Goal: Task Accomplishment & Management: Use online tool/utility

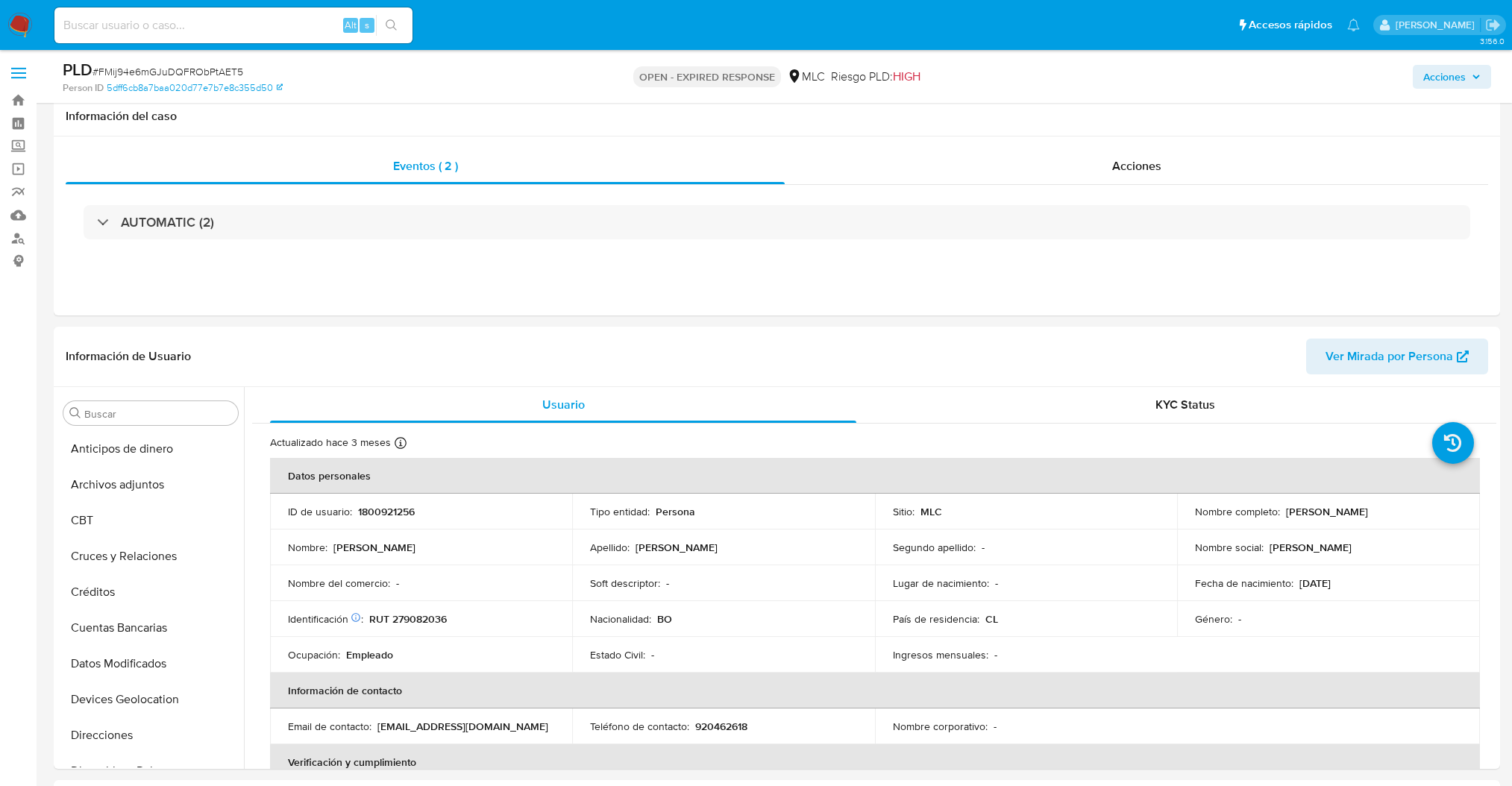
select select "10"
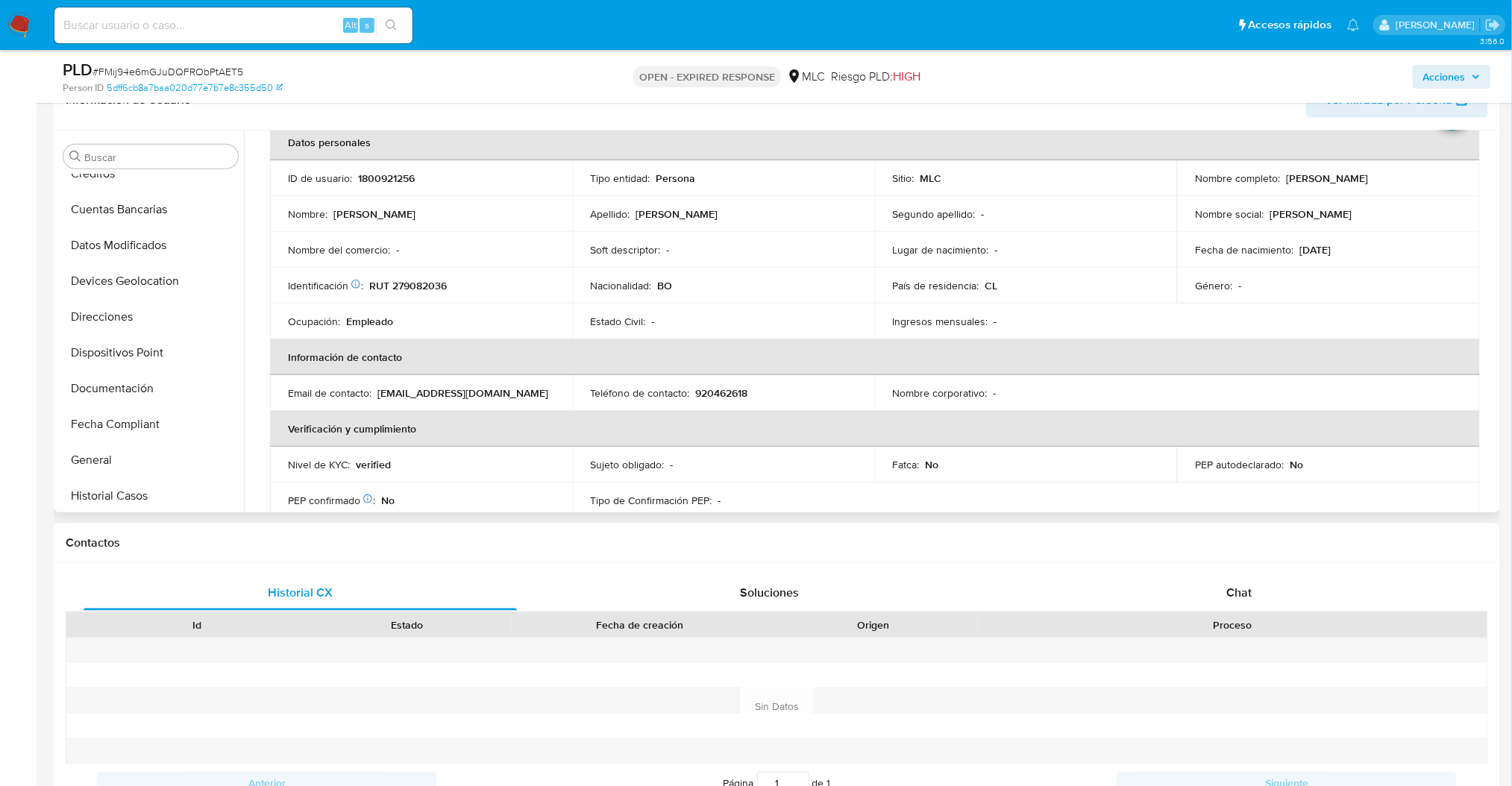
scroll to position [112, 0]
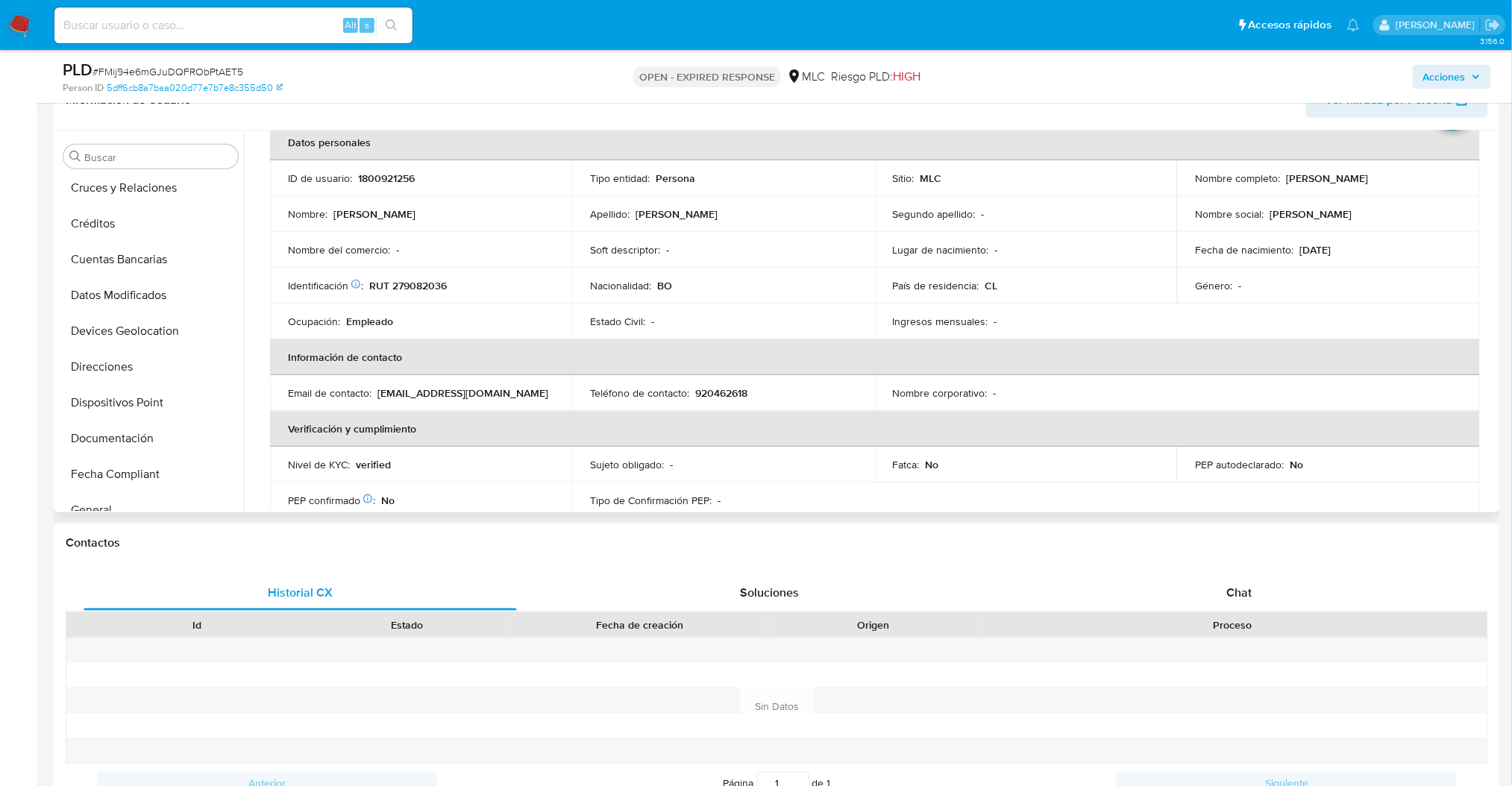
drag, startPoint x: 237, startPoint y: 237, endPoint x: 249, endPoint y: 142, distance: 95.8
click at [249, 142] on div "Buscar Anticipos de dinero Archivos adjuntos CBT Cruces y Relaciones Créditos C…" at bounding box center [777, 321] width 1439 height 382
click at [252, 207] on div "Actualizado hace 3 meses Creado: 05/05/2024 23:20:59 Actualizado: 02/06/2025 11…" at bounding box center [874, 667] width 1244 height 1153
drag, startPoint x: 198, startPoint y: 230, endPoint x: 222, endPoint y: 237, distance: 25.0
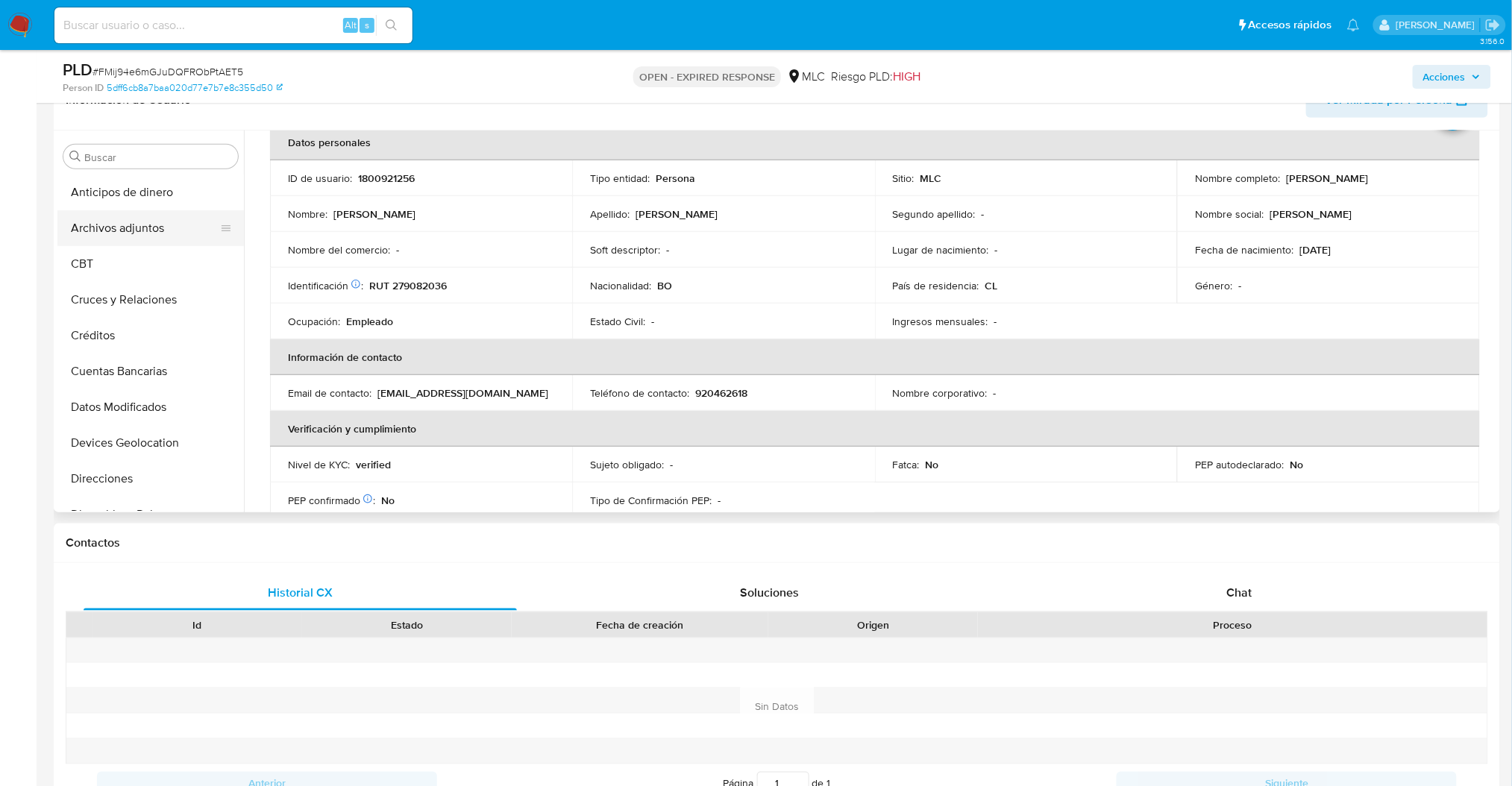
click at [222, 237] on li "Archivos adjuntos" at bounding box center [150, 227] width 186 height 36
drag, startPoint x: 222, startPoint y: 236, endPoint x: 220, endPoint y: 190, distance: 46.0
click at [220, 190] on ul "Anticipos de dinero Archivos adjuntos CBT Cruces y Relaciones Créditos Cuentas …" at bounding box center [150, 343] width 186 height 336
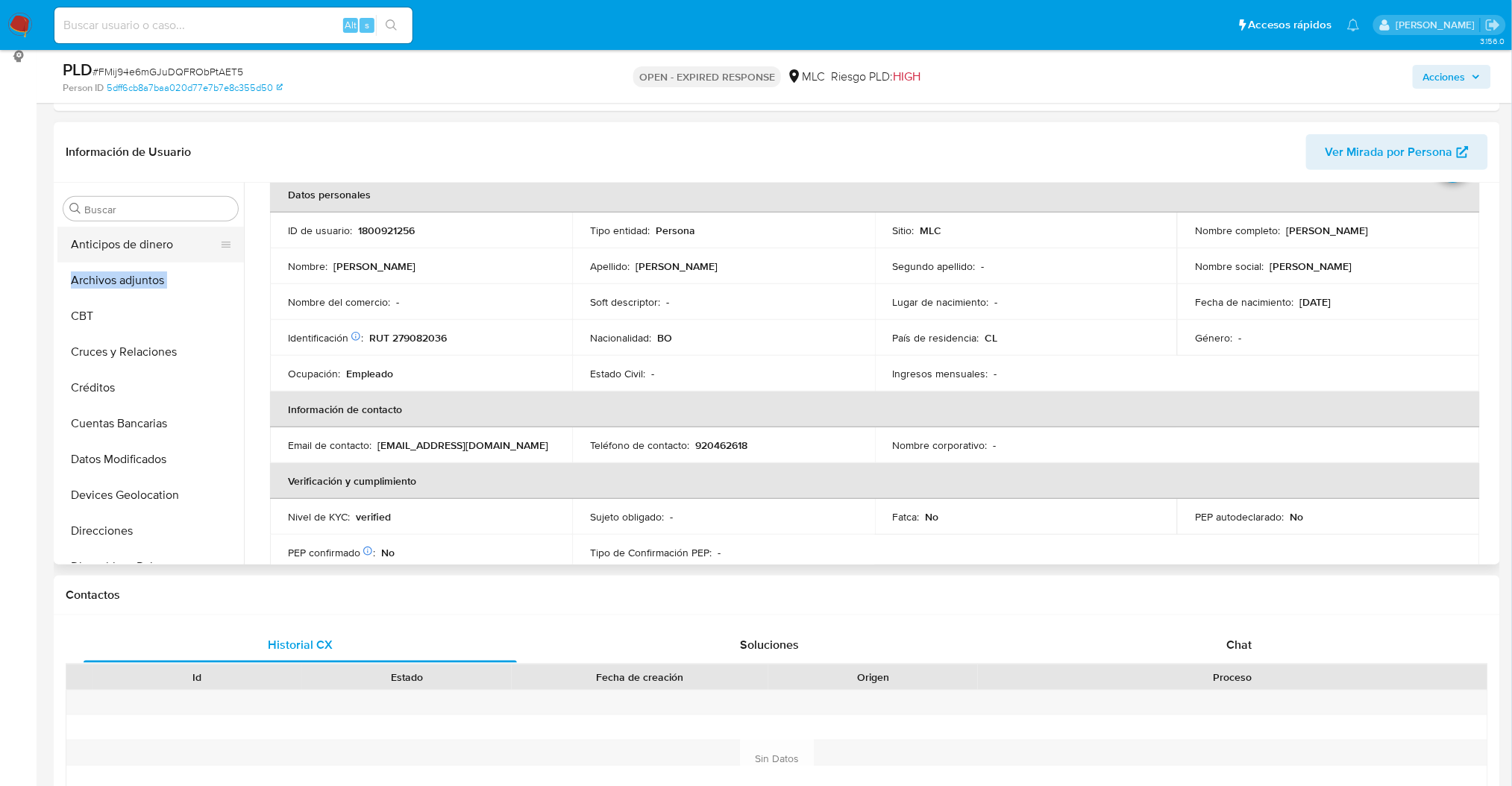
scroll to position [193, 0]
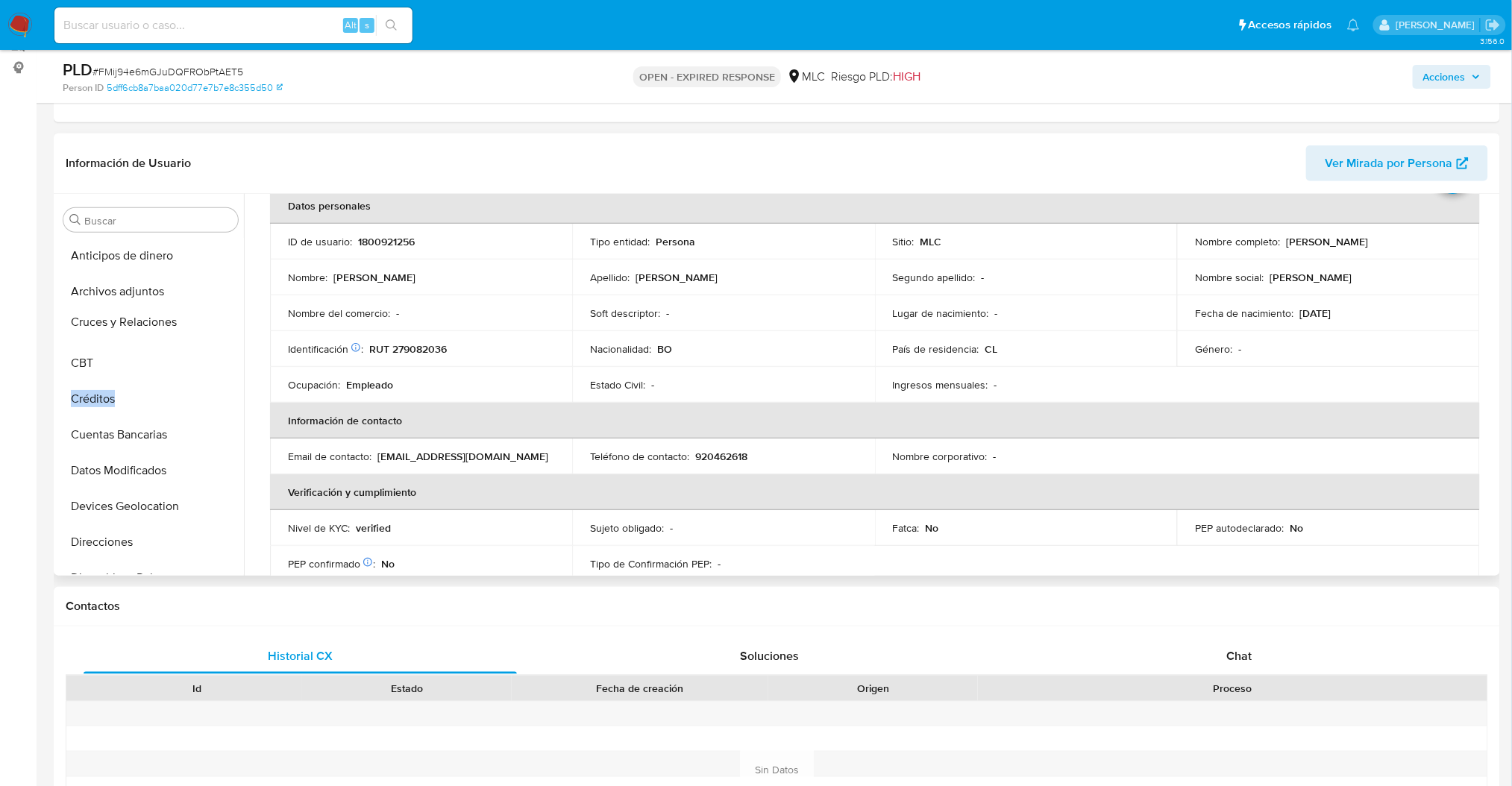
drag, startPoint x: 223, startPoint y: 367, endPoint x: 212, endPoint y: 325, distance: 43.4
click at [212, 325] on ul "Anticipos de dinero Archivos adjuntos CBT Cruces y Relaciones Créditos Cuentas …" at bounding box center [150, 406] width 186 height 336
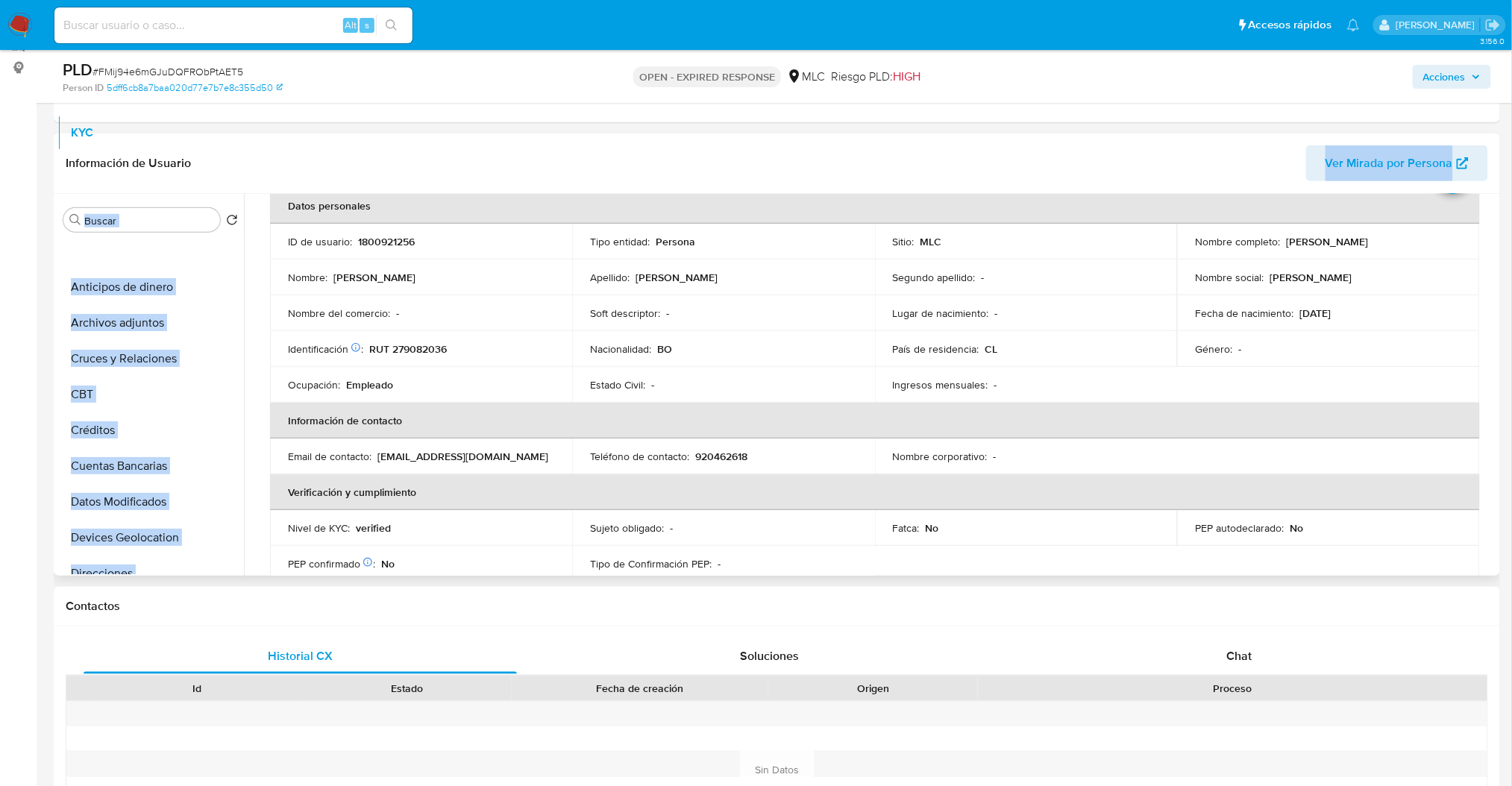
scroll to position [0, 0]
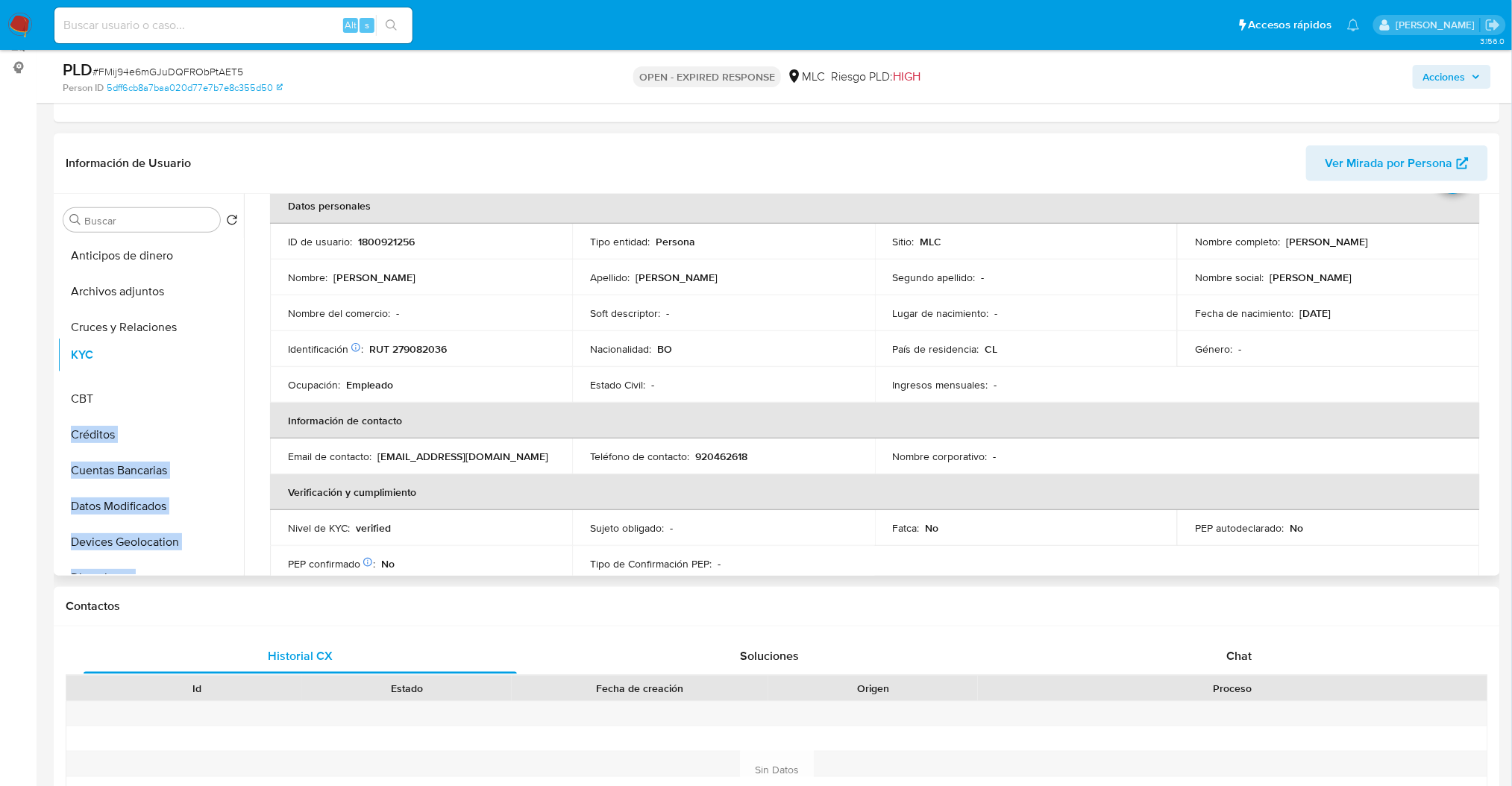
drag, startPoint x: 221, startPoint y: 463, endPoint x: 180, endPoint y: 357, distance: 113.7
click at [180, 357] on ul "Anticipos de dinero Archivos adjuntos Cruces y Relaciones CBT Créditos Cuentas …" at bounding box center [150, 406] width 186 height 336
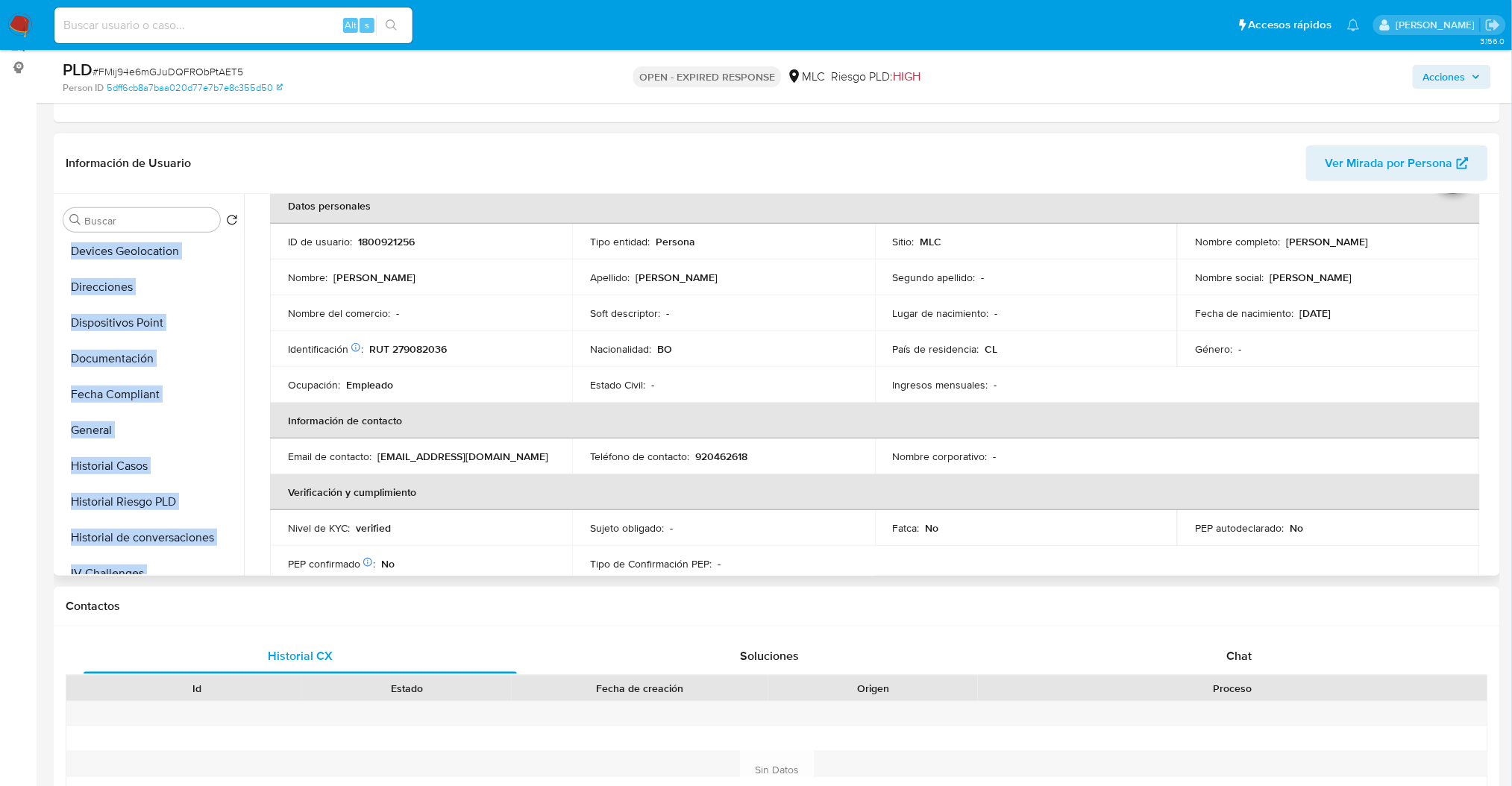
scroll to position [293, 0]
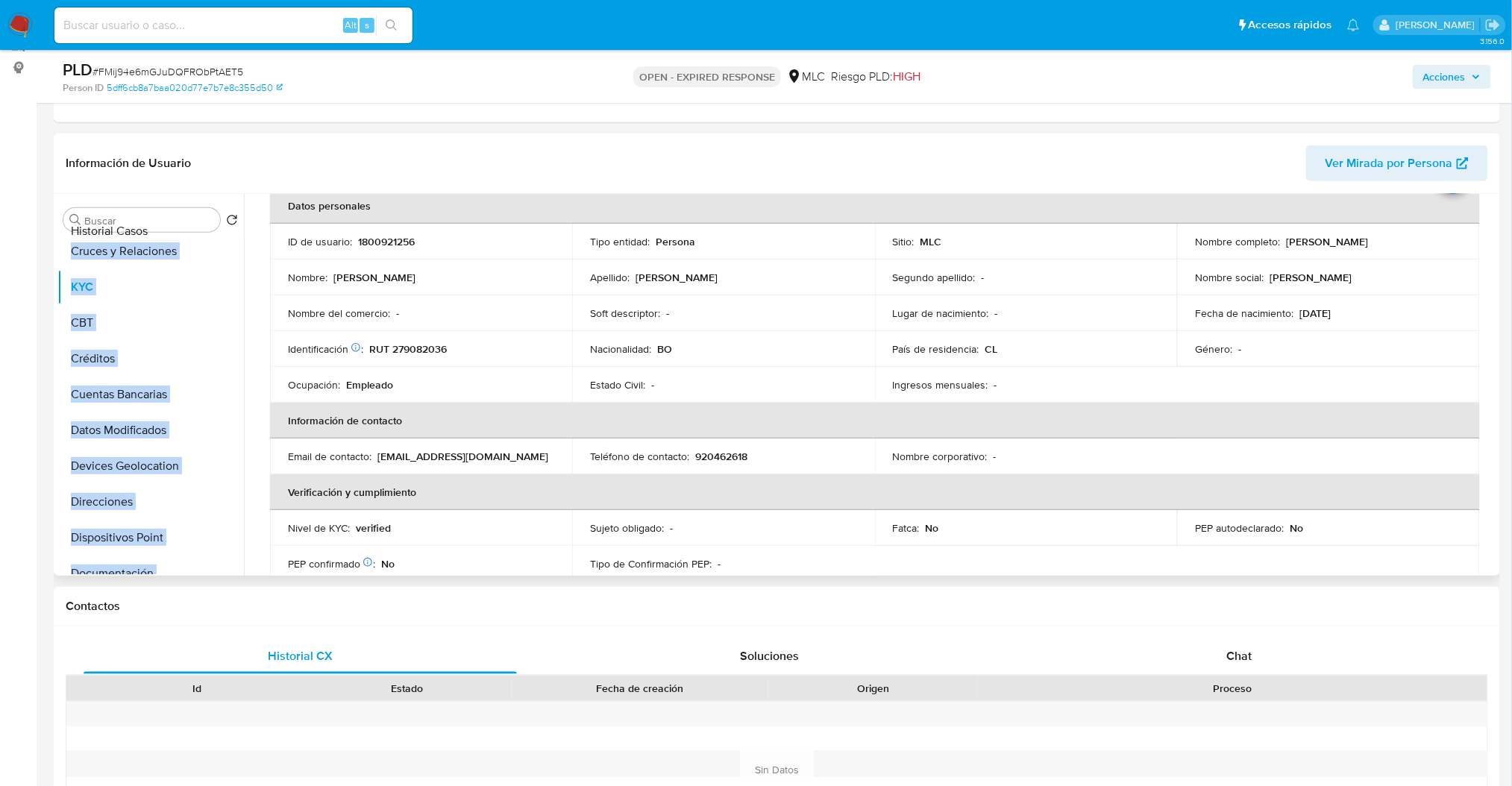
scroll to position [0, 0]
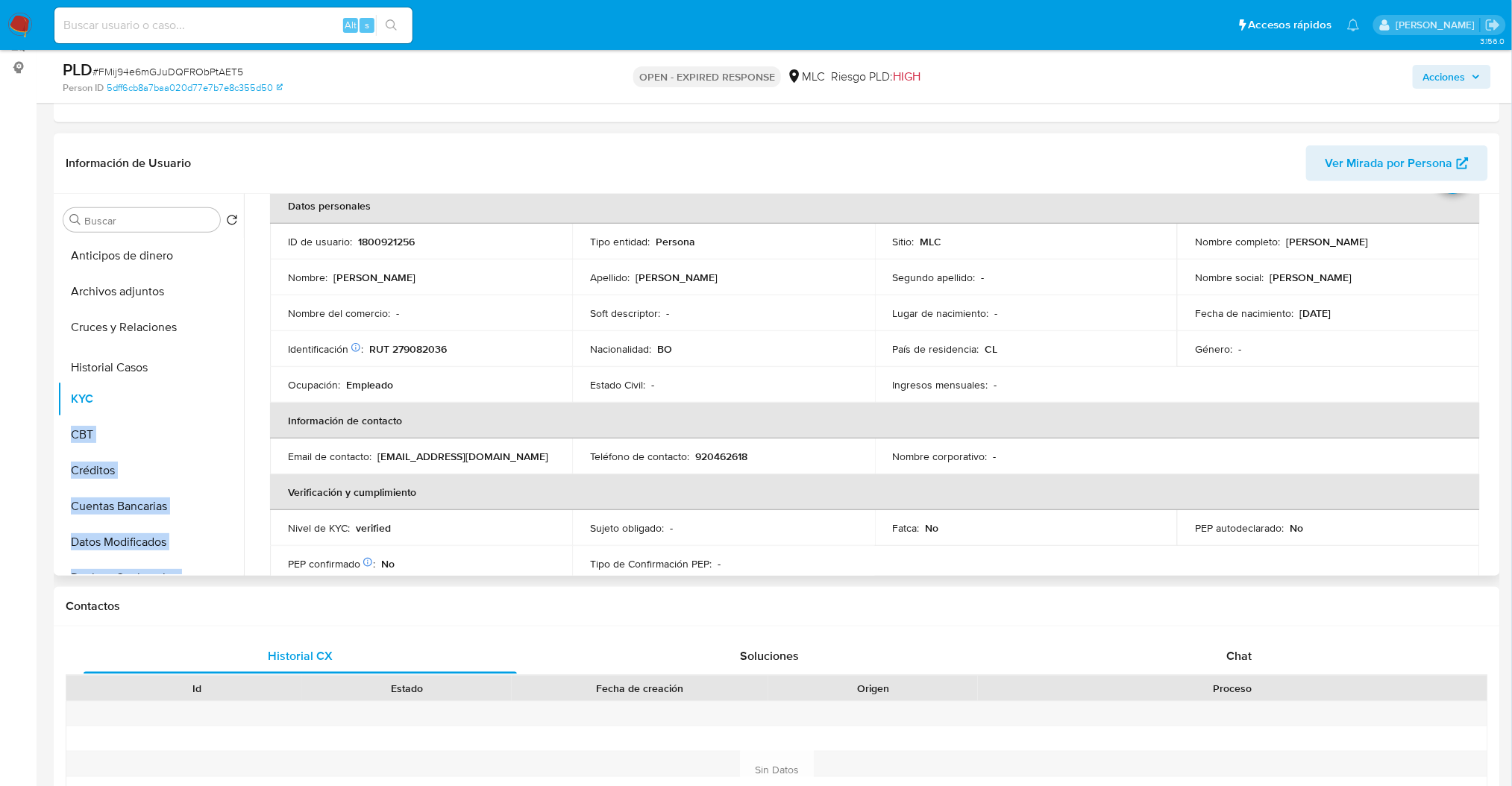
drag, startPoint x: 219, startPoint y: 465, endPoint x: 185, endPoint y: 370, distance: 100.9
click at [185, 370] on ul "Anticipos de dinero Archivos adjuntos Cruces y Relaciones KYC CBT Créditos Cuen…" at bounding box center [150, 406] width 186 height 336
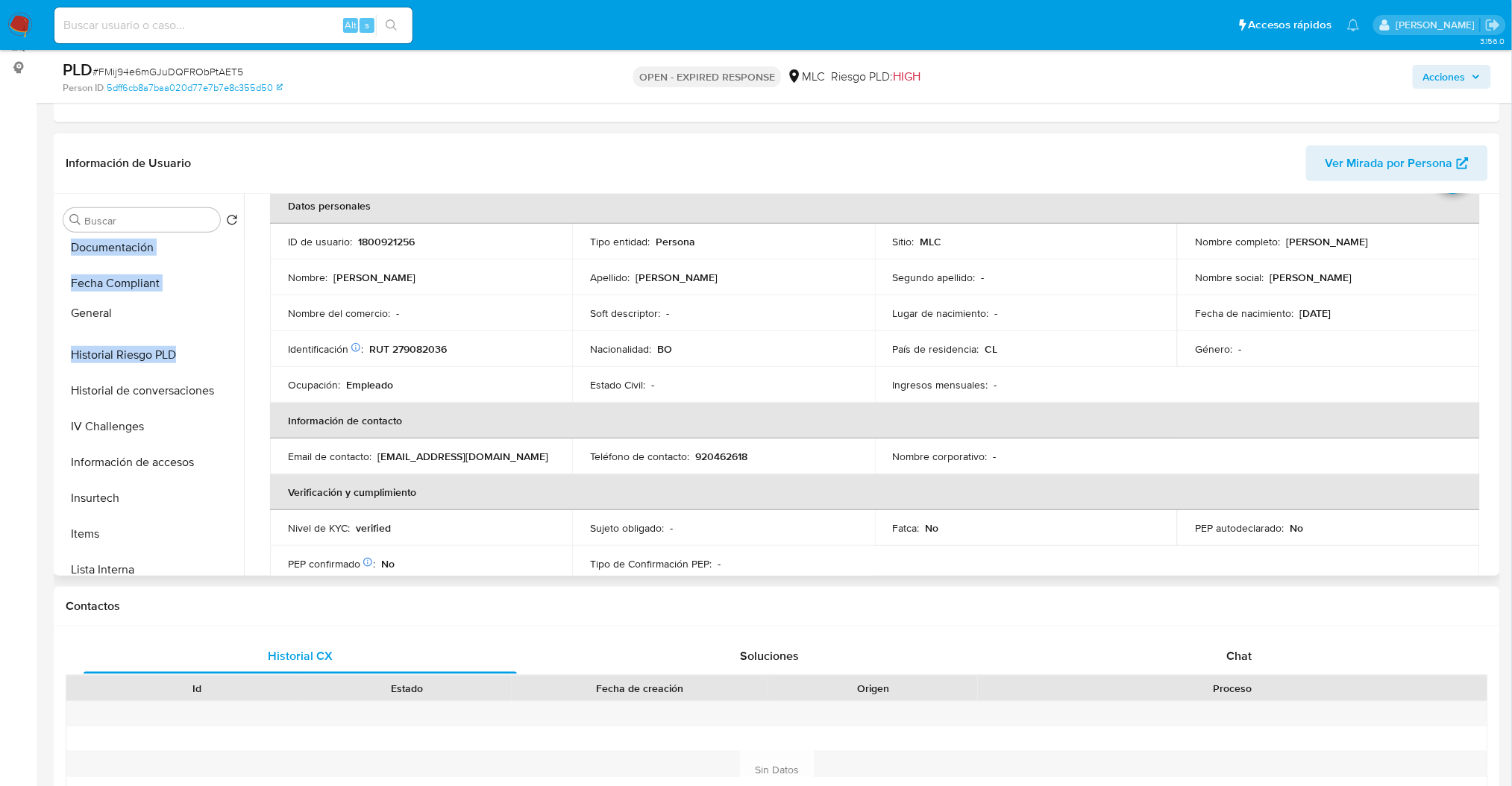
scroll to position [435, 0]
click at [223, 298] on ul "Anticipos de dinero Archivos adjuntos Cruces y Relaciones Historial Casos KYC C…" at bounding box center [150, 406] width 186 height 336
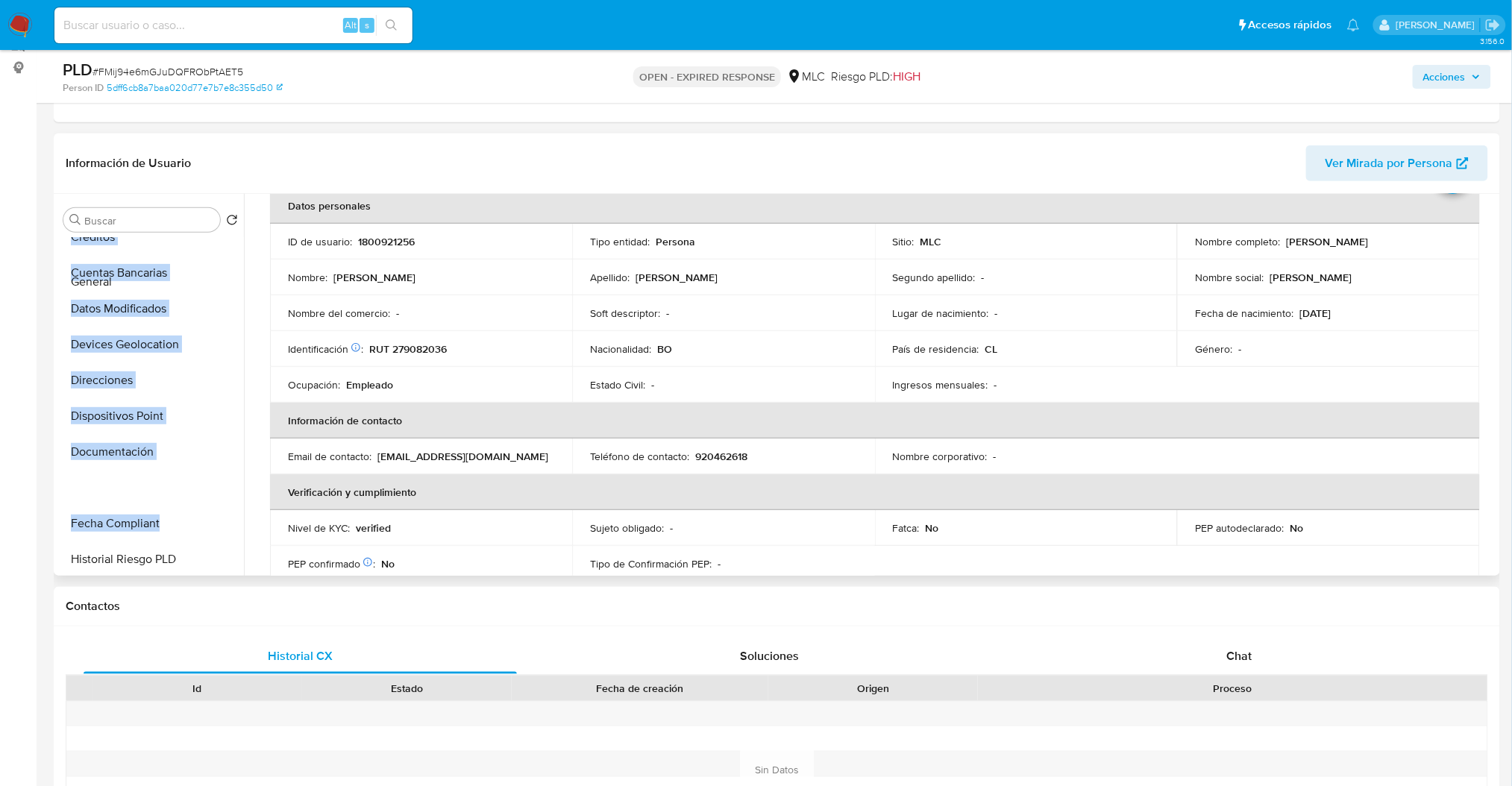
scroll to position [0, 0]
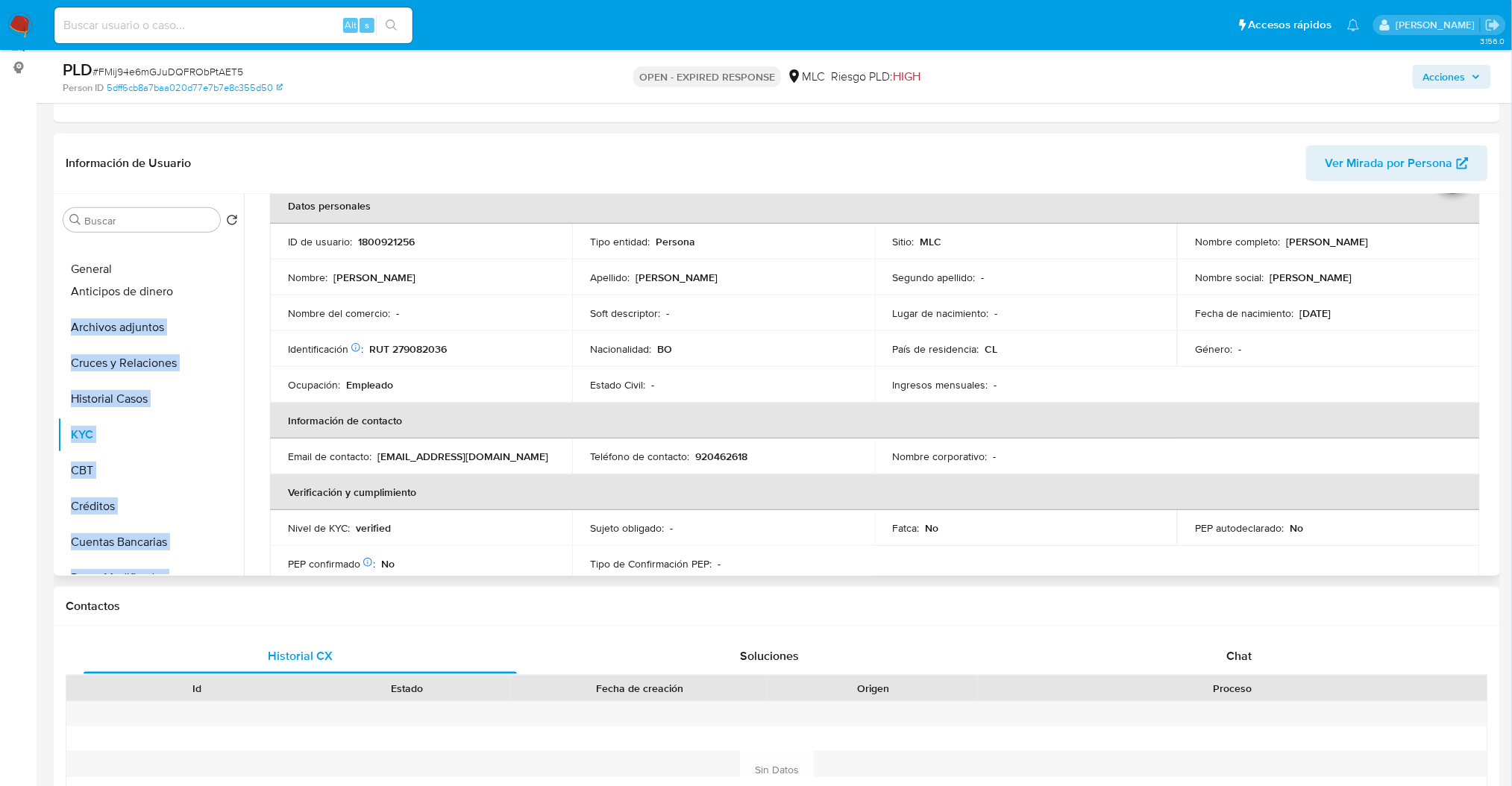
drag, startPoint x: 216, startPoint y: 282, endPoint x: 194, endPoint y: 265, distance: 27.8
click at [194, 265] on ul "Anticipos de dinero Archivos adjuntos Cruces y Relaciones Historial Casos KYC C…" at bounding box center [150, 406] width 186 height 336
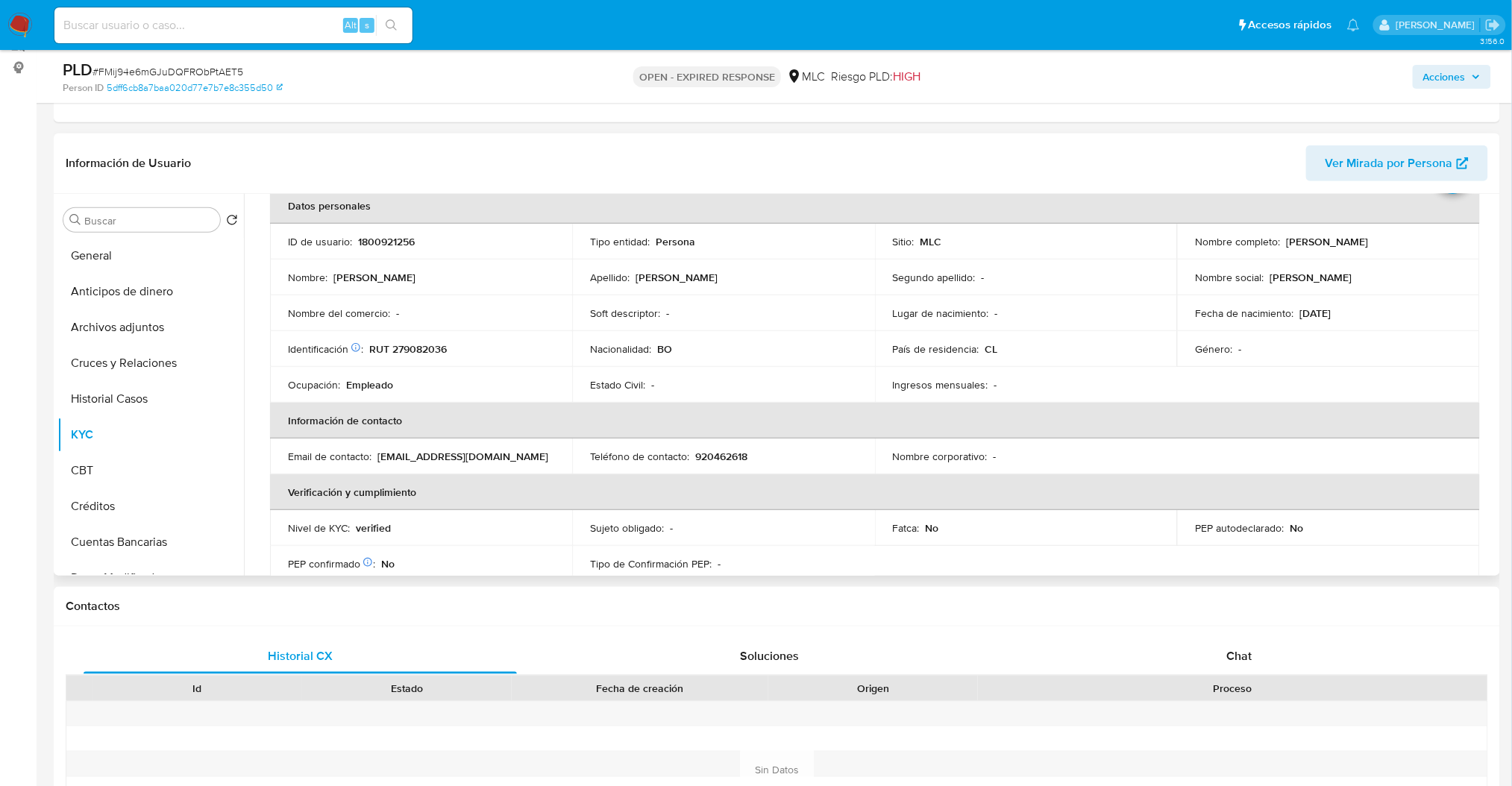
click at [268, 393] on div "Actualizado hace 3 meses Creado: 05/05/2024 23:20:59 Actualizado: 02/06/2025 11…" at bounding box center [874, 730] width 1244 height 1153
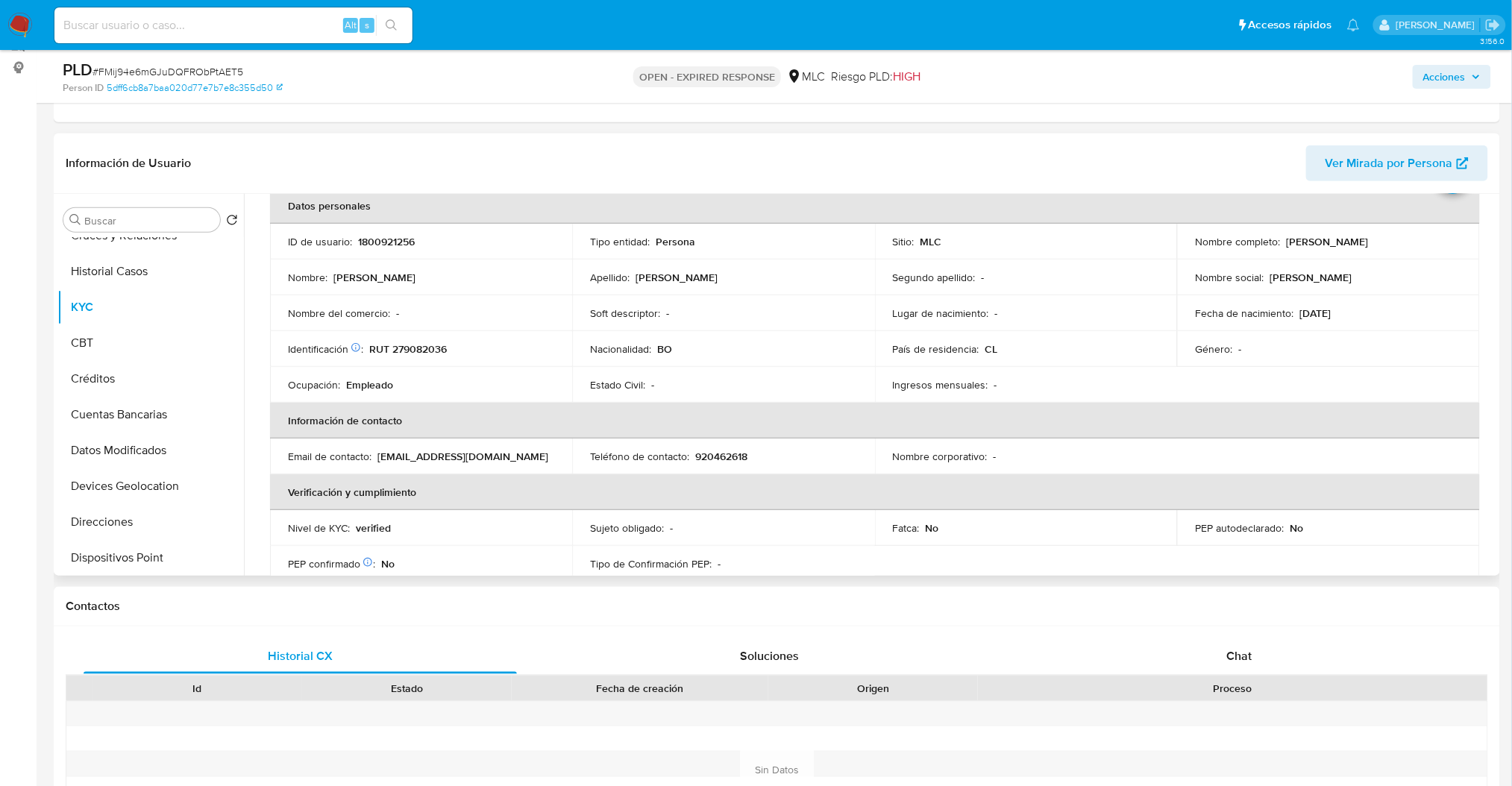
scroll to position [144, 0]
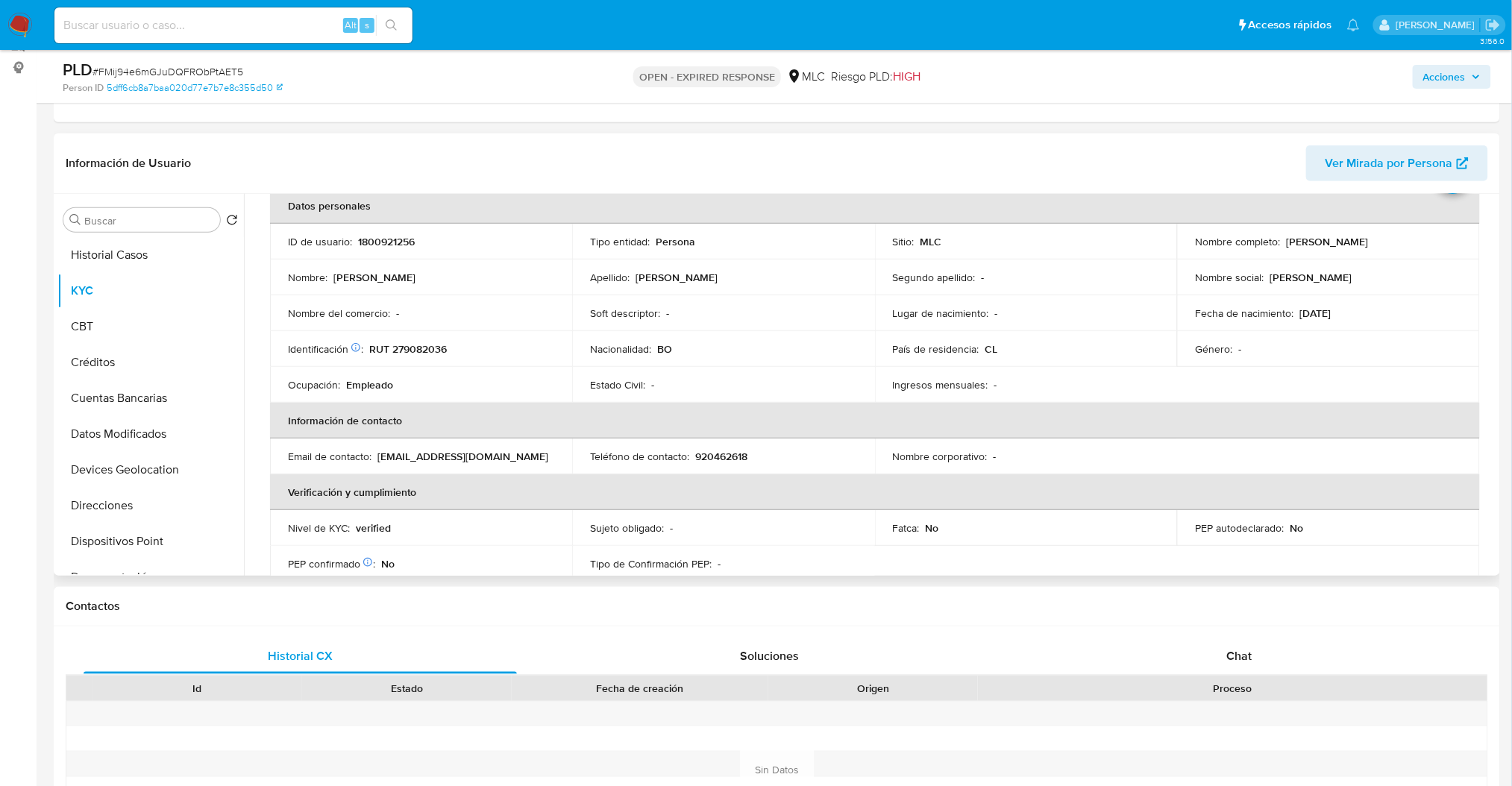
drag, startPoint x: 237, startPoint y: 386, endPoint x: 241, endPoint y: 422, distance: 36.2
click at [241, 422] on ul "General Anticipos de dinero Archivos adjuntos Cruces y Relaciones Historial Cas…" at bounding box center [150, 406] width 186 height 336
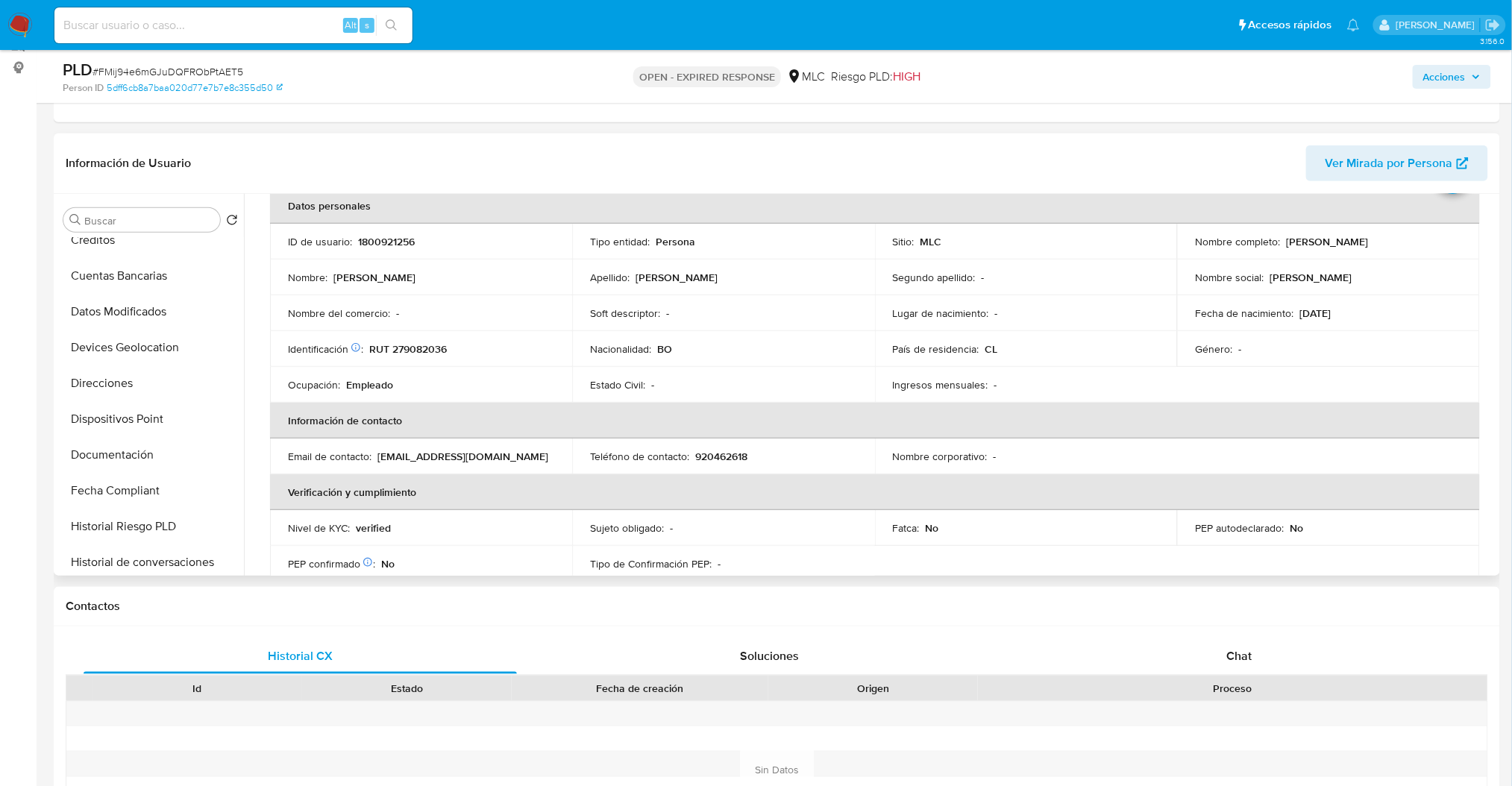
scroll to position [275, 0]
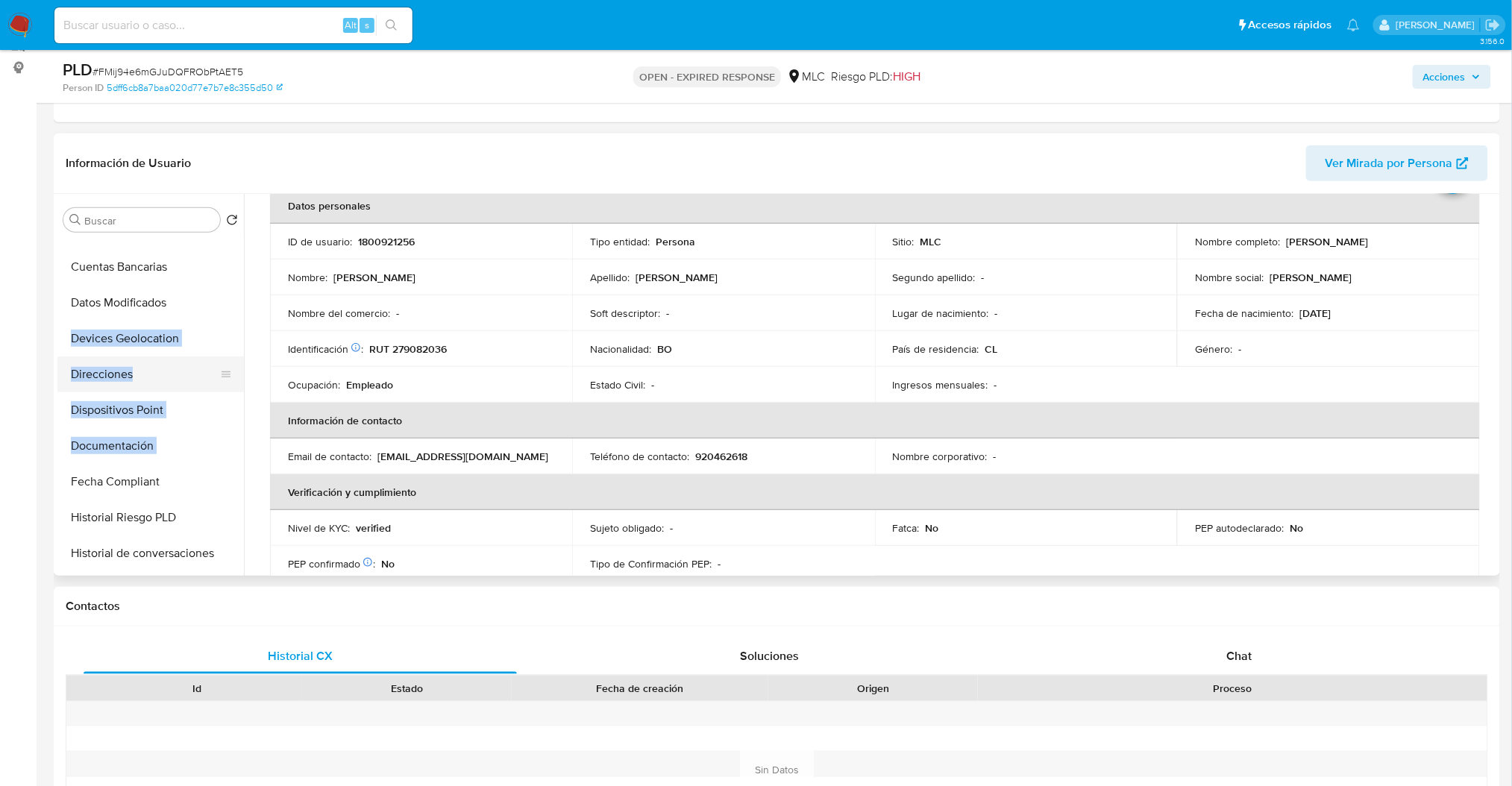
drag, startPoint x: 220, startPoint y: 437, endPoint x: 210, endPoint y: 375, distance: 62.8
click at [213, 342] on ul "General Anticipos de dinero Archivos adjuntos Cruces y Relaciones Historial Cas…" at bounding box center [150, 406] width 186 height 336
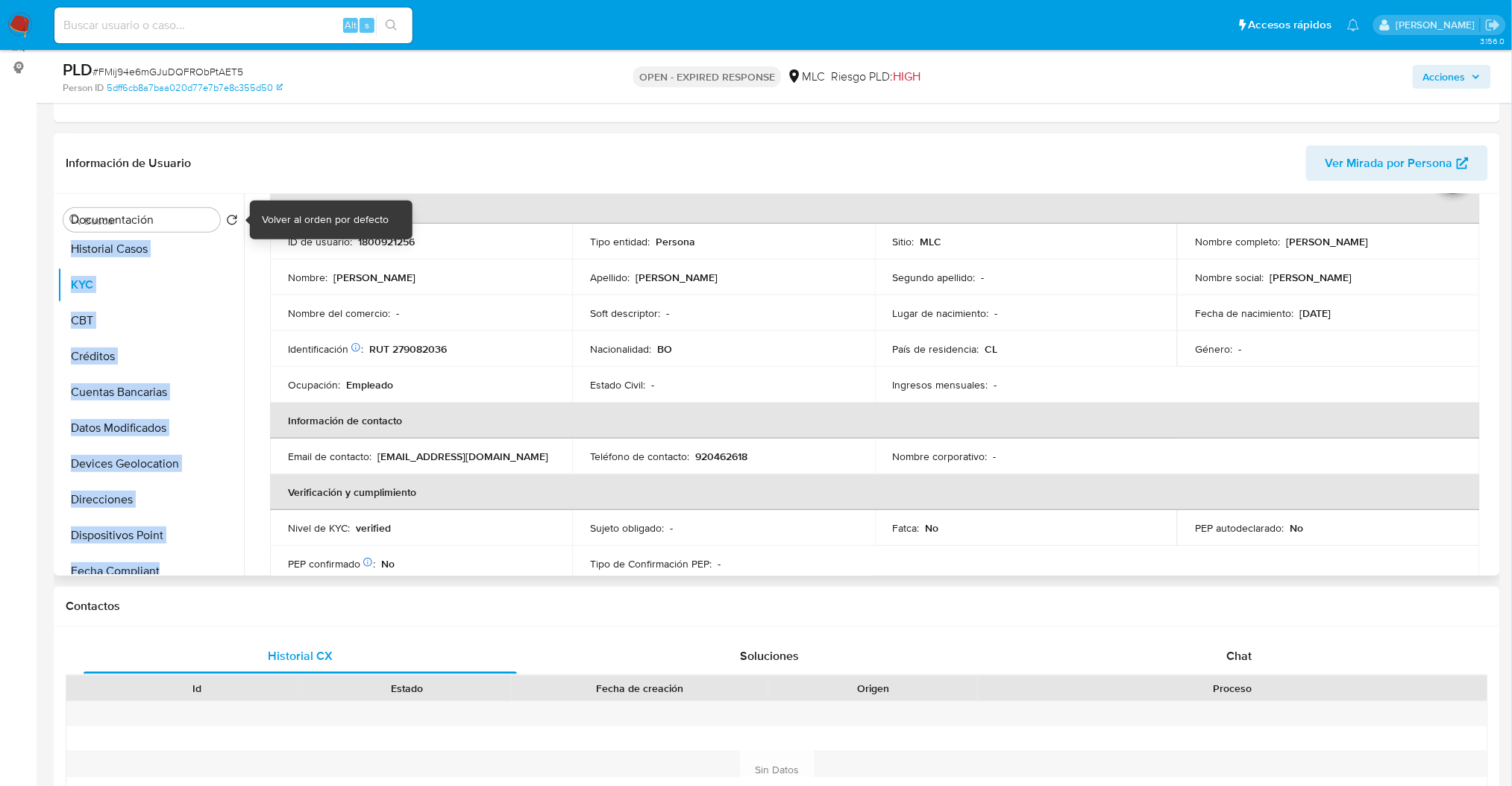
scroll to position [0, 0]
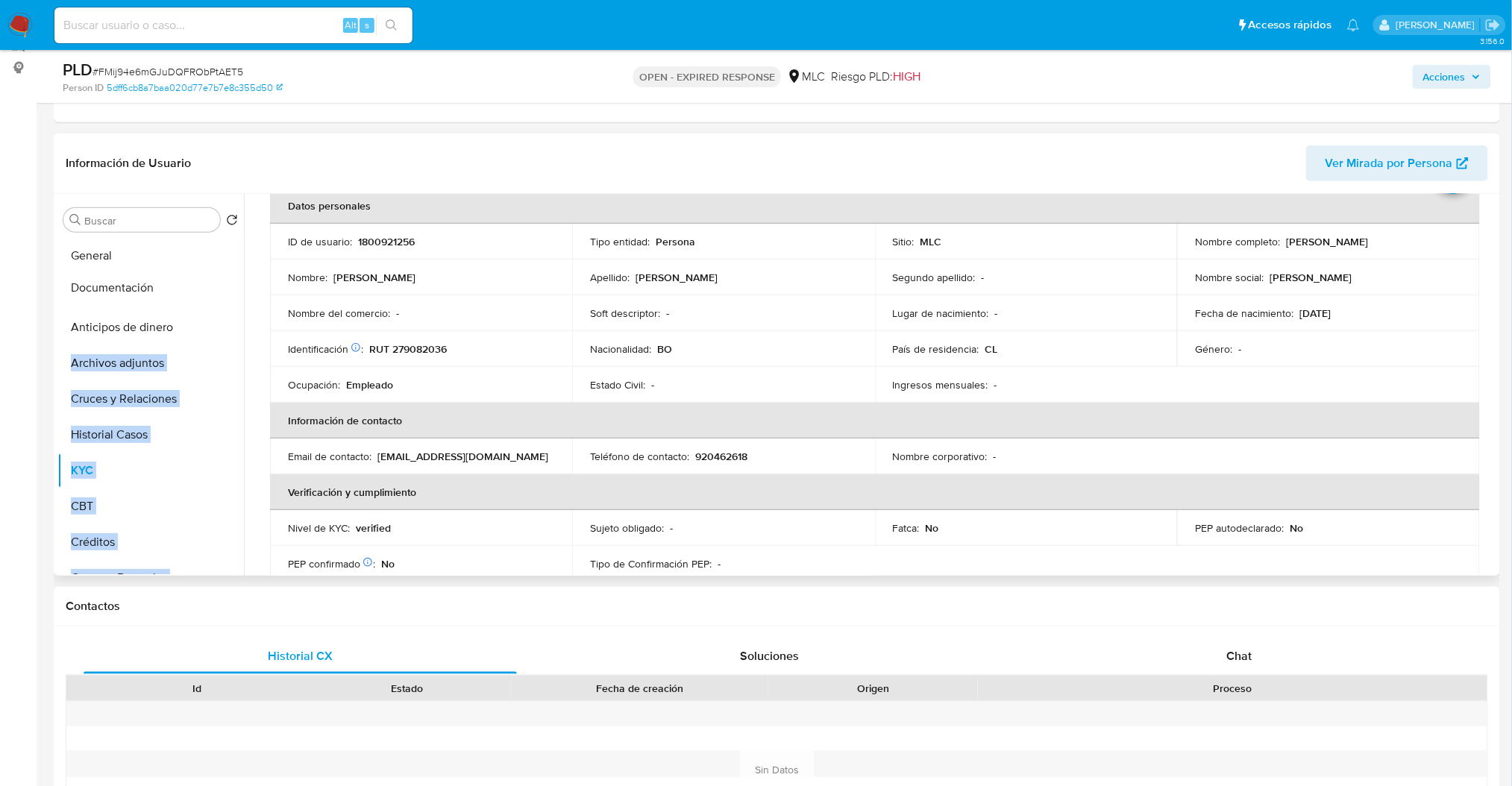
drag, startPoint x: 224, startPoint y: 450, endPoint x: 186, endPoint y: 290, distance: 164.5
click at [186, 290] on ul "General Anticipos de dinero Archivos adjuntos Cruces y Relaciones Historial Cas…" at bounding box center [150, 406] width 186 height 336
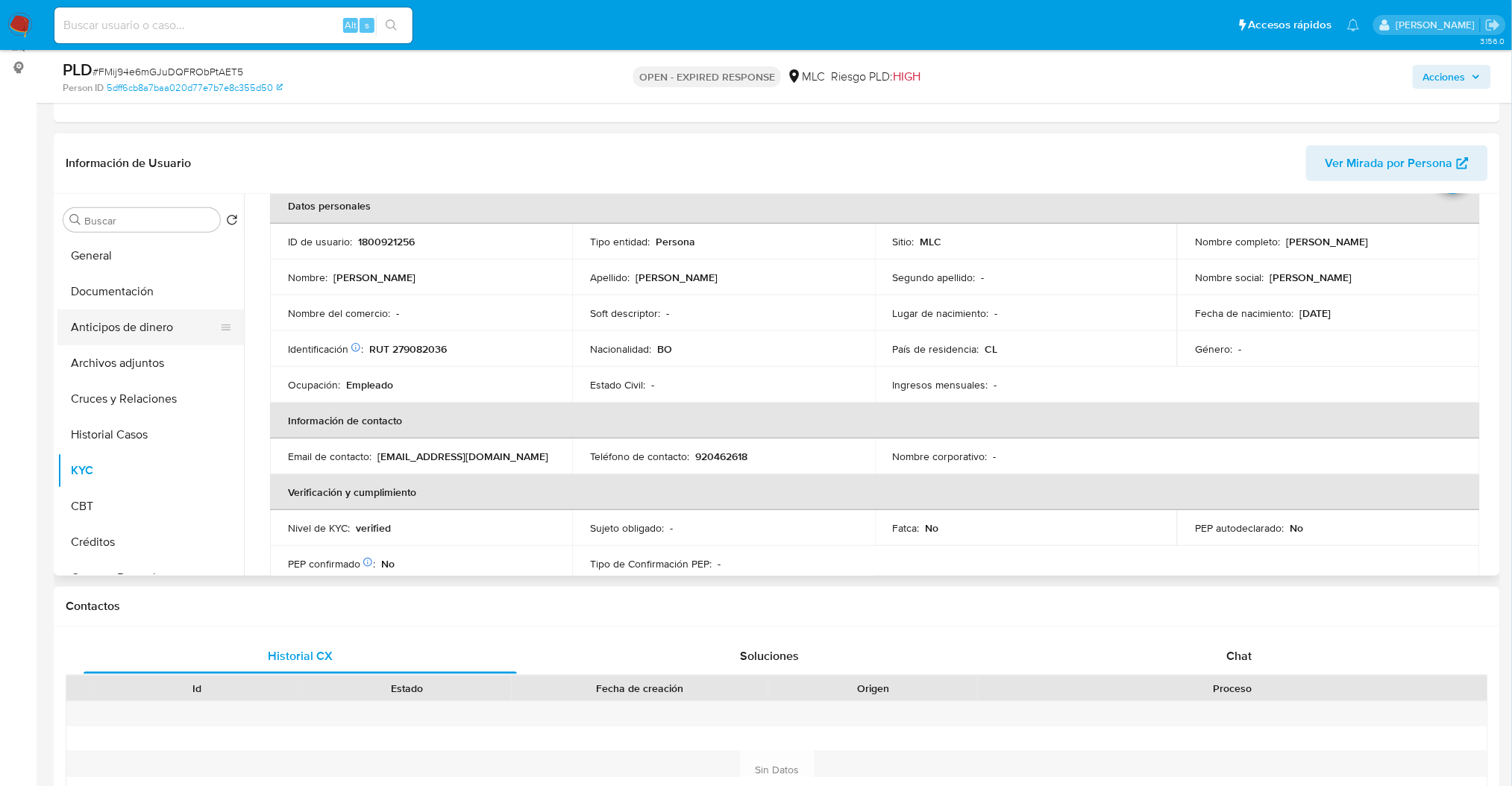
drag, startPoint x: 228, startPoint y: 364, endPoint x: 218, endPoint y: 338, distance: 27.9
click at [218, 338] on ul "General Documentación Anticipos de dinero Archivos adjuntos Cruces y Relaciones…" at bounding box center [150, 406] width 186 height 336
click at [210, 370] on button "Archivos adjuntos" at bounding box center [144, 363] width 175 height 36
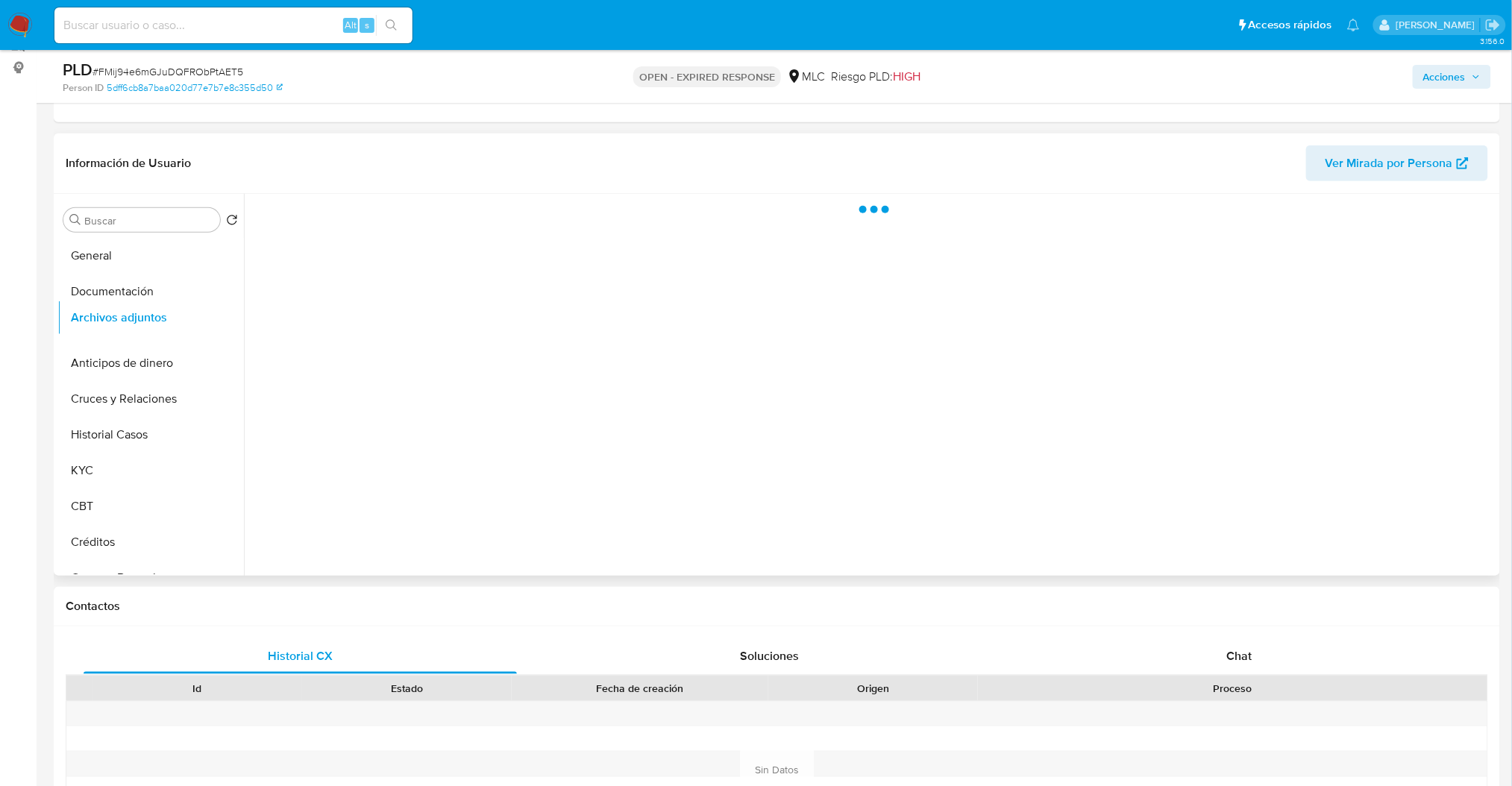
drag, startPoint x: 216, startPoint y: 366, endPoint x: 227, endPoint y: 321, distance: 46.3
click at [227, 321] on ul "General Documentación Anticipos de dinero Archivos adjuntos Cruces y Relaciones…" at bounding box center [150, 406] width 186 height 336
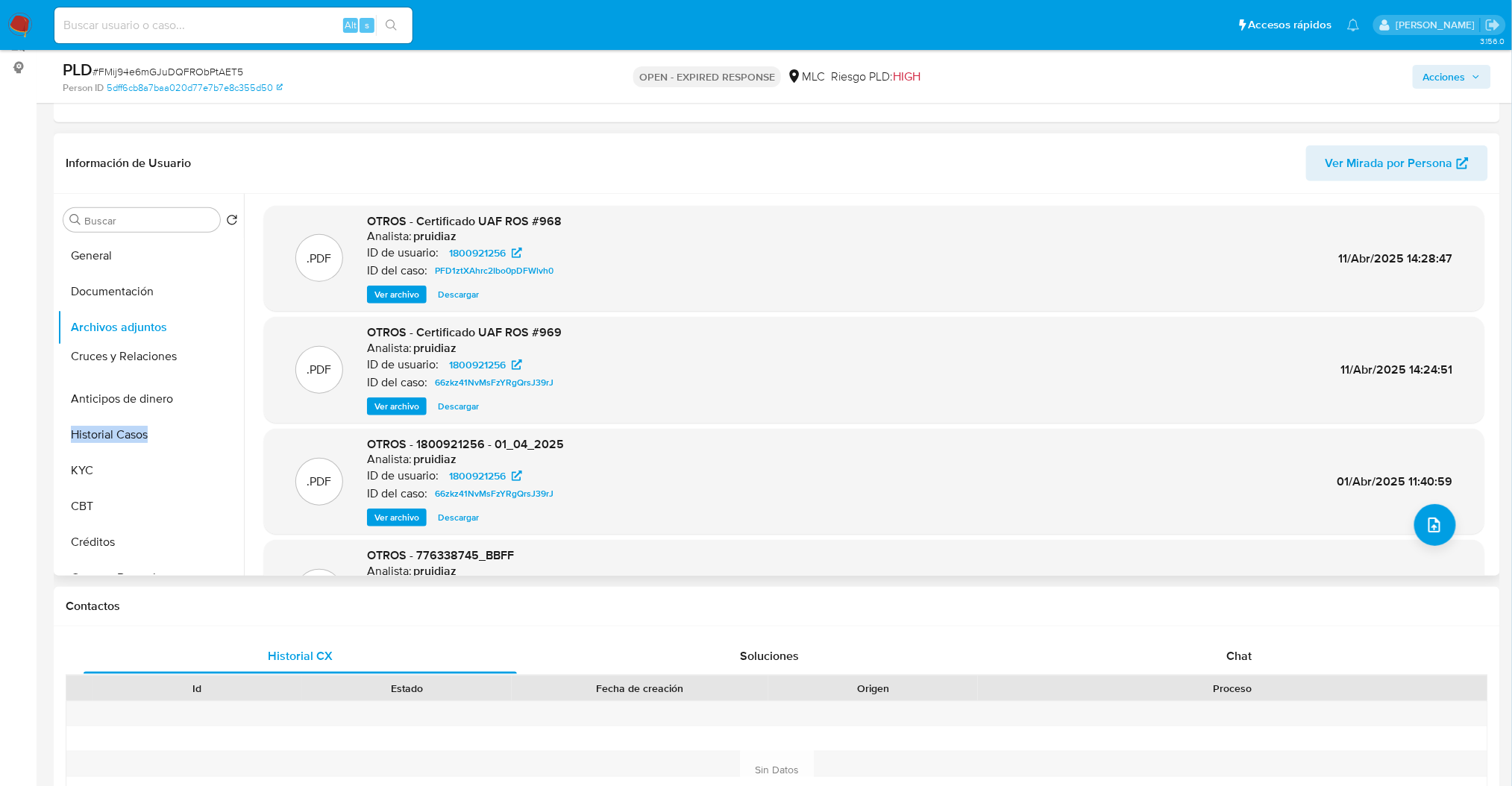
drag, startPoint x: 224, startPoint y: 403, endPoint x: 217, endPoint y: 361, distance: 42.6
click at [217, 361] on ul "General Documentación Archivos adjuntos Anticipos de dinero Cruces y Relaciones…" at bounding box center [150, 406] width 186 height 336
drag, startPoint x: 219, startPoint y: 437, endPoint x: 217, endPoint y: 394, distance: 43.0
click at [217, 394] on ul "General Documentación Archivos adjuntos Cruces y Relaciones Anticipos de dinero…" at bounding box center [150, 406] width 186 height 336
drag, startPoint x: 216, startPoint y: 464, endPoint x: 209, endPoint y: 293, distance: 171.1
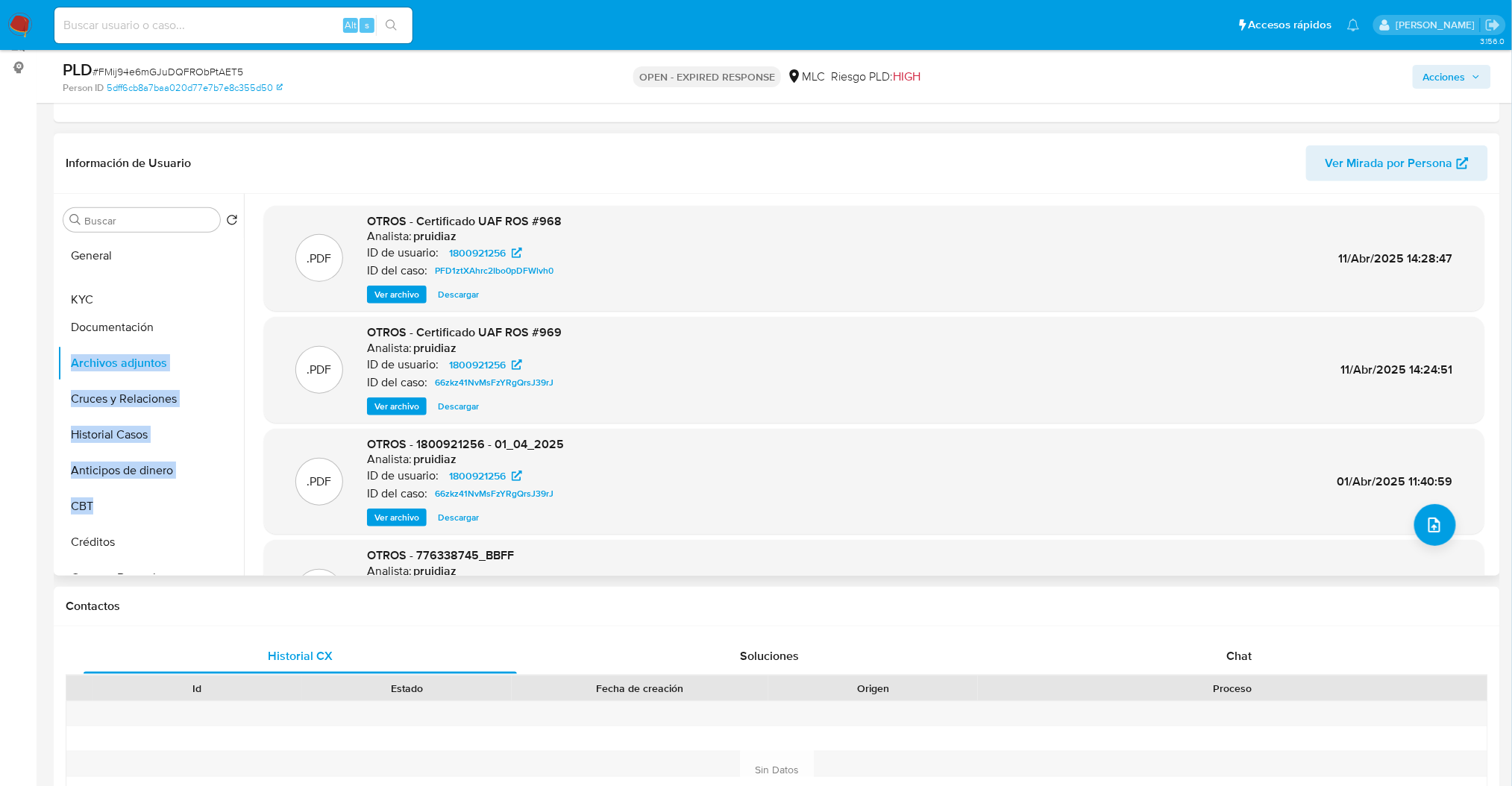
click at [209, 293] on ul "General Documentación Archivos adjuntos Cruces y Relaciones Historial Casos Ant…" at bounding box center [150, 406] width 186 height 336
click at [220, 329] on ul "General KYC Documentación Archivos adjuntos Cruces y Relaciones Historial Casos…" at bounding box center [150, 406] width 186 height 336
click at [219, 333] on ul "General Documentación KYC Archivos adjuntos Cruces y Relaciones Historial Casos…" at bounding box center [150, 406] width 186 height 336
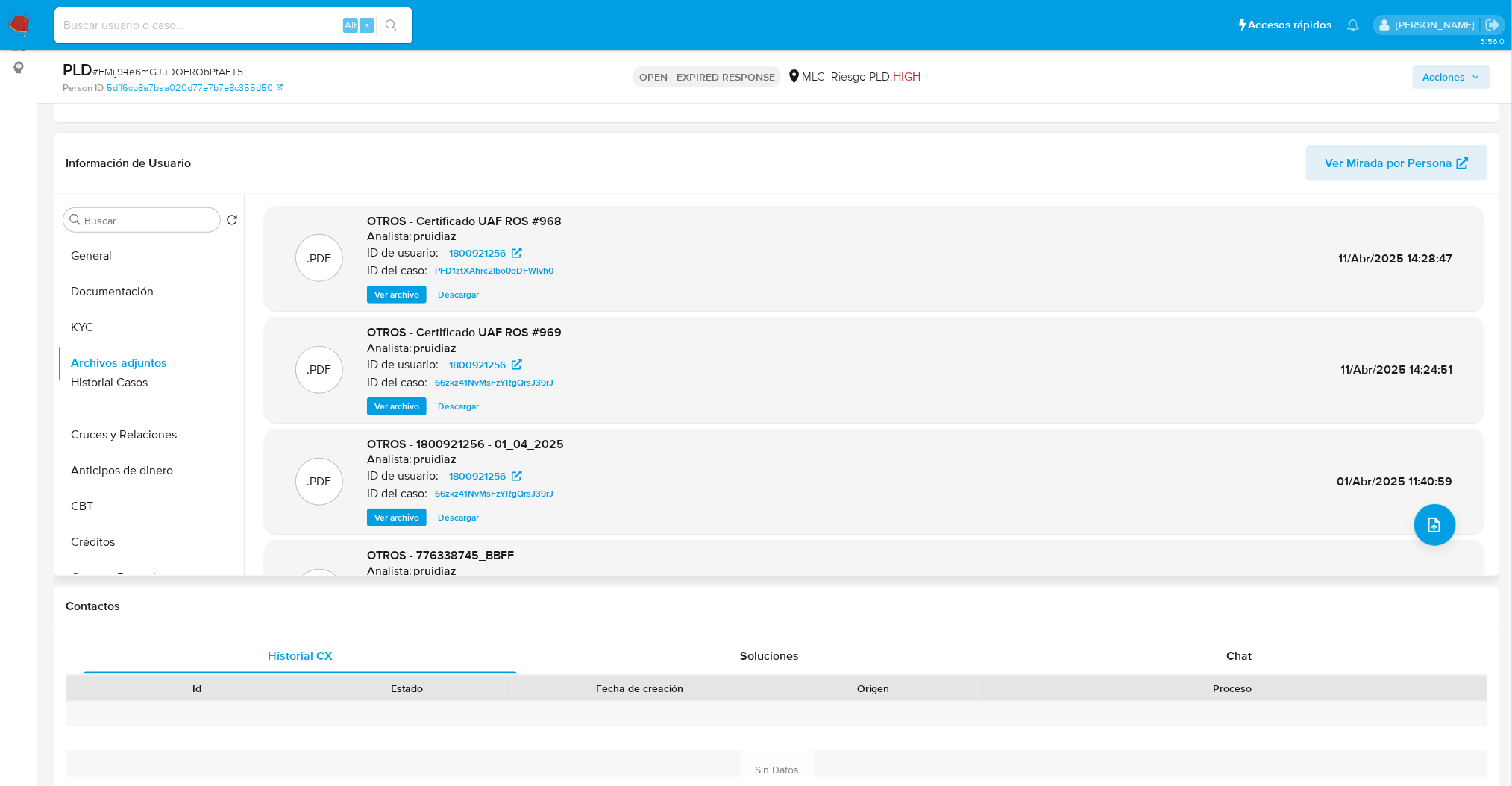
drag, startPoint x: 221, startPoint y: 437, endPoint x: 213, endPoint y: 385, distance: 52.6
click at [213, 385] on ul "General Documentación KYC Archivos adjuntos Cruces y Relaciones Historial Casos…" at bounding box center [150, 406] width 186 height 336
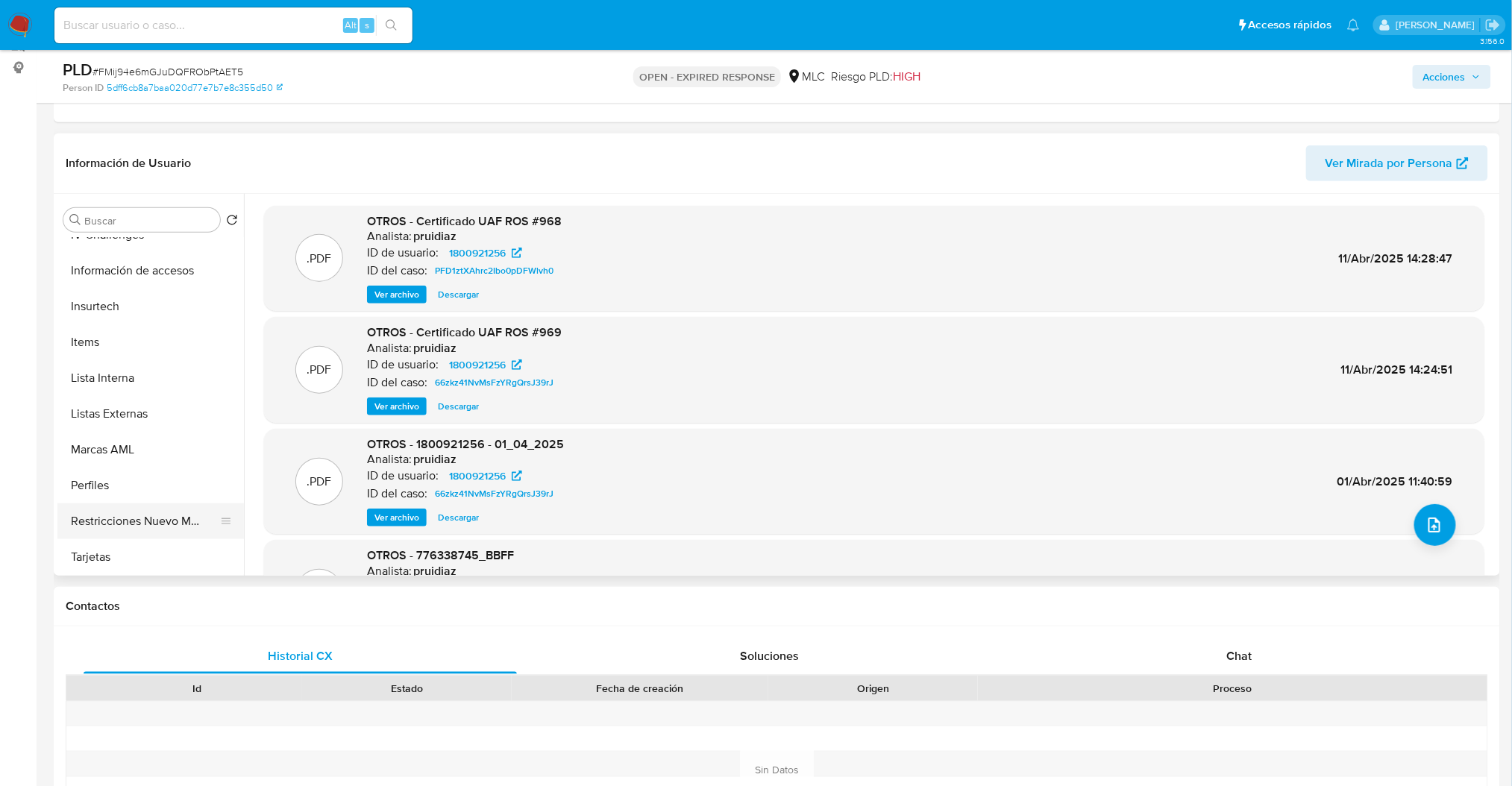
click at [224, 530] on div at bounding box center [226, 521] width 12 height 36
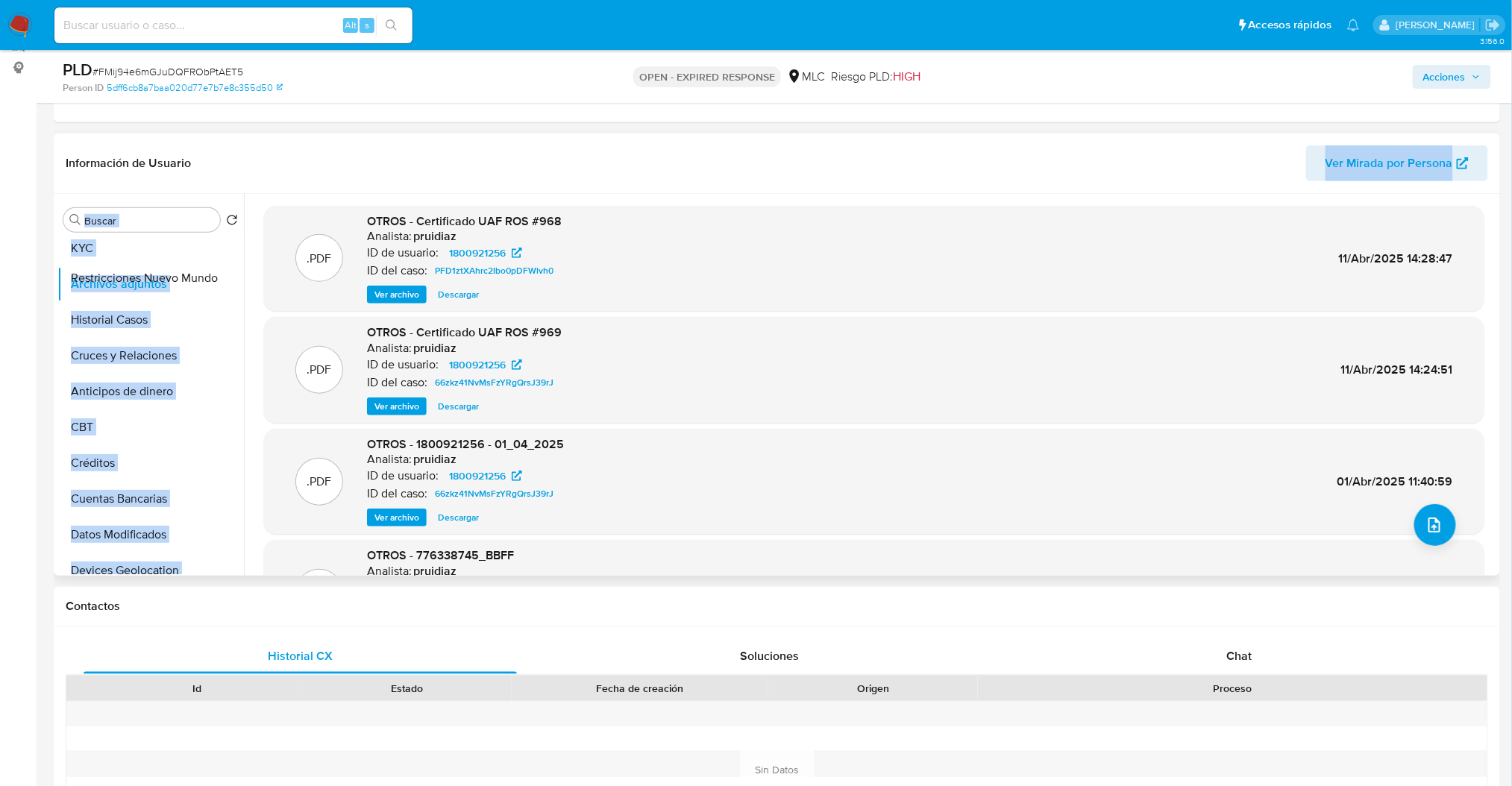
scroll to position [0, 0]
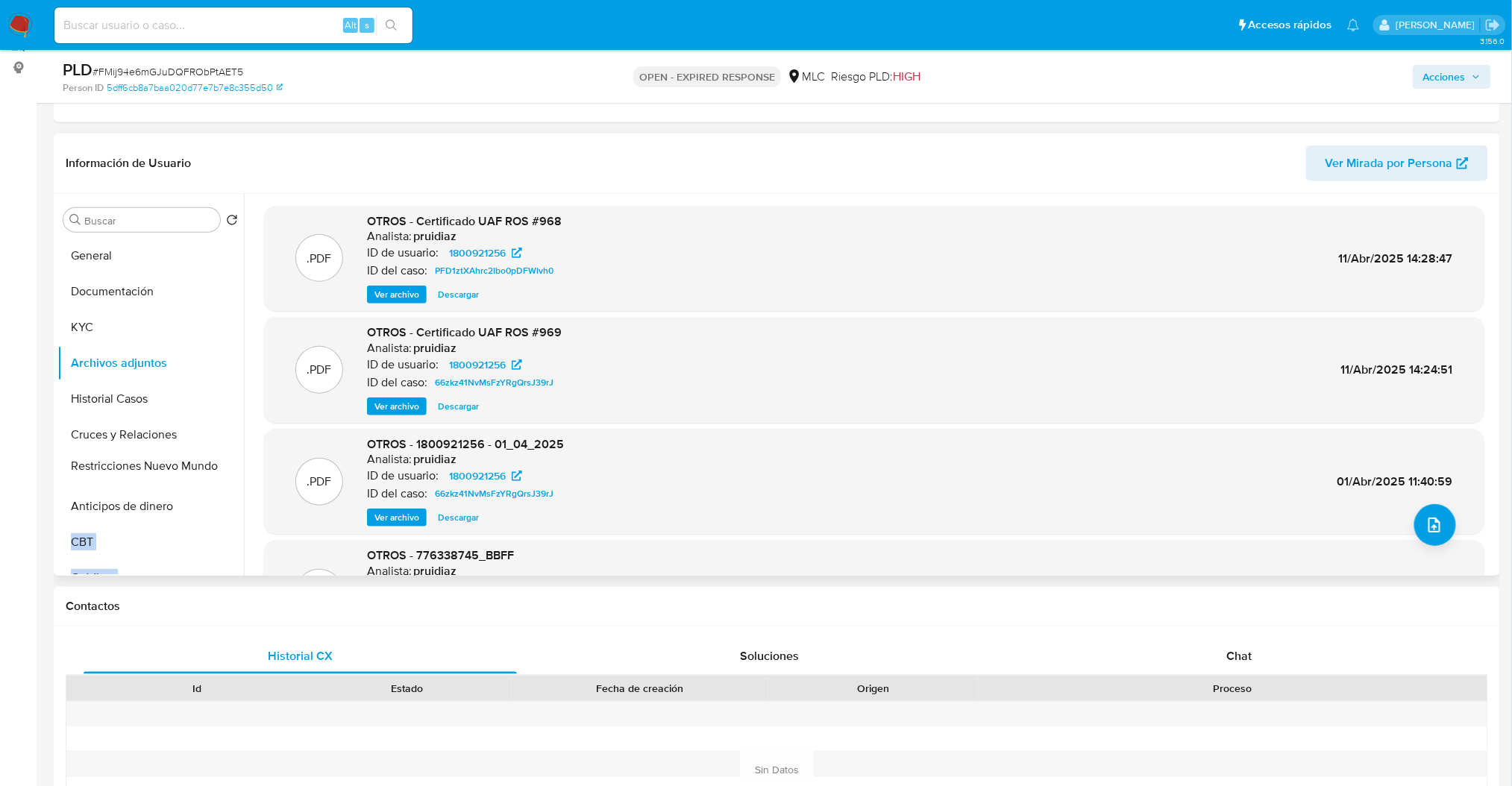
drag, startPoint x: 222, startPoint y: 523, endPoint x: 206, endPoint y: 468, distance: 57.3
click at [206, 468] on ul "General Documentación KYC Archivos adjuntos Historial Casos Cruces y Relaciones…" at bounding box center [150, 406] width 186 height 336
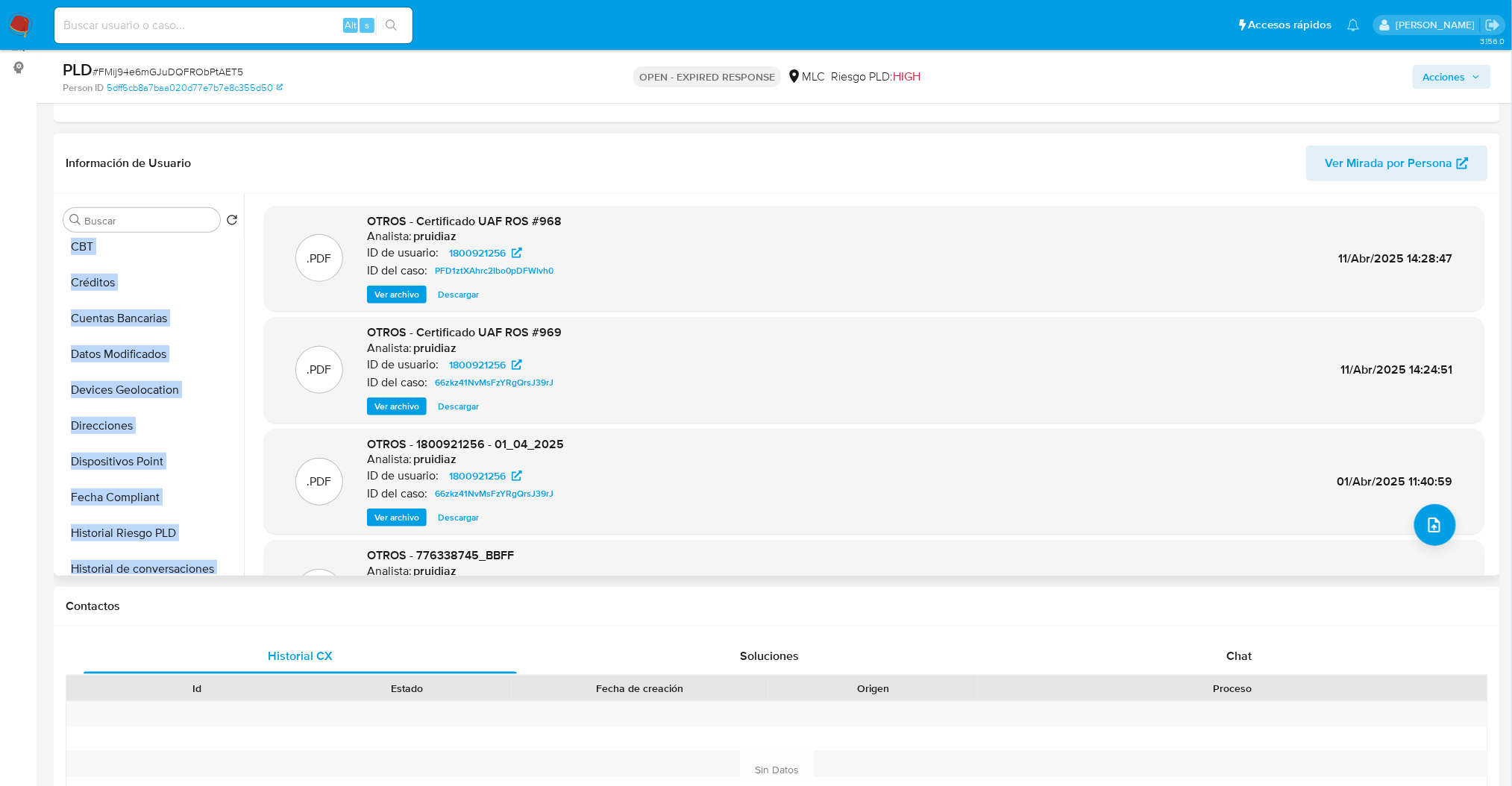
scroll to position [302, 0]
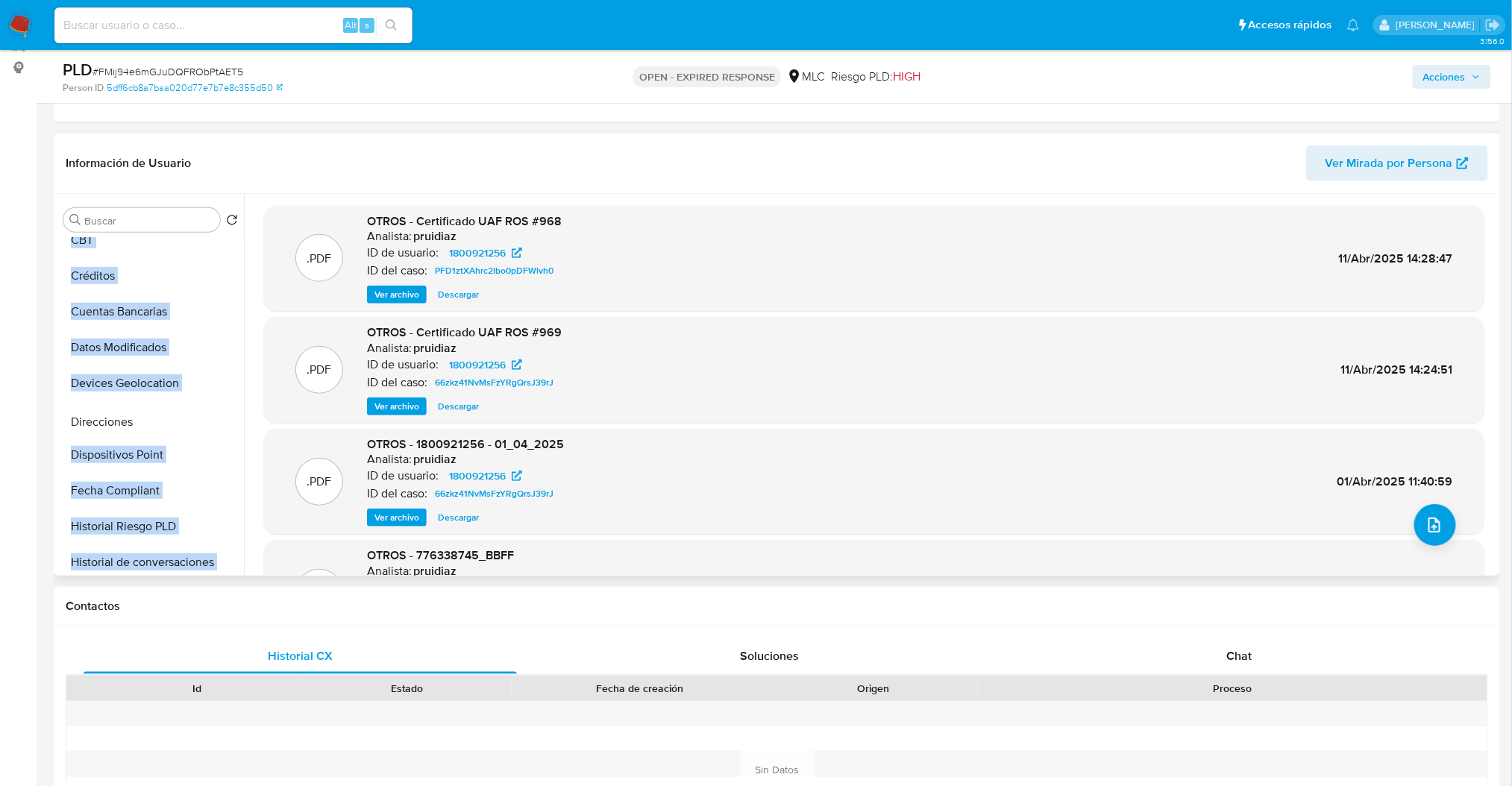
click at [215, 423] on ul "General Documentación KYC Archivos adjuntos Historial Casos Cruces y Relaciones…" at bounding box center [150, 406] width 186 height 336
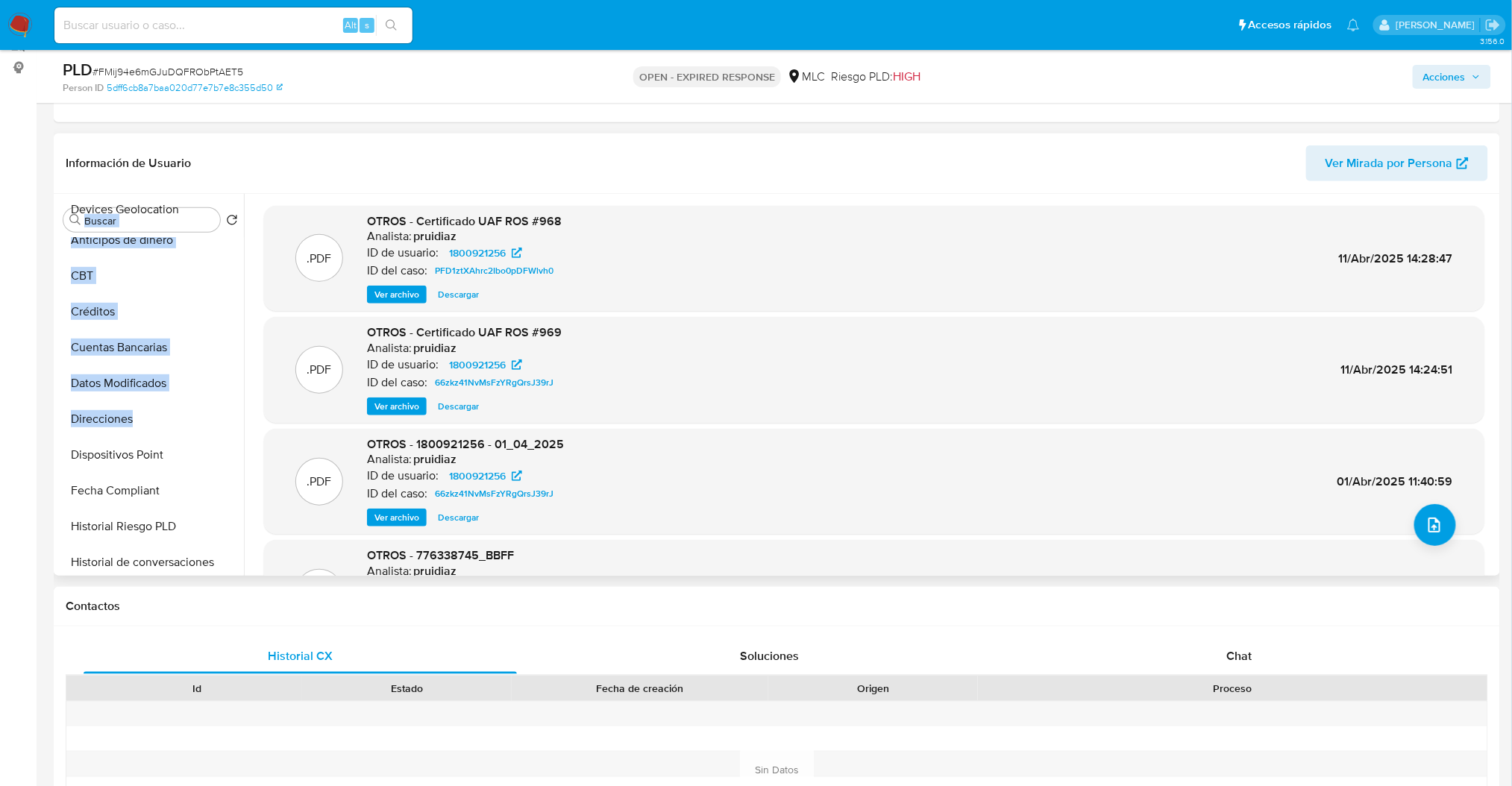
scroll to position [0, 0]
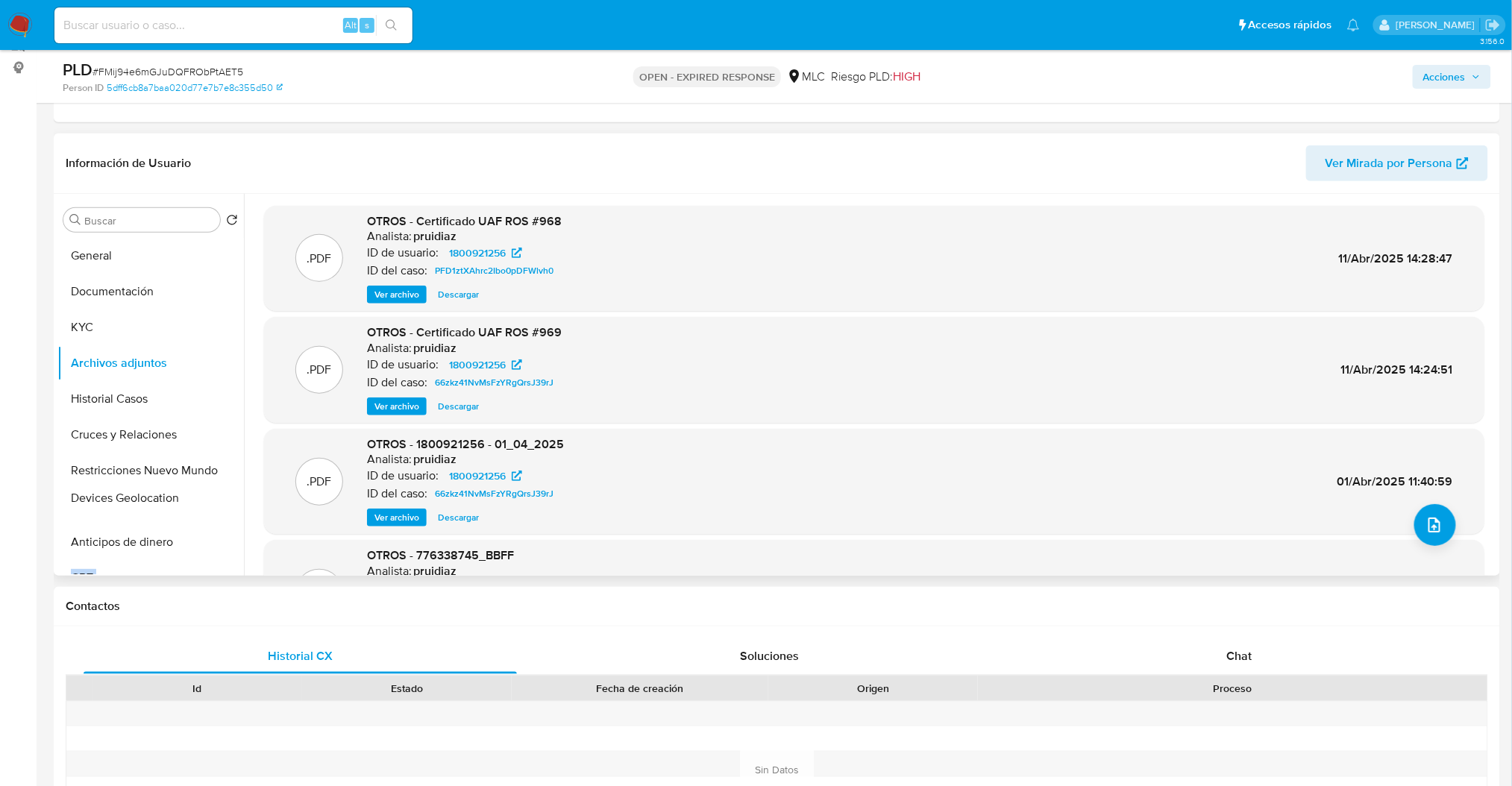
drag, startPoint x: 219, startPoint y: 377, endPoint x: 208, endPoint y: 492, distance: 115.5
click at [208, 492] on ul "General Documentación KYC Archivos adjuntos Historial Casos Cruces y Relaciones…" at bounding box center [150, 406] width 186 height 336
click at [79, 337] on button "KYC" at bounding box center [144, 327] width 175 height 36
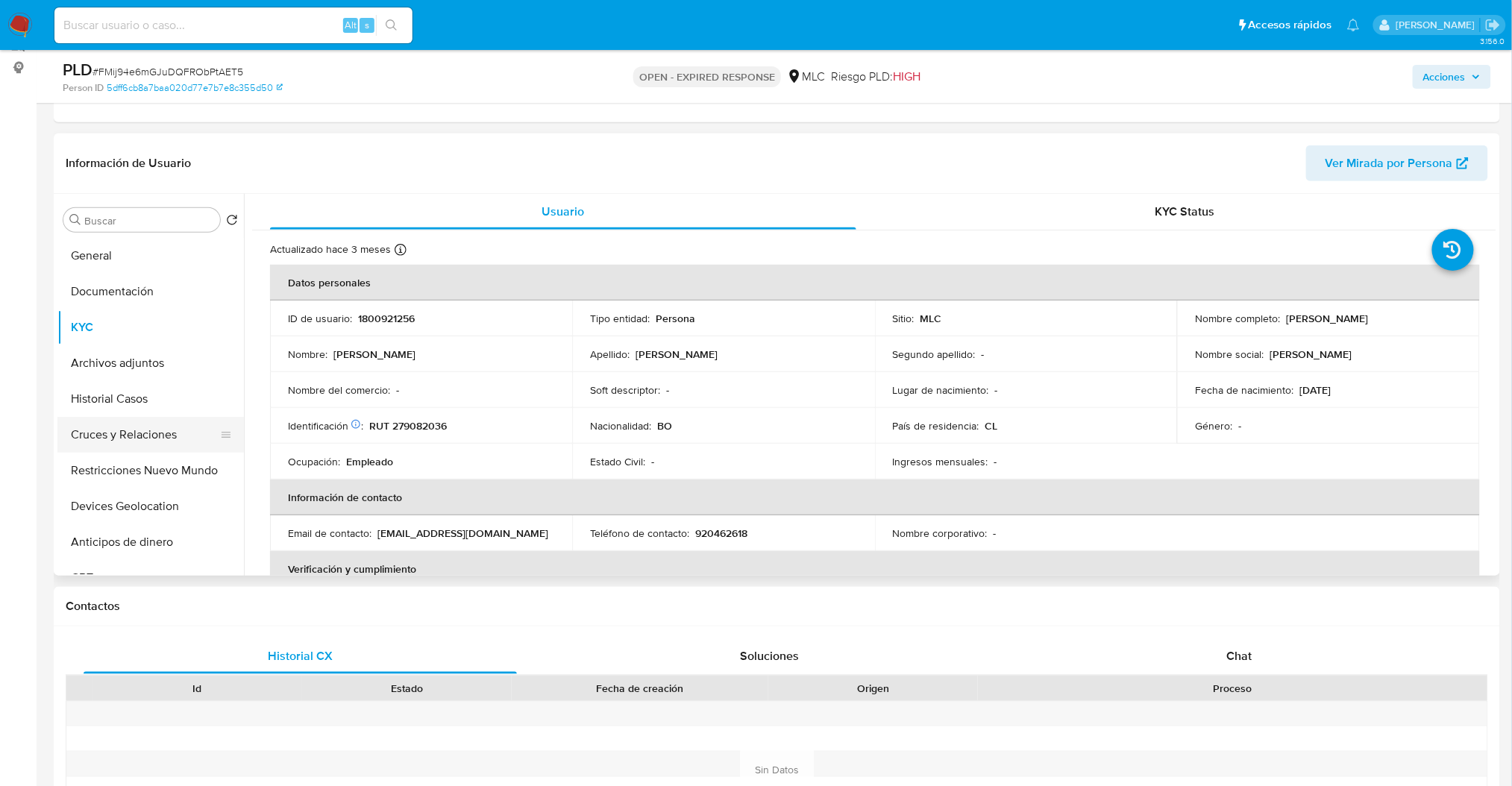
click at [139, 429] on button "Cruces y Relaciones" at bounding box center [144, 435] width 175 height 36
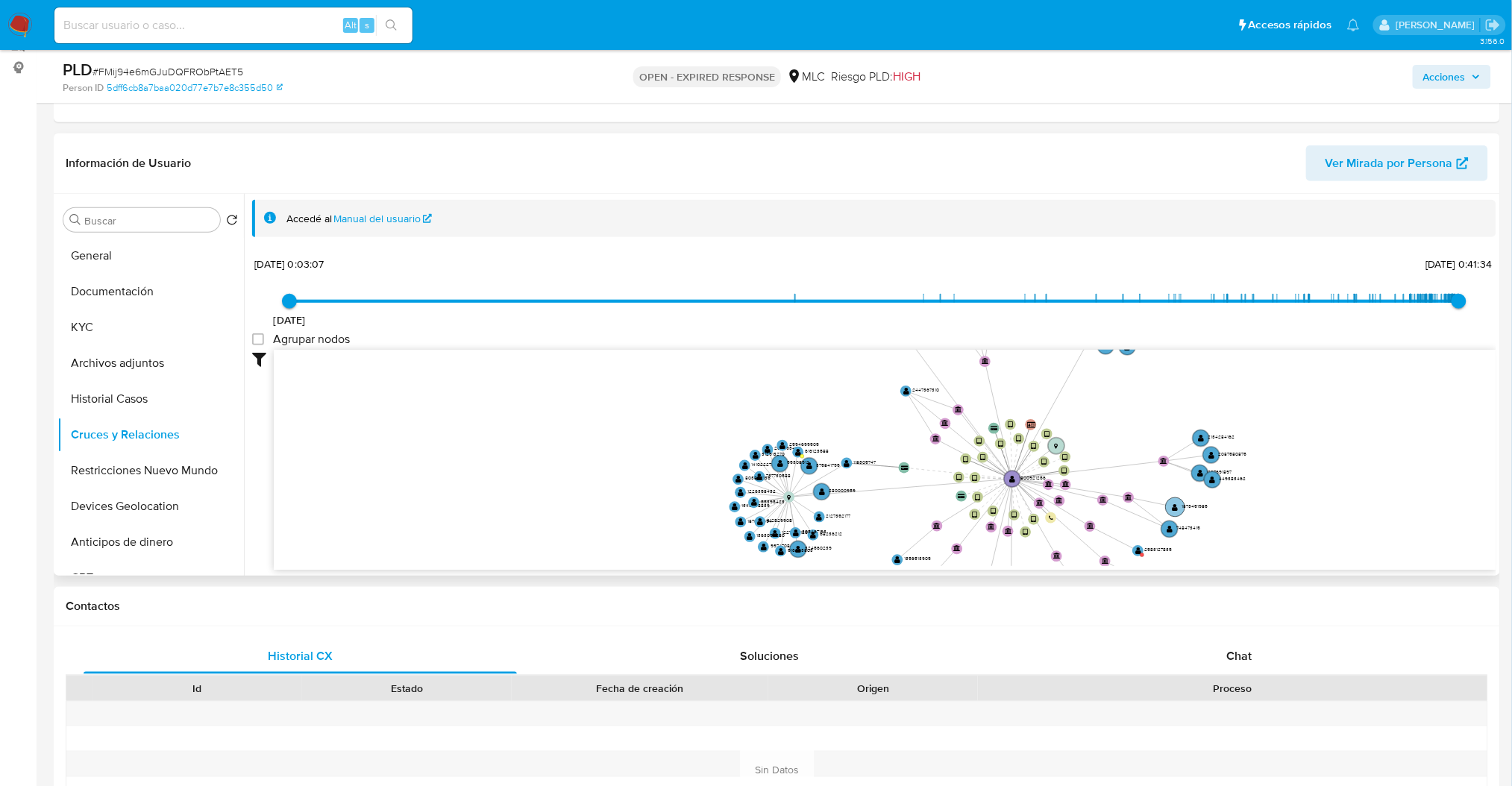
click at [1178, 501] on circle at bounding box center [1176, 507] width 19 height 19
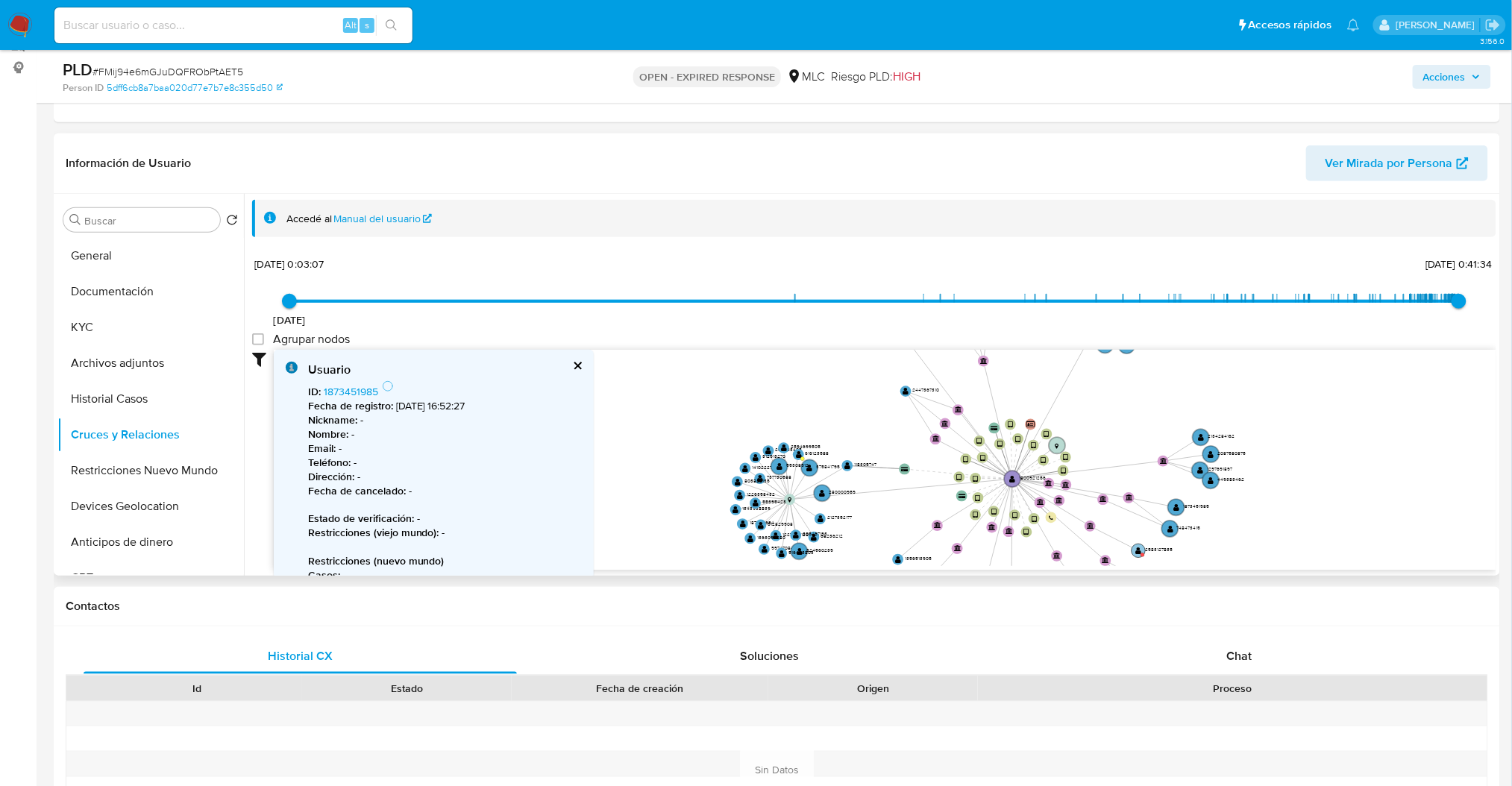
click at [1139, 552] on text "" at bounding box center [1139, 550] width 6 height 8
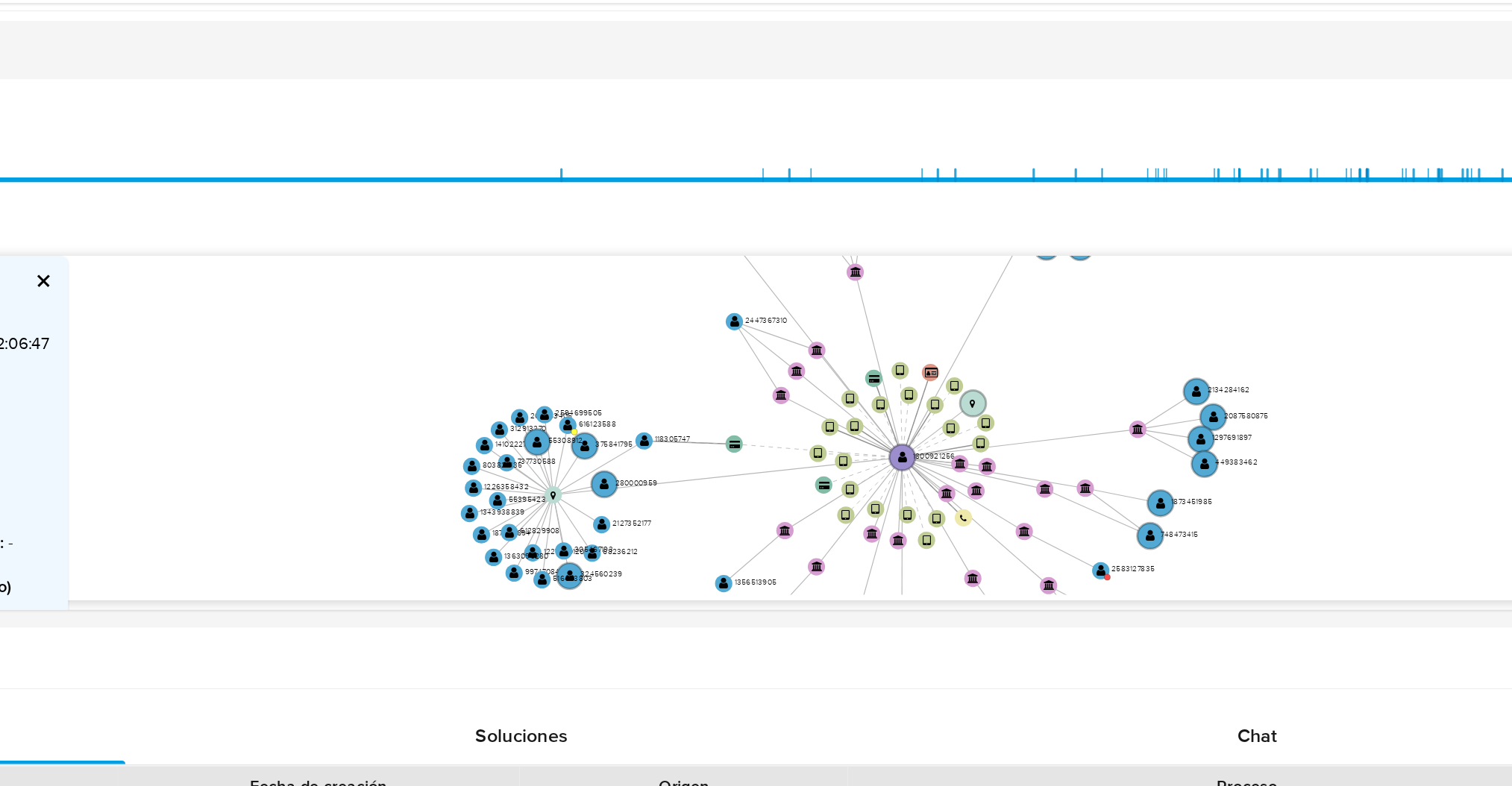
scroll to position [279, 0]
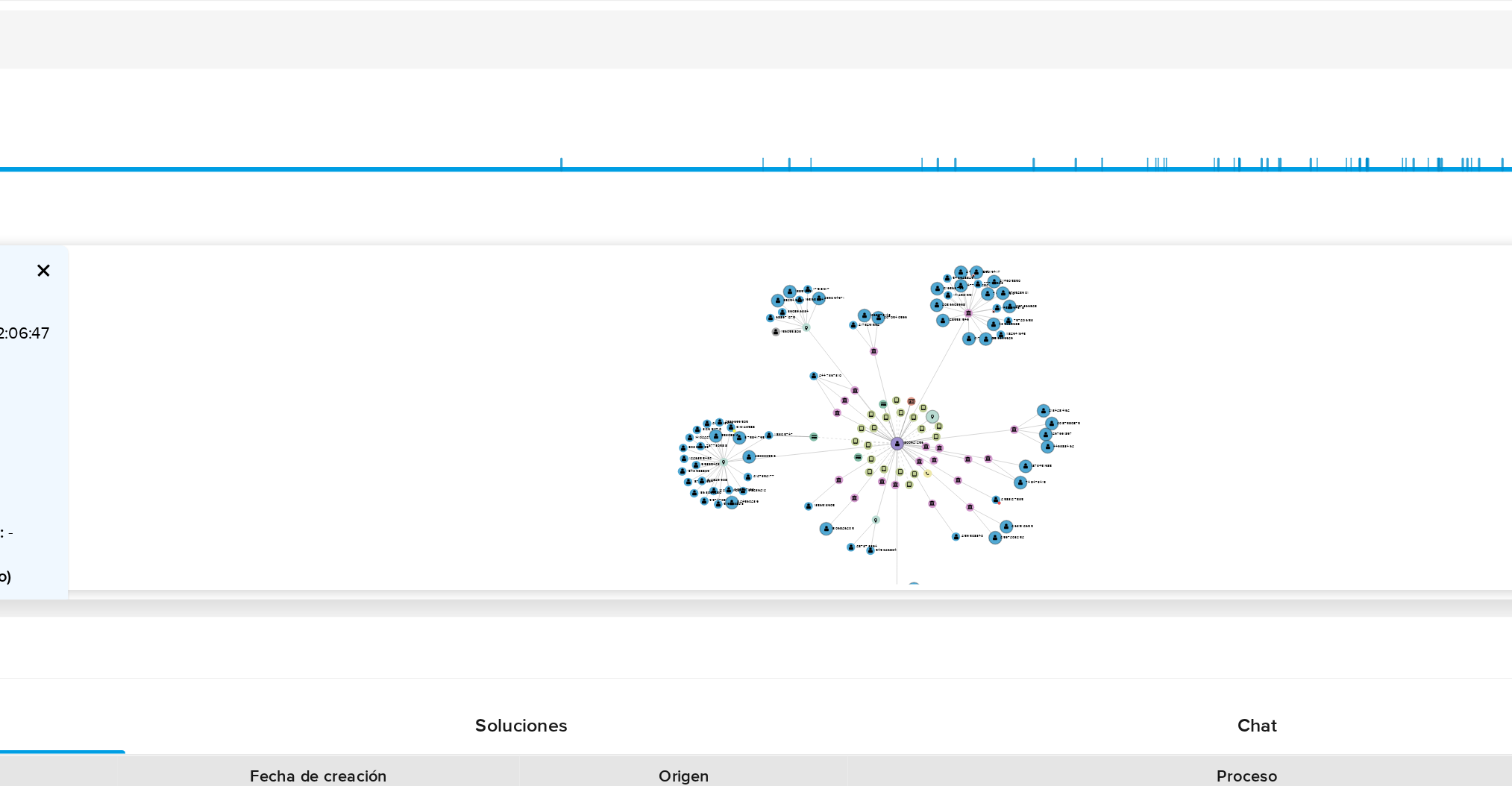
drag, startPoint x: 1261, startPoint y: 424, endPoint x: 1112, endPoint y: 407, distance: 150.0
click at [1112, 407] on icon "device-67a4d123f3879b54c1d2de56  device-673022bf8700177c769cda5b  device-6660…" at bounding box center [886, 372] width 1223 height 216
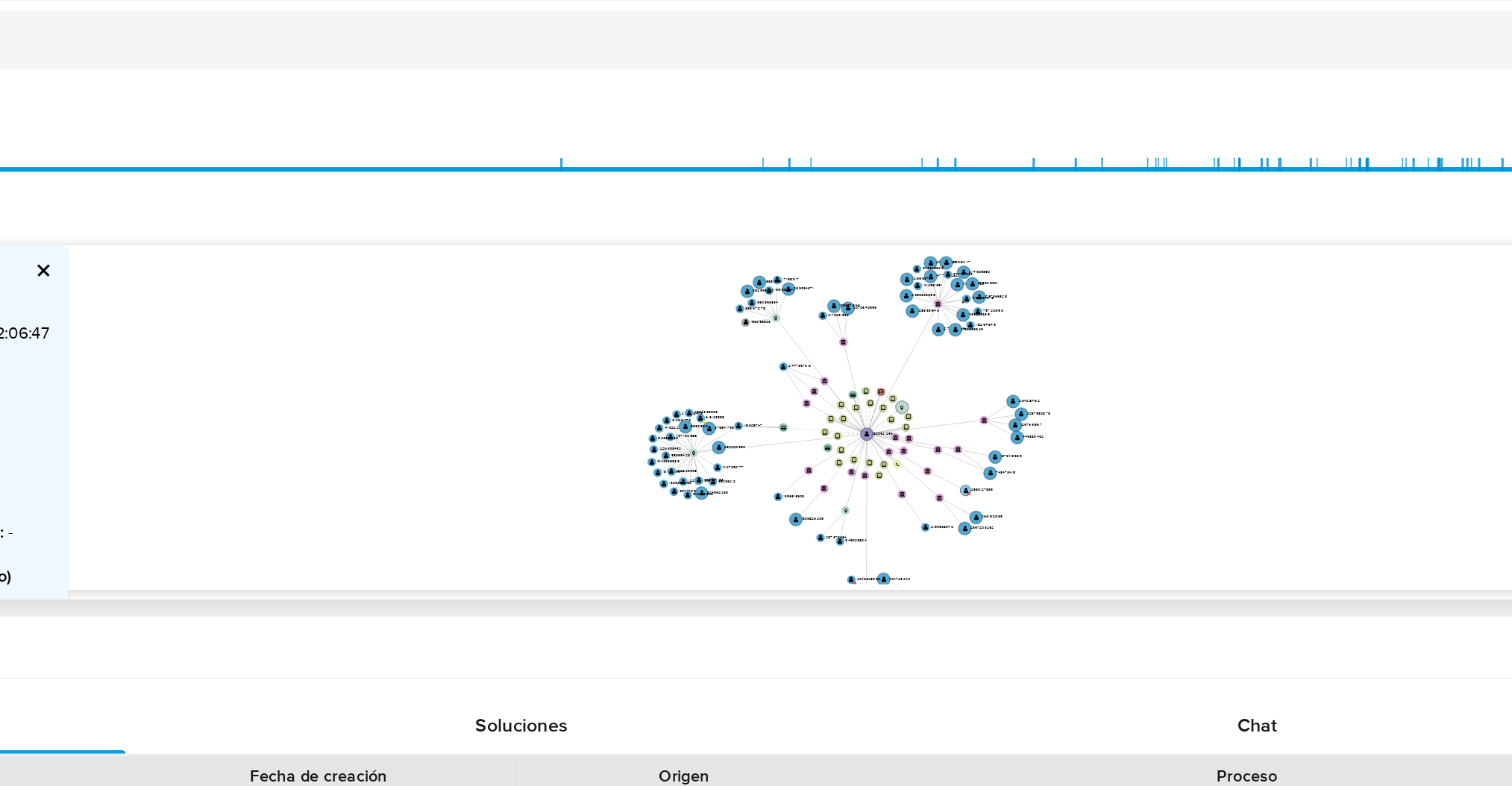
click at [1053, 422] on text "" at bounding box center [1053, 419] width 3 height 4
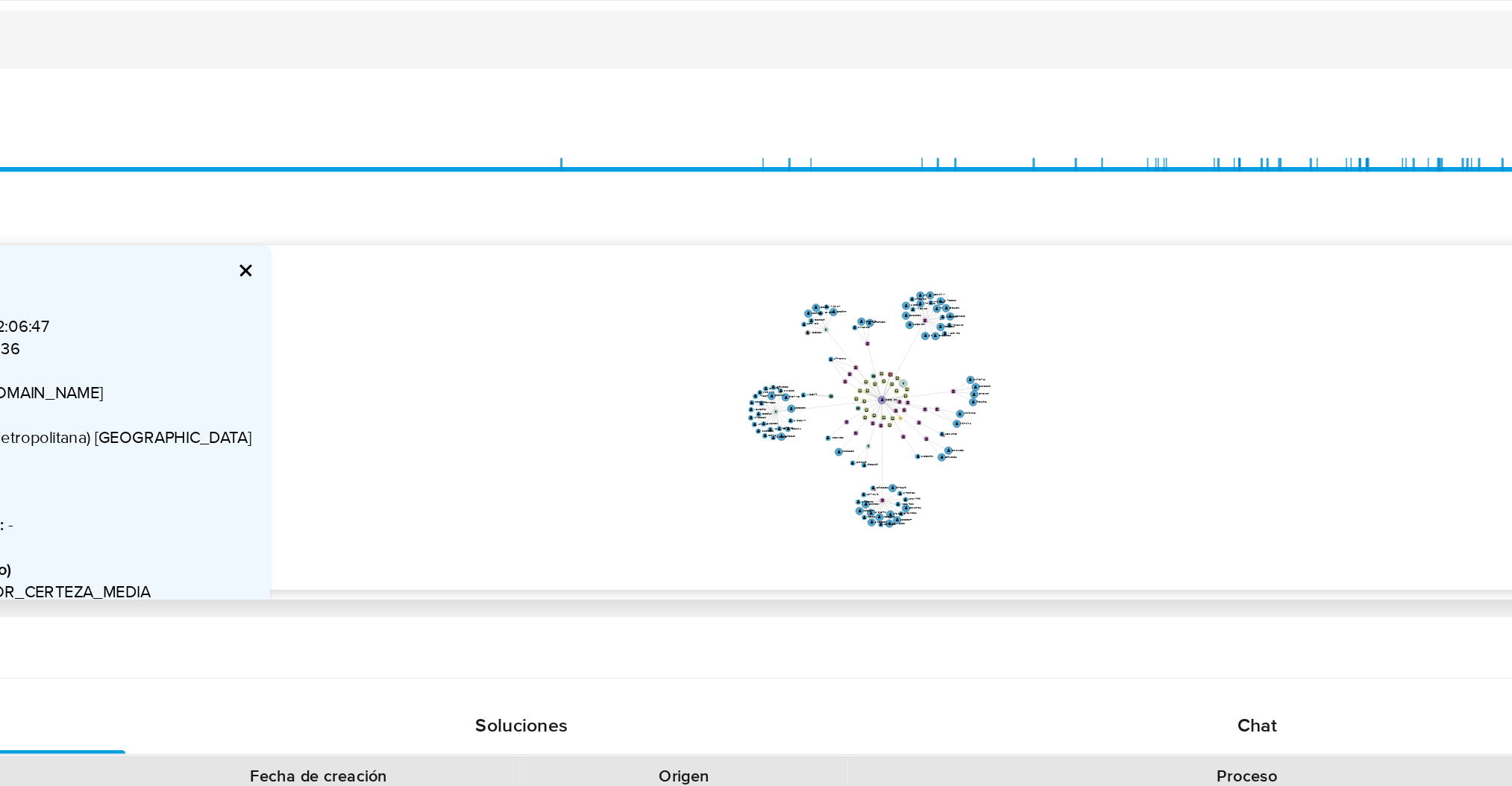
drag, startPoint x: 1154, startPoint y: 395, endPoint x: 1099, endPoint y: 368, distance: 61.3
click at [1099, 368] on icon "device-67a4d123f3879b54c1d2de56  device-673022bf8700177c769cda5b  device-6660…" at bounding box center [886, 372] width 1223 height 216
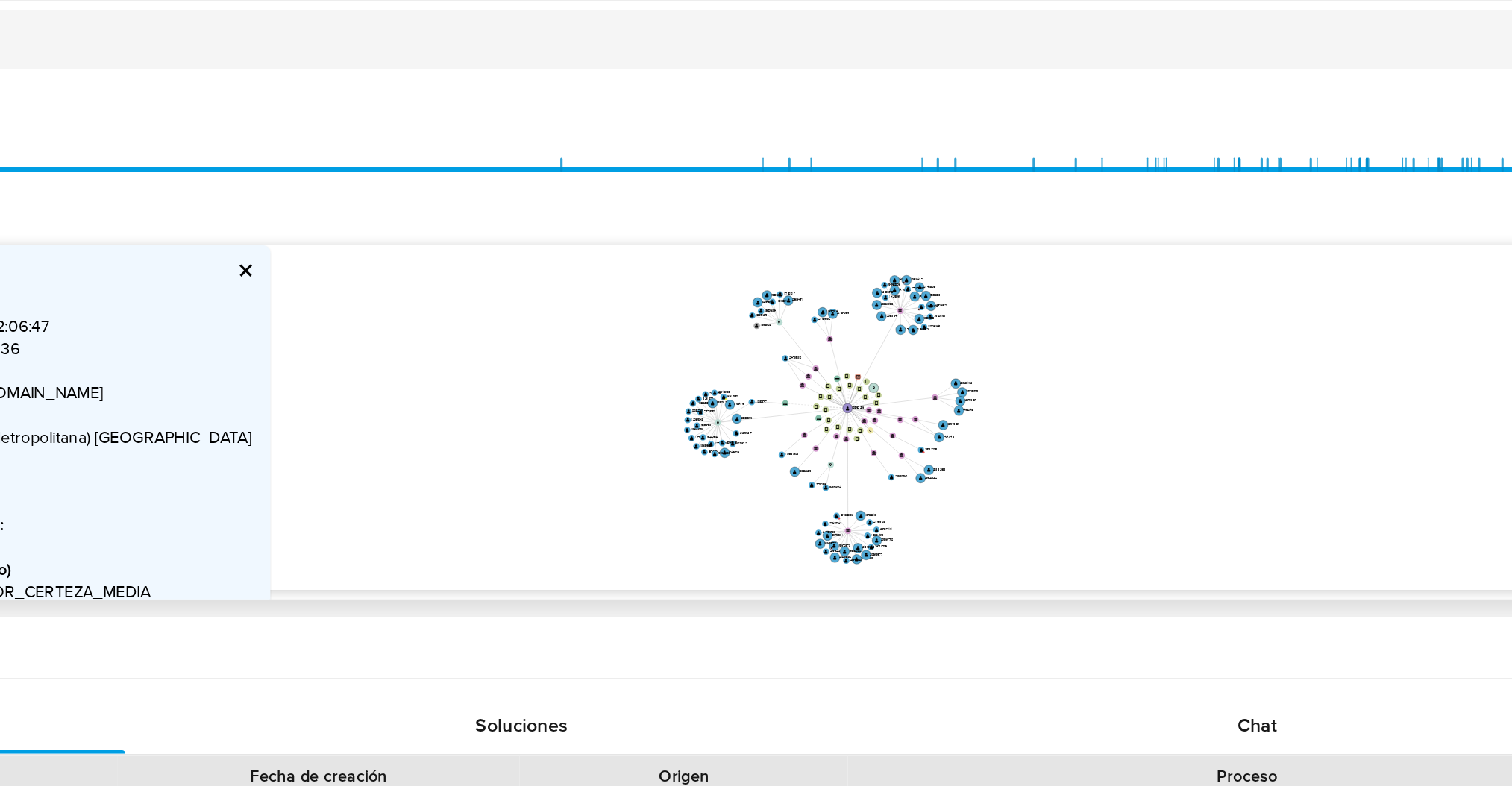
drag, startPoint x: 1171, startPoint y: 386, endPoint x: 1178, endPoint y: 407, distance: 22.1
click at [1178, 407] on icon "device-67a4d123f3879b54c1d2de56  device-673022bf8700177c769cda5b  device-6660…" at bounding box center [886, 372] width 1223 height 216
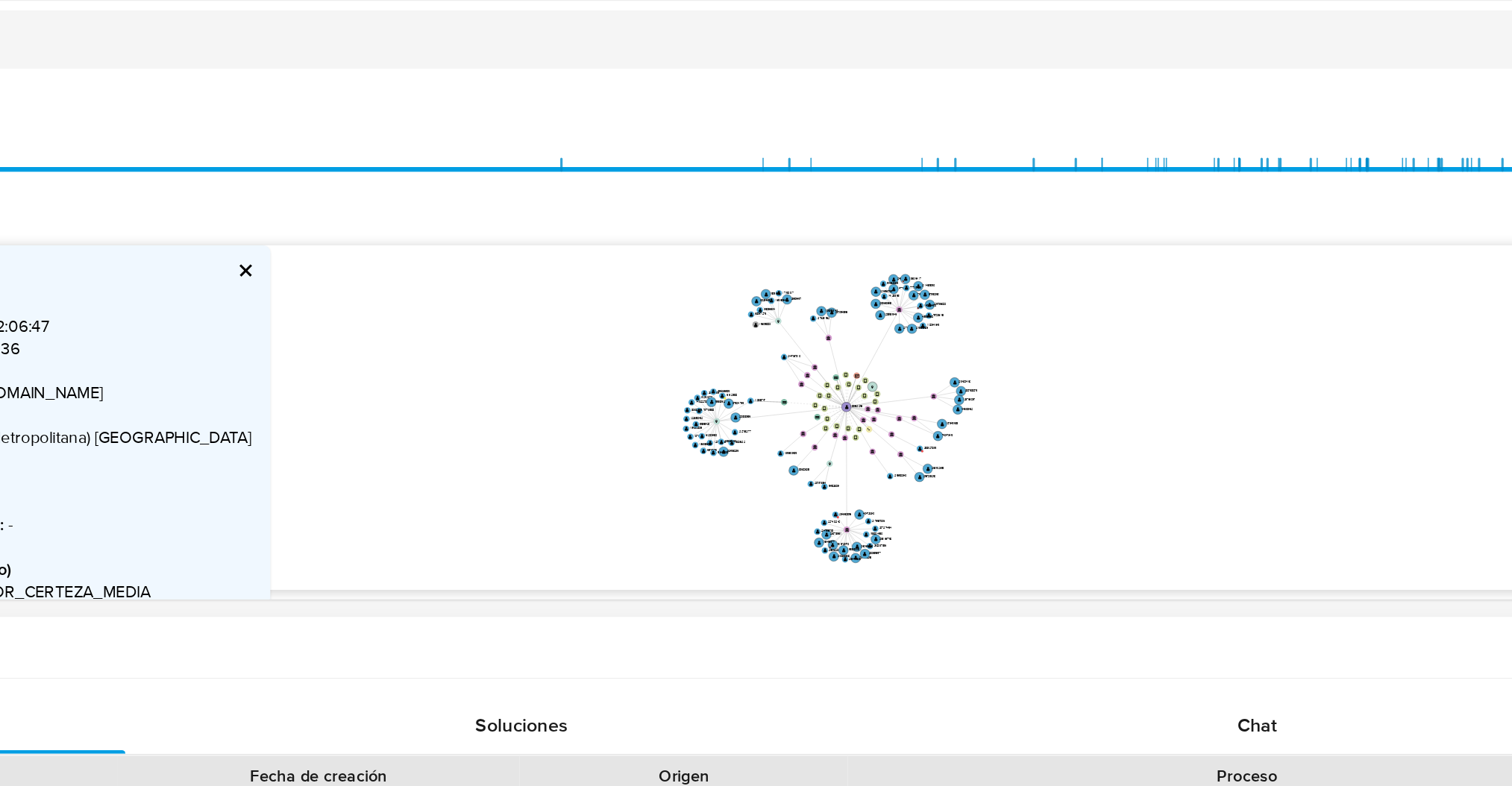
click at [963, 507] on div "Contactos" at bounding box center [777, 521] width 1446 height 40
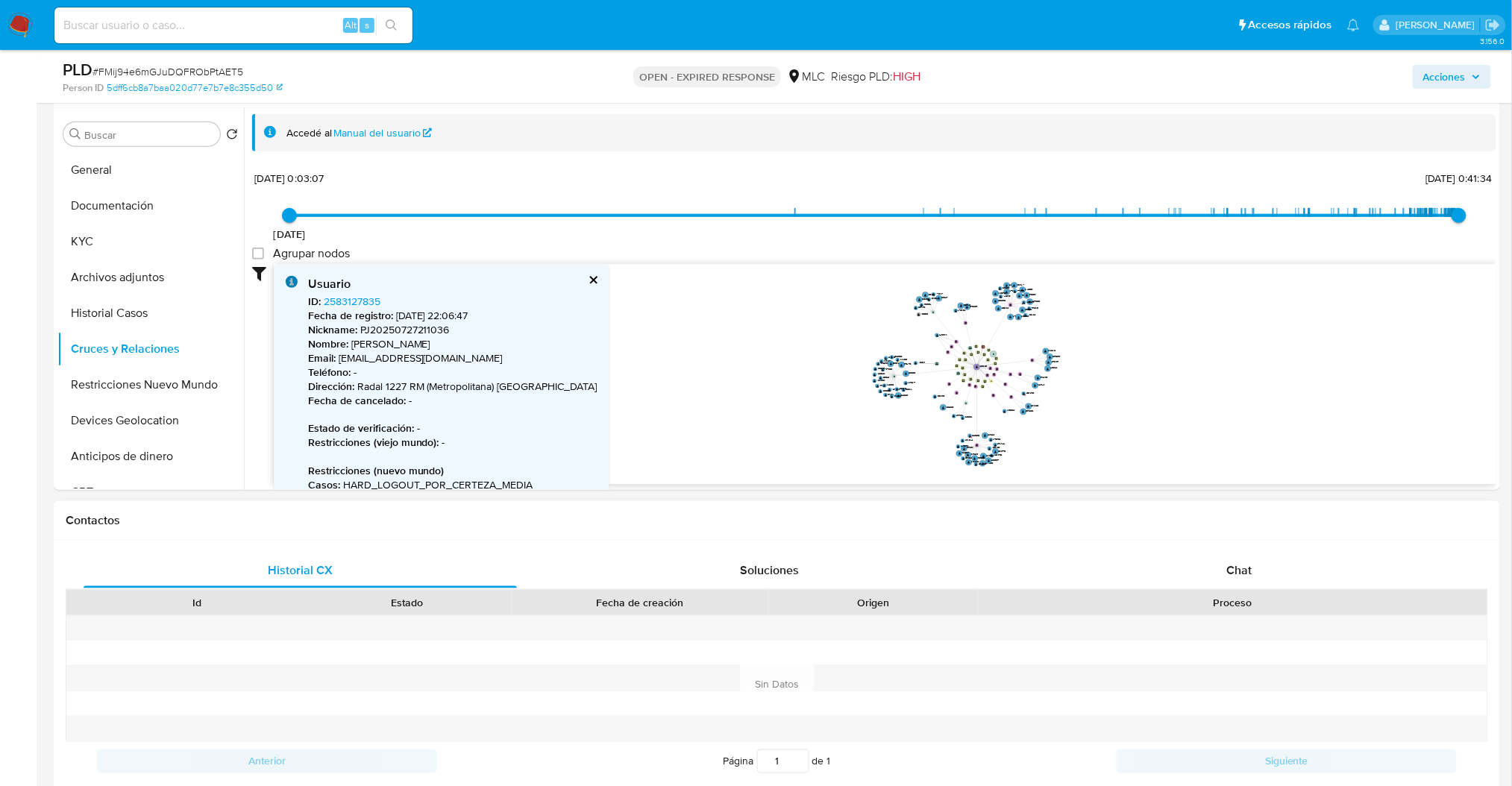
click at [825, 627] on div at bounding box center [873, 628] width 210 height 25
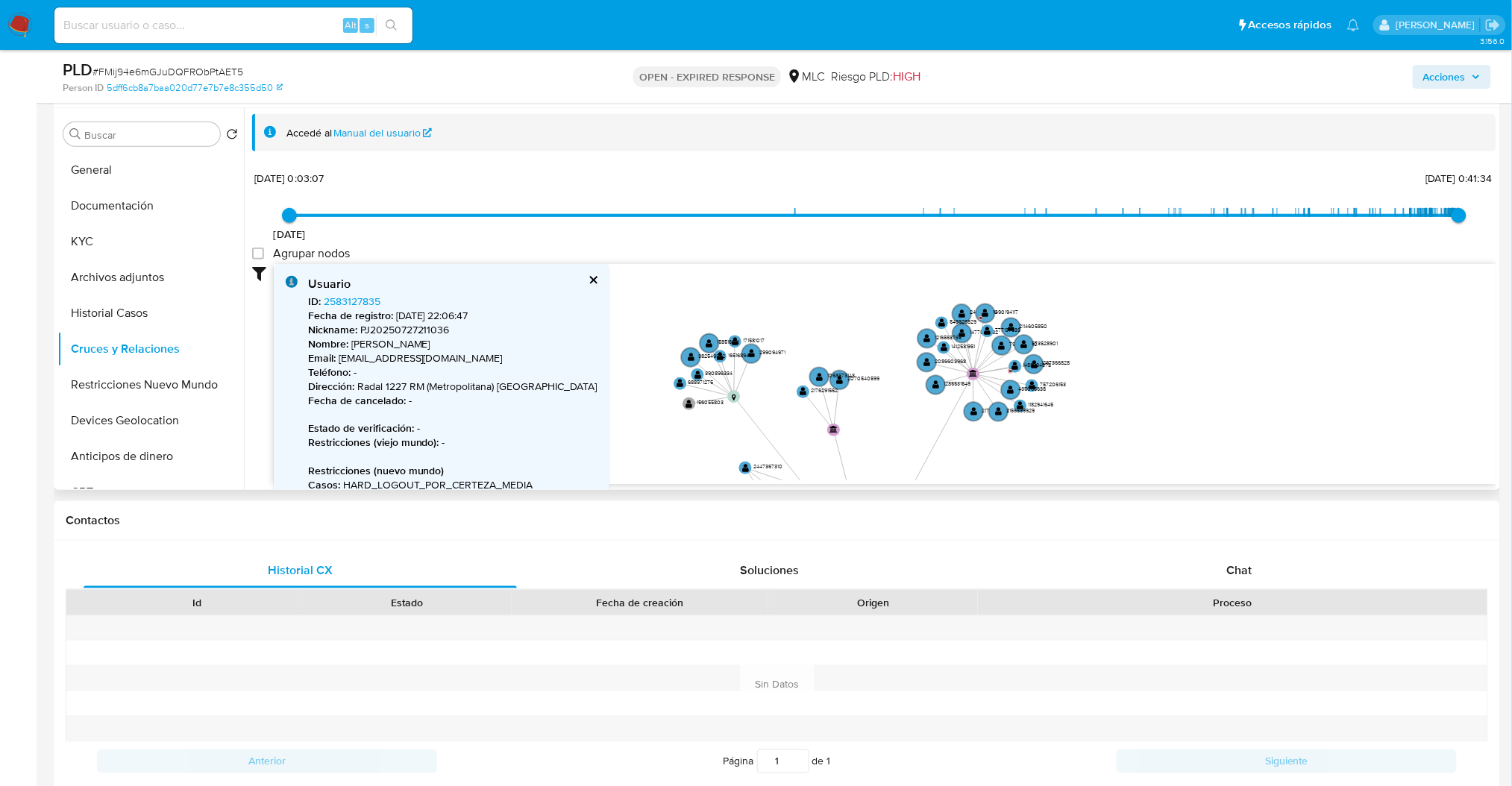
drag, startPoint x: 1031, startPoint y: 322, endPoint x: 1036, endPoint y: 428, distance: 106.1
click at [1036, 428] on icon "device-67a4d123f3879b54c1d2de56  device-673022bf8700177c769cda5b  device-6660…" at bounding box center [886, 372] width 1223 height 216
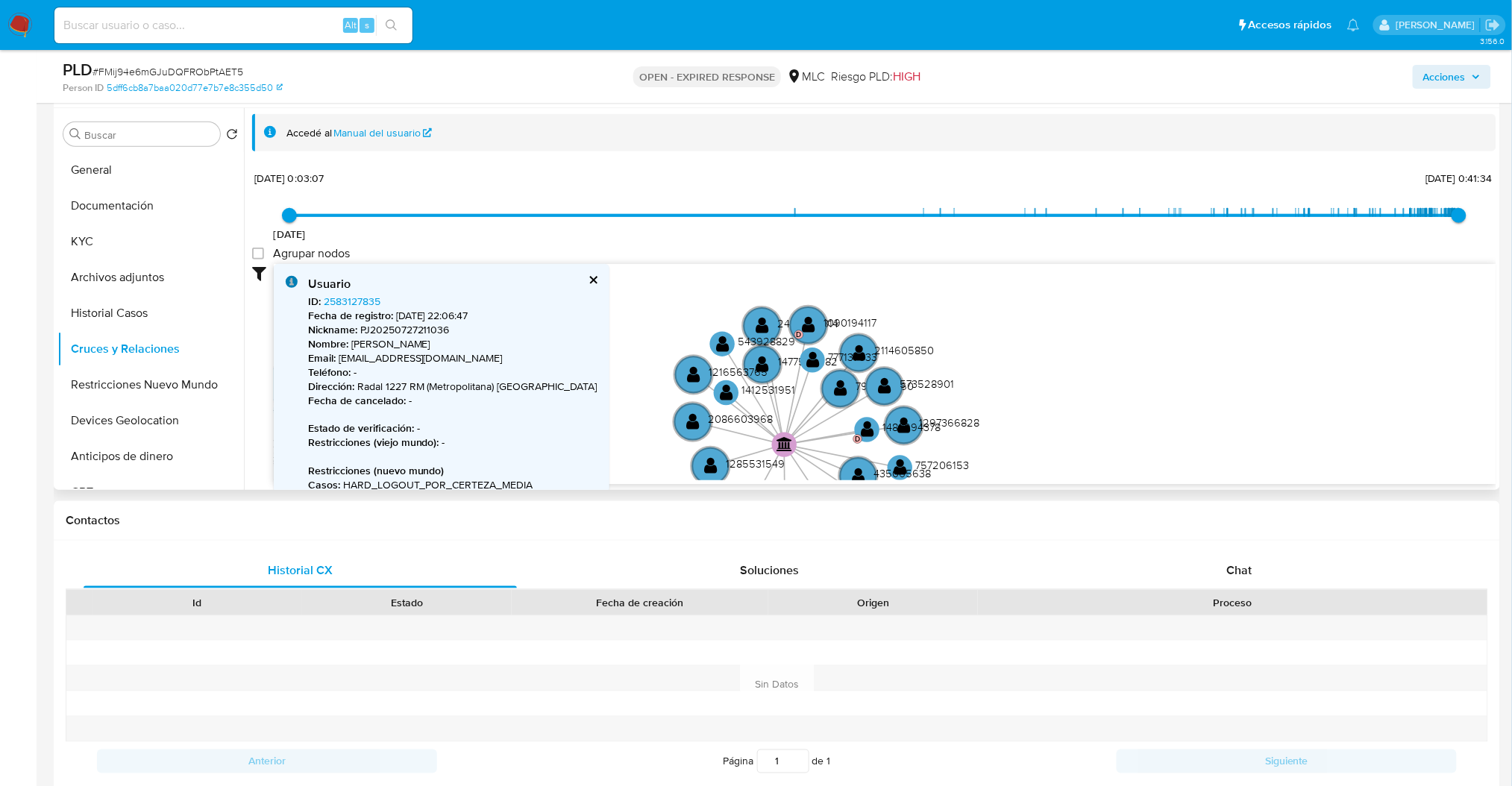
drag, startPoint x: 1171, startPoint y: 365, endPoint x: 1174, endPoint y: 428, distance: 63.1
click at [1174, 428] on icon "device-67a4d123f3879b54c1d2de56  device-673022bf8700177c769cda5b  device-6660…" at bounding box center [886, 372] width 1223 height 216
click at [128, 176] on button "General" at bounding box center [144, 169] width 175 height 36
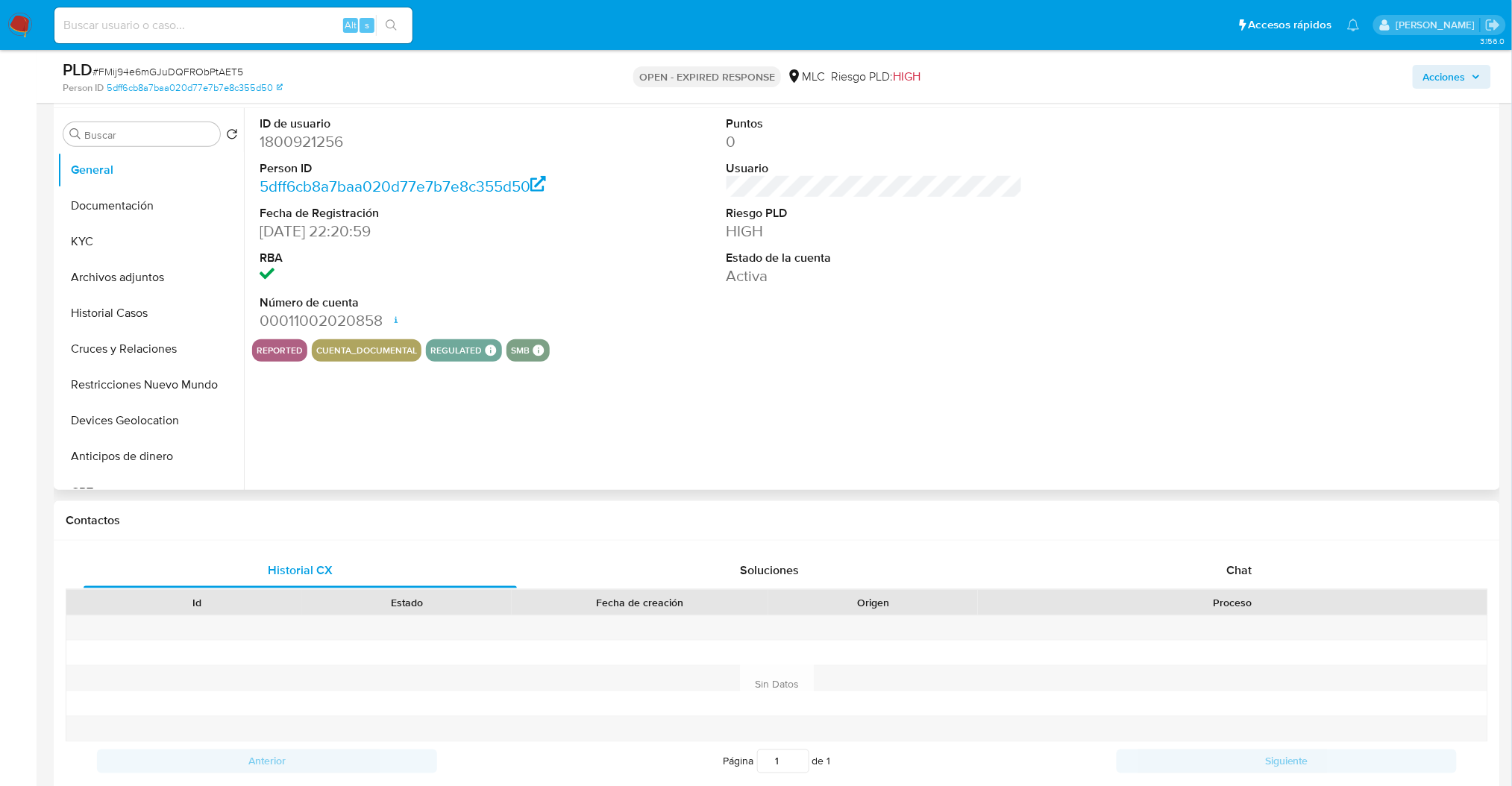
click at [294, 155] on dl "ID de usuario 1800921256 Person ID 5dff6cb8a7baa020d77e7b7e8c355d50 Fecha de Re…" at bounding box center [407, 224] width 296 height 216
click at [279, 136] on dd "1800921256" at bounding box center [407, 141] width 296 height 21
copy dd "1800921256"
click at [135, 346] on button "Cruces y Relaciones" at bounding box center [144, 349] width 175 height 36
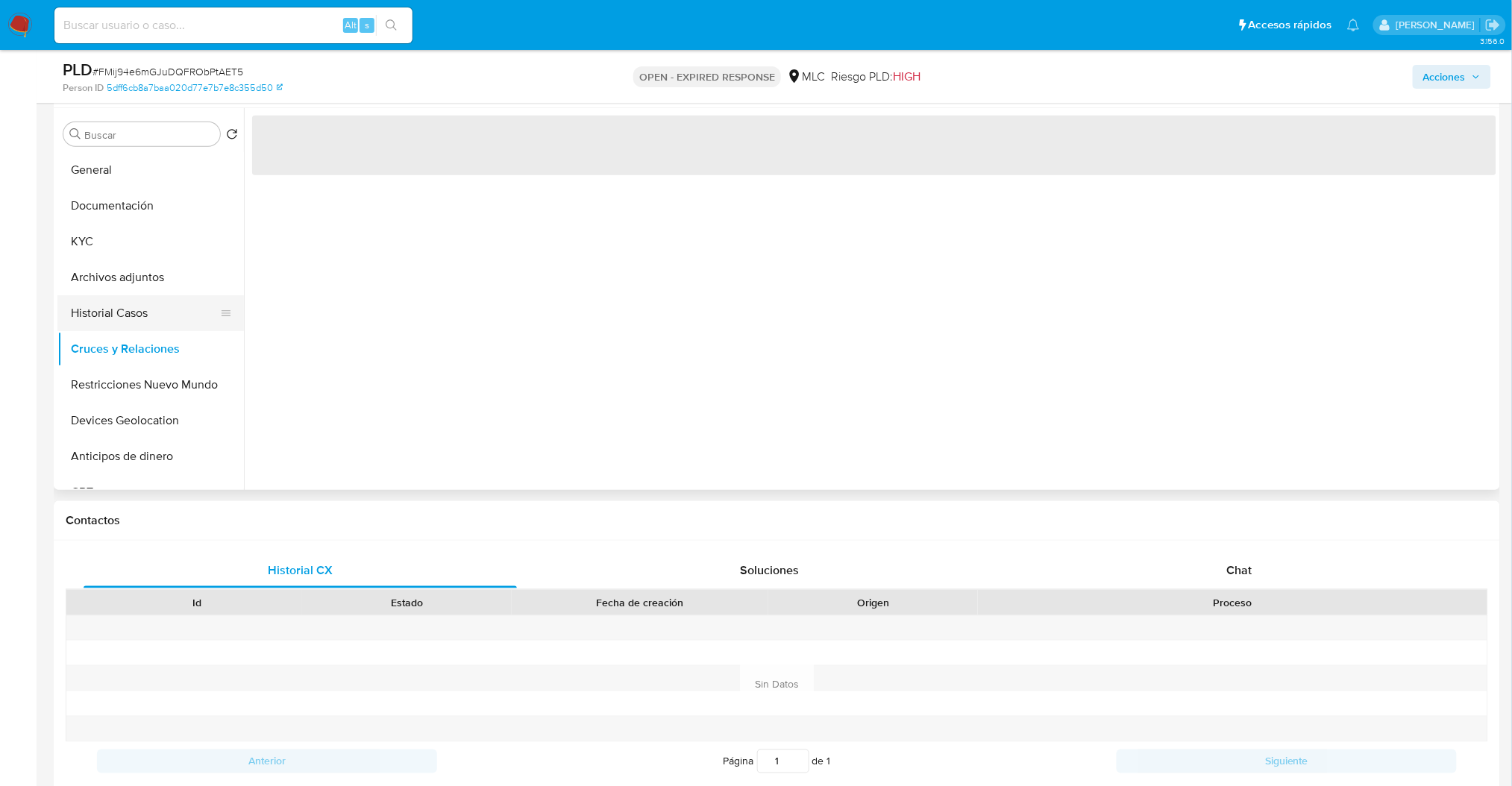
click at [125, 309] on button "Historial Casos" at bounding box center [144, 313] width 175 height 36
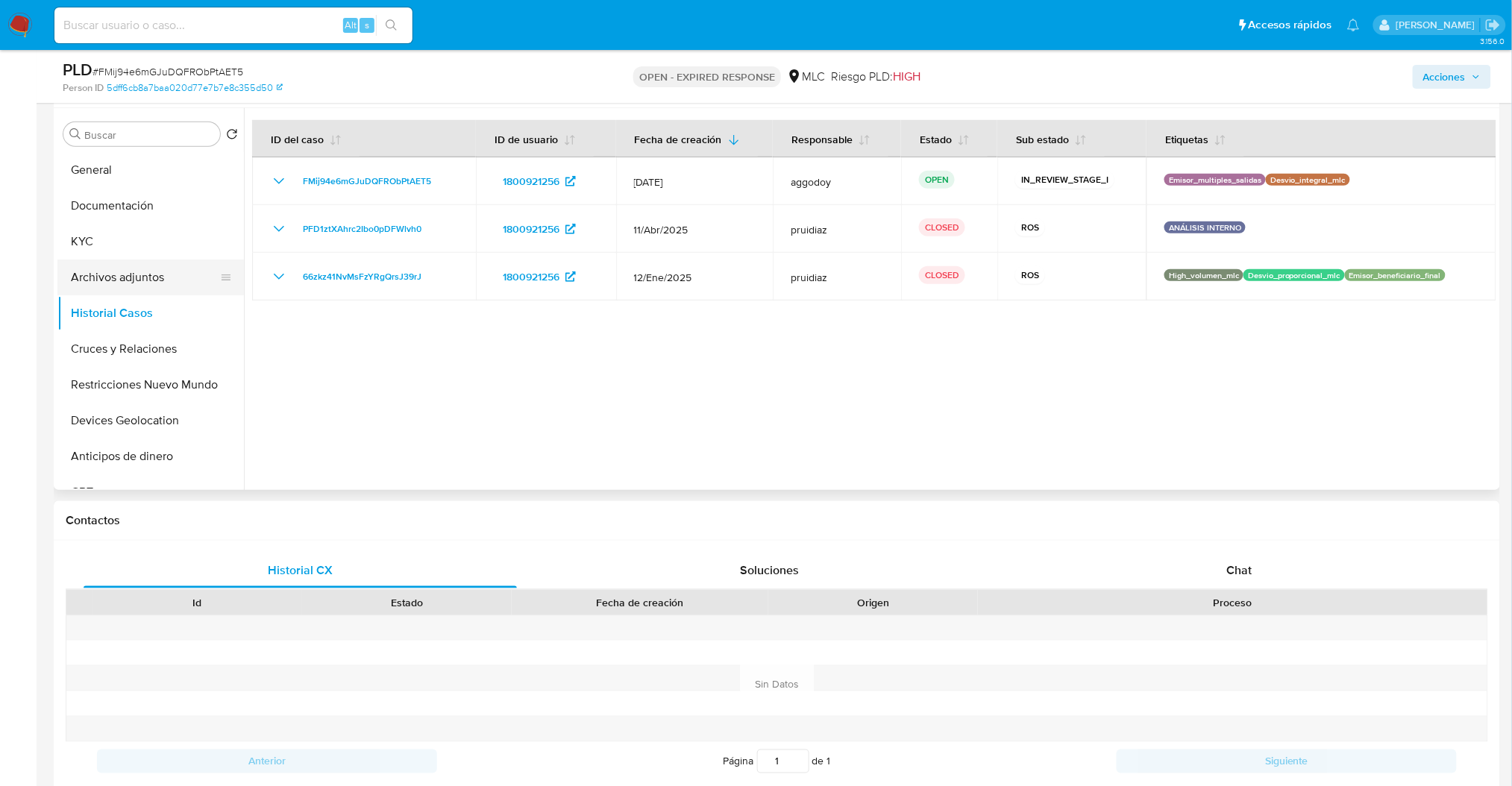
click at [108, 284] on button "Archivos adjuntos" at bounding box center [144, 277] width 175 height 36
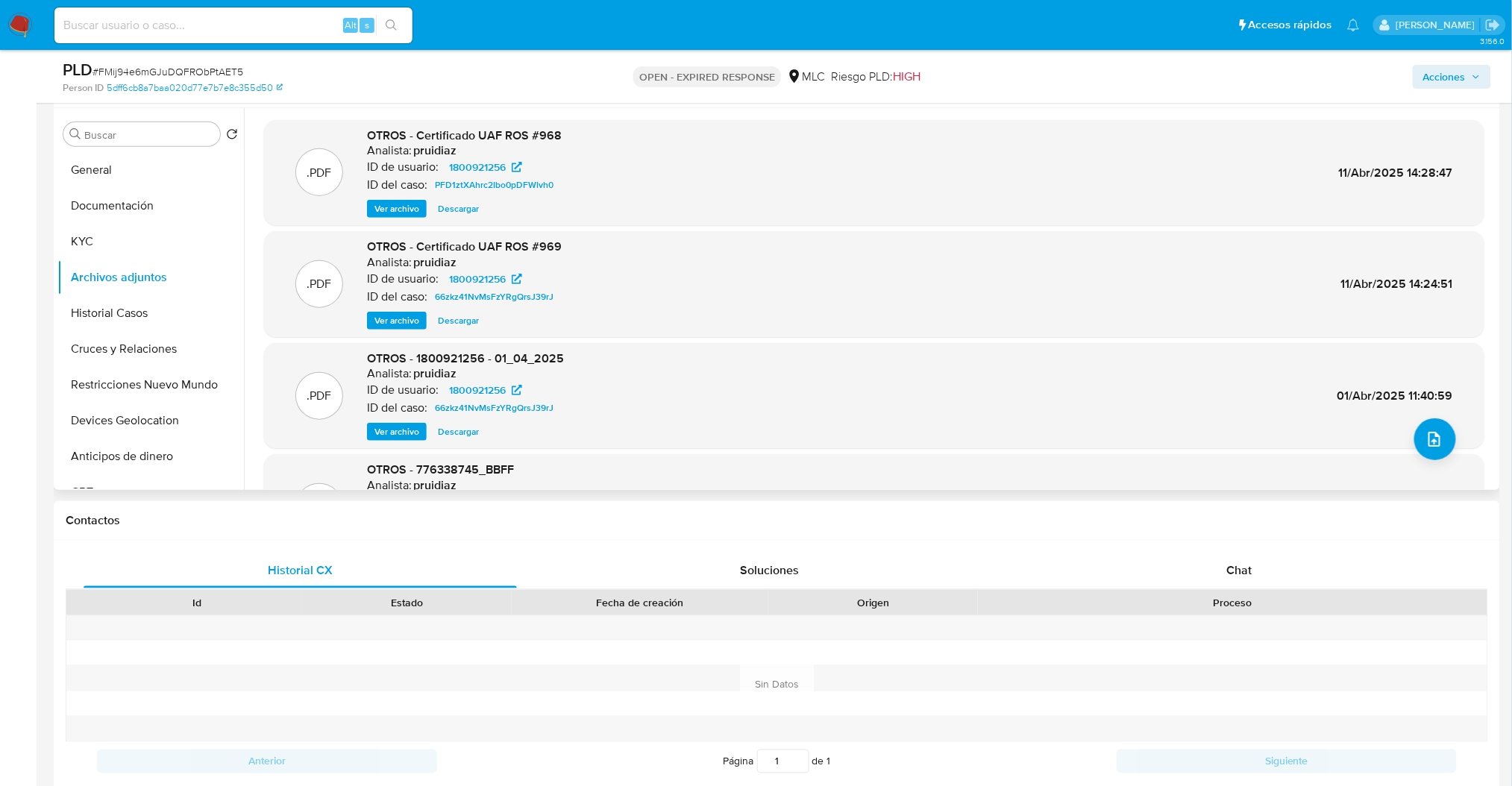
scroll to position [126, 0]
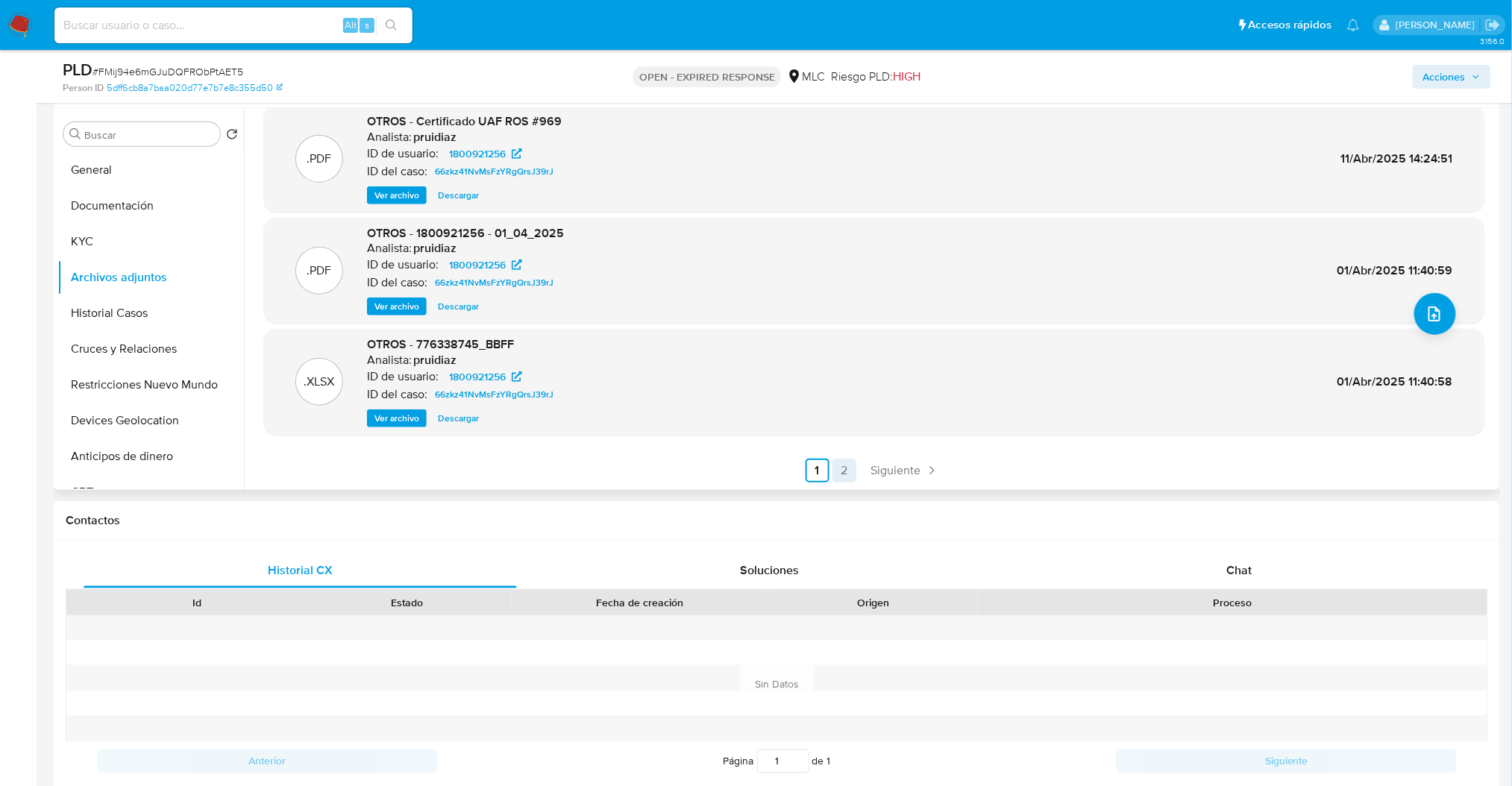
click at [845, 468] on link "2" at bounding box center [844, 470] width 24 height 24
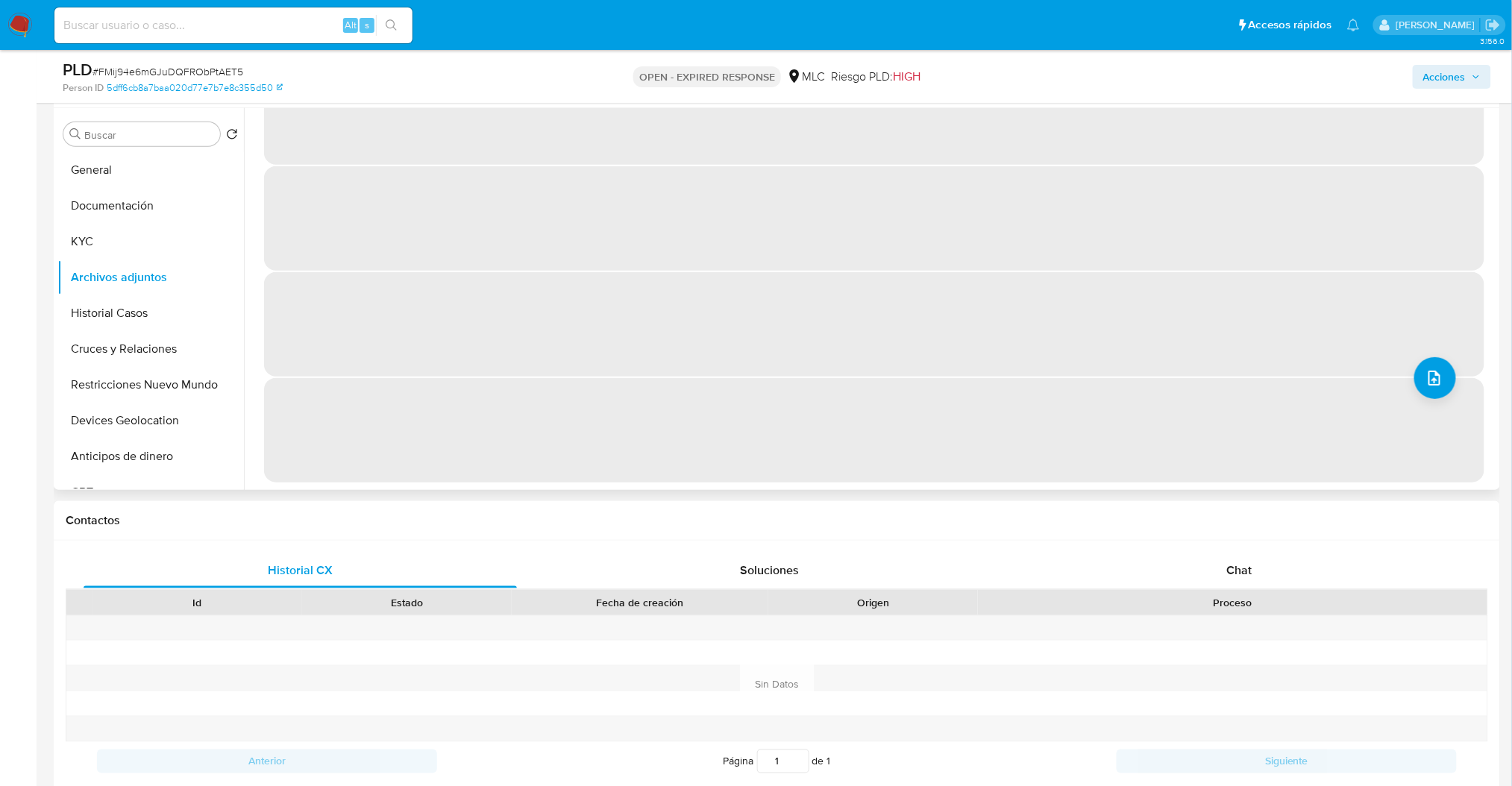
scroll to position [0, 0]
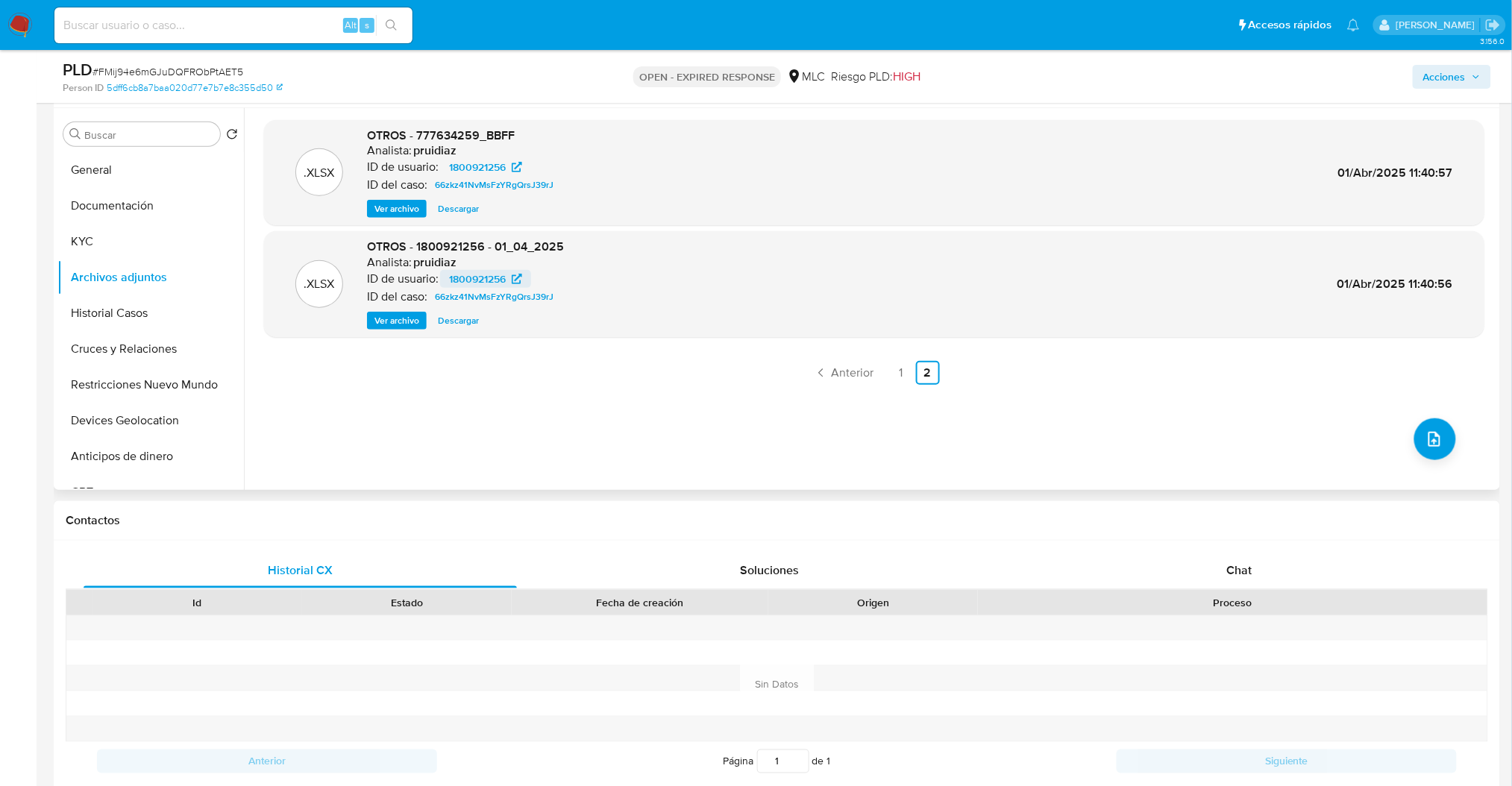
click at [508, 279] on span "1800921256" at bounding box center [485, 278] width 73 height 18
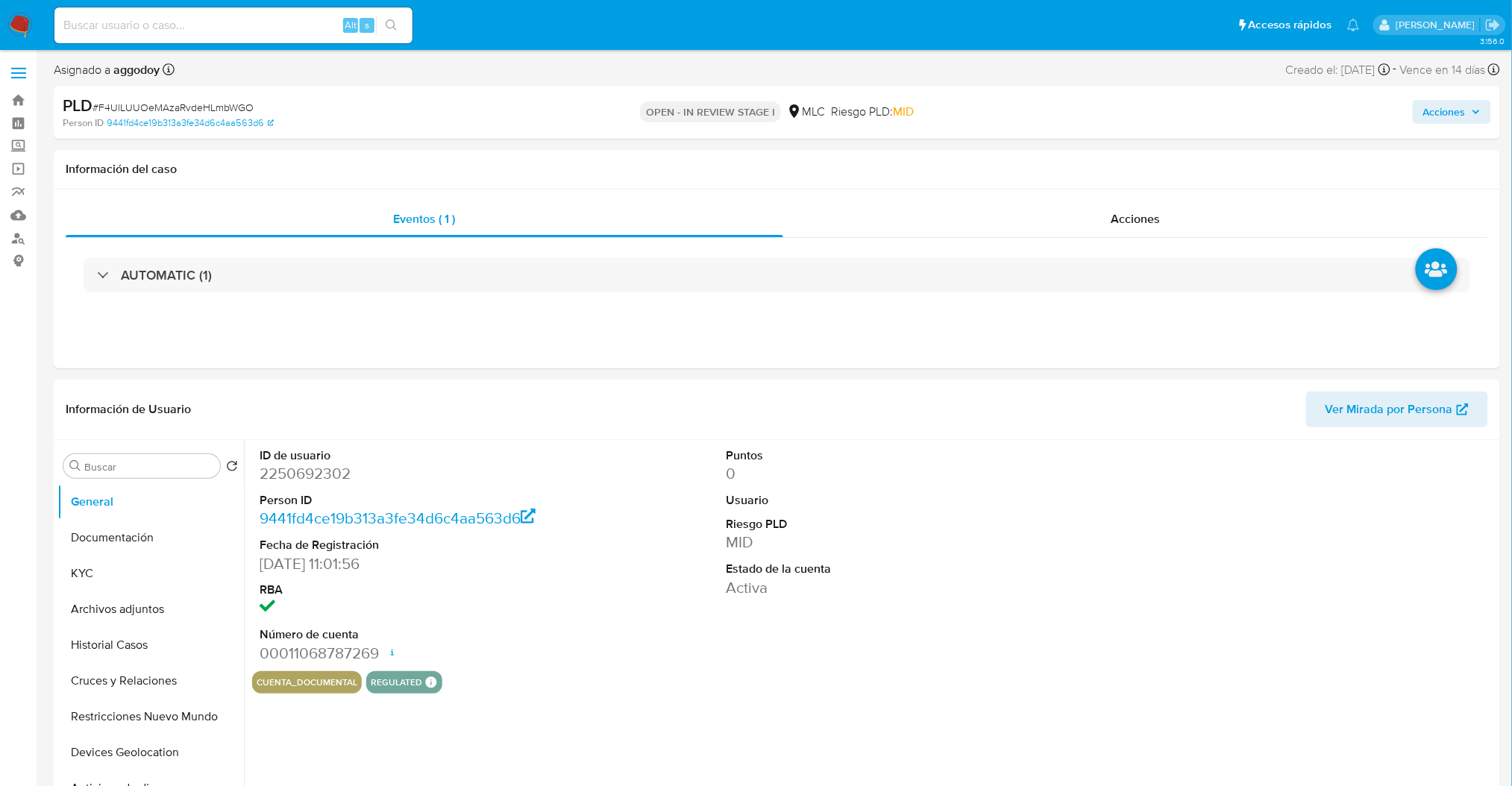
select select "10"
click at [1141, 242] on div "AUTOMATIC (1)" at bounding box center [777, 275] width 1422 height 75
click at [1132, 230] on div "Acciones" at bounding box center [1135, 219] width 705 height 36
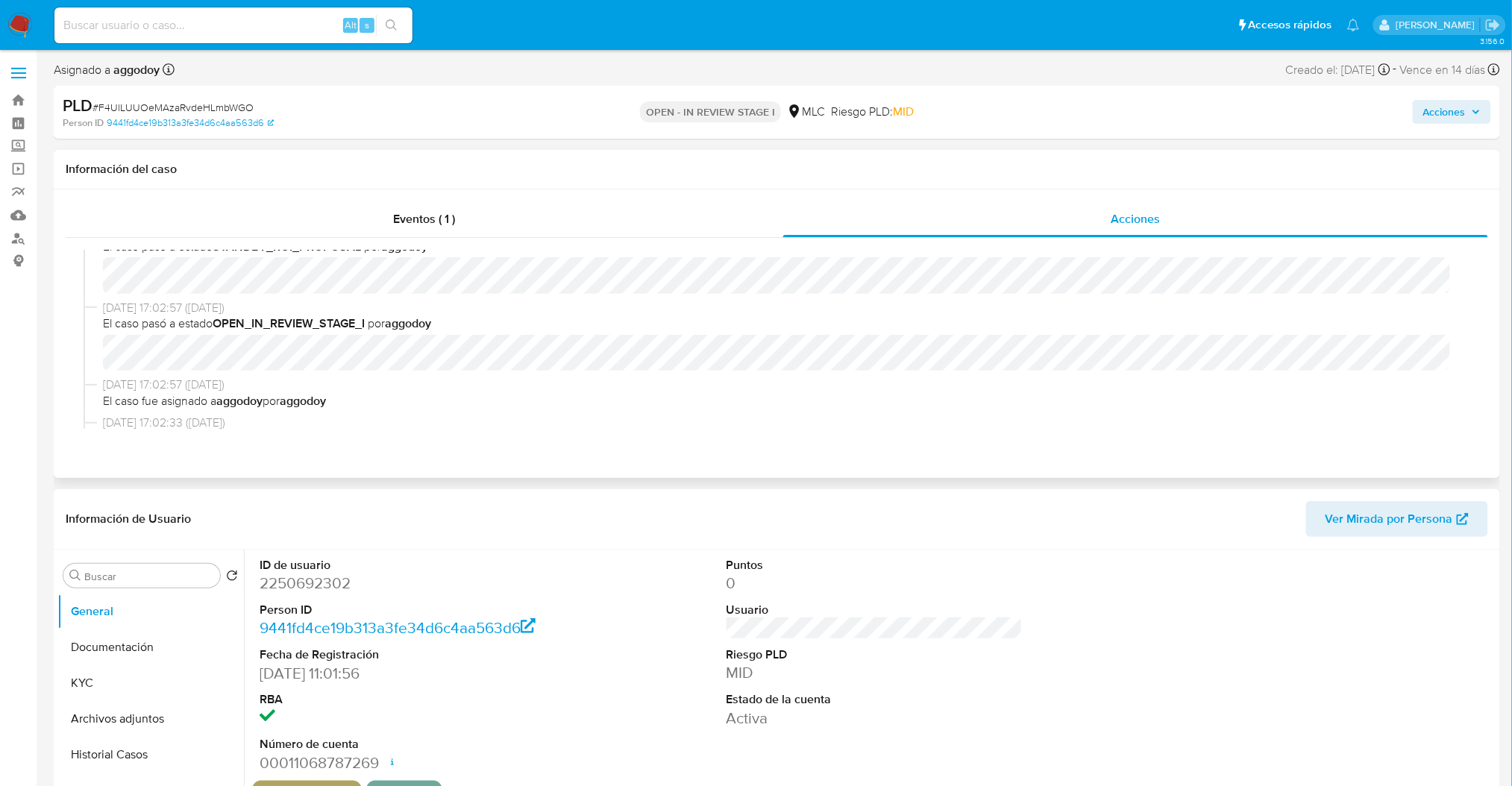
scroll to position [574, 0]
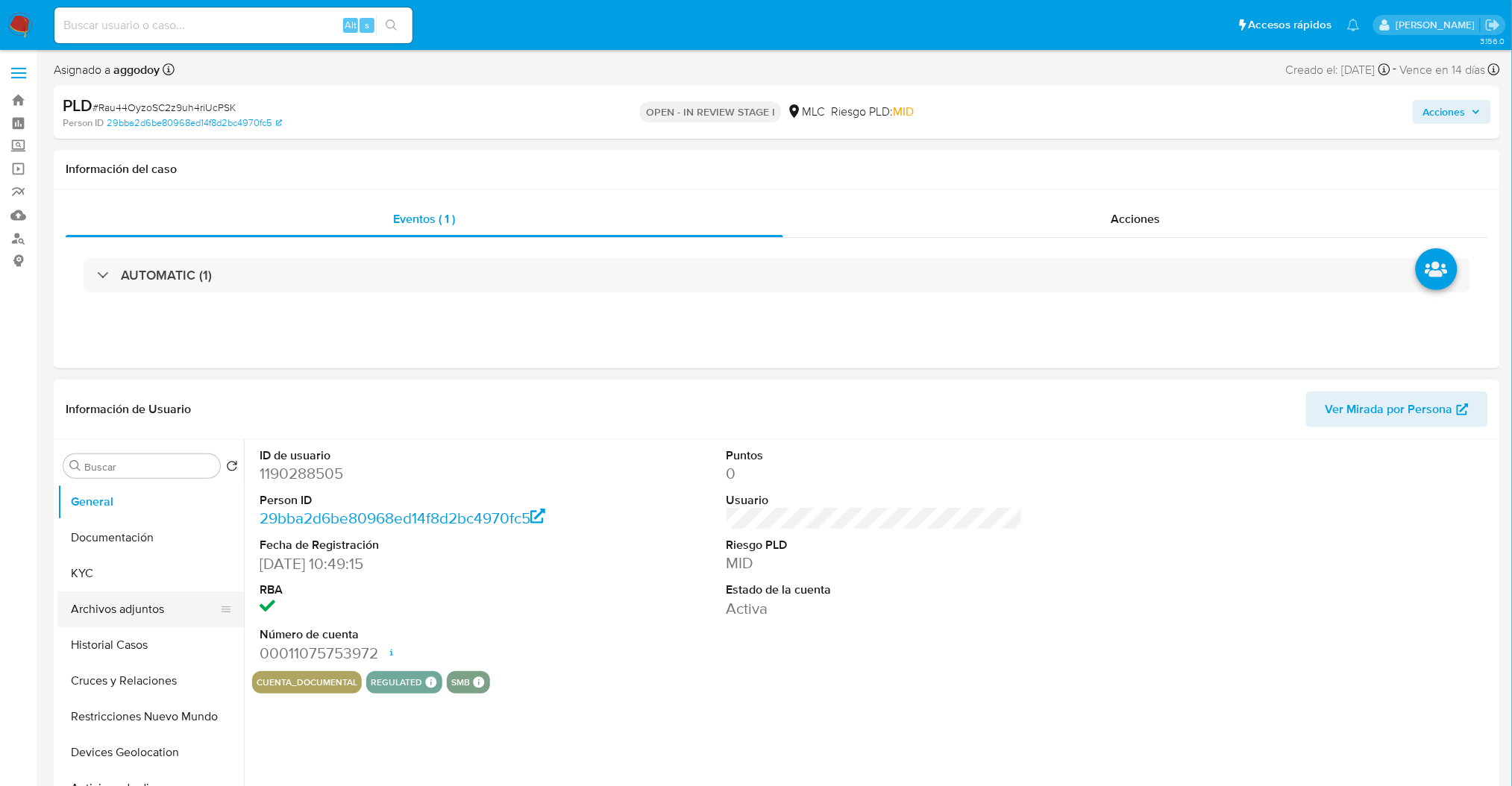
select select "10"
click at [150, 615] on button "Archivos adjuntos" at bounding box center [144, 609] width 175 height 36
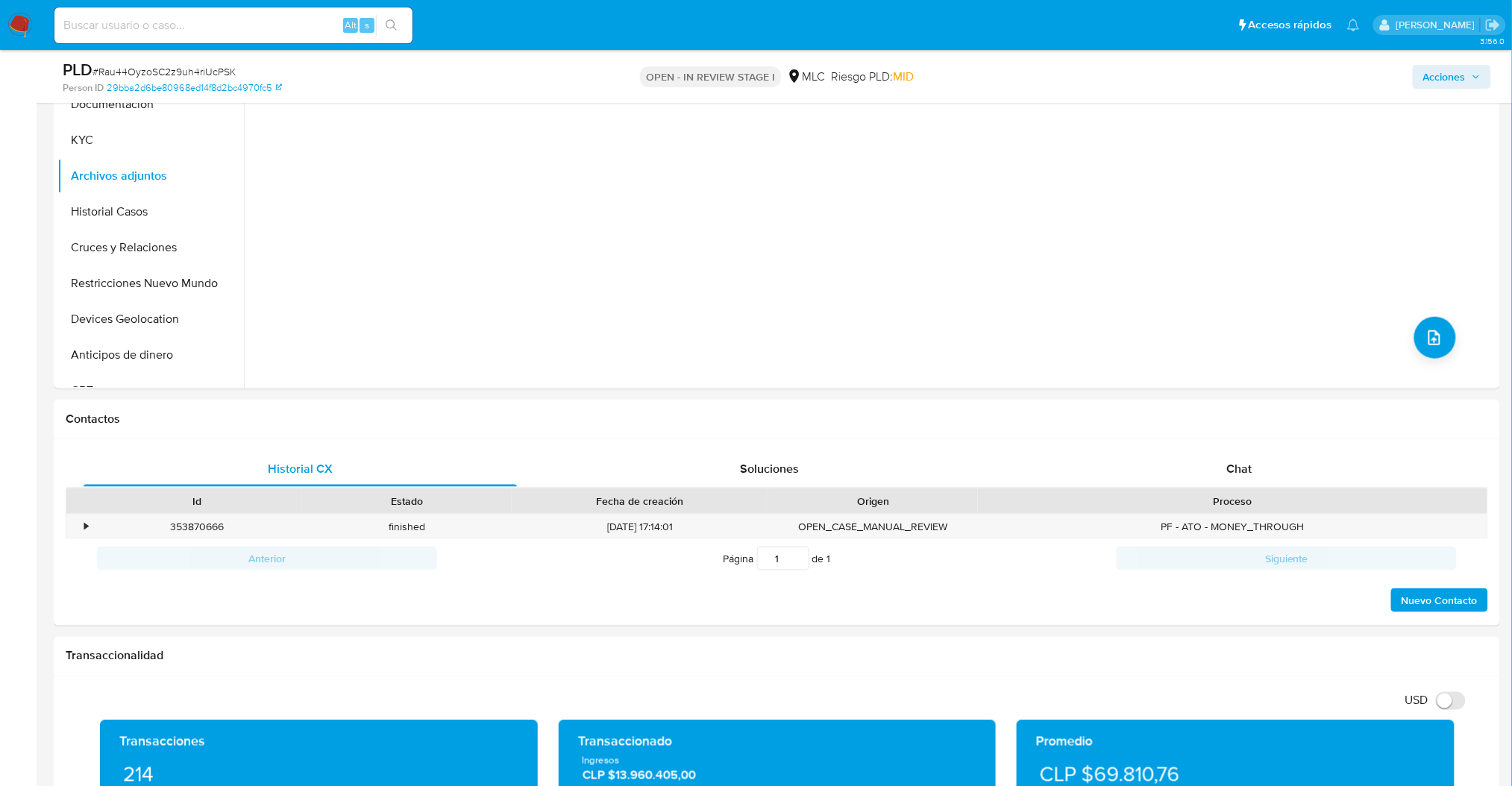
scroll to position [374, 0]
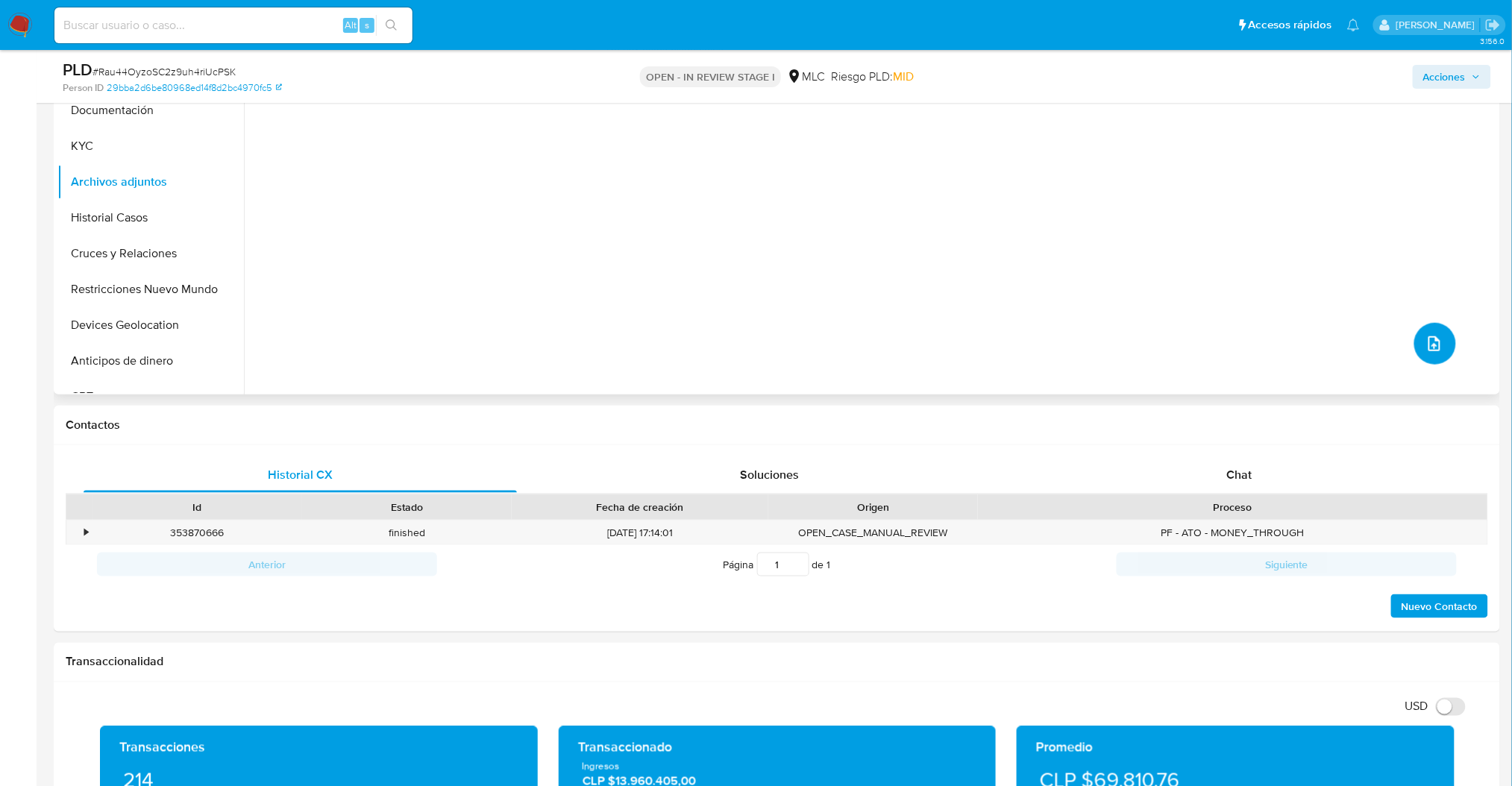
click at [1440, 350] on button "upload-file" at bounding box center [1436, 344] width 42 height 42
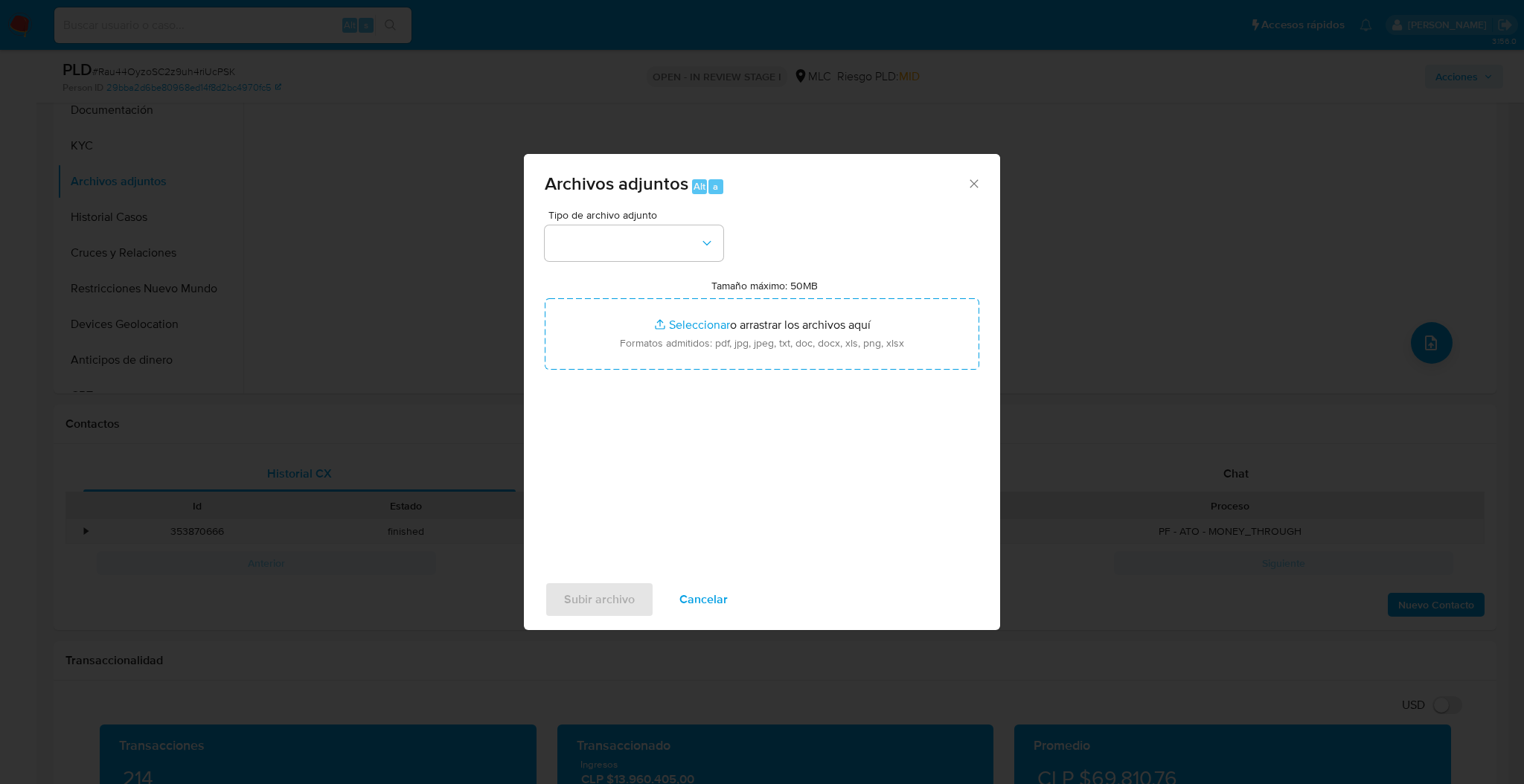
click at [680, 618] on div "Subir archivo Cancelar" at bounding box center [762, 599] width 476 height 57
click at [465, 498] on div "Archivos adjuntos Alt a Tipo de archivo adjunto Tamaño máximo: 50MB Seleccionar…" at bounding box center [762, 392] width 1524 height 784
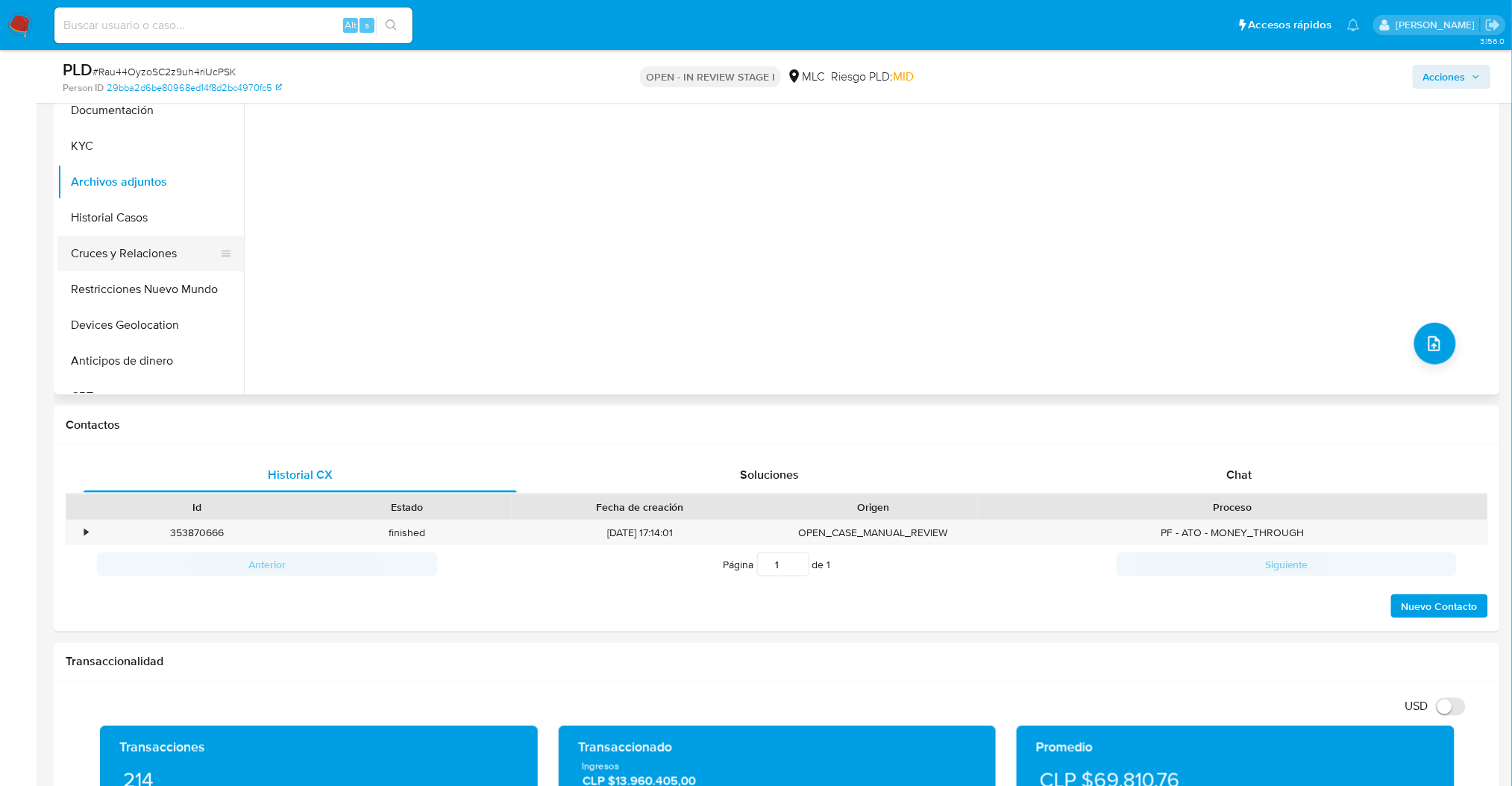
click at [118, 258] on button "Cruces y Relaciones" at bounding box center [144, 253] width 175 height 36
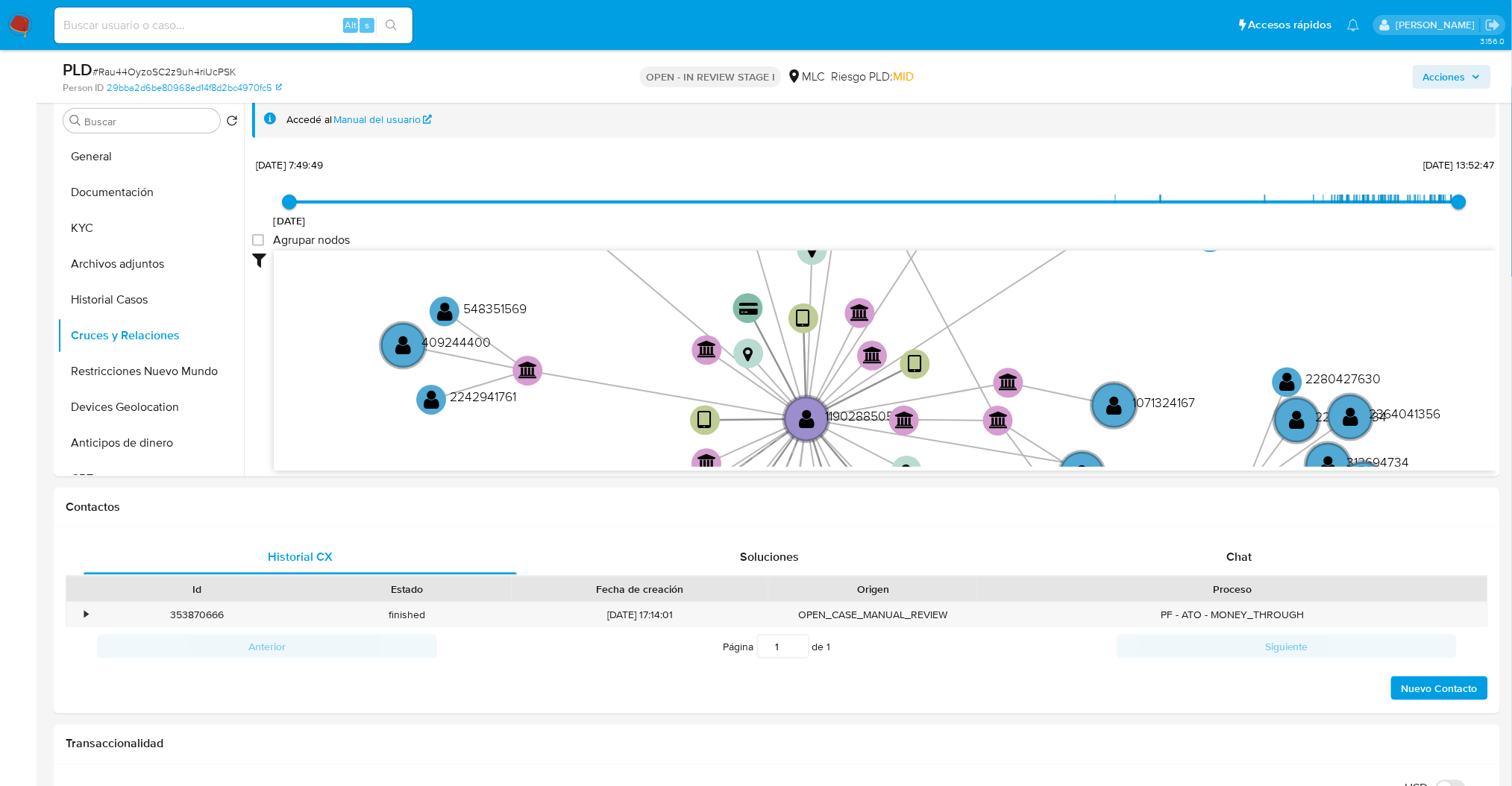
scroll to position [289, 0]
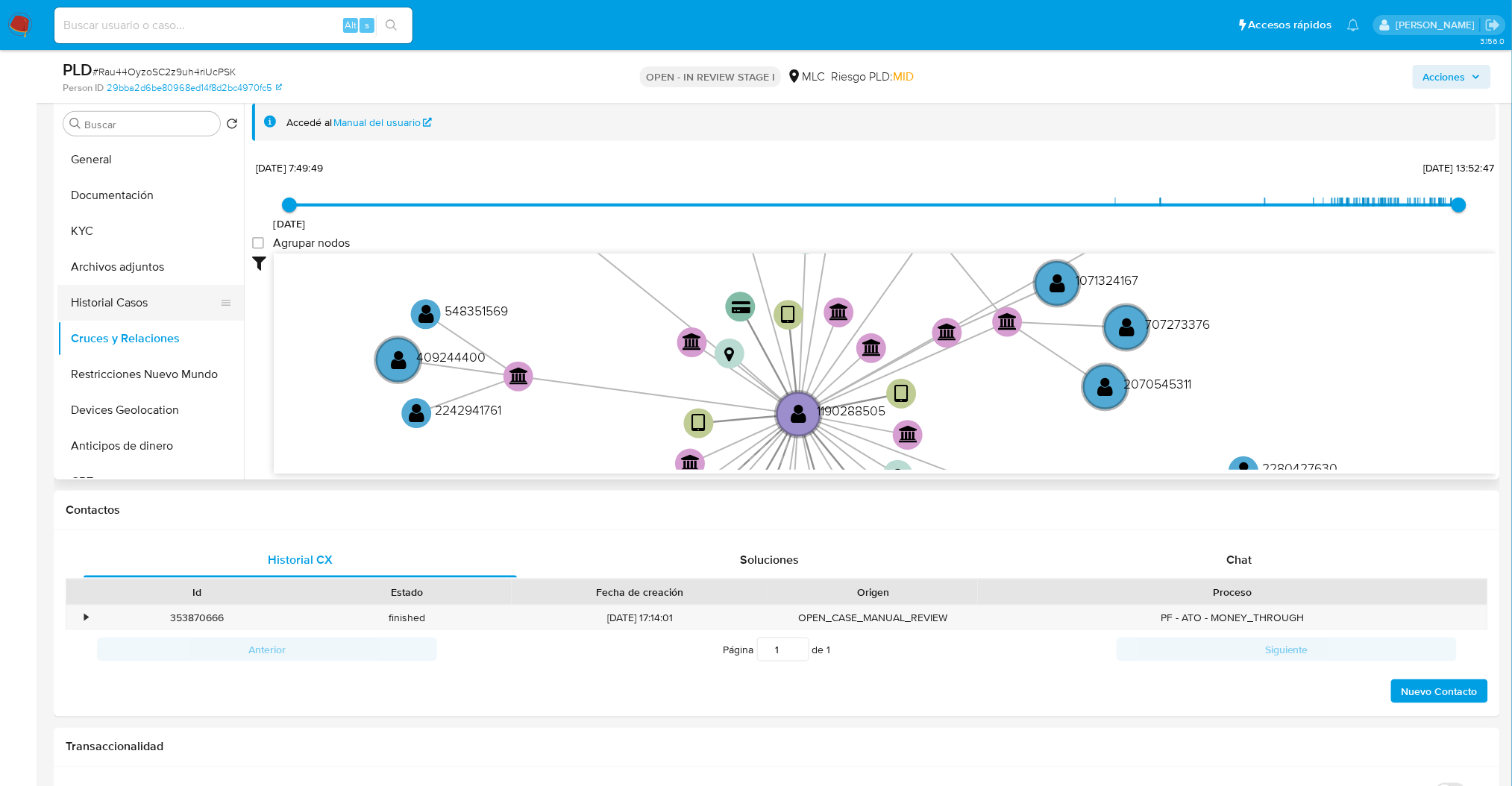
click at [160, 298] on button "Historial Casos" at bounding box center [144, 302] width 175 height 36
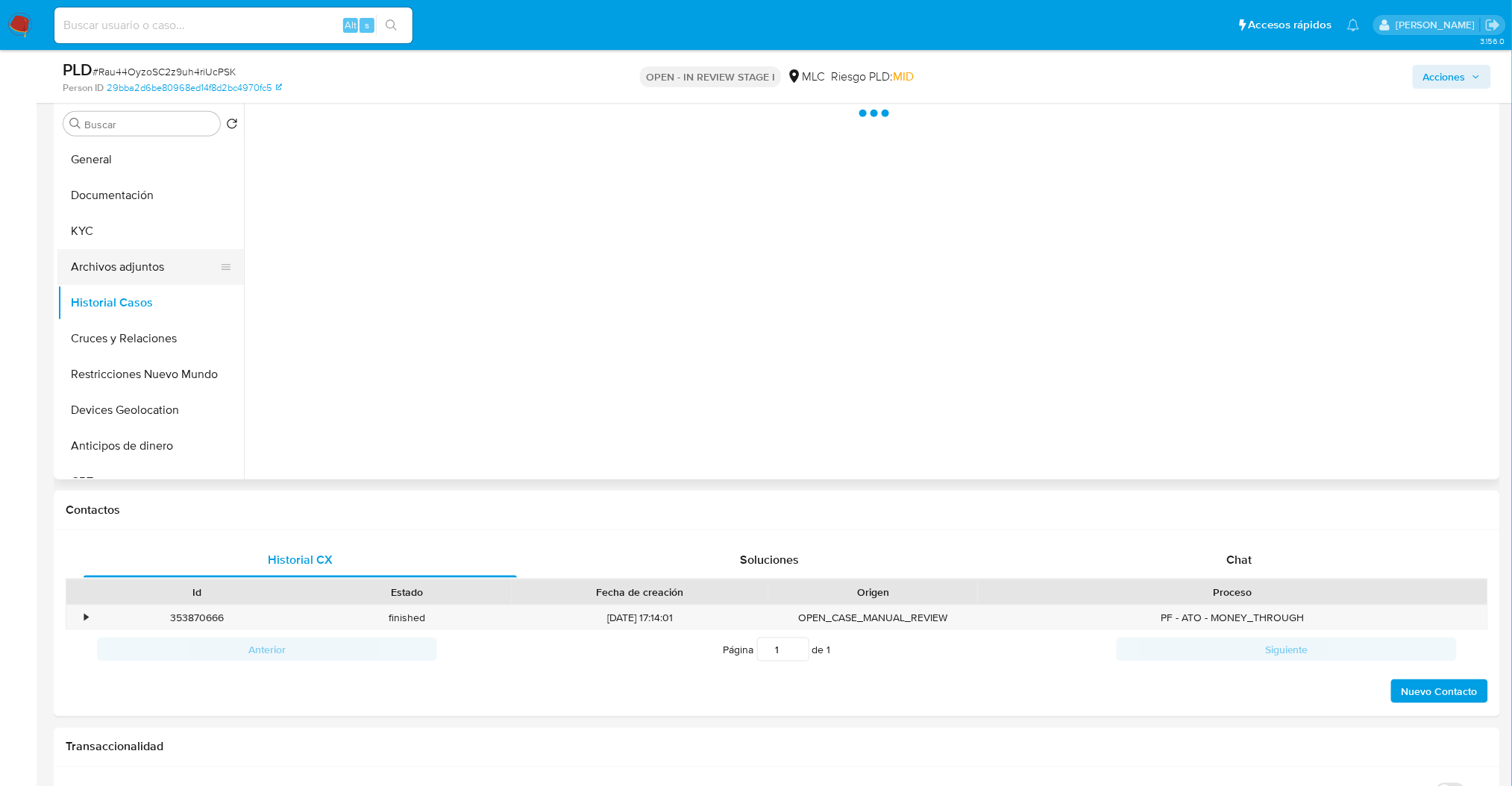
click at [151, 274] on button "Archivos adjuntos" at bounding box center [144, 267] width 175 height 36
click at [114, 301] on button "Historial Casos" at bounding box center [144, 302] width 175 height 36
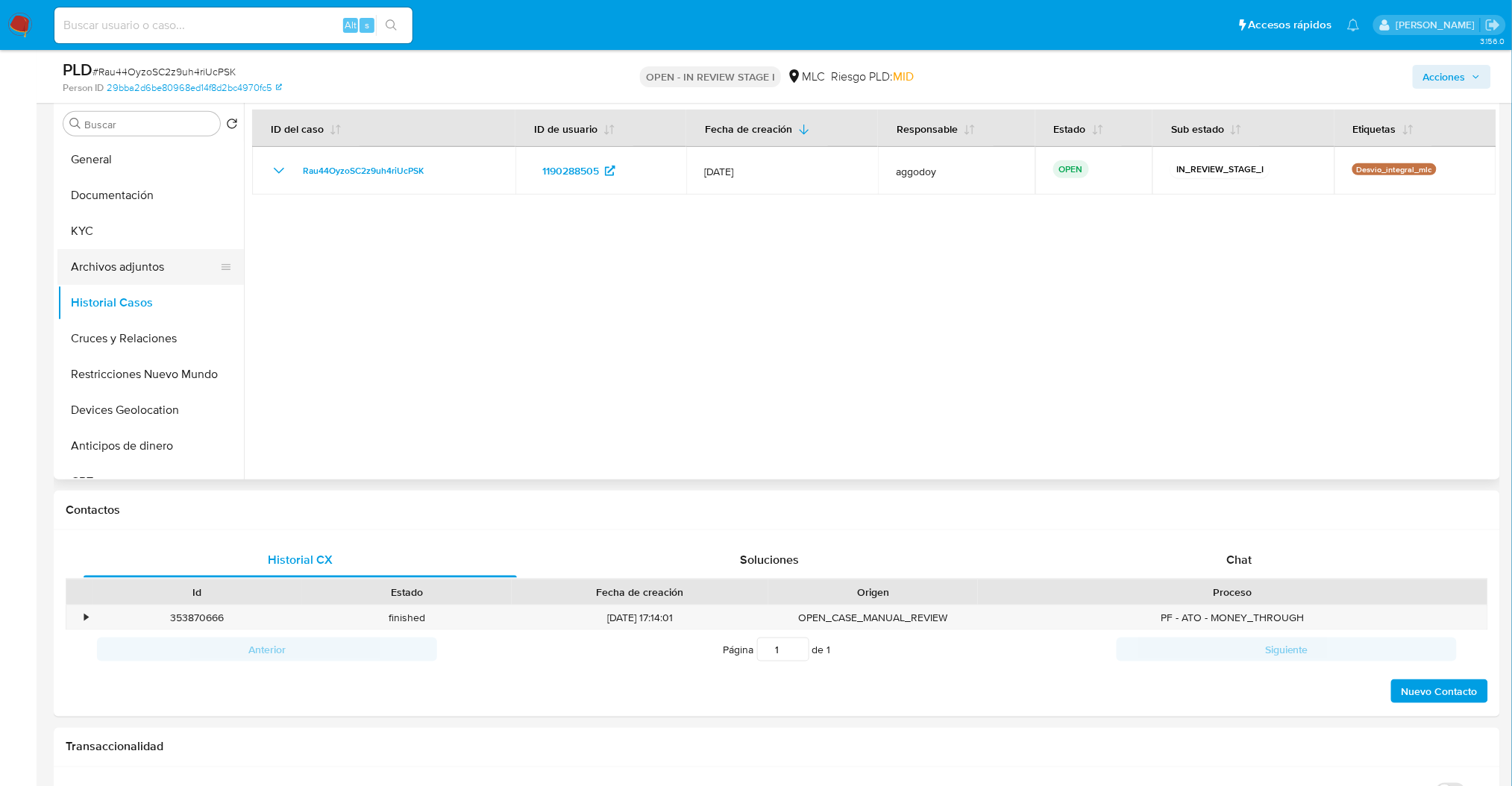
click at [150, 268] on button "Archivos adjuntos" at bounding box center [144, 267] width 175 height 36
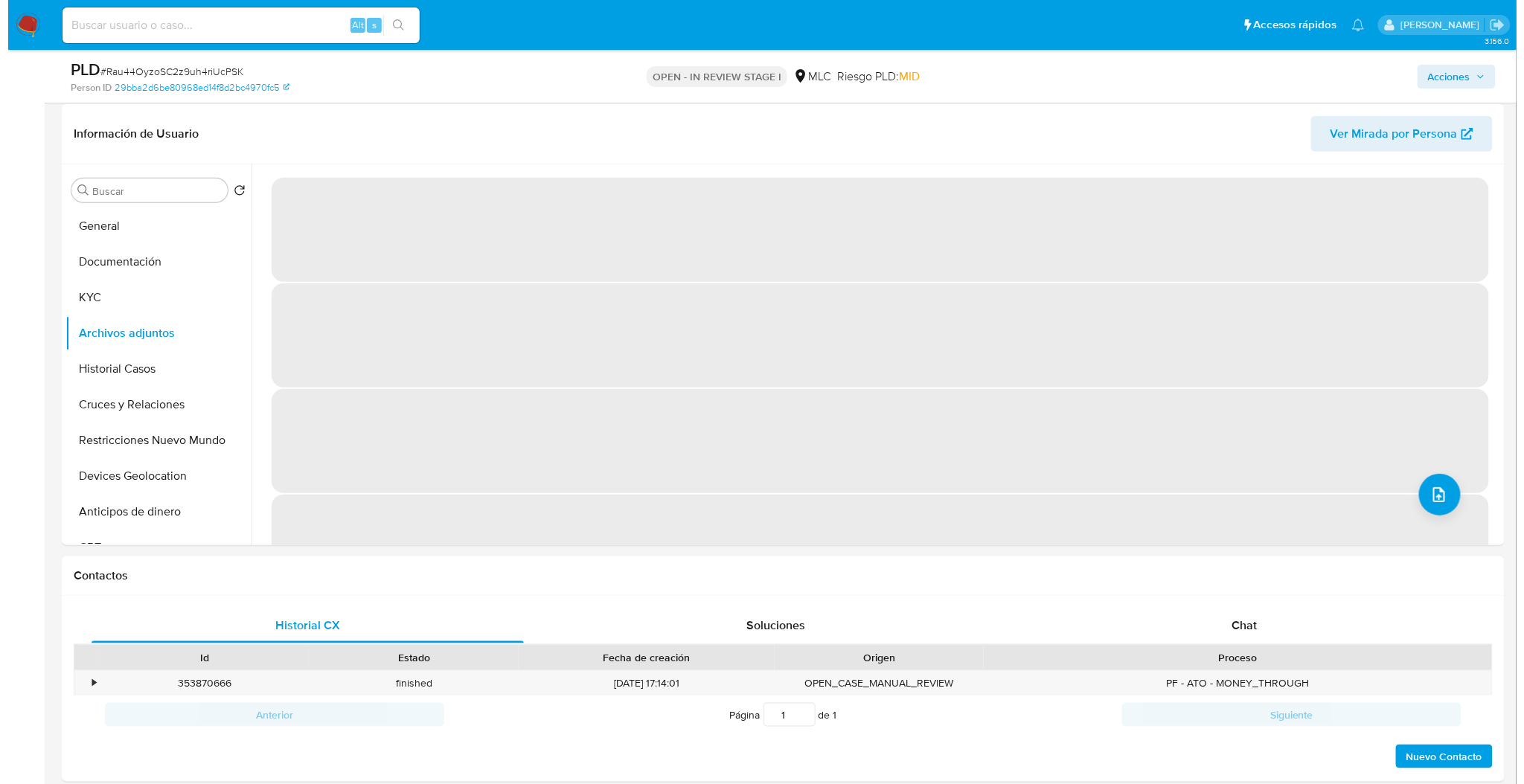
scroll to position [207, 0]
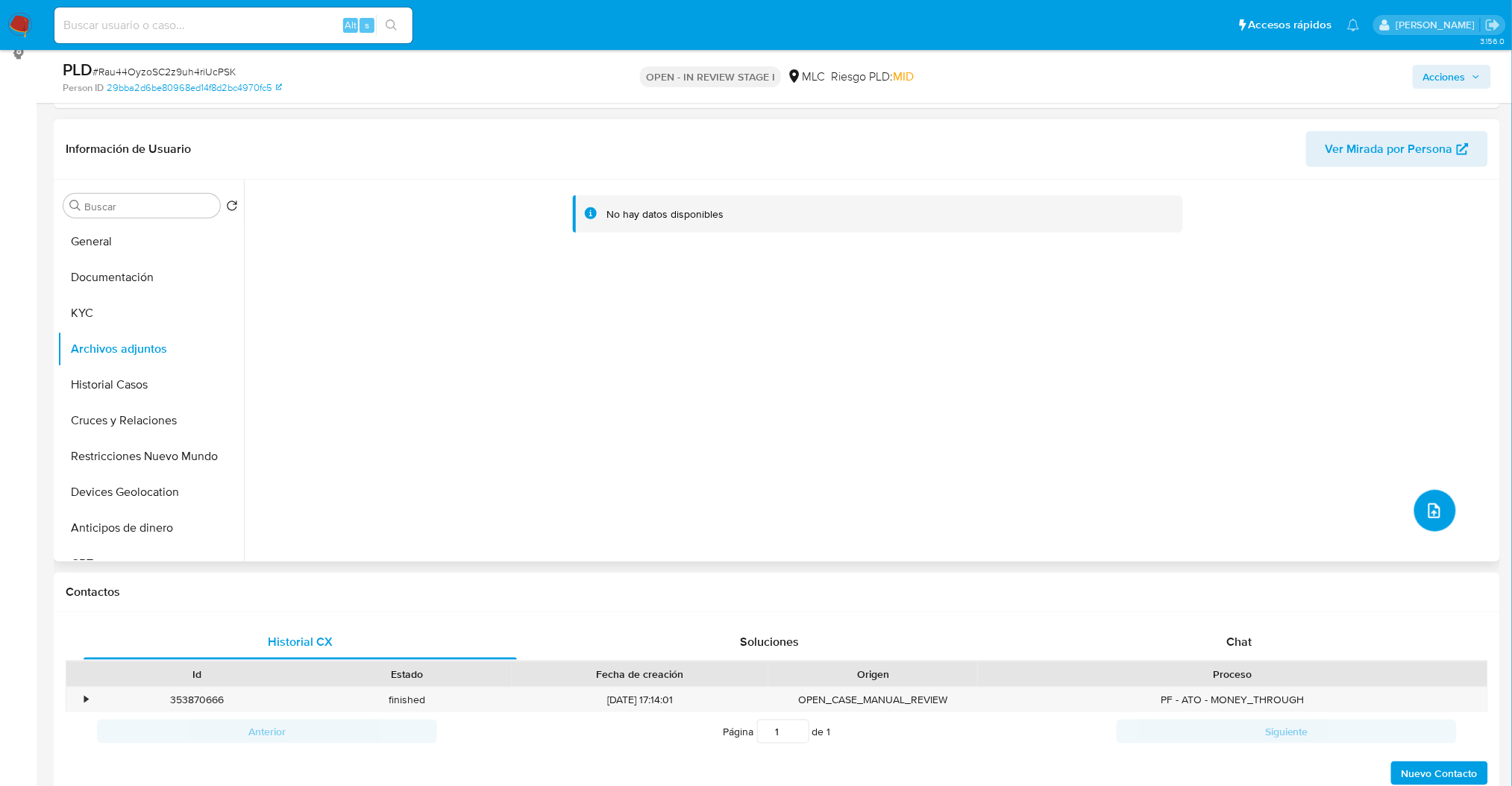
click at [1437, 521] on button "upload-file" at bounding box center [1436, 511] width 42 height 42
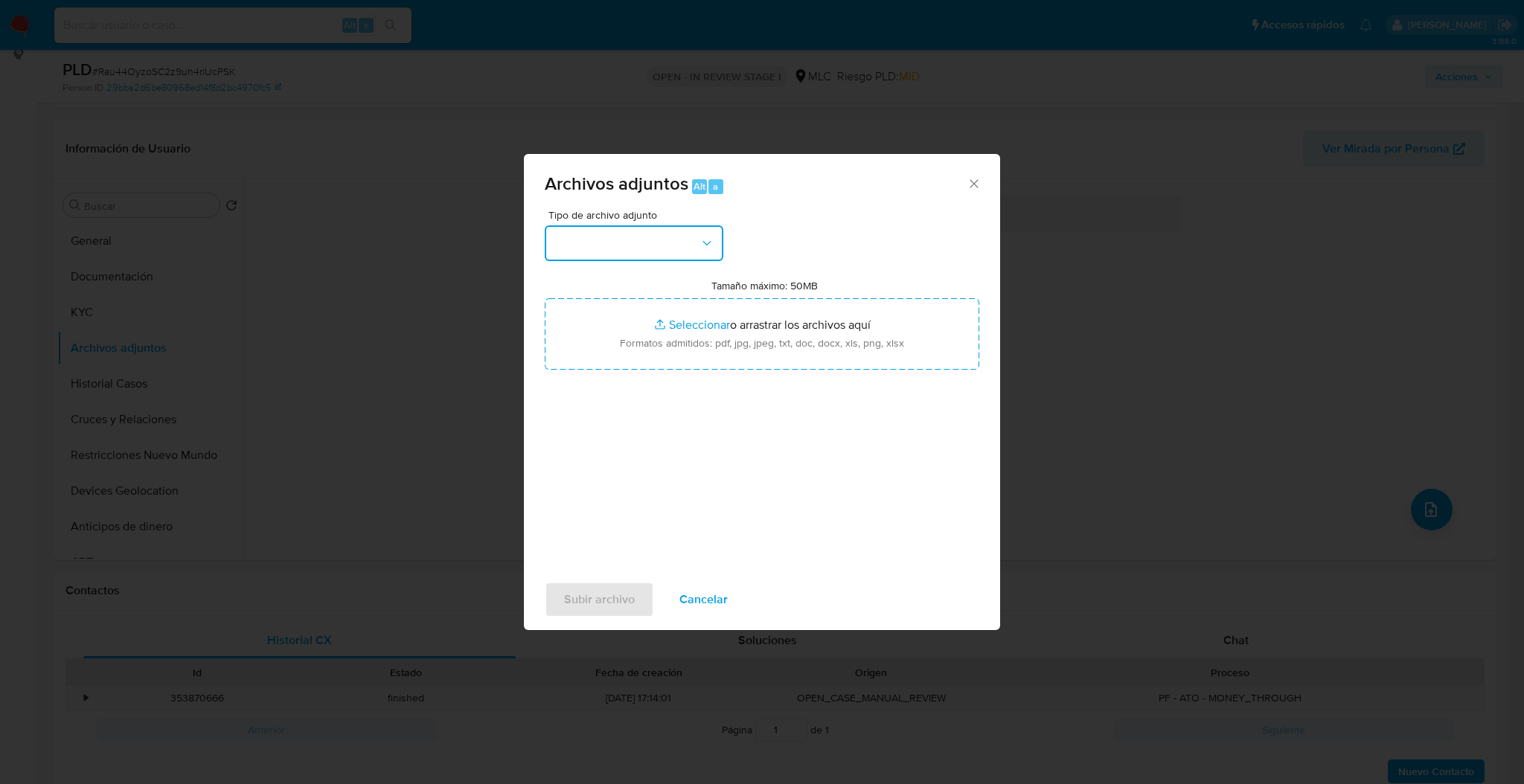
click at [672, 251] on button "button" at bounding box center [634, 243] width 179 height 36
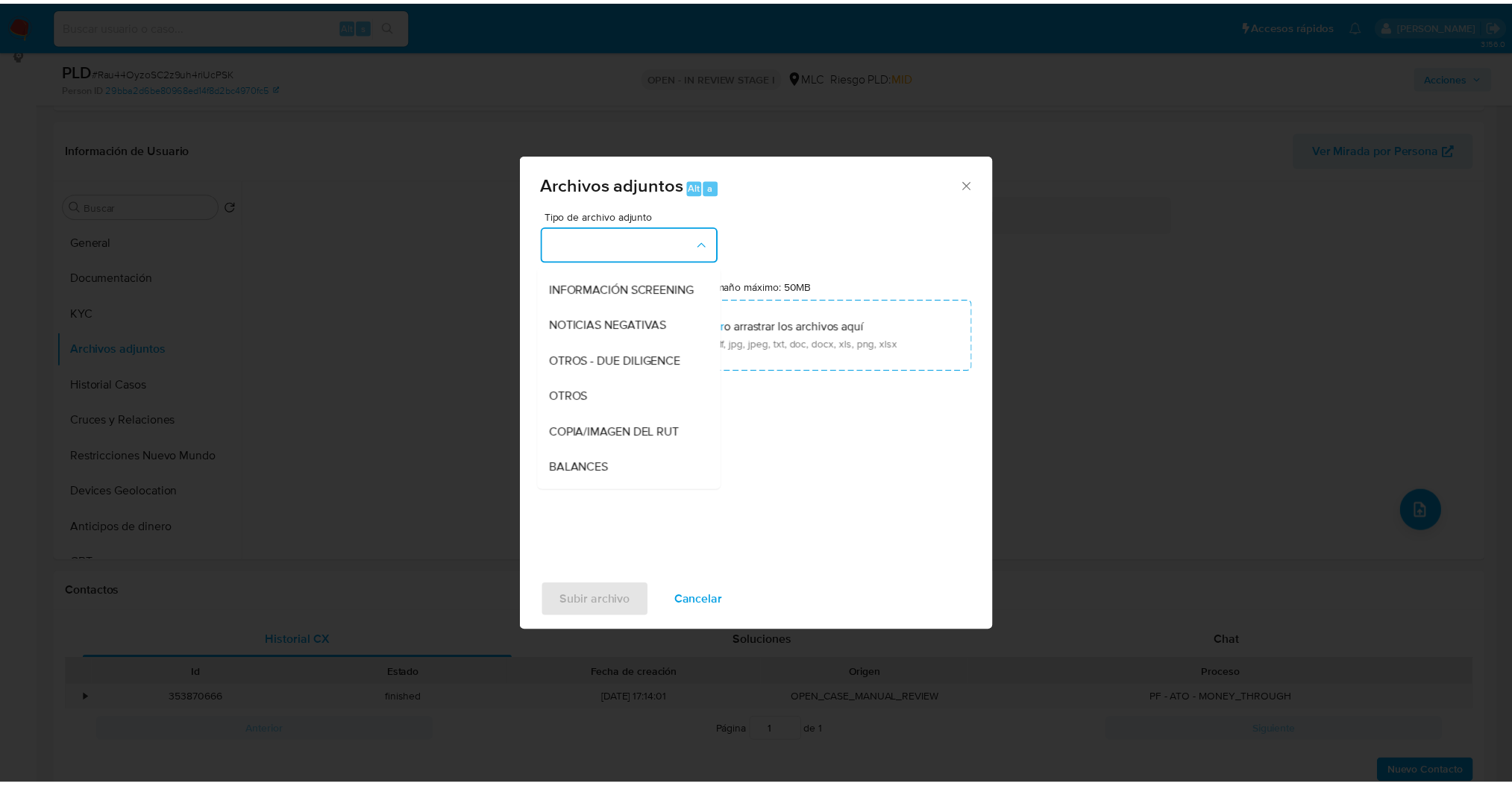
scroll to position [131, 0]
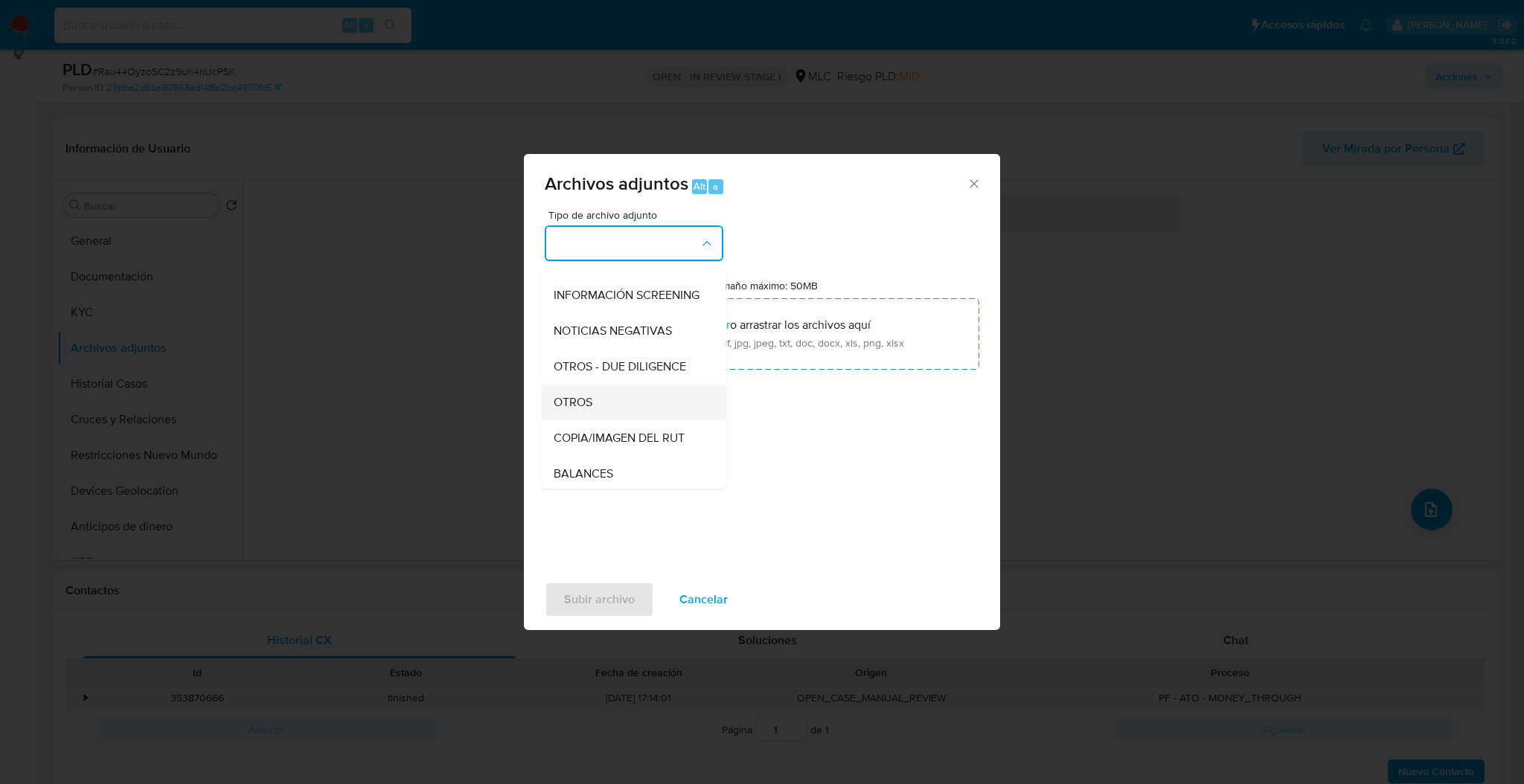
click at [628, 410] on div "OTROS" at bounding box center [629, 402] width 152 height 36
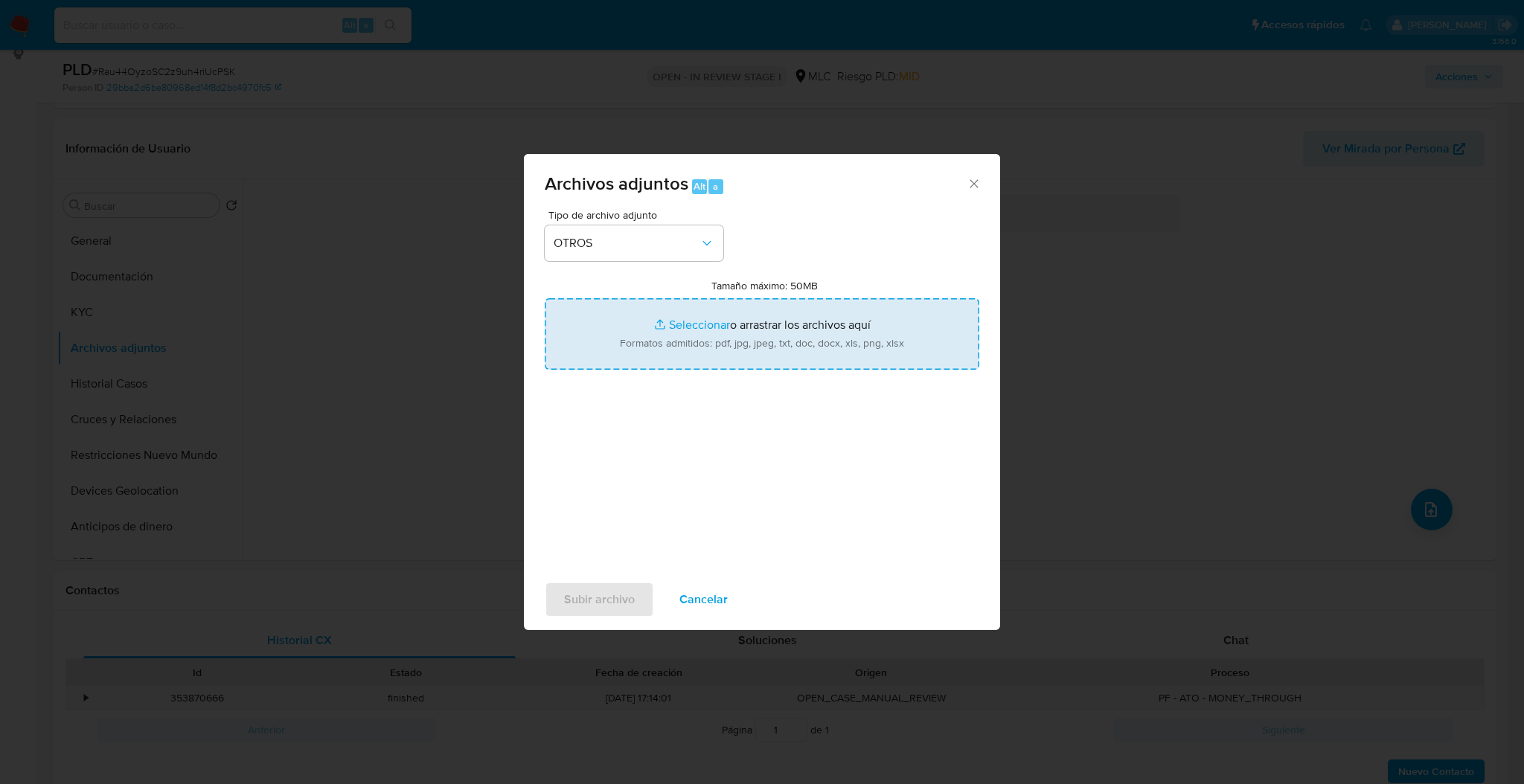
click at [640, 340] on input "Tamaño máximo: 50MB Seleccionar archivos" at bounding box center [762, 334] width 435 height 72
drag, startPoint x: 640, startPoint y: 341, endPoint x: 790, endPoint y: 358, distance: 151.0
click at [790, 358] on input "Tamaño máximo: 50MB Seleccionar archivos" at bounding box center [762, 334] width 435 height 72
type input "C:\fakepath\Case Log - 1190288505.pdf"
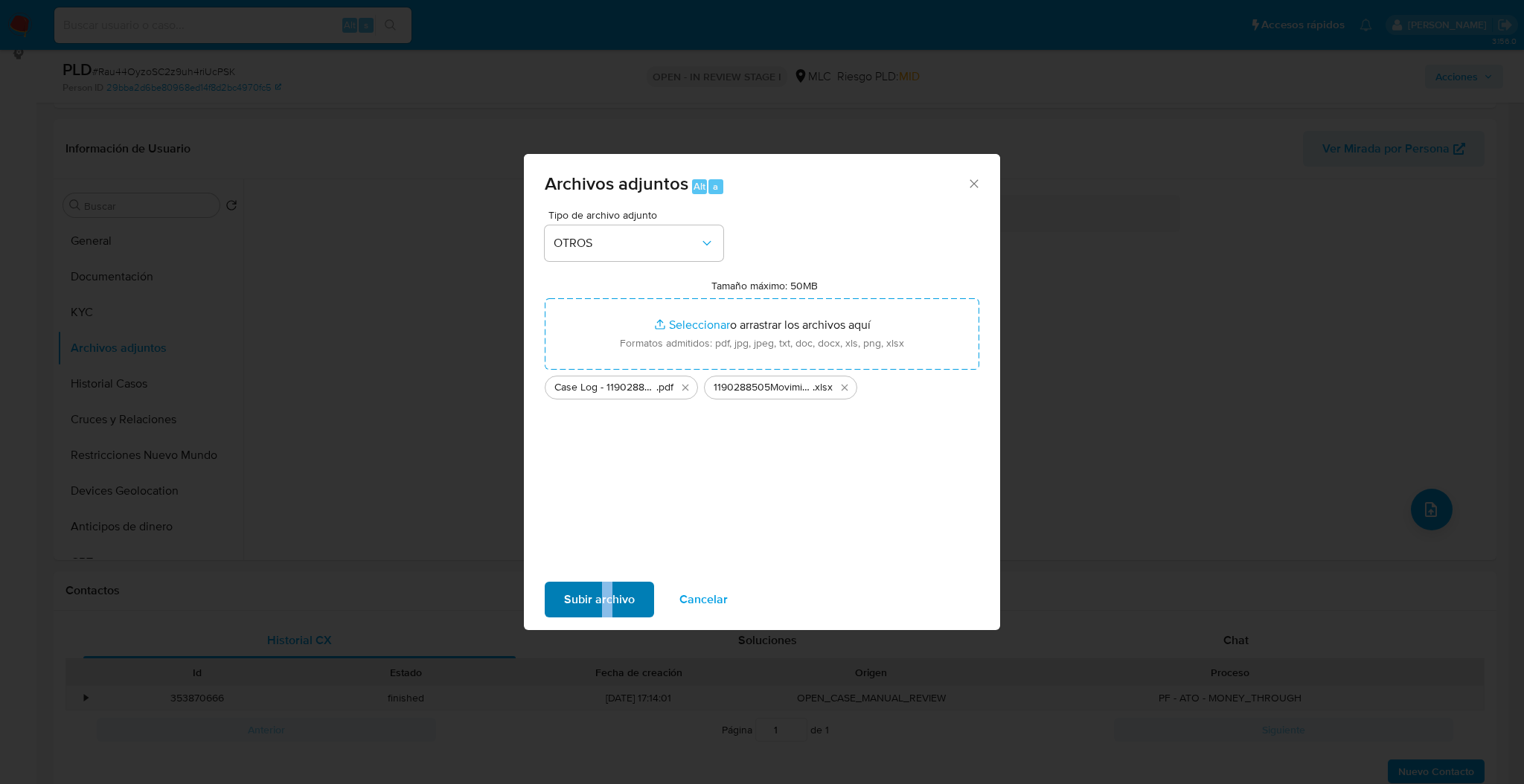
drag, startPoint x: 611, startPoint y: 618, endPoint x: 595, endPoint y: 601, distance: 23.3
click at [595, 601] on div "Subir archivo Cancelar" at bounding box center [762, 599] width 476 height 57
click at [595, 601] on span "Subir archivo" at bounding box center [599, 599] width 71 height 32
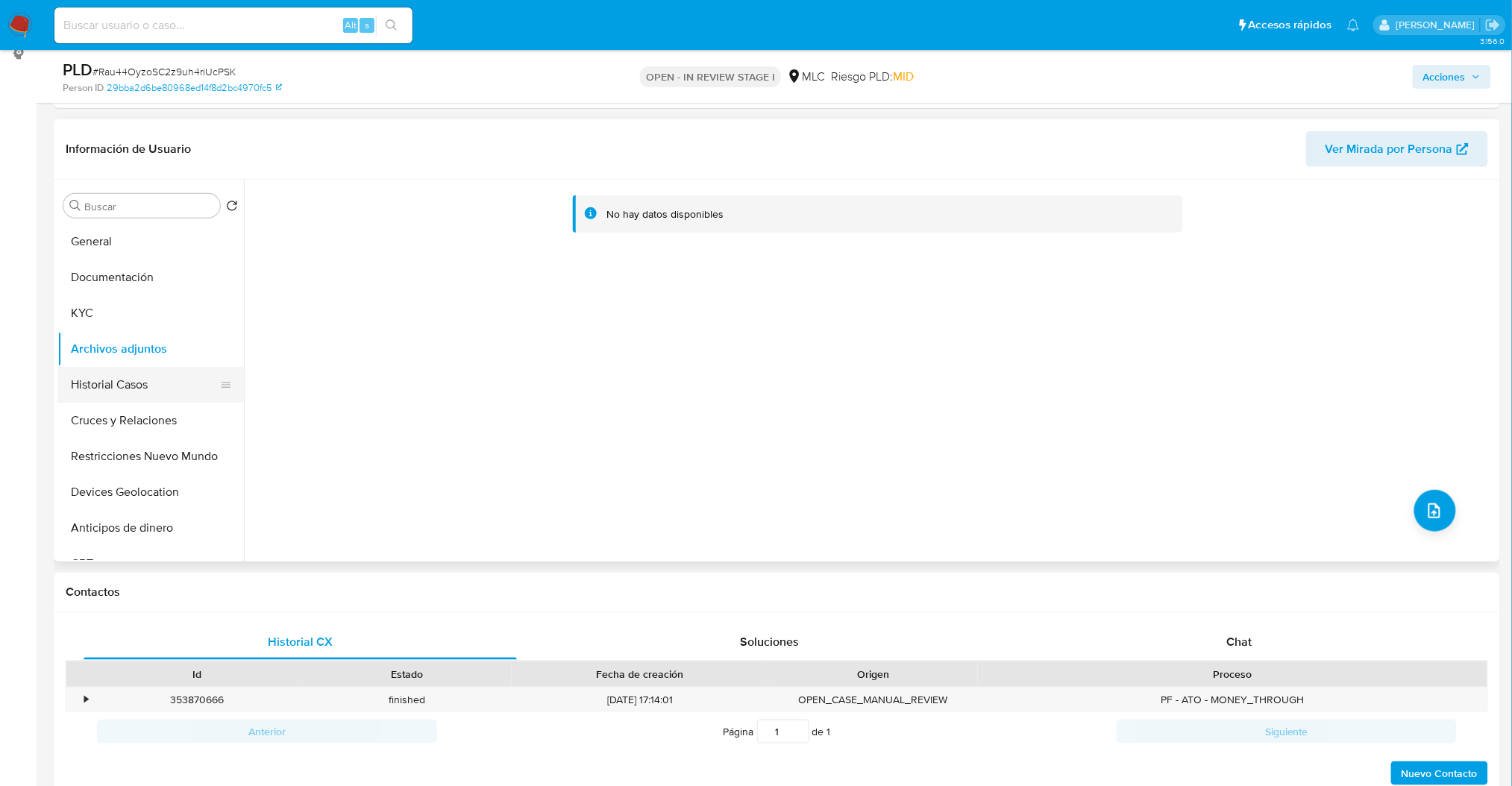
click at [170, 369] on button "Historial Casos" at bounding box center [144, 385] width 175 height 36
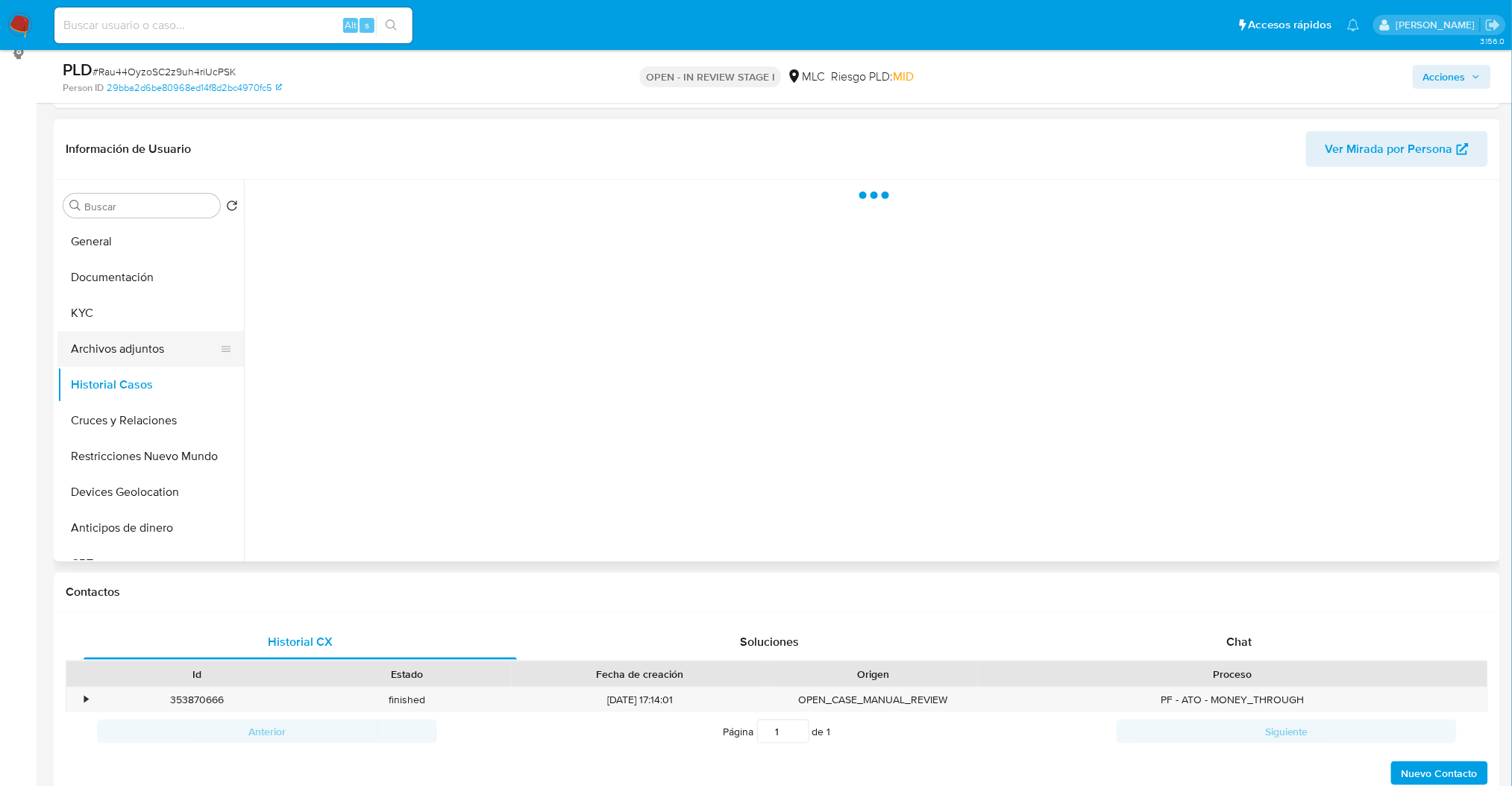
click at [151, 347] on button "Archivos adjuntos" at bounding box center [144, 349] width 175 height 36
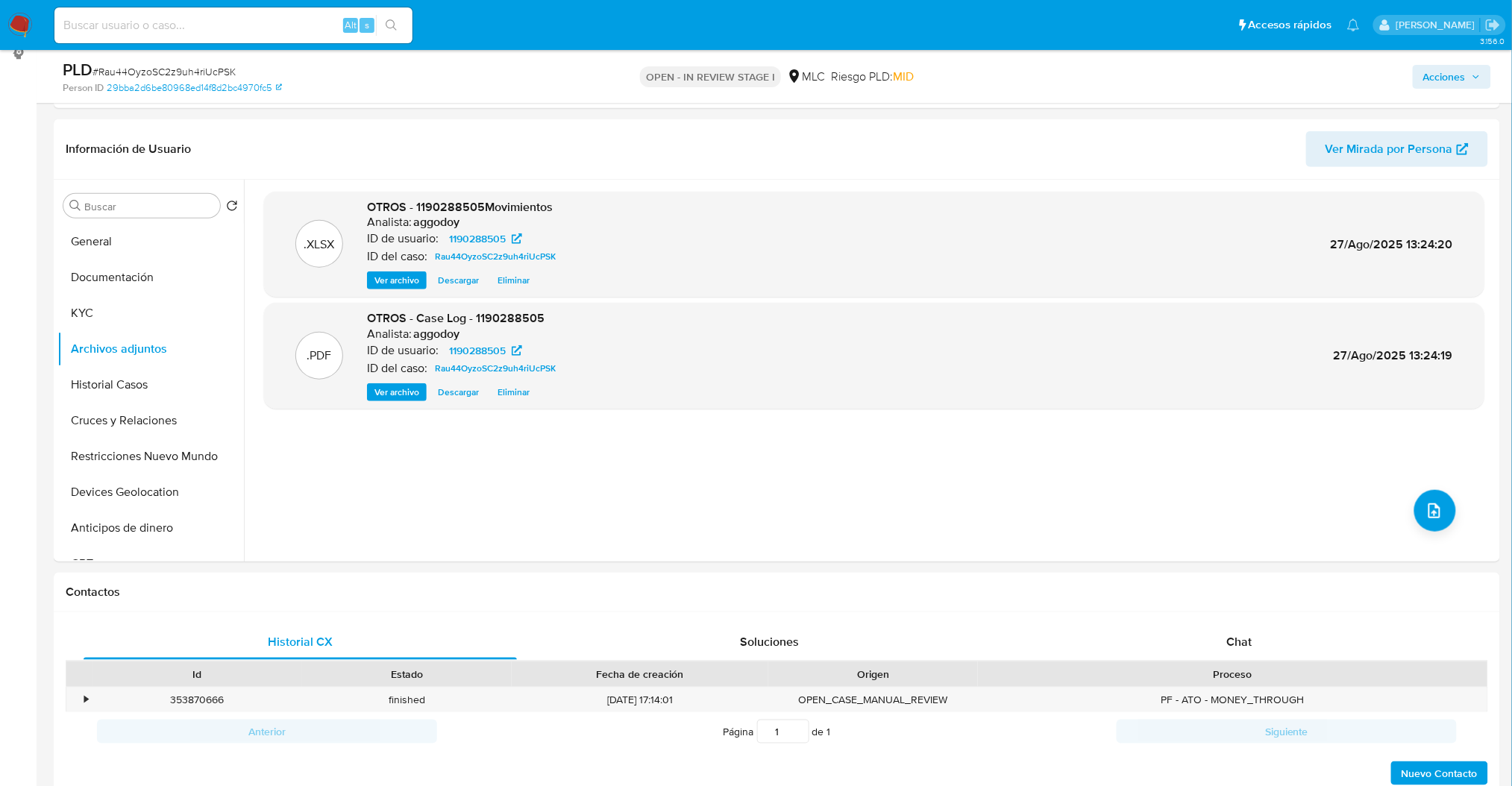
click at [1456, 72] on span "Acciones" at bounding box center [1444, 76] width 42 height 24
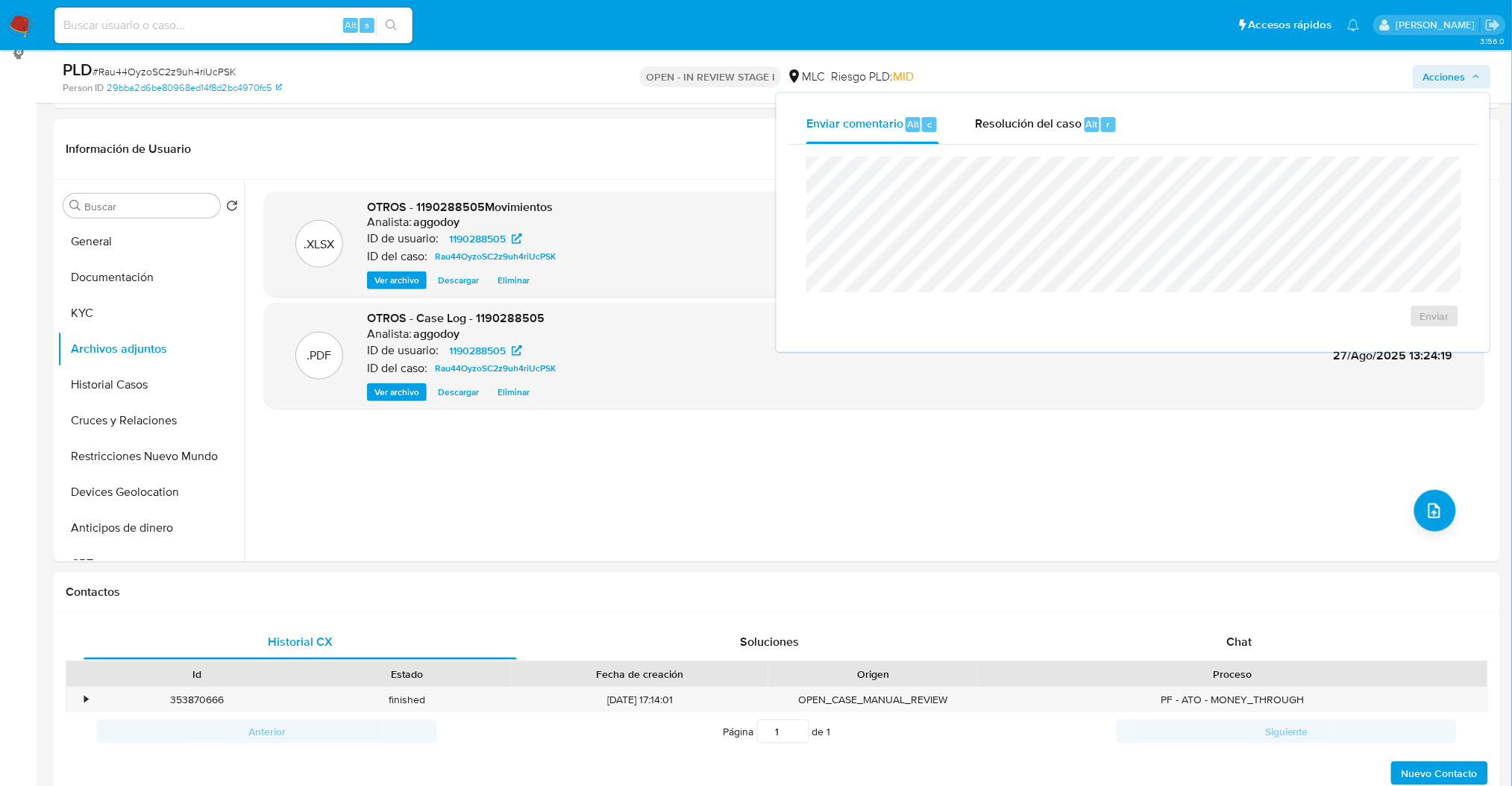
click at [1073, 103] on div "Enviar comentario Alt c Resolución del caso Alt r Enviar" at bounding box center [1133, 222] width 713 height 259
click at [1045, 120] on span "Resolución del caso" at bounding box center [1028, 124] width 106 height 18
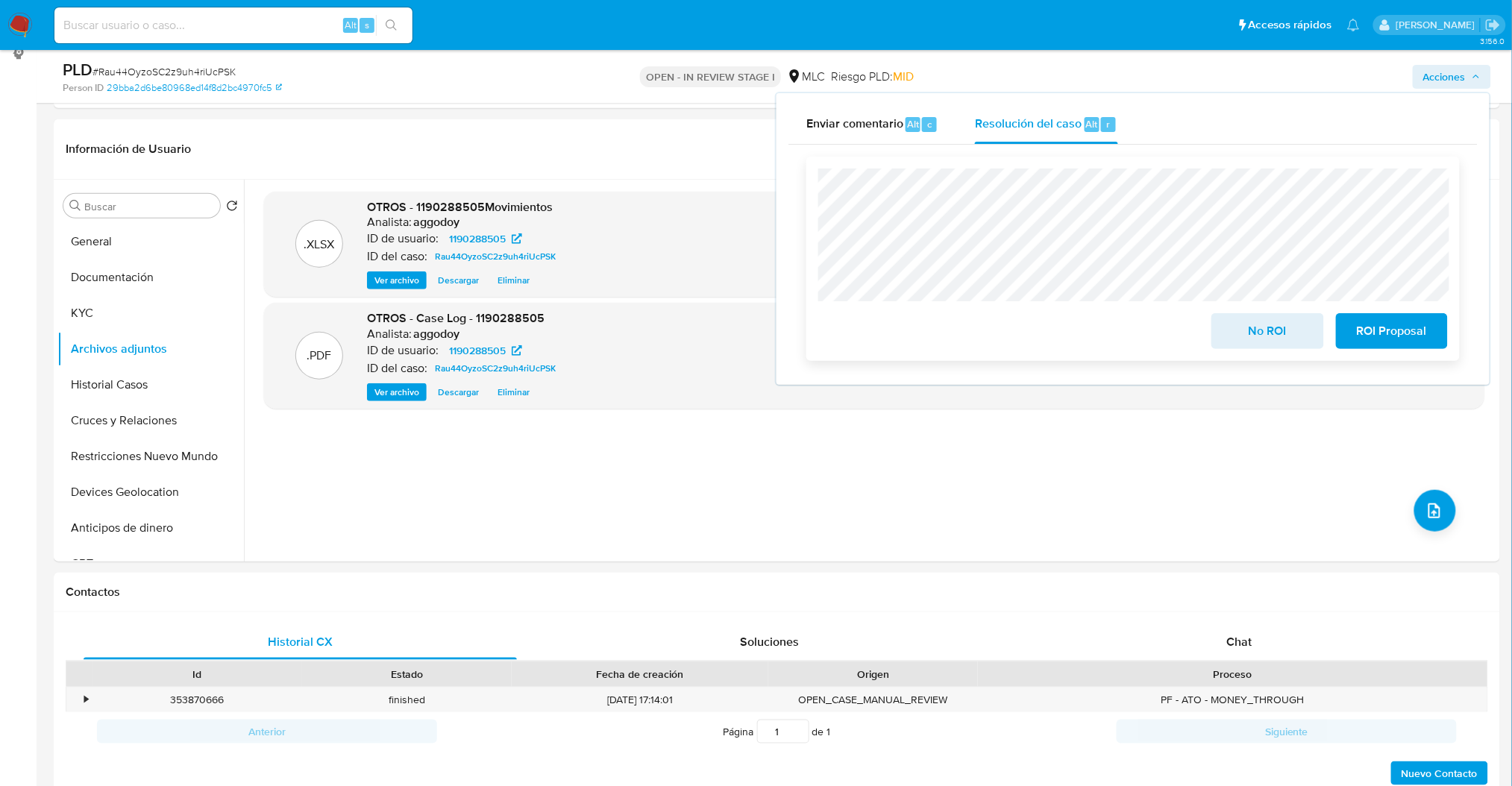
click at [1277, 343] on span "No ROI" at bounding box center [1267, 330] width 73 height 32
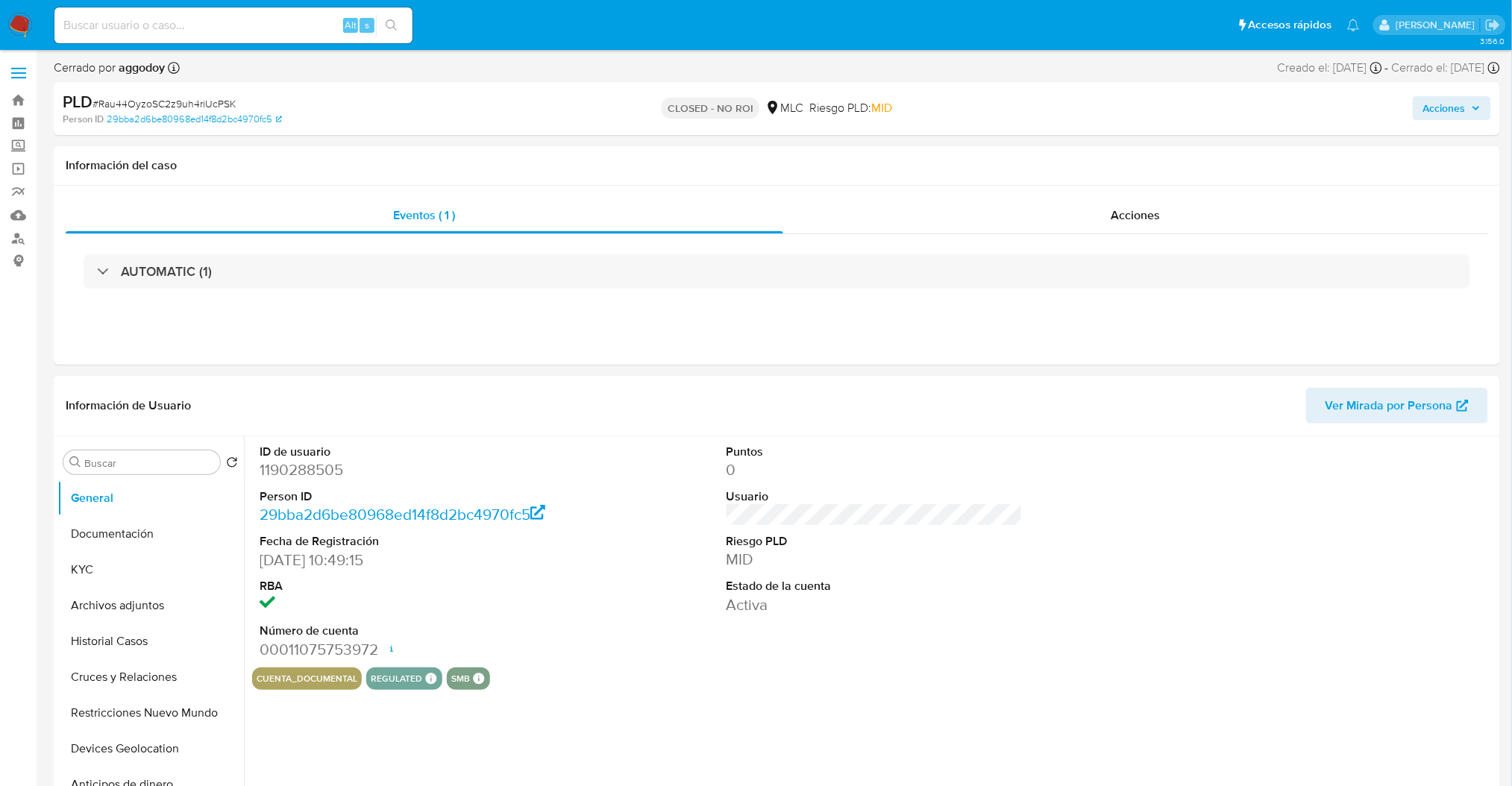
select select "10"
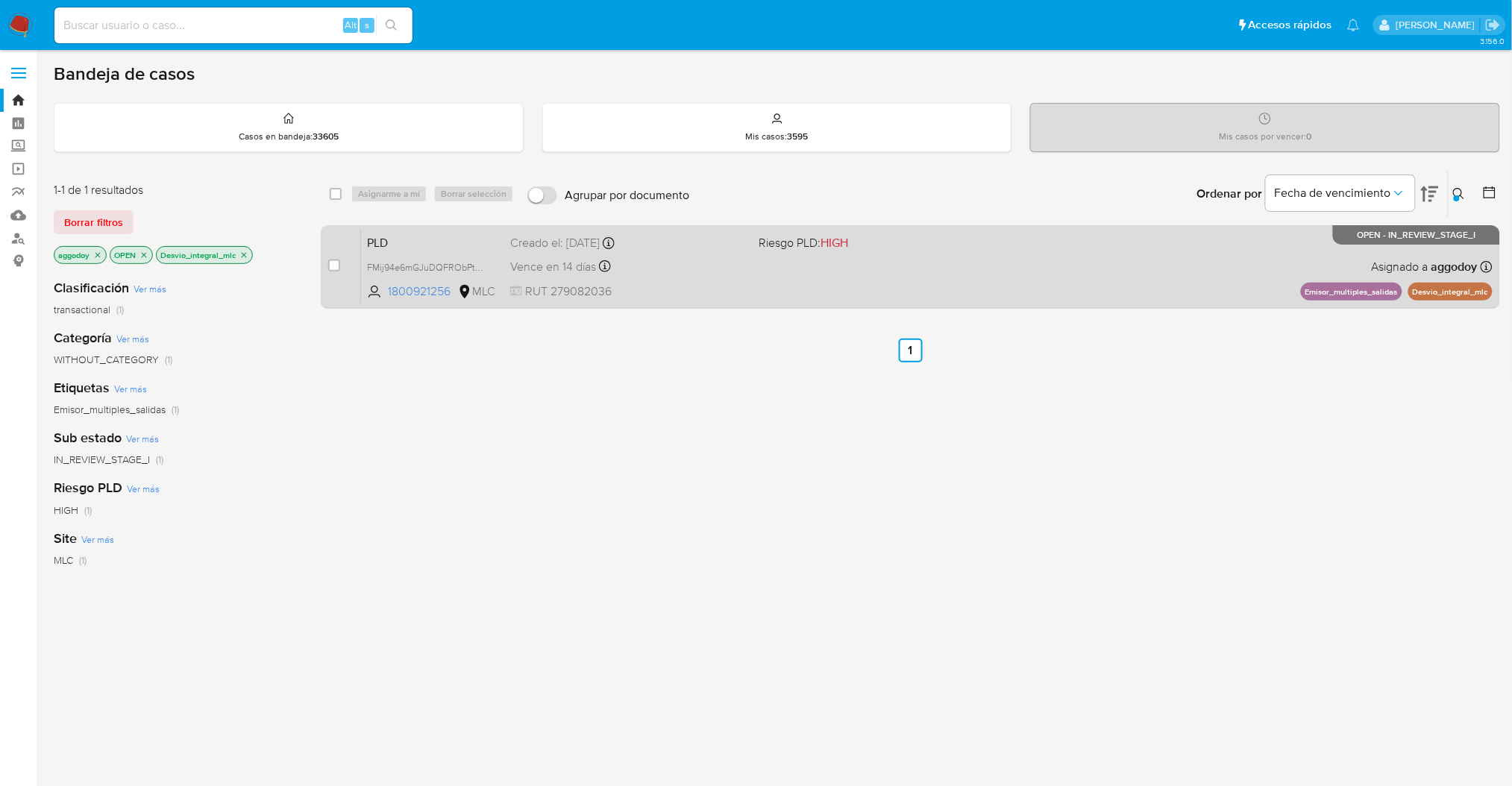
click at [827, 248] on span "HIGH" at bounding box center [834, 243] width 27 height 18
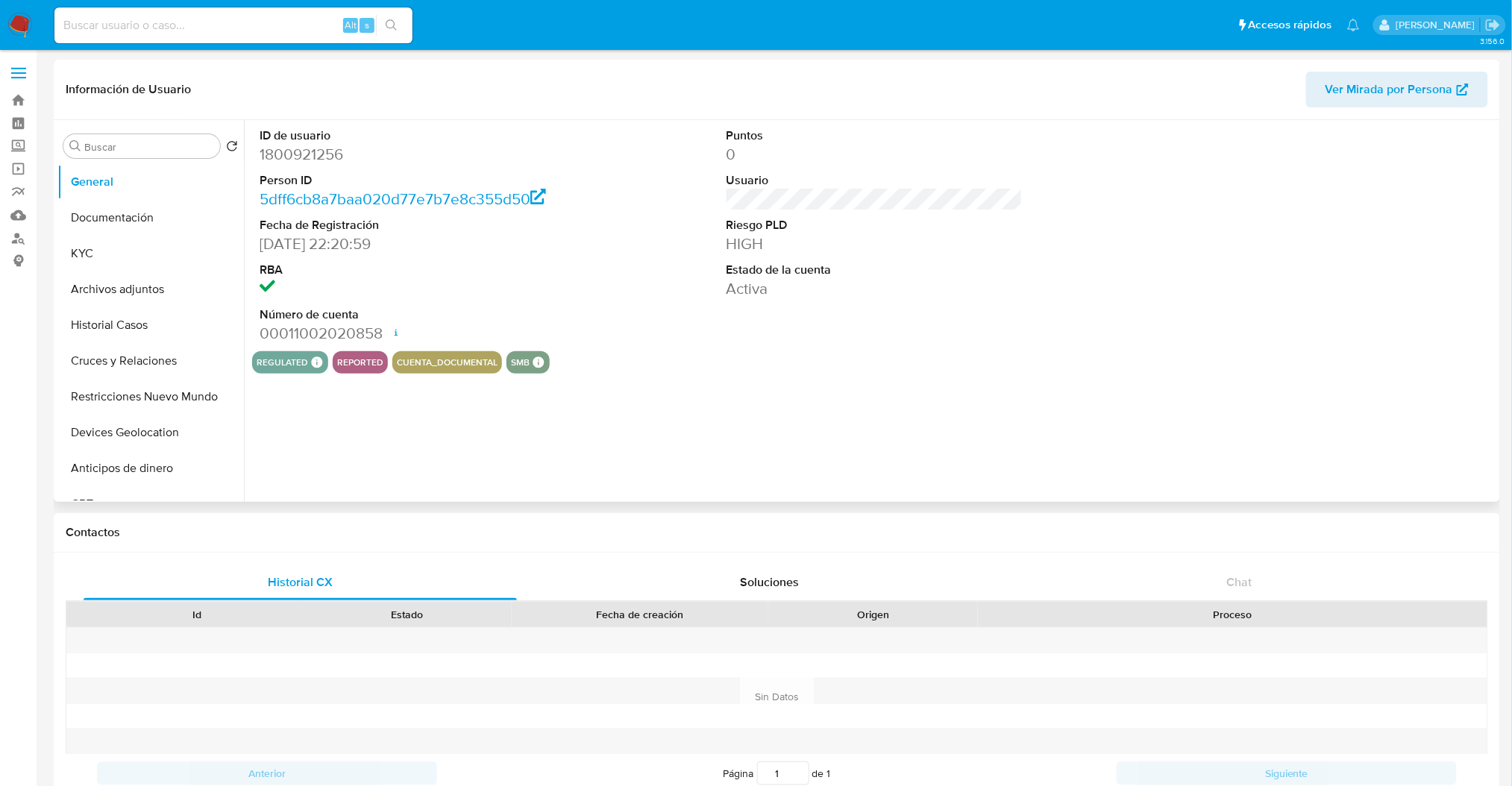
select select "10"
click at [1001, 566] on button "Soluciones" at bounding box center [770, 582] width 469 height 36
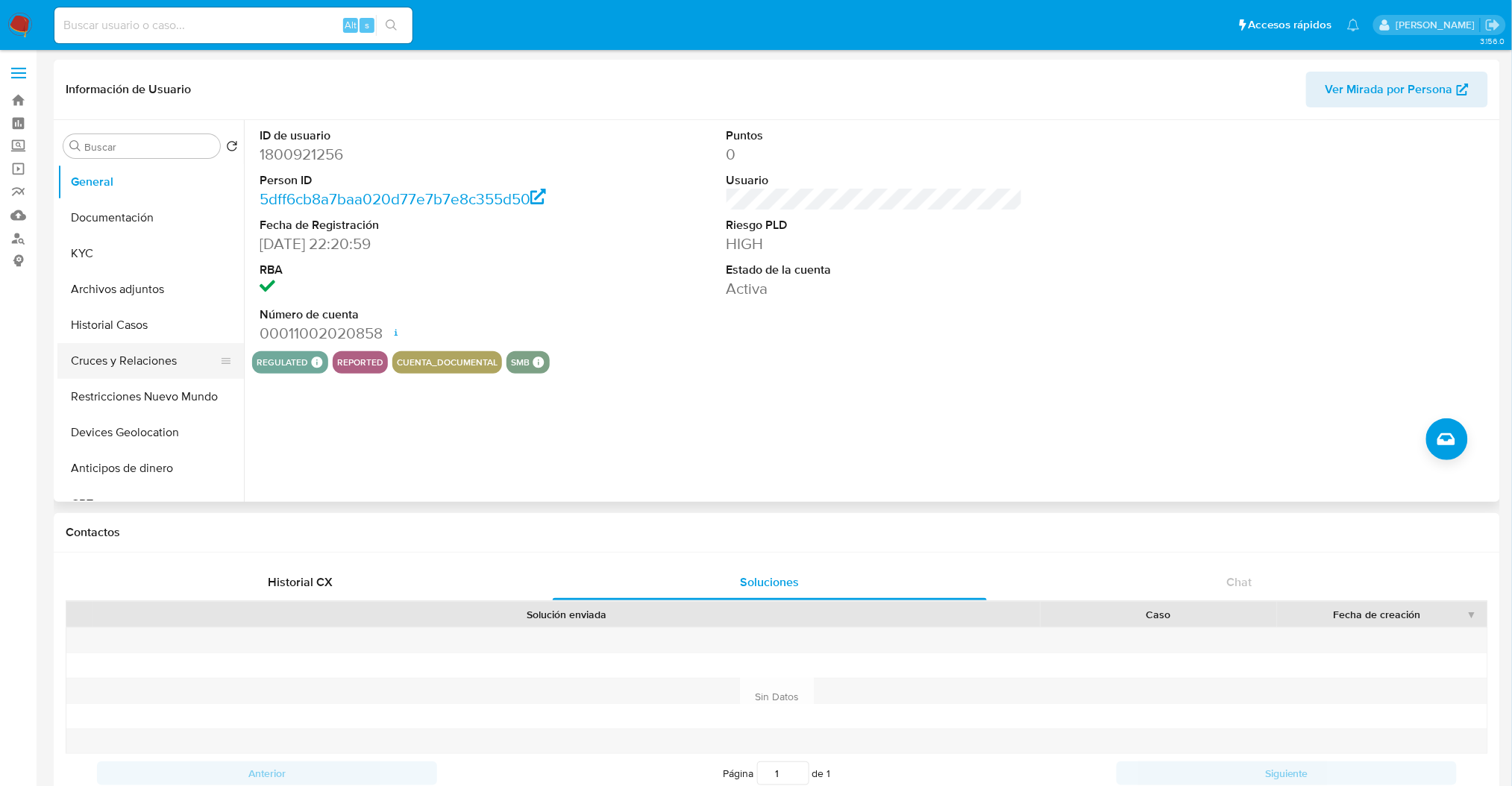
click at [104, 368] on button "Cruces y Relaciones" at bounding box center [144, 361] width 175 height 36
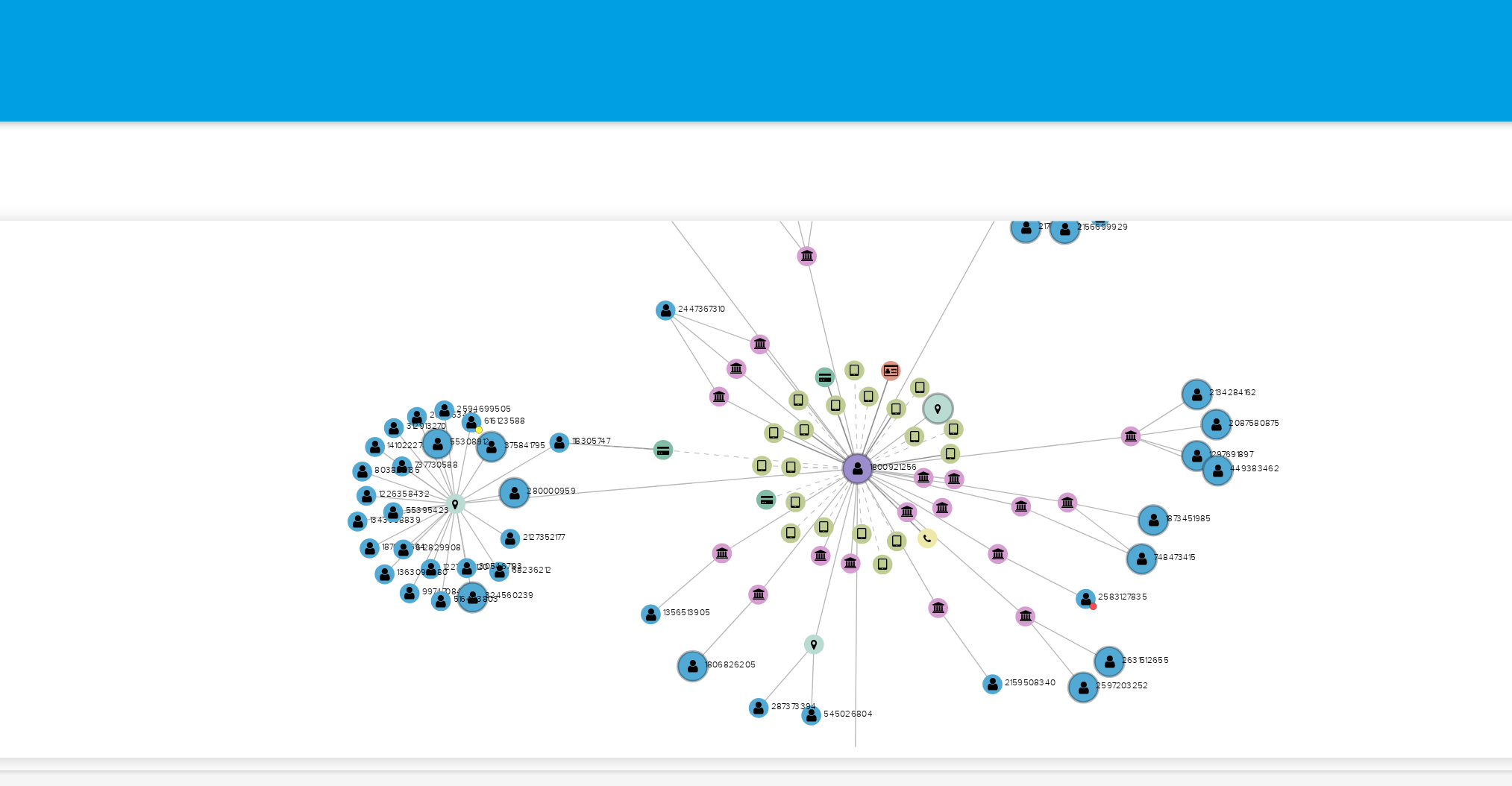
scroll to position [185, 0]
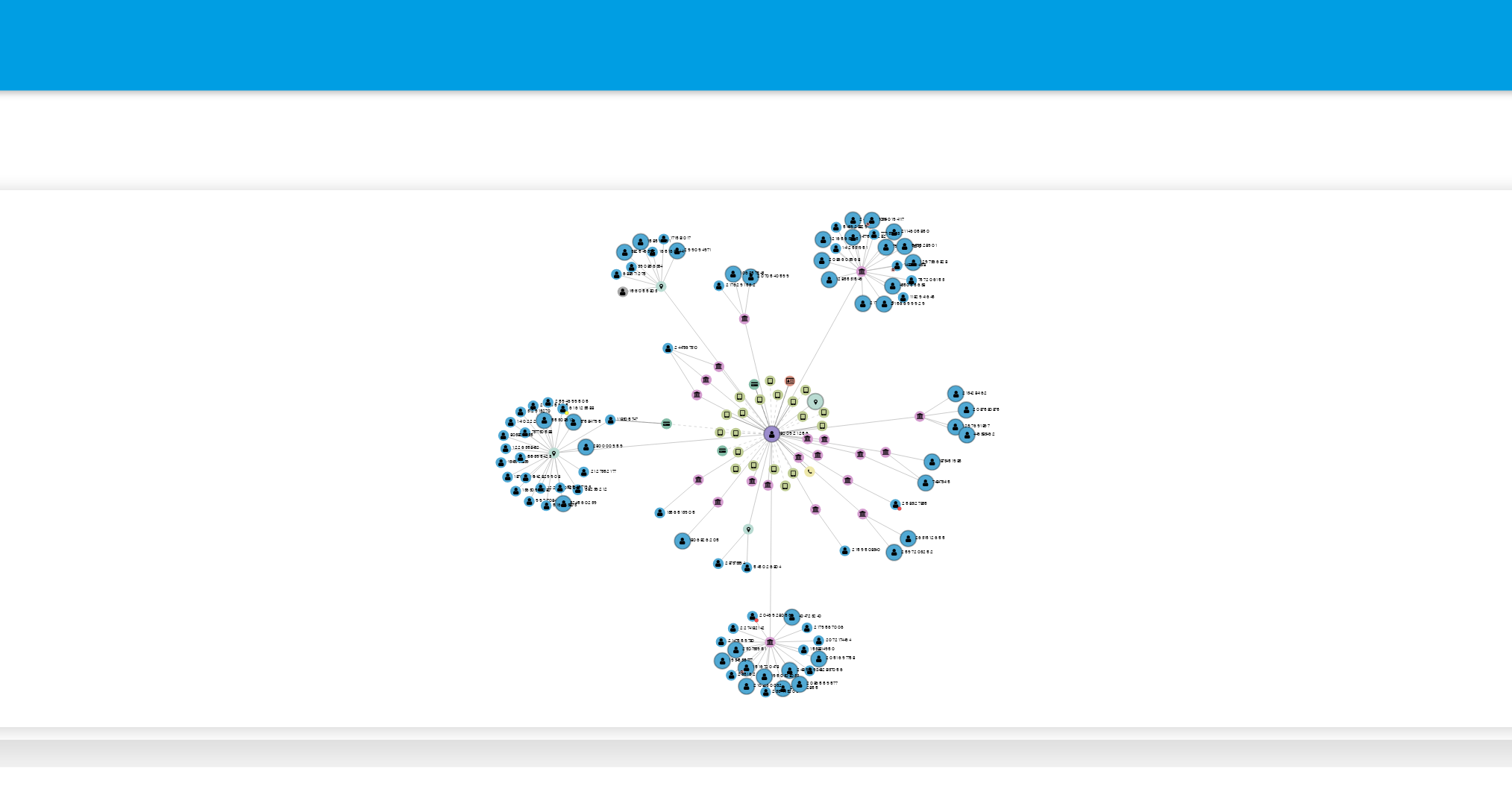
drag, startPoint x: 1151, startPoint y: 188, endPoint x: 1064, endPoint y: 185, distance: 87.1
click at [1064, 185] on icon "device-67a4d123f3879b54c1d2de56  device-673022bf8700177c769cda5b  device-6660…" at bounding box center [886, 199] width 1223 height 216
click at [1056, 163] on icon "device-67a4d123f3879b54c1d2de56  device-673022bf8700177c769cda5b  device-6660…" at bounding box center [886, 199] width 1223 height 216
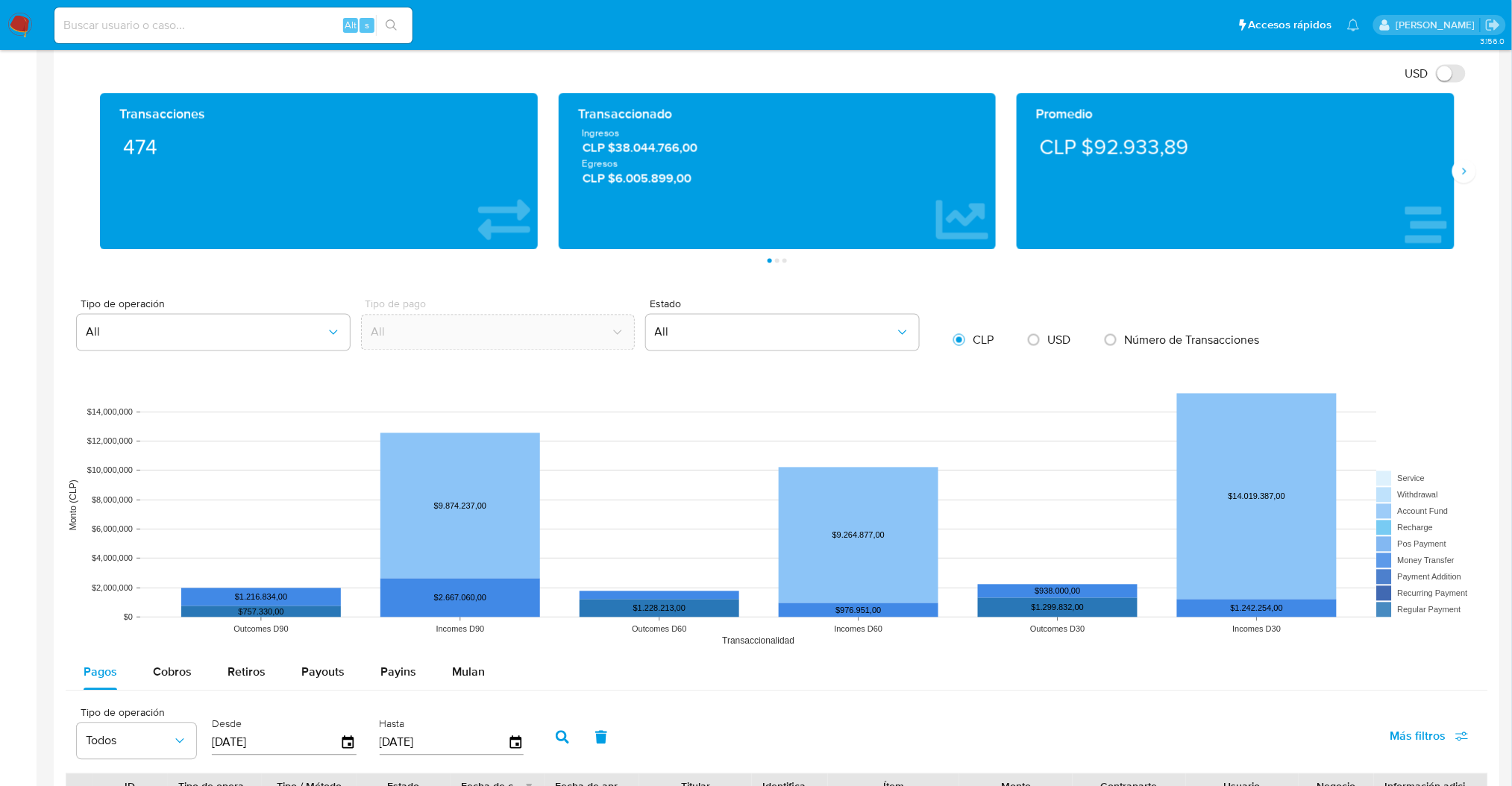
scroll to position [0, 0]
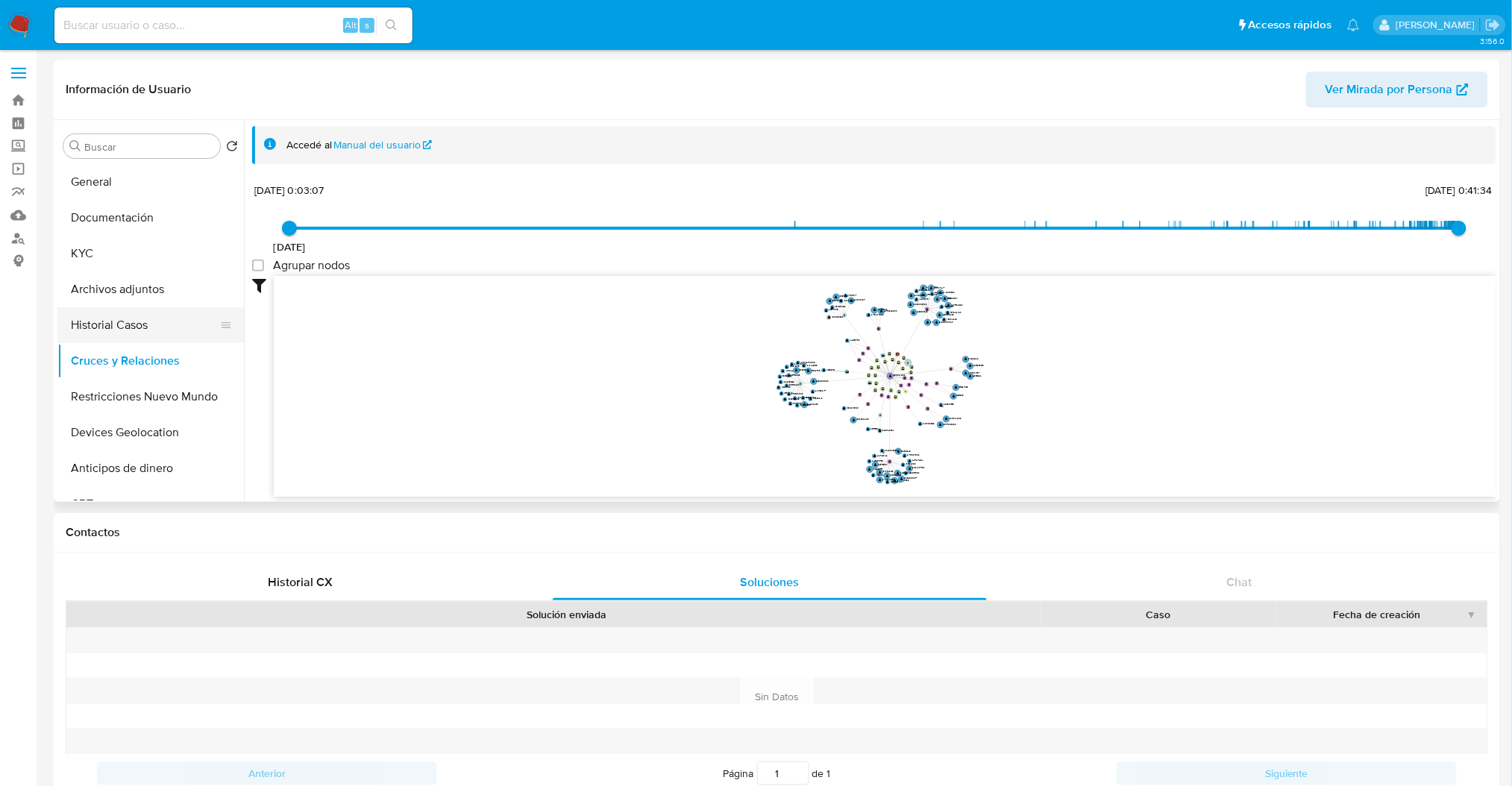
click at [125, 319] on button "Historial Casos" at bounding box center [144, 325] width 175 height 36
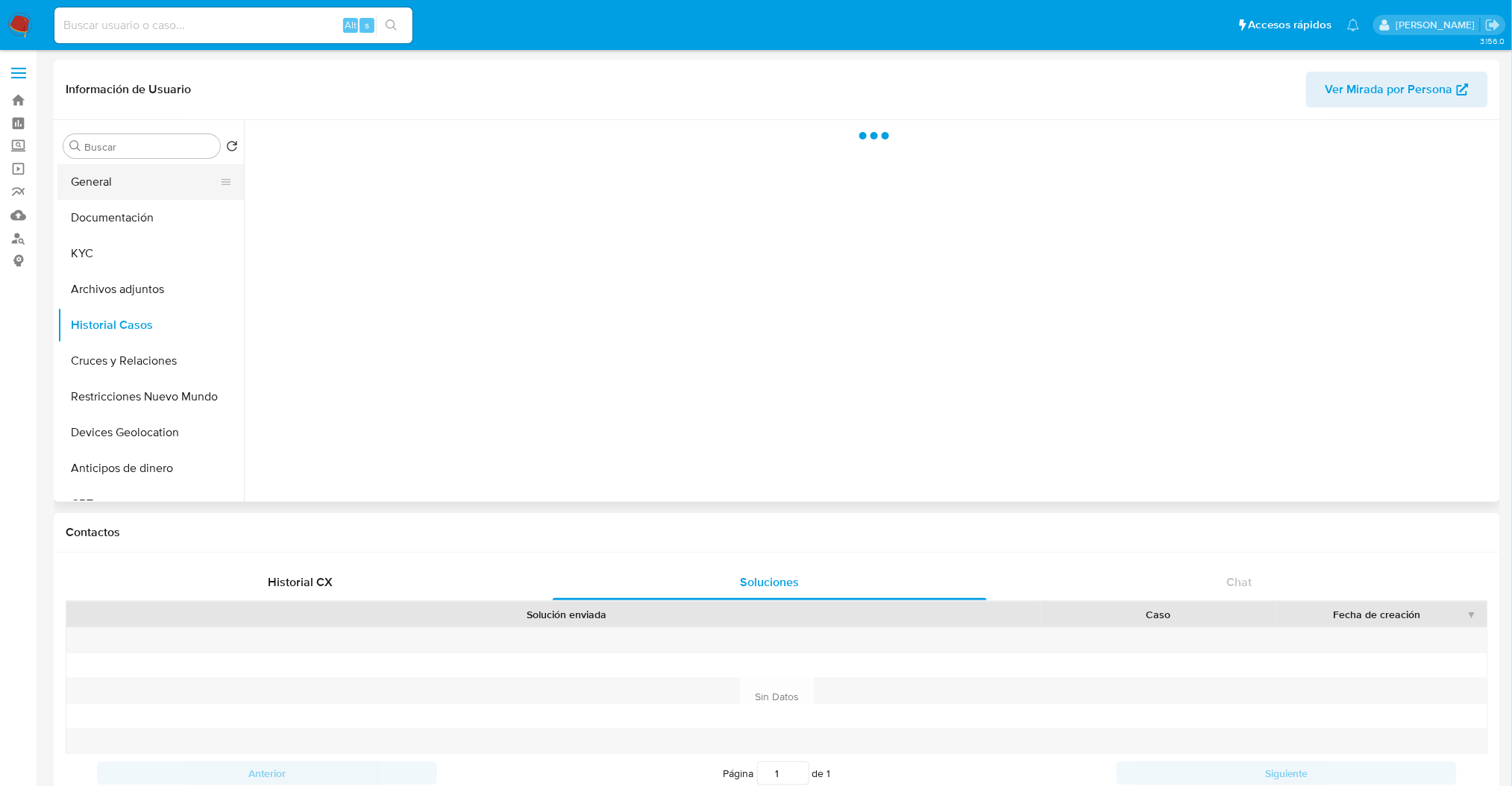
click at [145, 185] on button "General" at bounding box center [144, 182] width 175 height 36
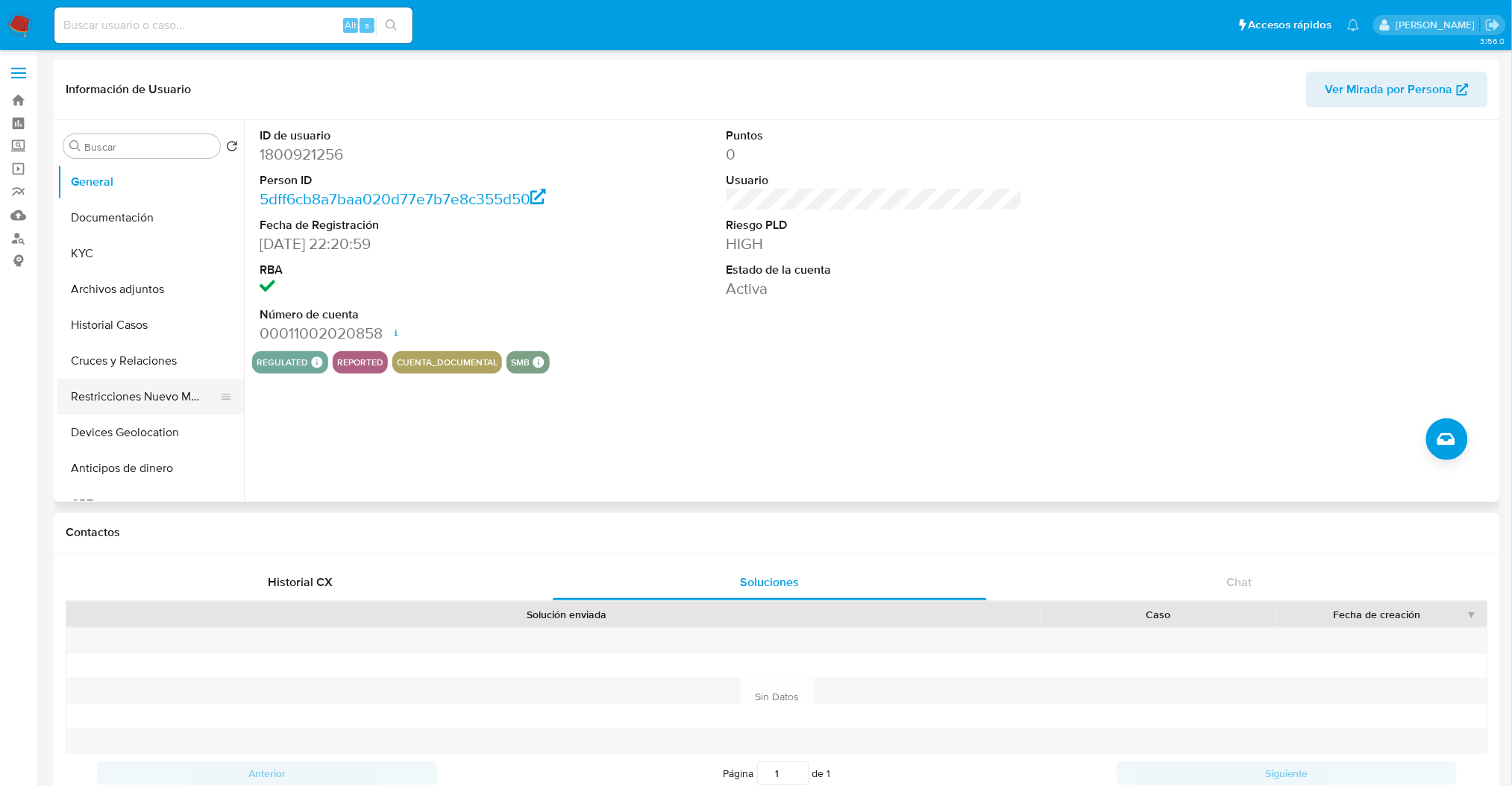
click at [150, 390] on button "Restricciones Nuevo Mundo" at bounding box center [144, 396] width 175 height 36
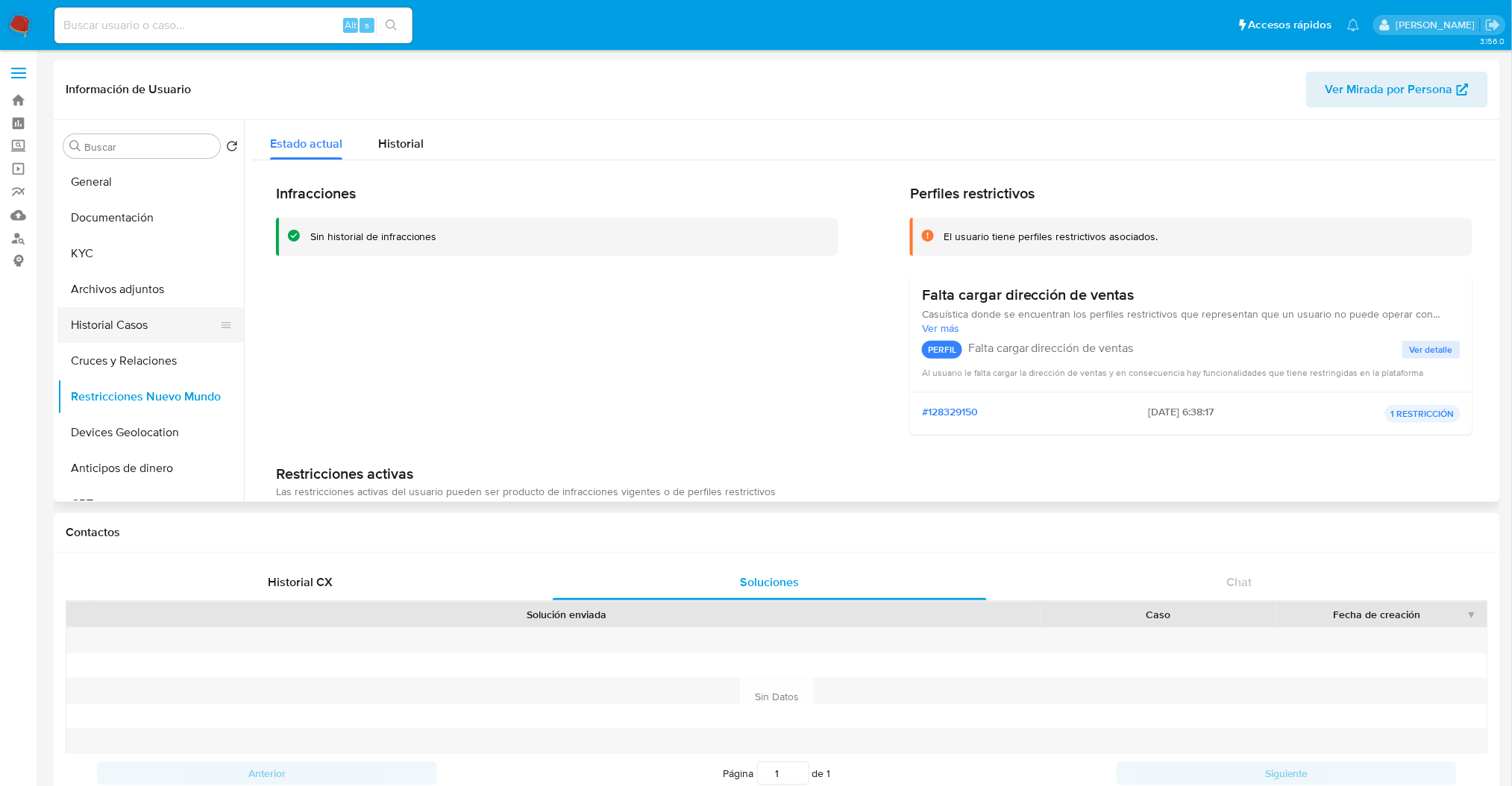
click at [97, 339] on button "Historial Casos" at bounding box center [144, 325] width 175 height 36
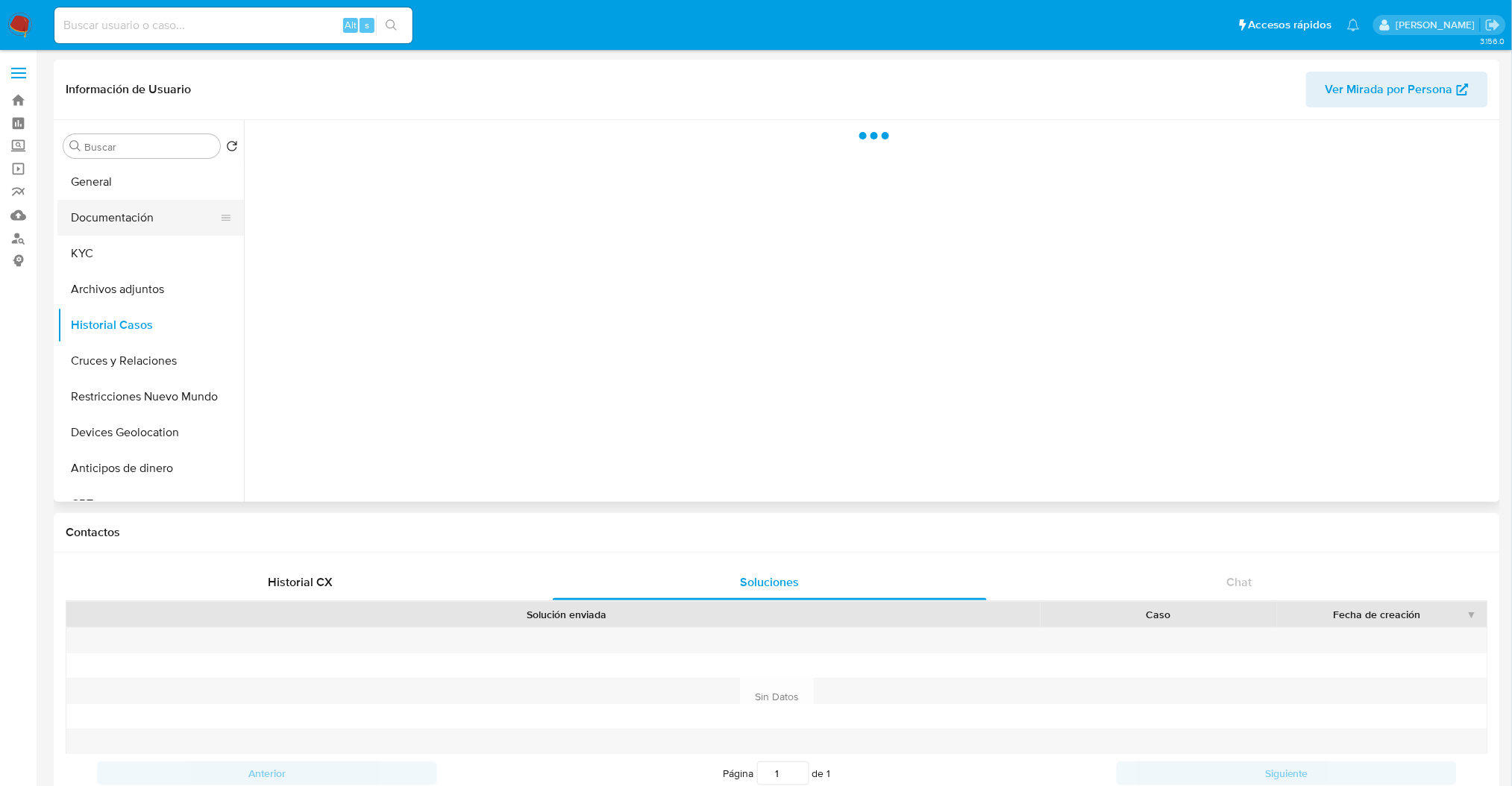
click at [156, 225] on button "Documentación" at bounding box center [144, 218] width 175 height 36
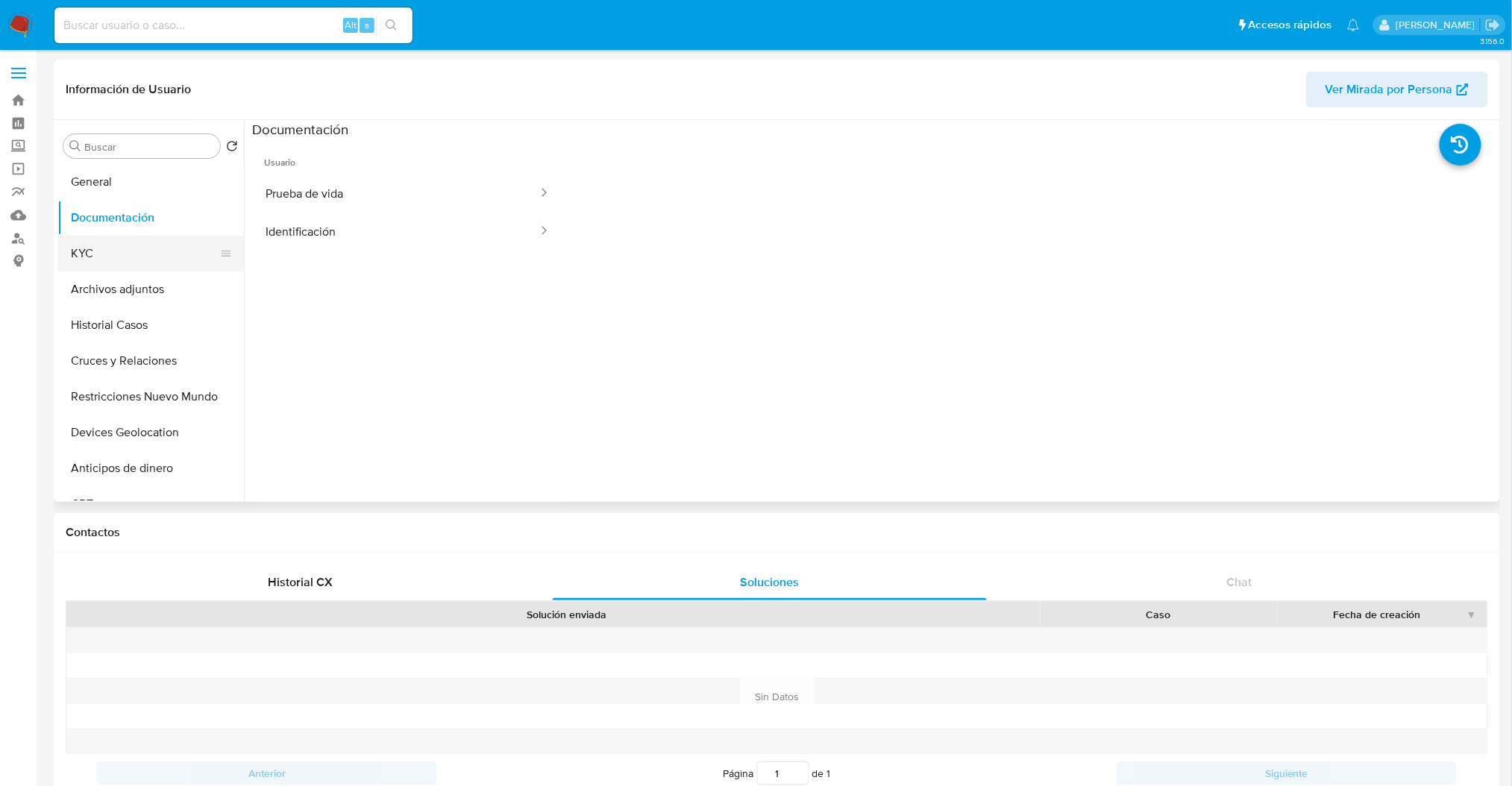
click at [97, 250] on button "KYC" at bounding box center [144, 253] width 175 height 36
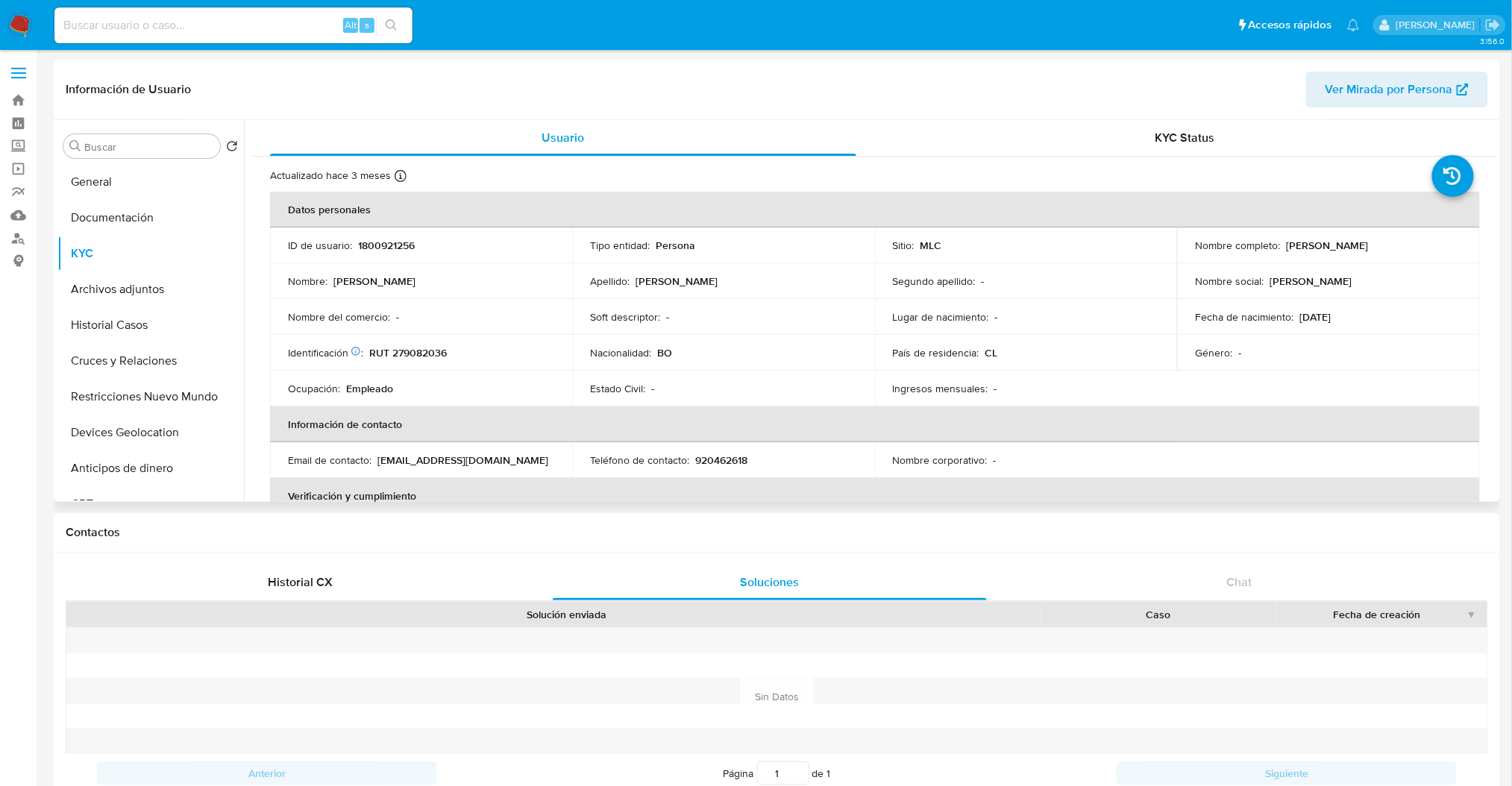
drag, startPoint x: 1409, startPoint y: 244, endPoint x: 1286, endPoint y: 245, distance: 123.0
click at [1286, 245] on div "Nombre completo : Gaby Luz Vargas Jimenez" at bounding box center [1328, 245] width 266 height 13
click at [1368, 249] on p "Gaby Luz Vargas Jimenez" at bounding box center [1327, 245] width 82 height 13
click at [394, 234] on td "ID de usuario : 1800921256" at bounding box center [421, 245] width 302 height 36
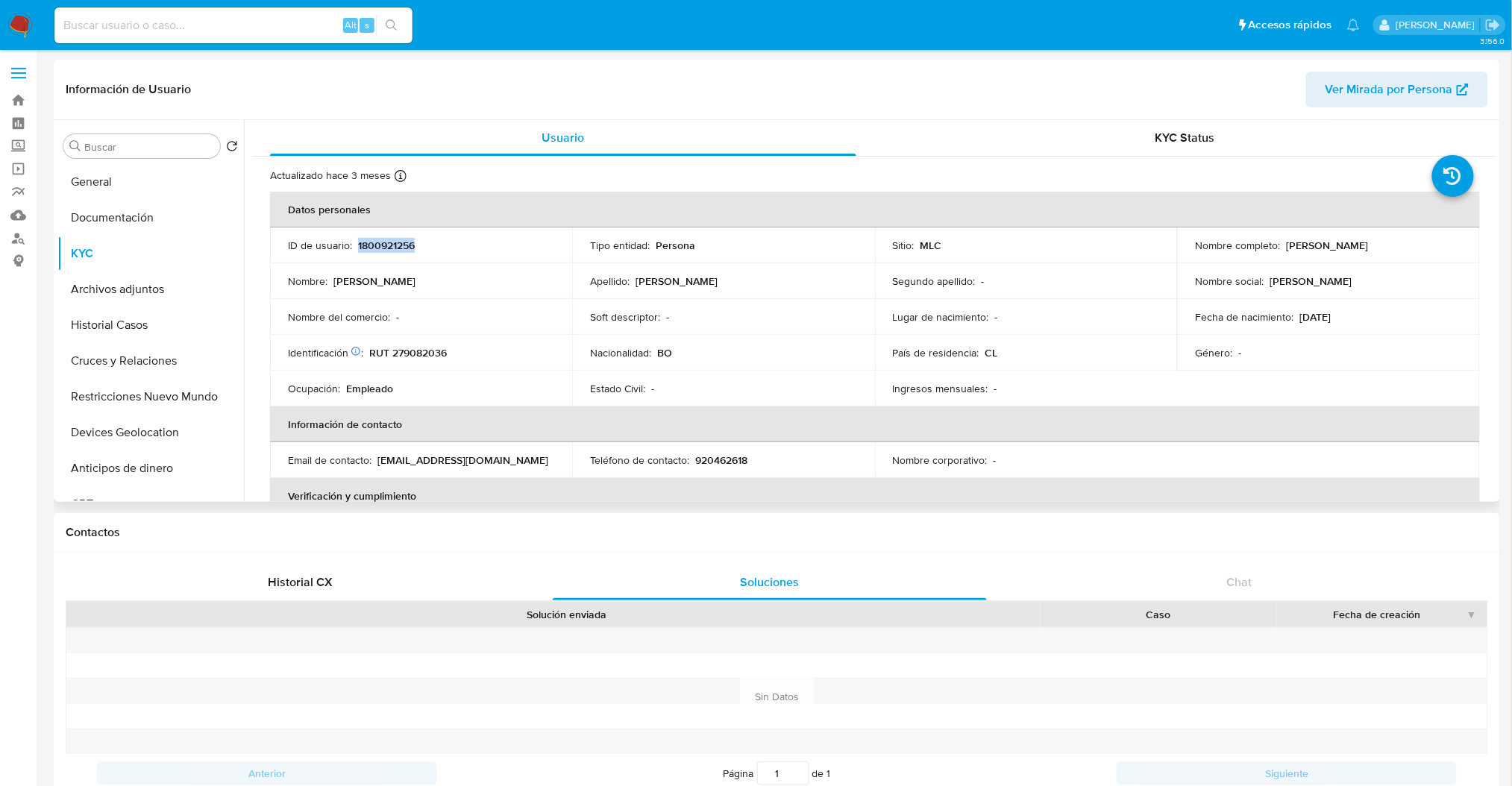
copy p "1800921256"
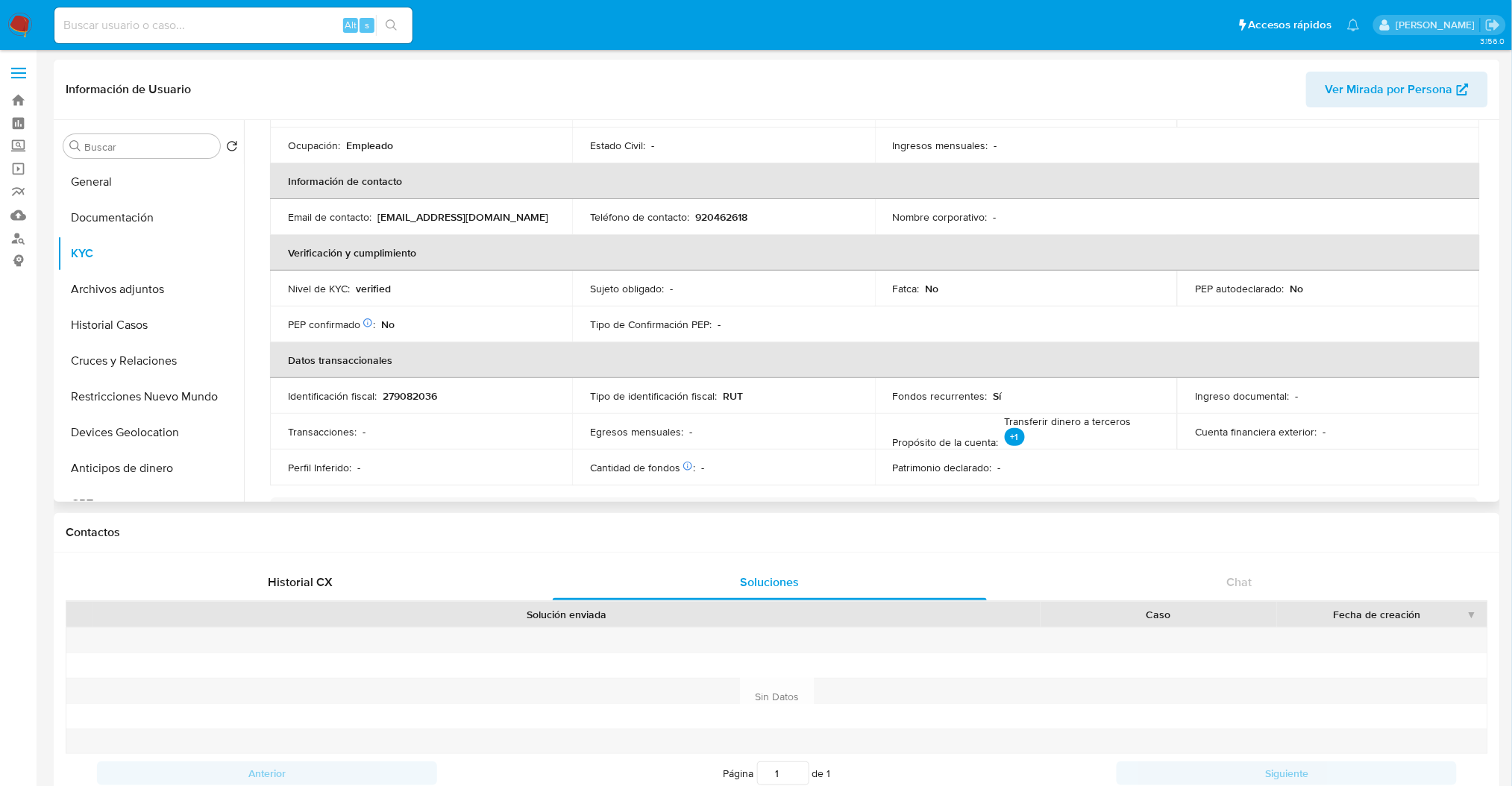
scroll to position [359, 0]
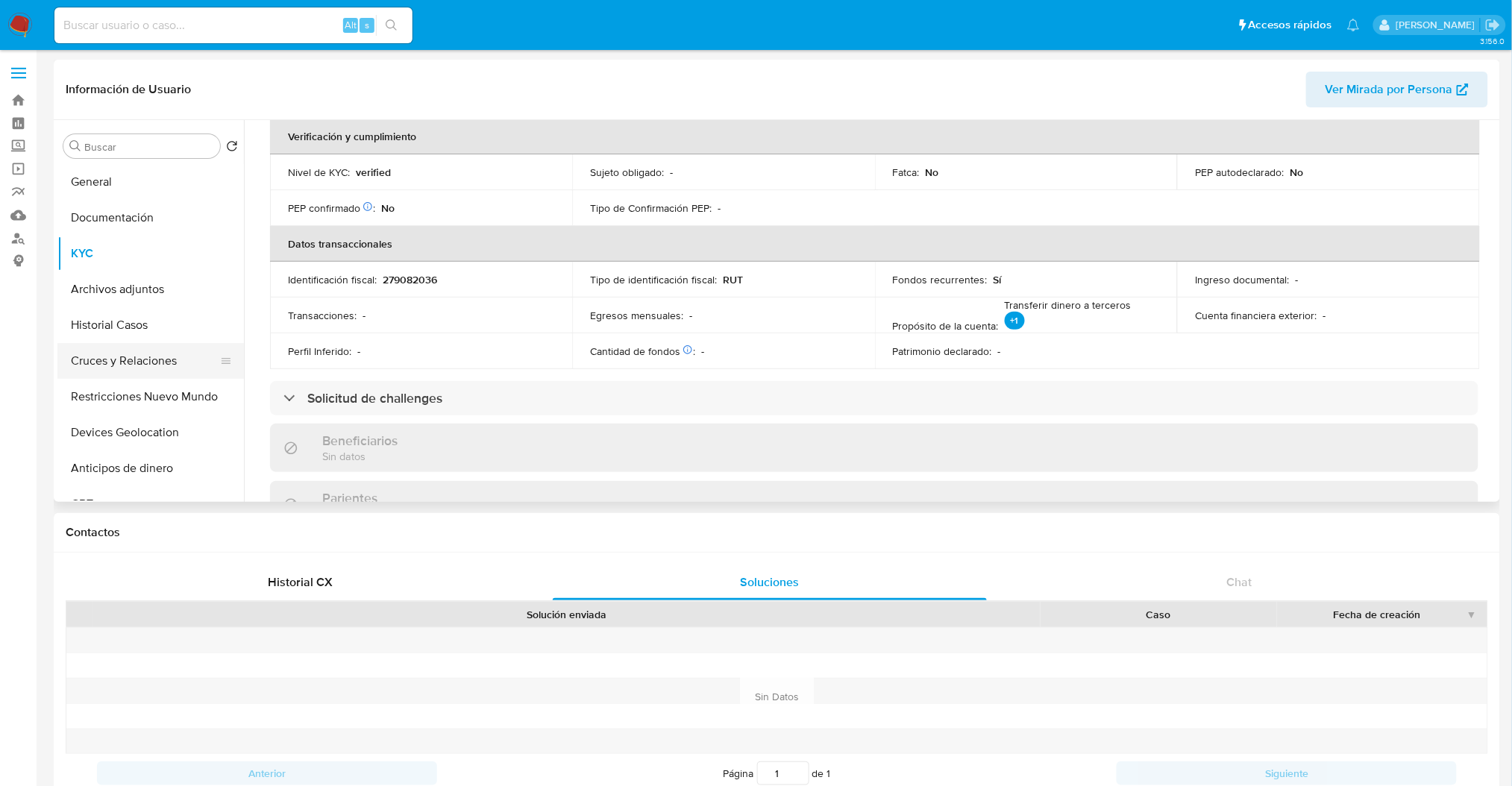
click at [167, 364] on button "Cruces y Relaciones" at bounding box center [144, 361] width 175 height 36
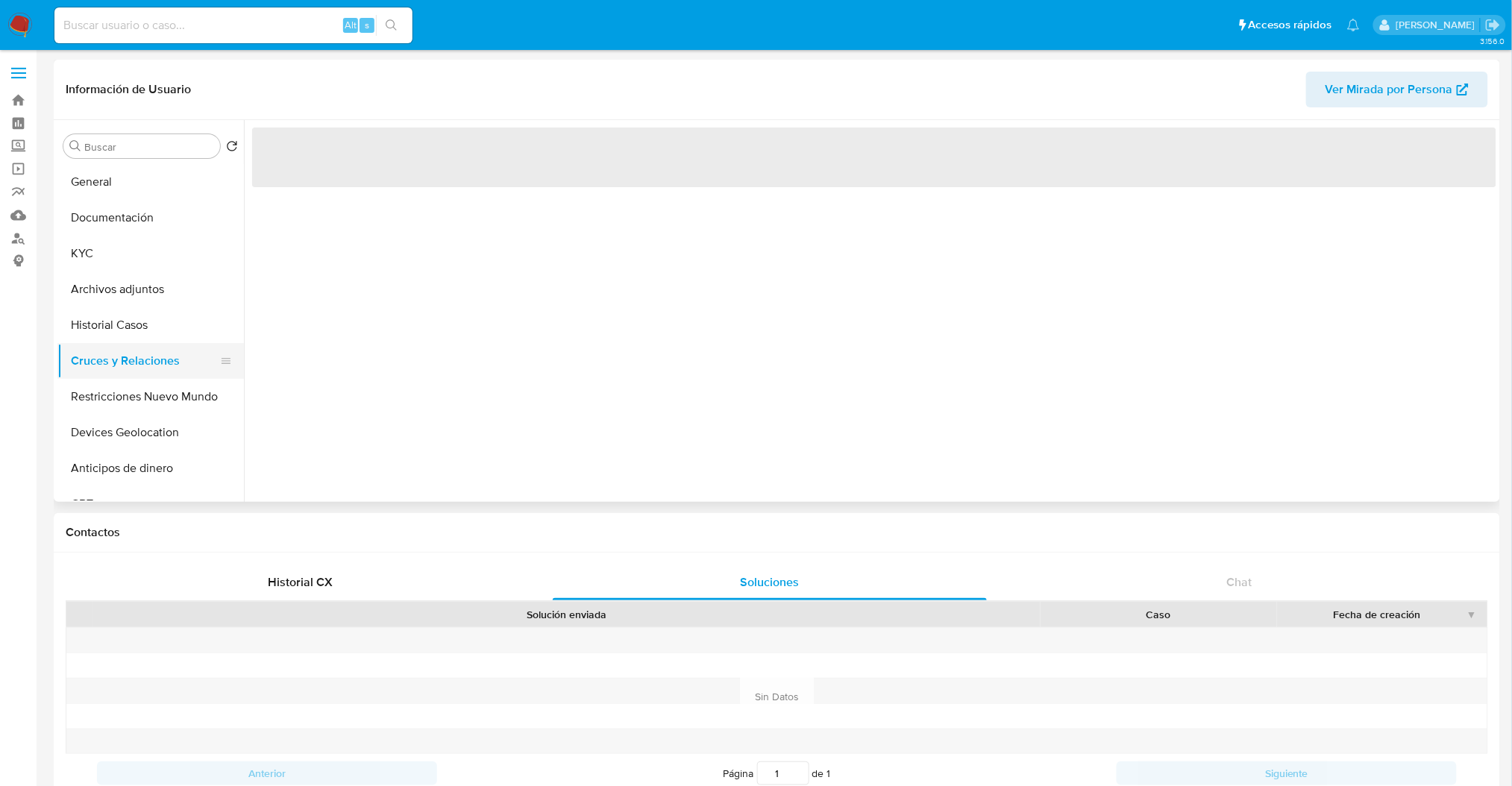
scroll to position [0, 0]
click at [126, 265] on button "KYC" at bounding box center [144, 253] width 175 height 36
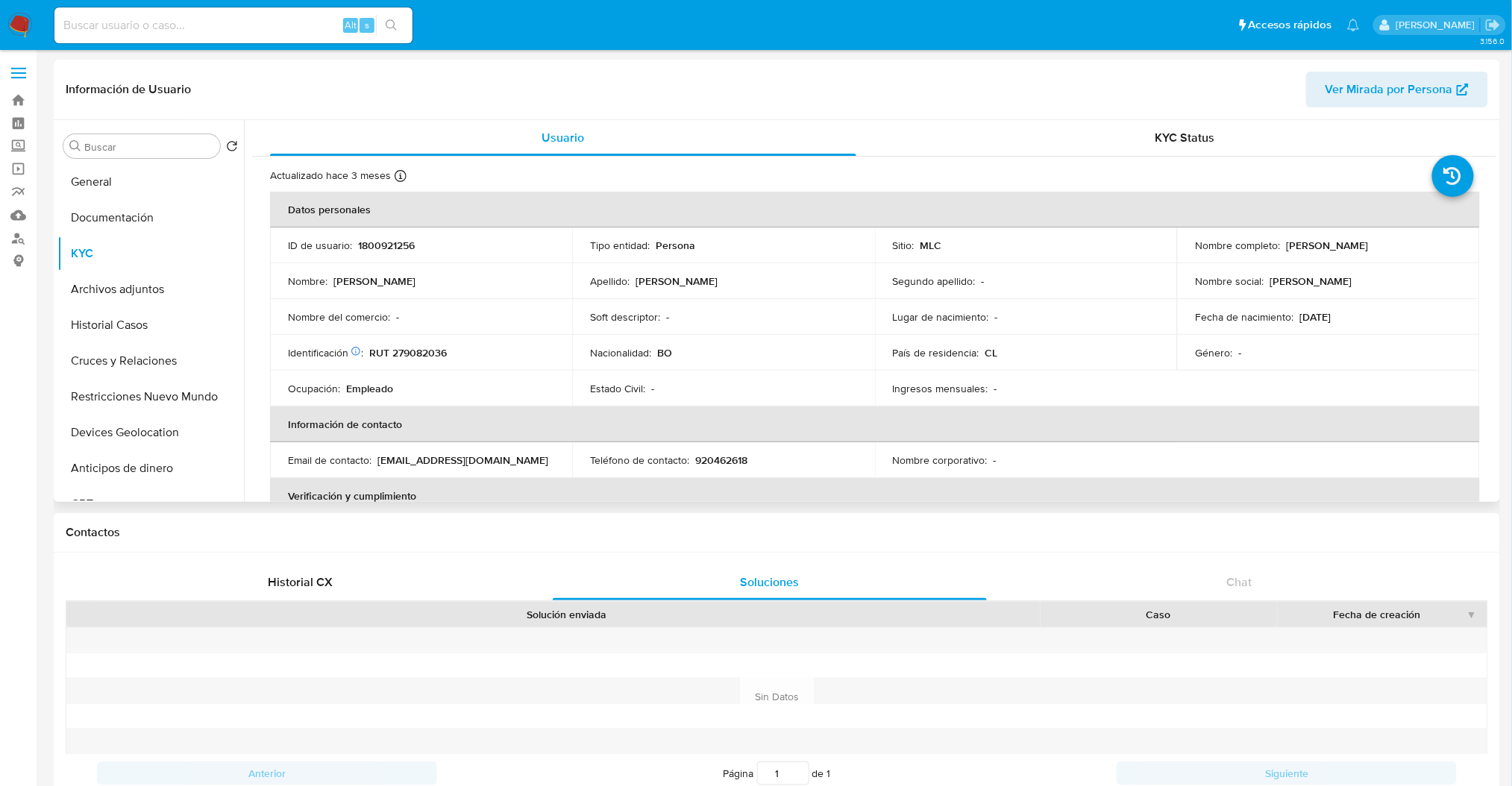
click at [1499, 224] on div "Buscar Volver al orden por defecto General Documentación KYC Archivos adjuntos …" at bounding box center [777, 311] width 1446 height 382
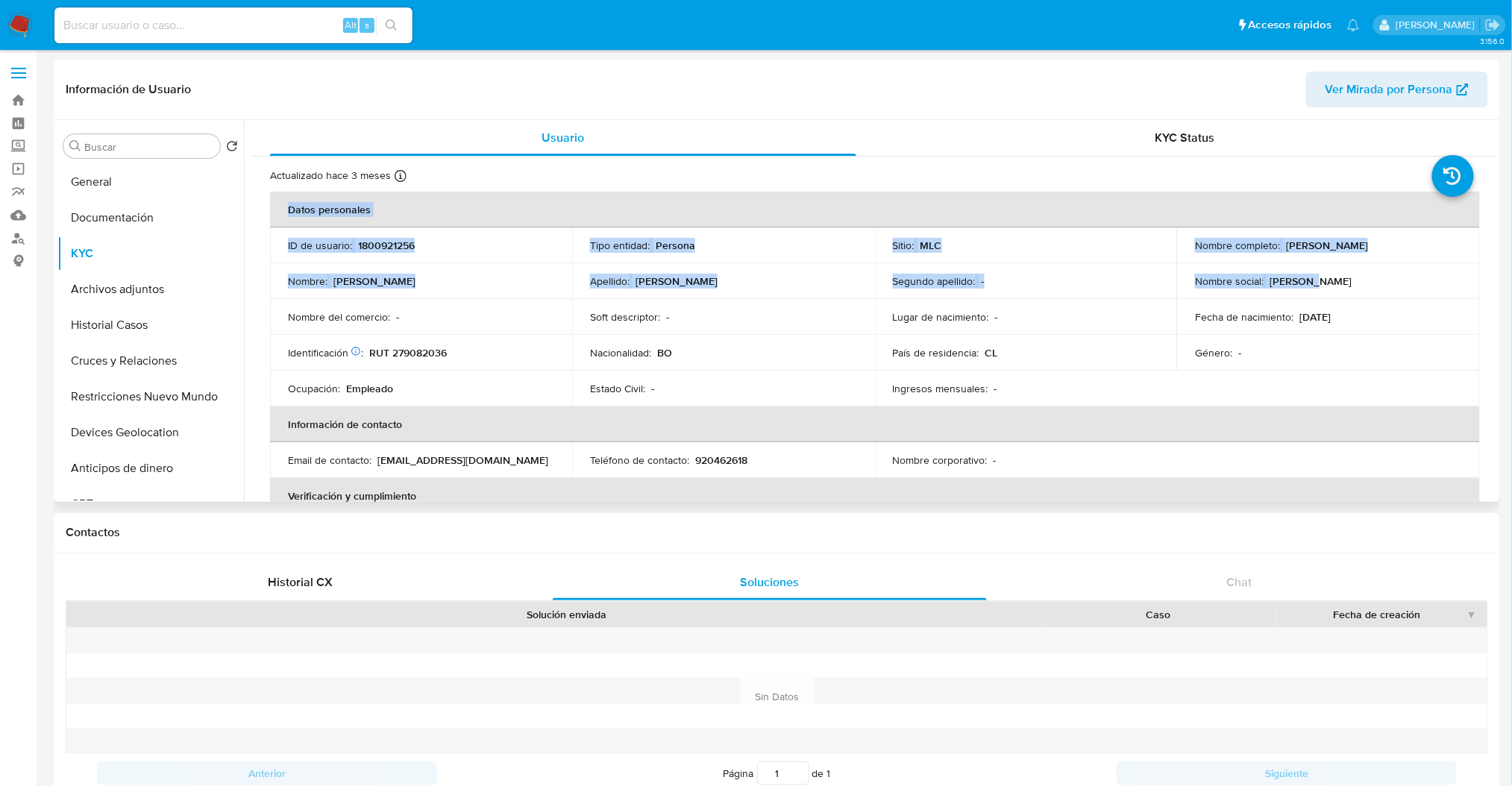
drag, startPoint x: 1497, startPoint y: 221, endPoint x: 1465, endPoint y: 292, distance: 77.9
click at [1465, 292] on div "Buscar Volver al orden por defecto General Documentación KYC Archivos adjuntos …" at bounding box center [777, 311] width 1446 height 382
click at [1466, 294] on td "Nombre social : Gaby Luz" at bounding box center [1328, 281] width 302 height 36
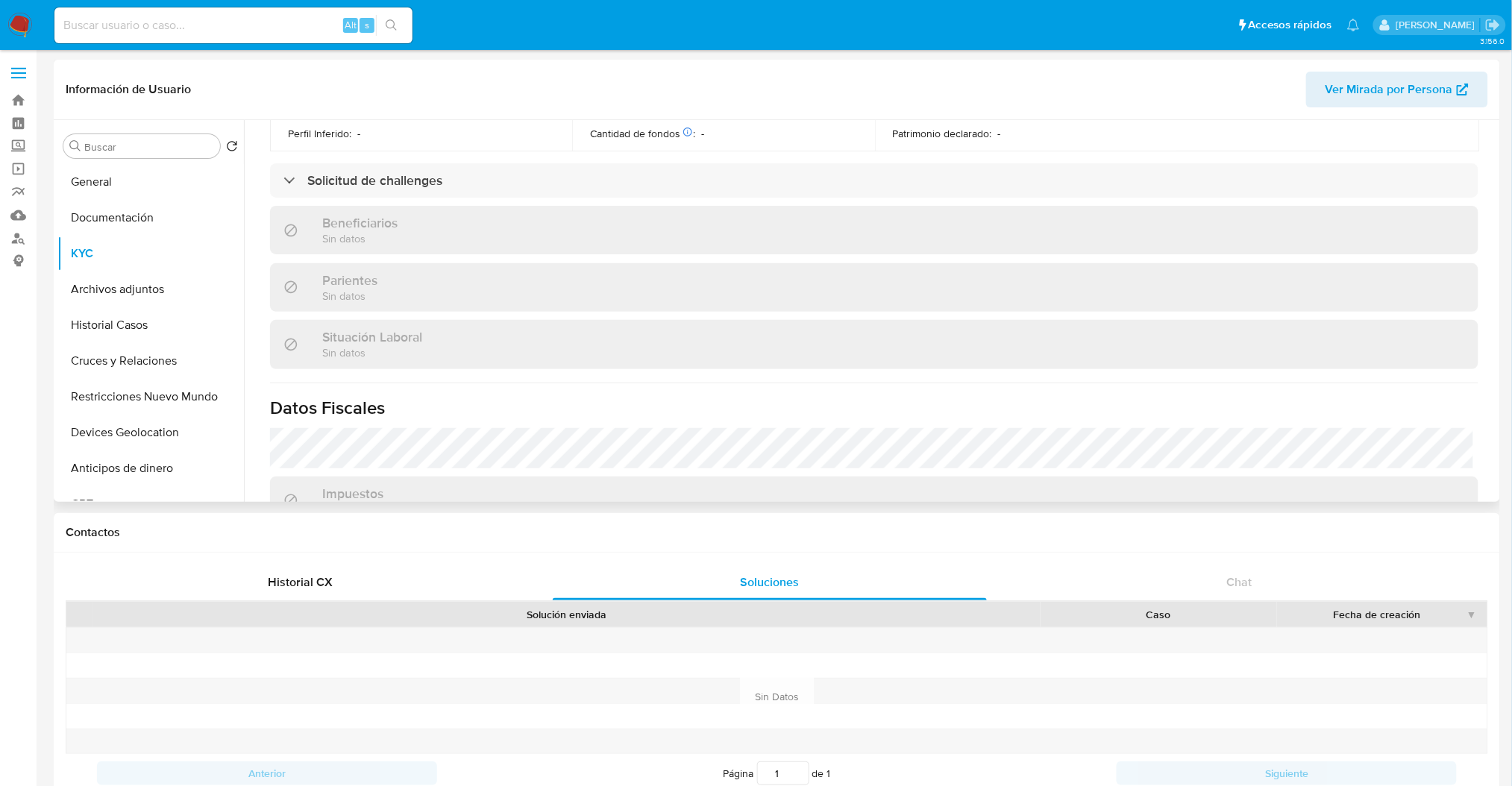
scroll to position [573, 0]
drag, startPoint x: 1496, startPoint y: 351, endPoint x: 1497, endPoint y: 451, distance: 100.0
click at [1497, 451] on div "Buscar Volver al orden por defecto General Documentación KYC Archivos adjuntos …" at bounding box center [777, 311] width 1446 height 382
click at [1490, 432] on div "Actualizado hace 3 meses Creado: 05/05/2024 23:20:59 Actualizado: 02/06/2025 11…" at bounding box center [874, 160] width 1244 height 1153
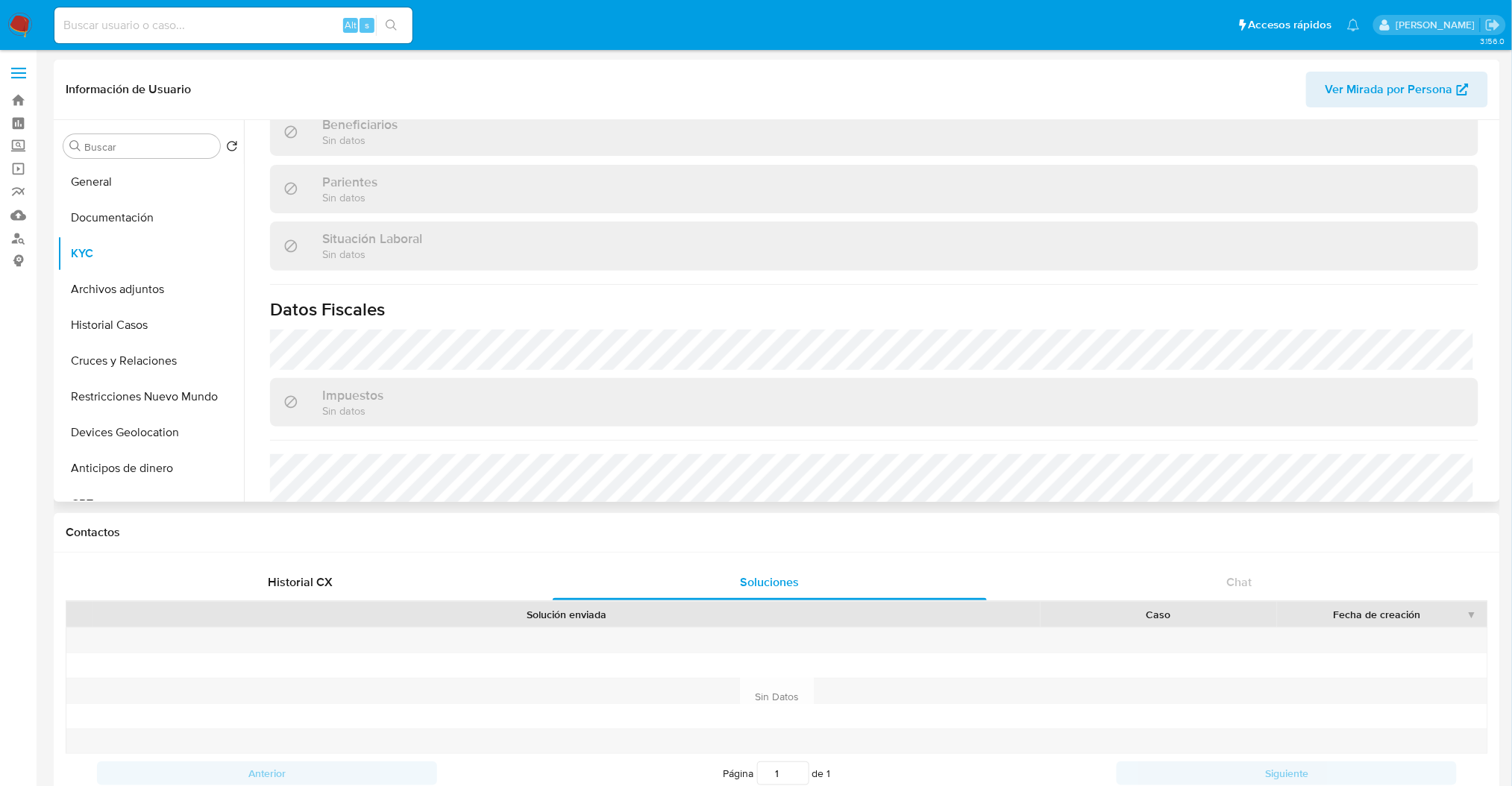
scroll to position [808, 0]
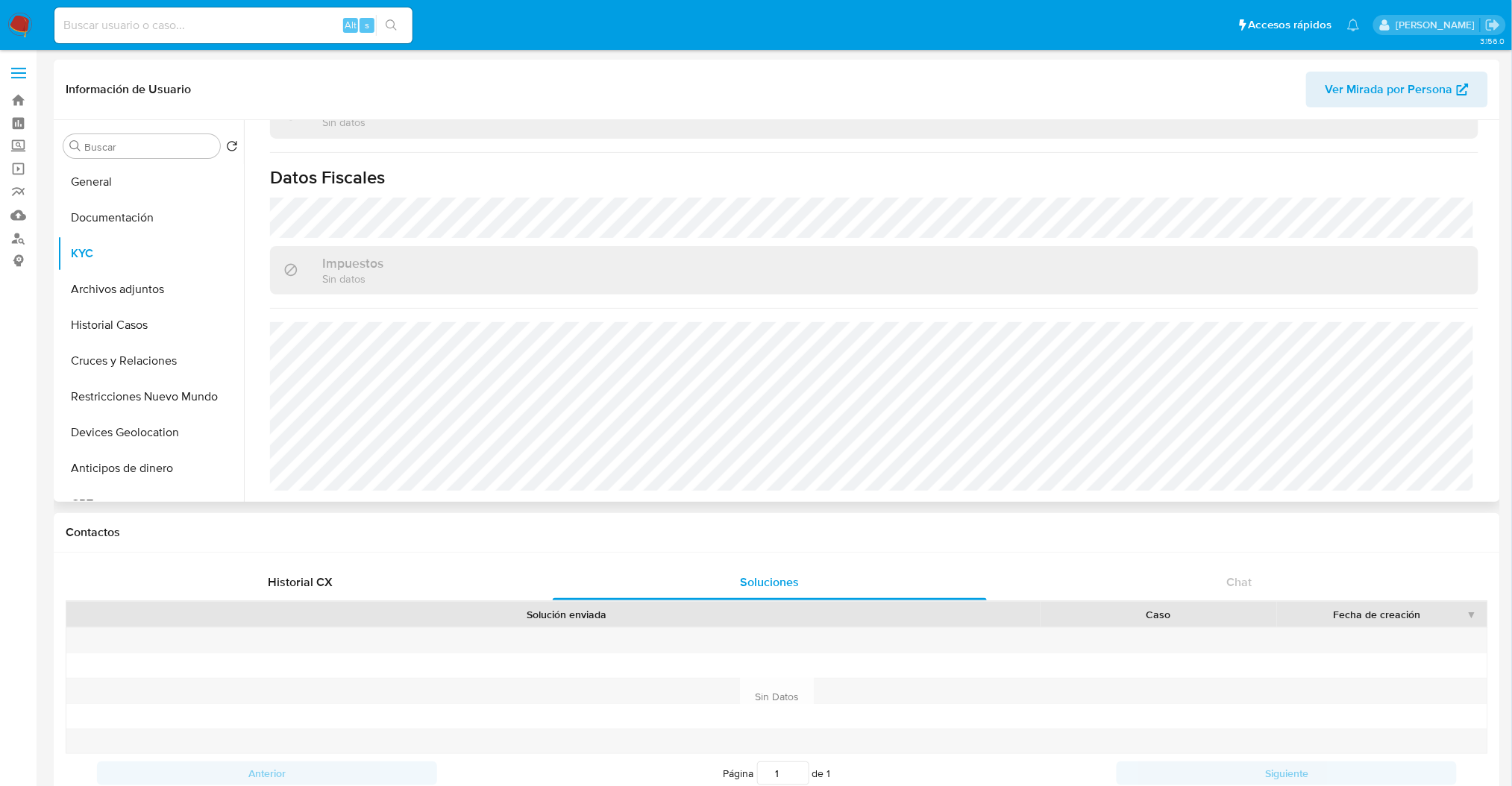
click at [1497, 398] on div "Buscar Volver al orden por defecto General Documentación KYC Archivos adjuntos …" at bounding box center [777, 311] width 1446 height 382
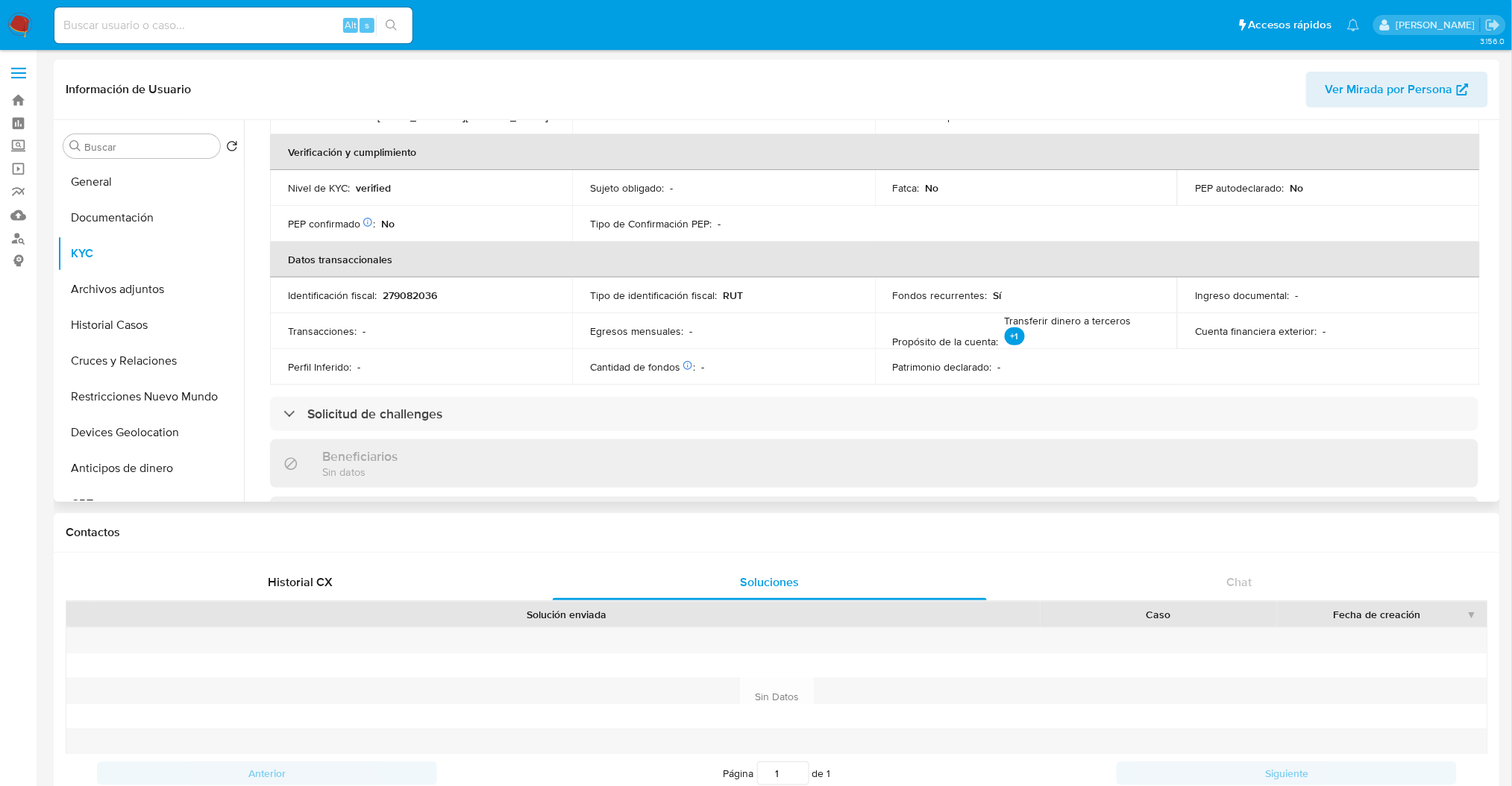
scroll to position [60, 0]
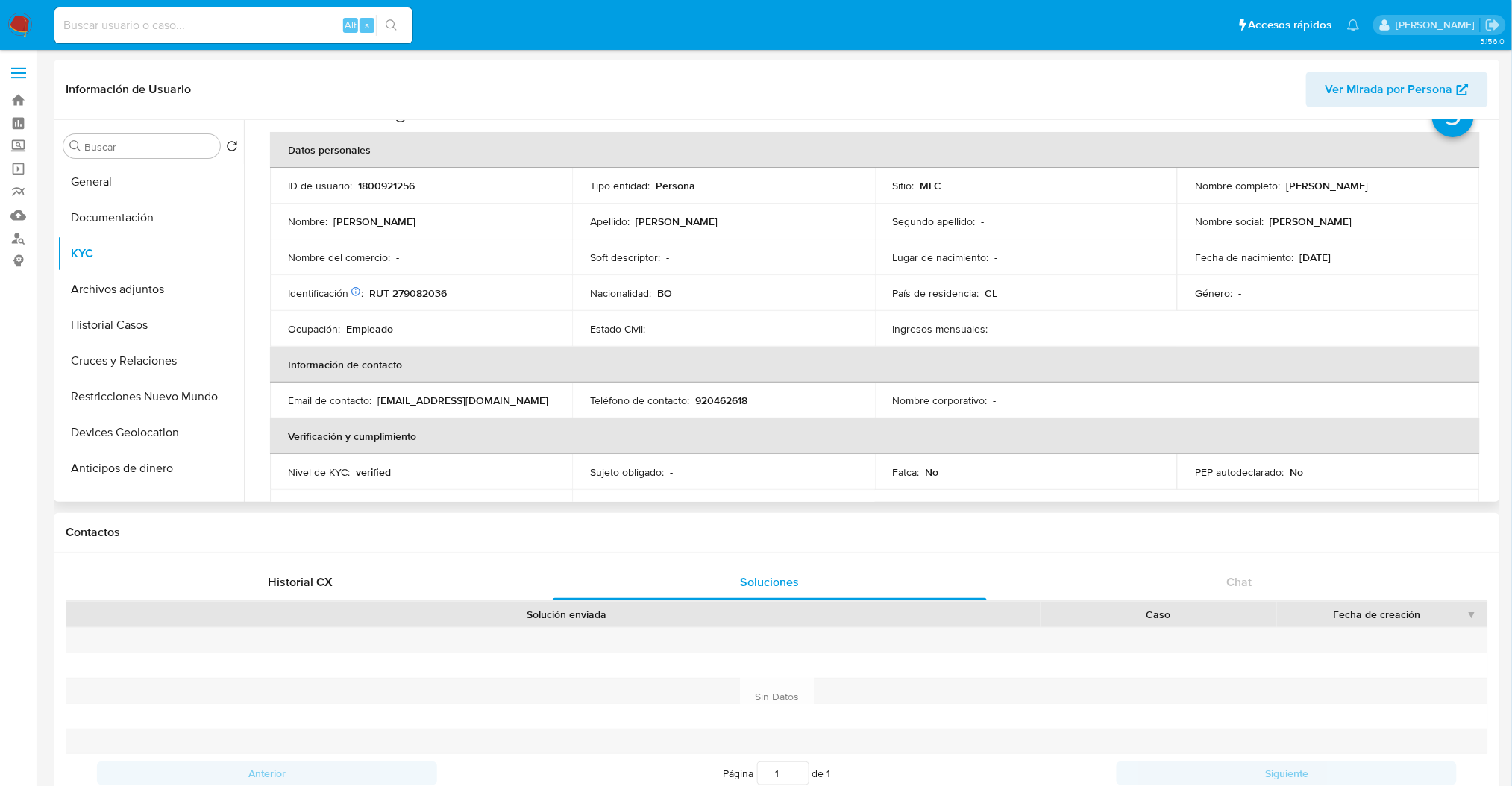
drag, startPoint x: 1409, startPoint y: 191, endPoint x: 1284, endPoint y: 191, distance: 125.0
click at [1284, 191] on div "Nombre completo : Gaby Luz Vargas Jimenez" at bounding box center [1328, 185] width 266 height 13
copy p "[PERSON_NAME]"
click at [12, 246] on link "Buscador de personas" at bounding box center [89, 238] width 177 height 23
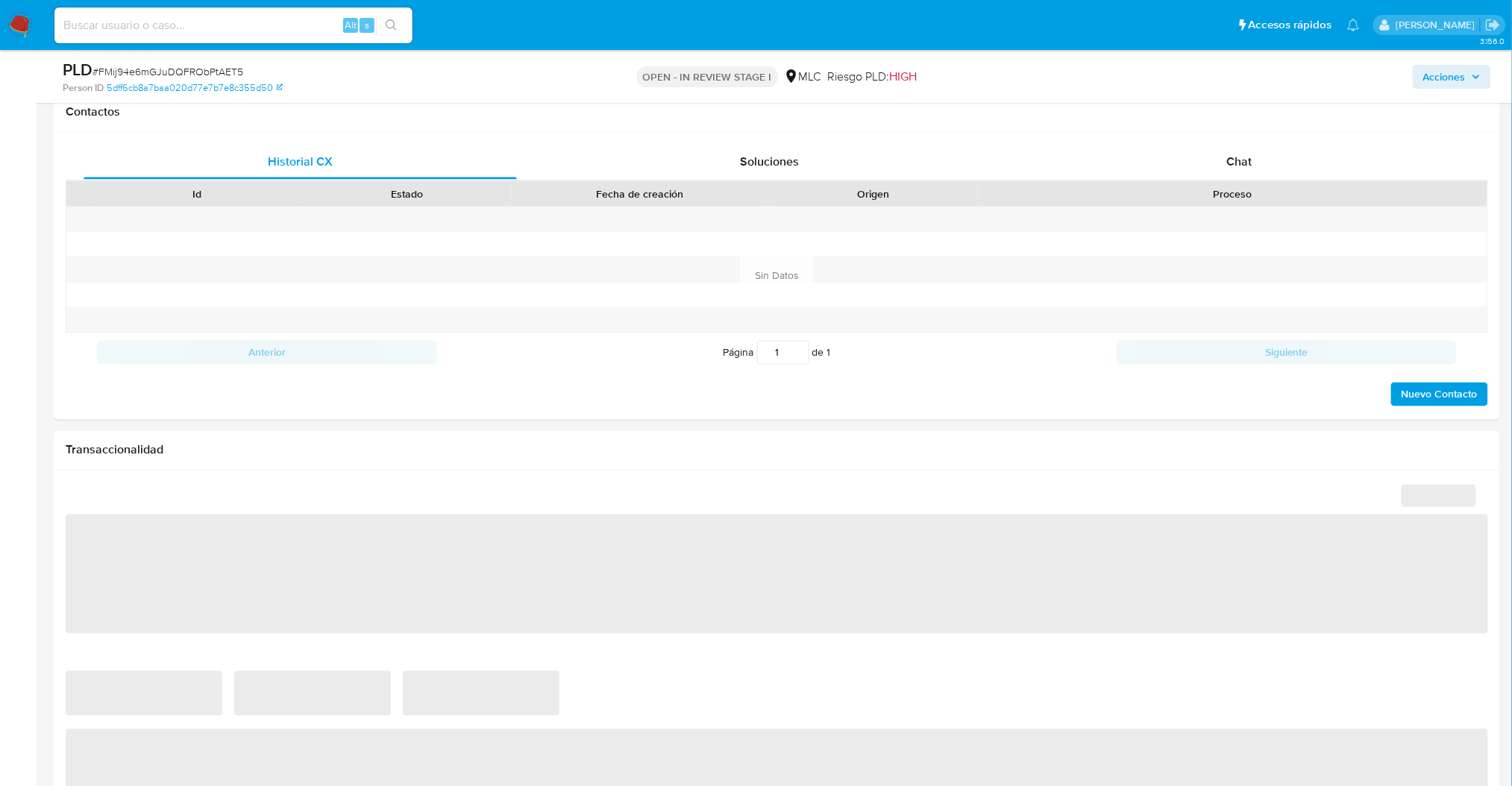
select select "10"
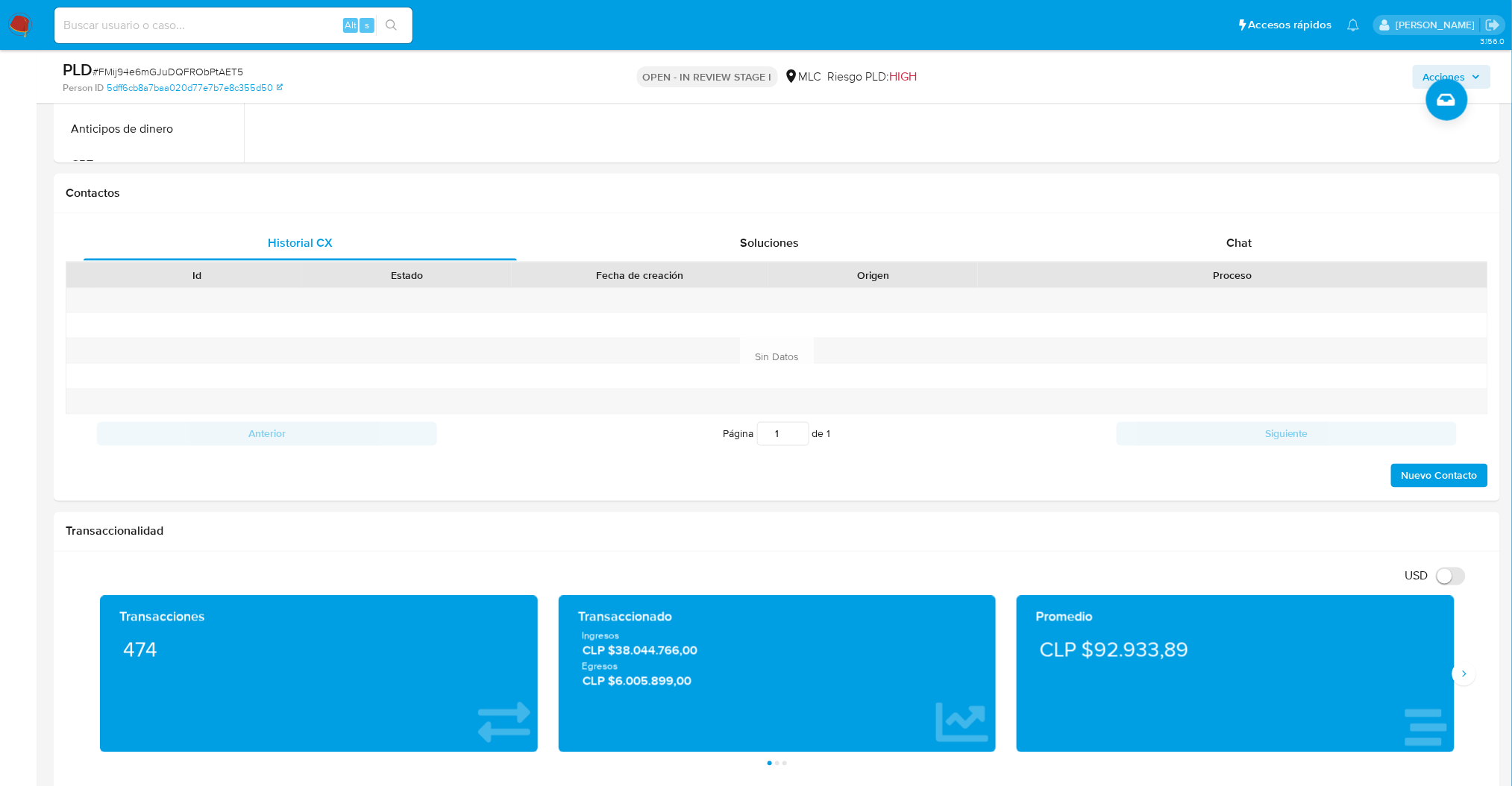
scroll to position [546, 0]
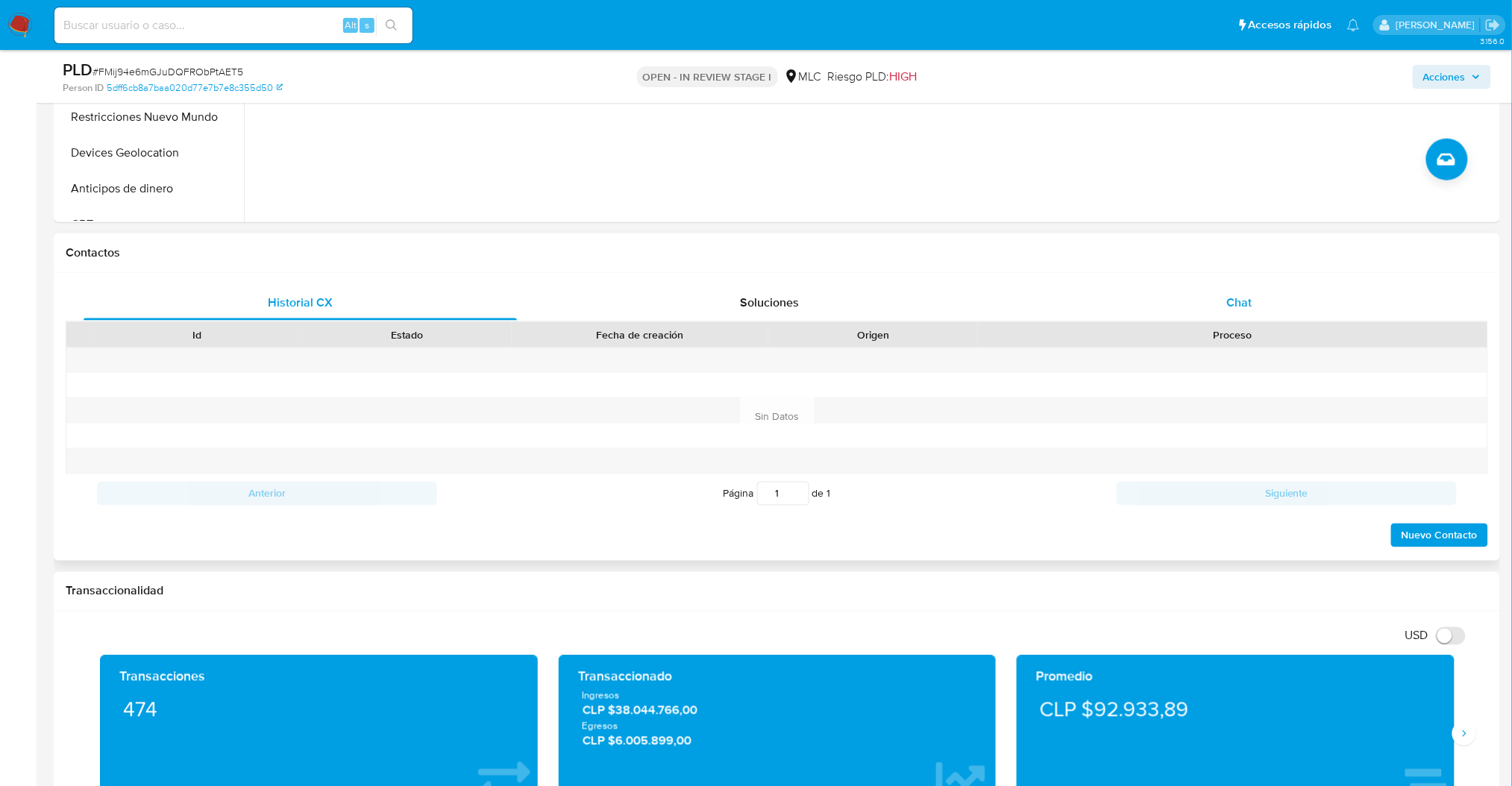
click at [1213, 302] on div "Chat" at bounding box center [1239, 302] width 433 height 36
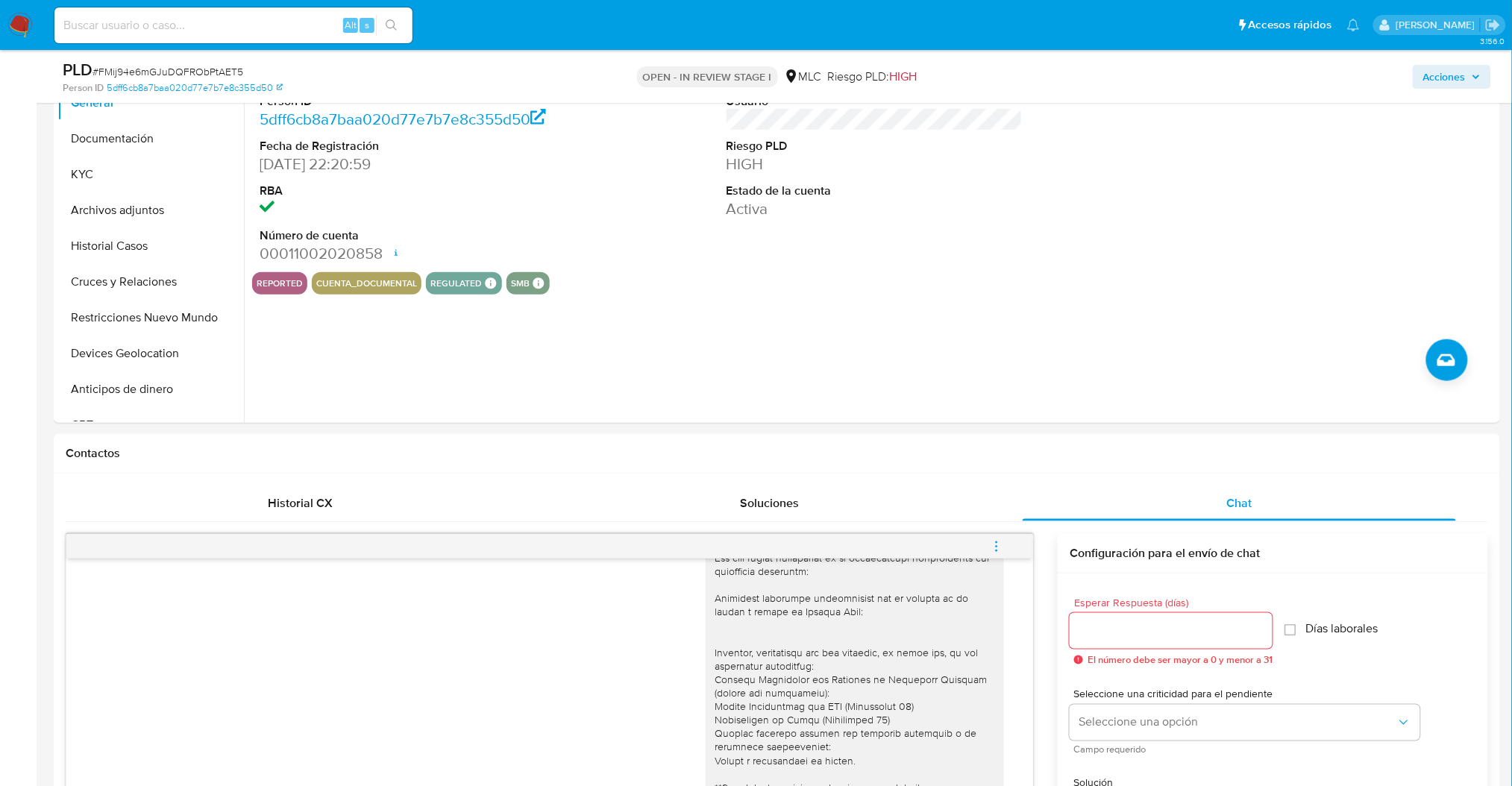
scroll to position [299, 0]
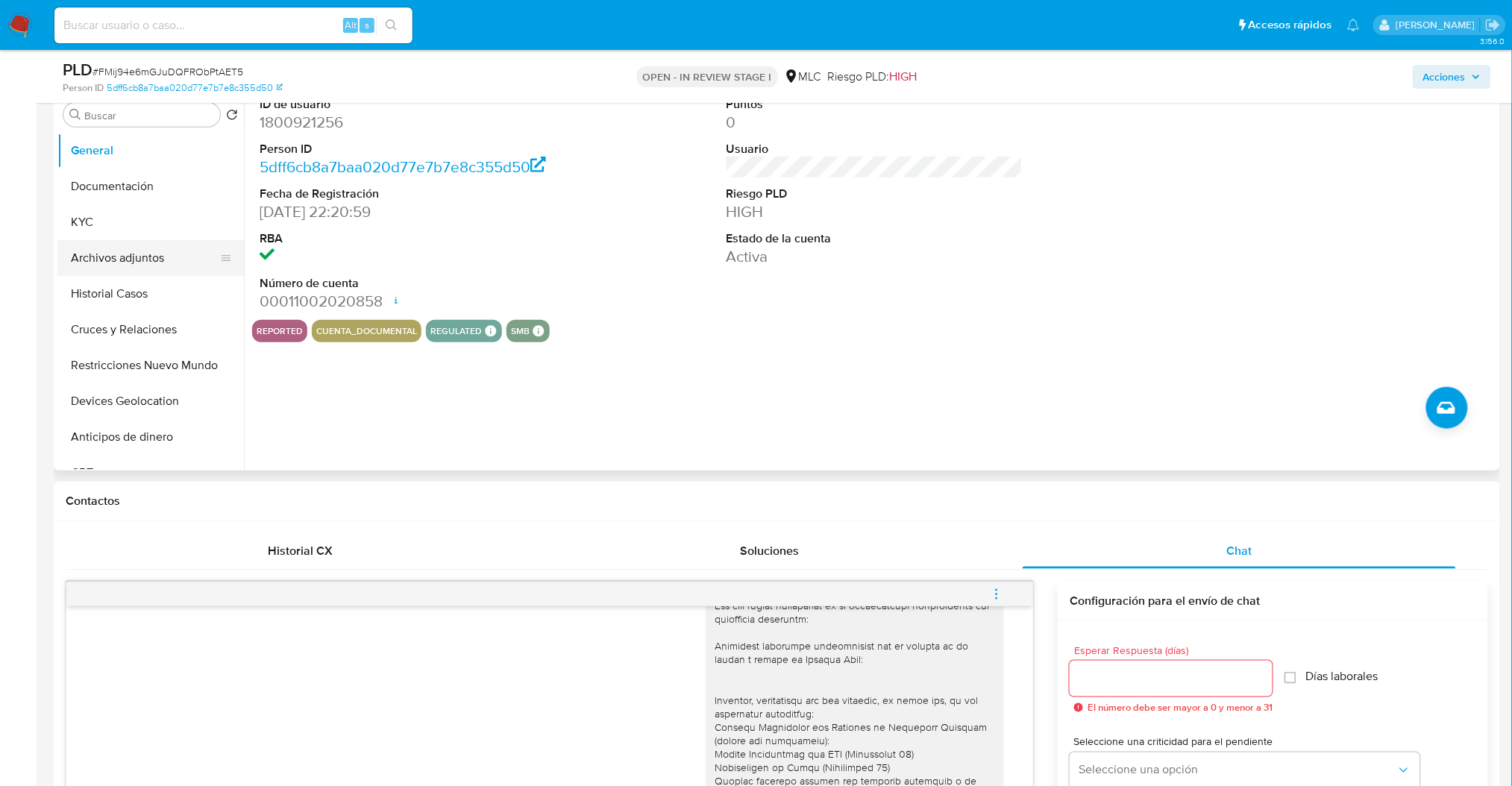
click at [115, 263] on button "Archivos adjuntos" at bounding box center [144, 257] width 175 height 36
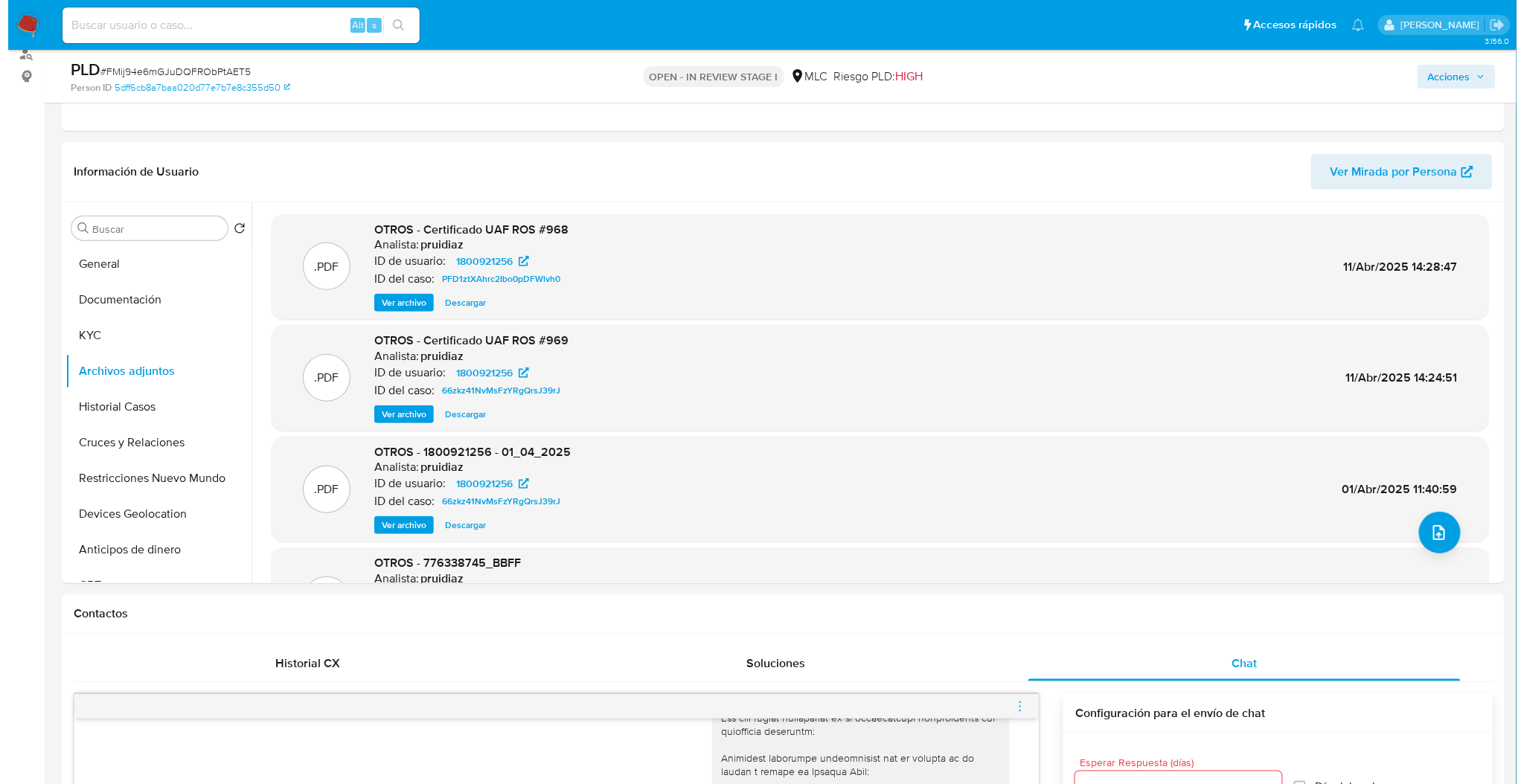
scroll to position [166, 0]
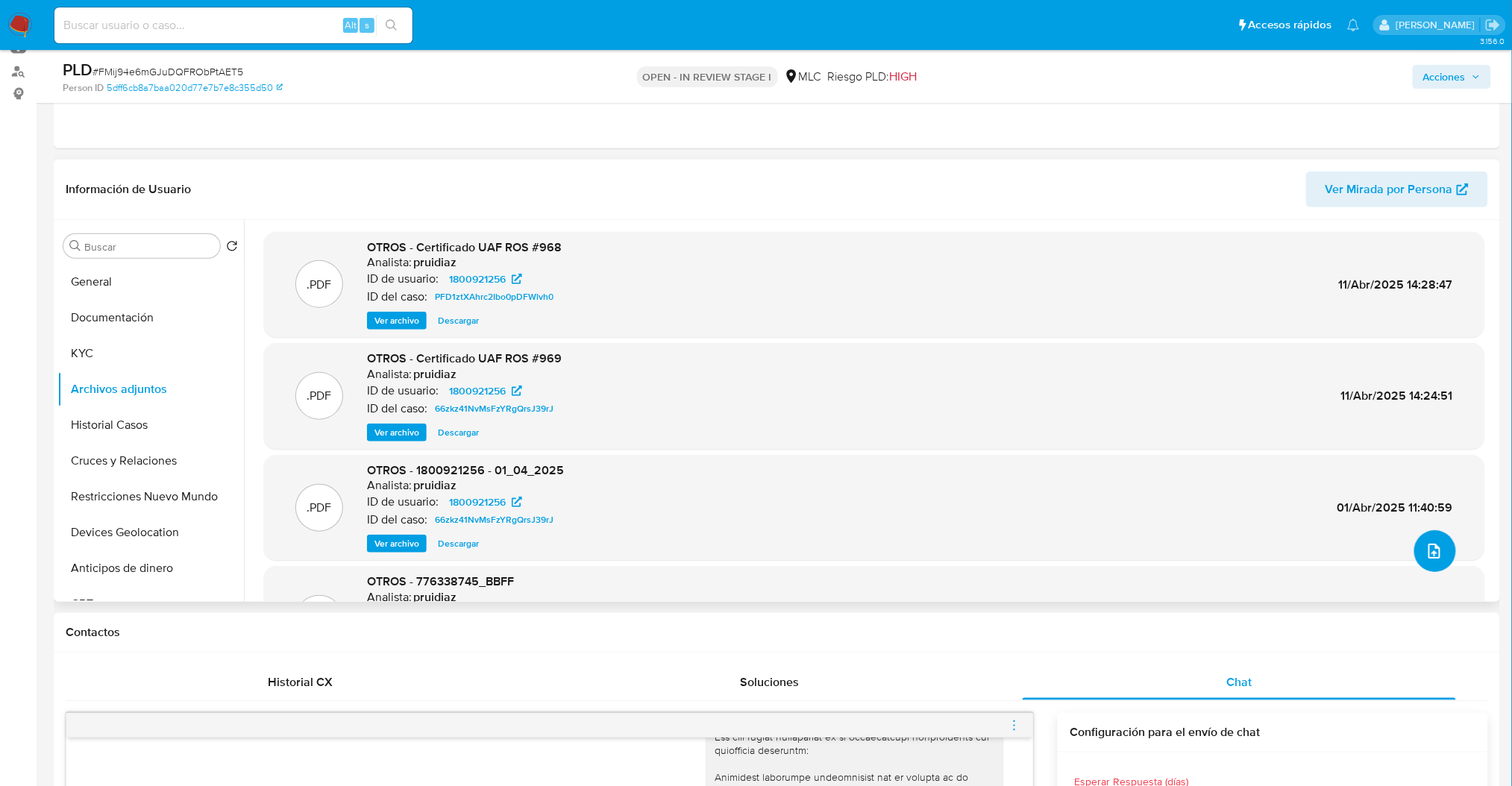
click at [1429, 552] on icon "upload-file" at bounding box center [1435, 551] width 12 height 15
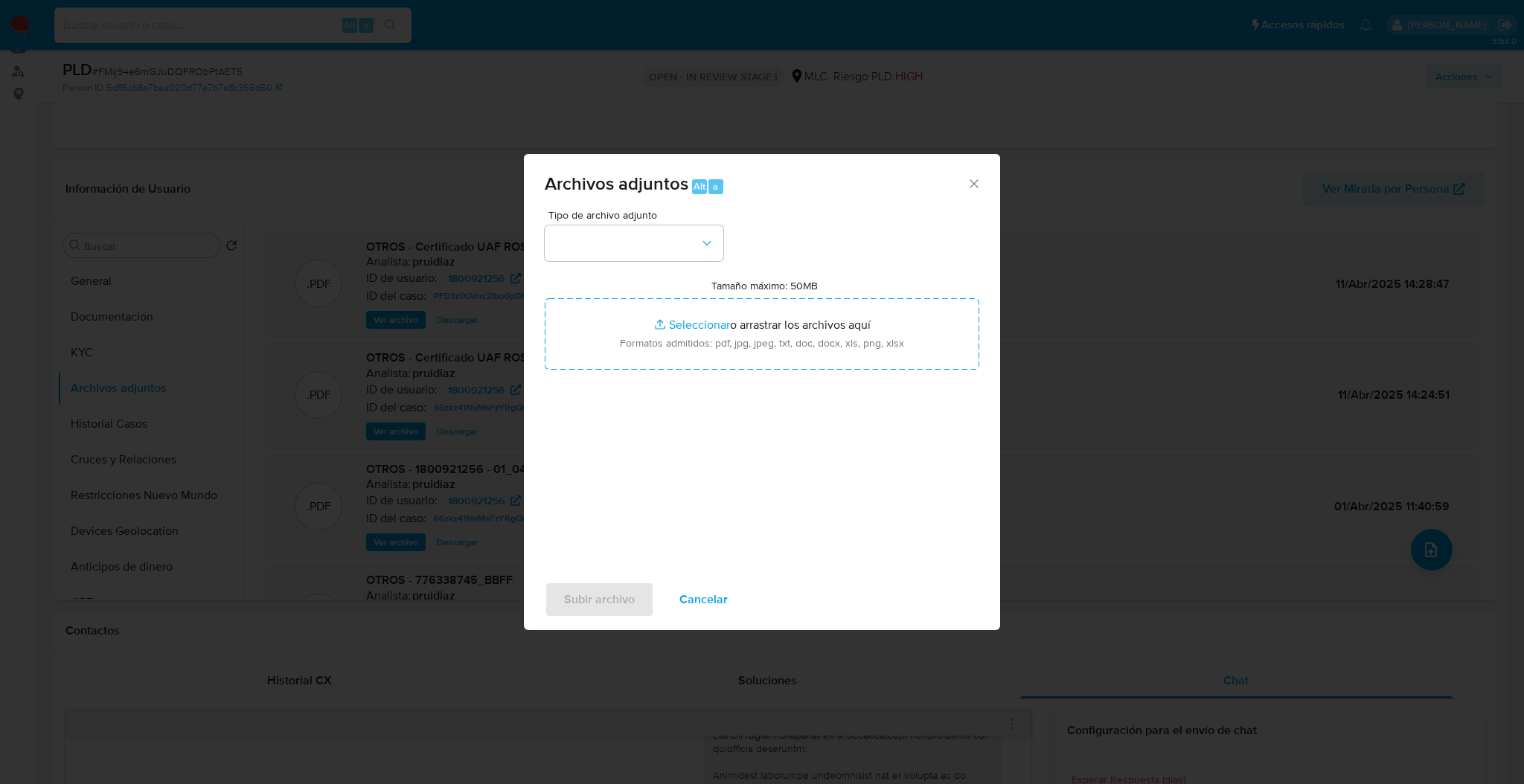
click at [678, 275] on div "Tipo de archivo adjunto Tamaño máximo: 50MB Seleccionar archivos Seleccionar o …" at bounding box center [762, 385] width 435 height 351
click at [670, 251] on button "button" at bounding box center [634, 243] width 179 height 36
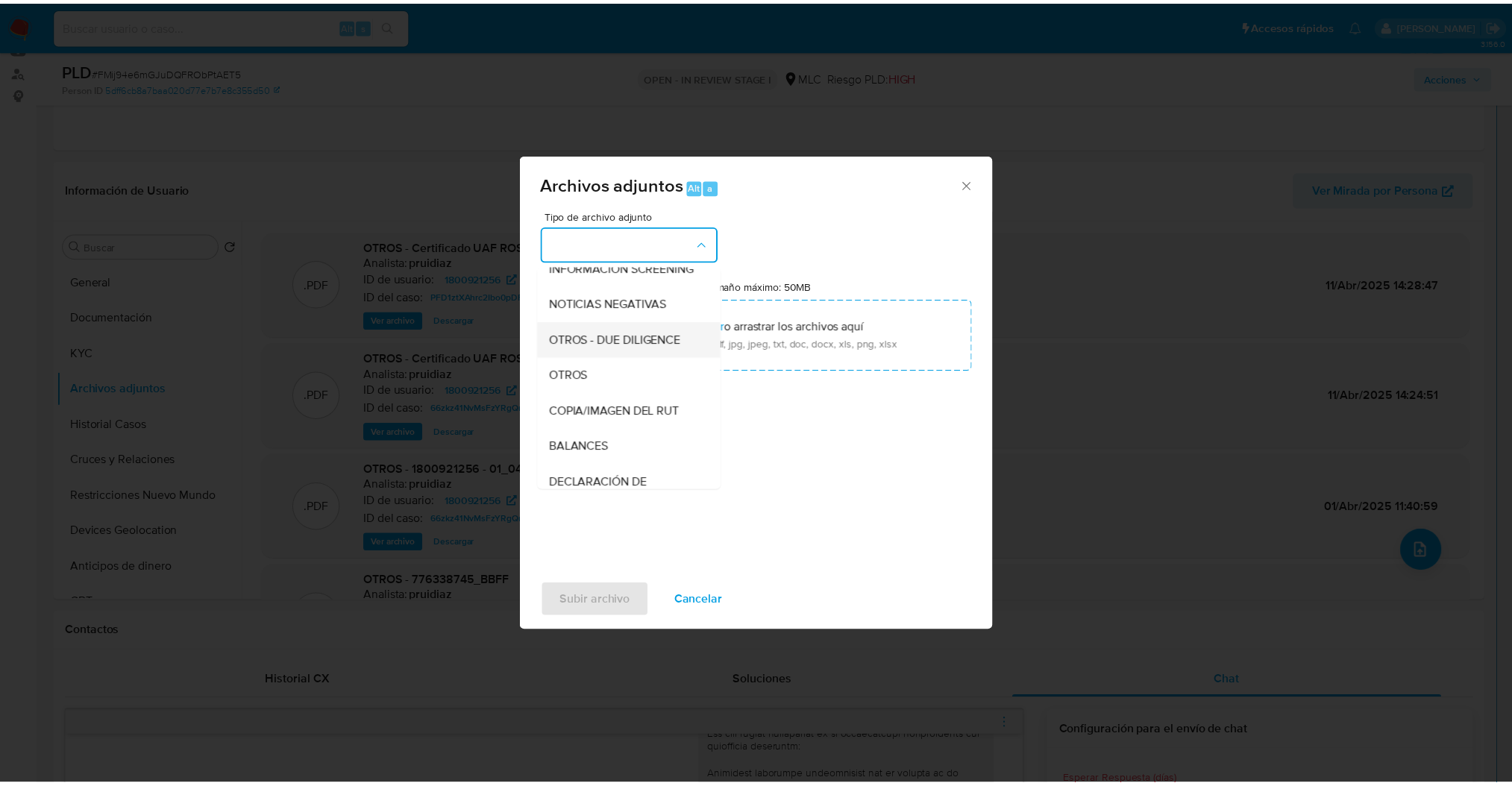
scroll to position [152, 0]
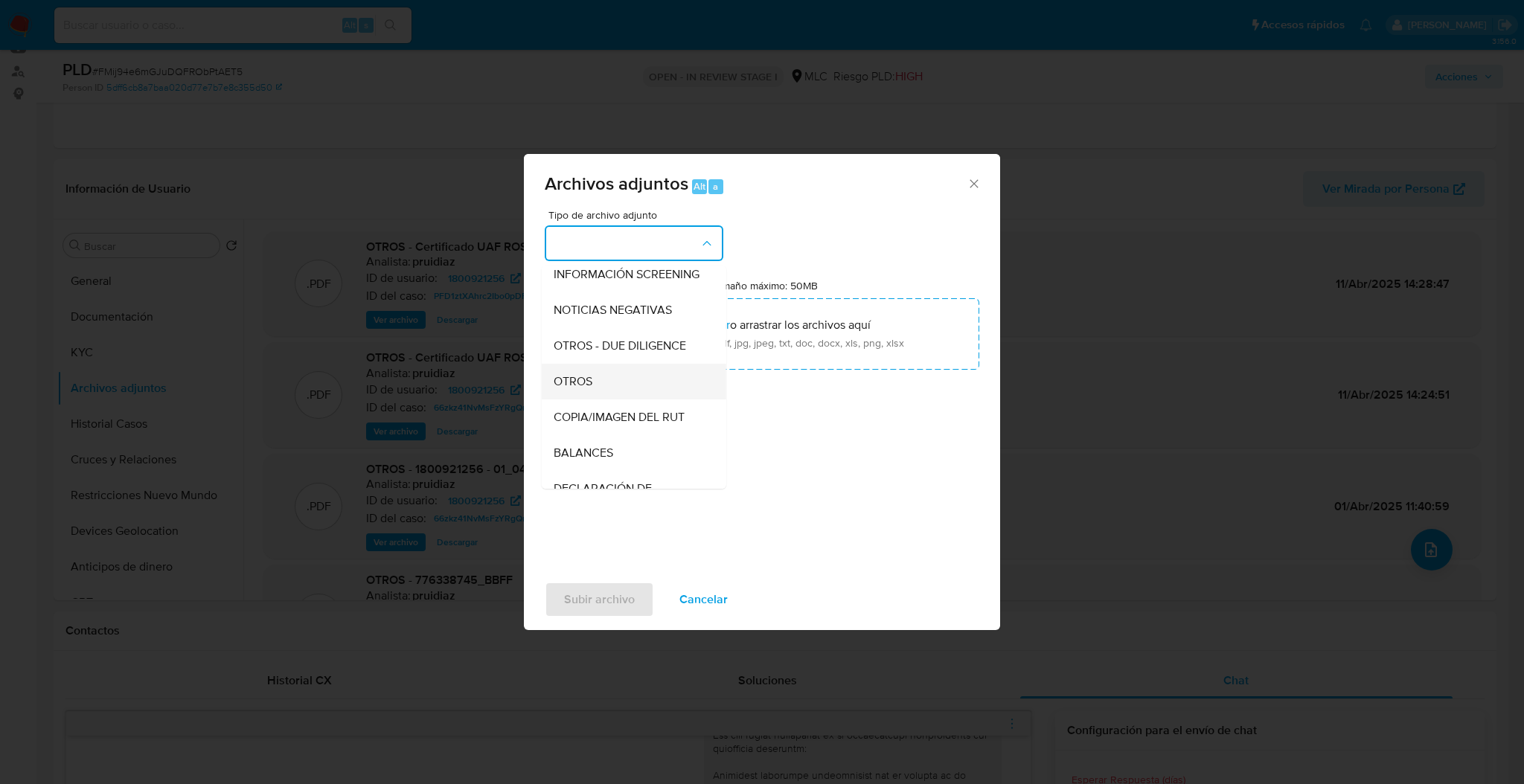
click at [597, 378] on div "OTROS" at bounding box center [629, 381] width 152 height 36
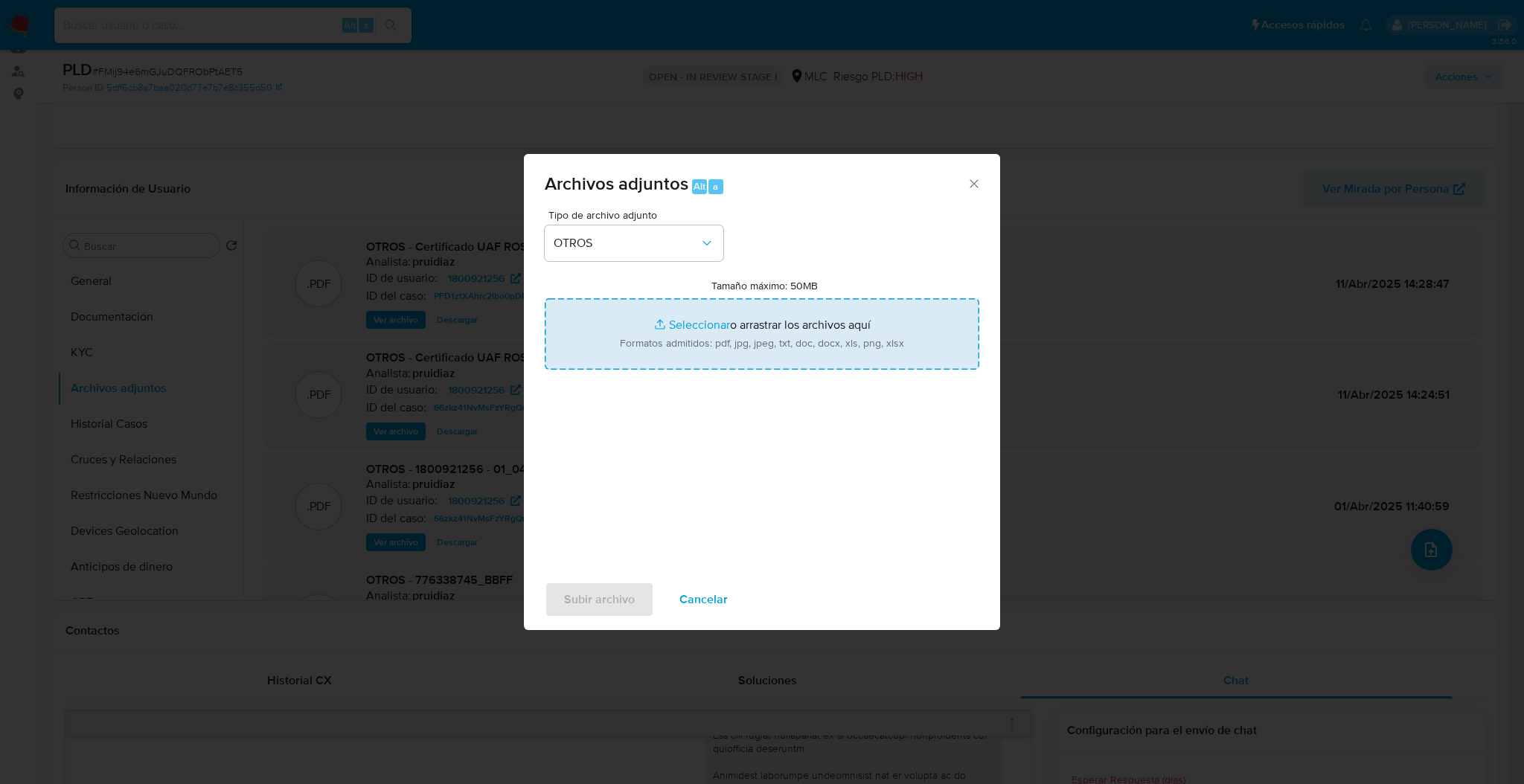
click at [602, 326] on input "Tamaño máximo: 50MB Seleccionar archivos" at bounding box center [762, 334] width 435 height 72
type input "C:\fakepath\Case Log - 1800921256.pdf"
click at [771, 348] on input "Tamaño máximo: 50MB Seleccionar archivos" at bounding box center [762, 334] width 435 height 72
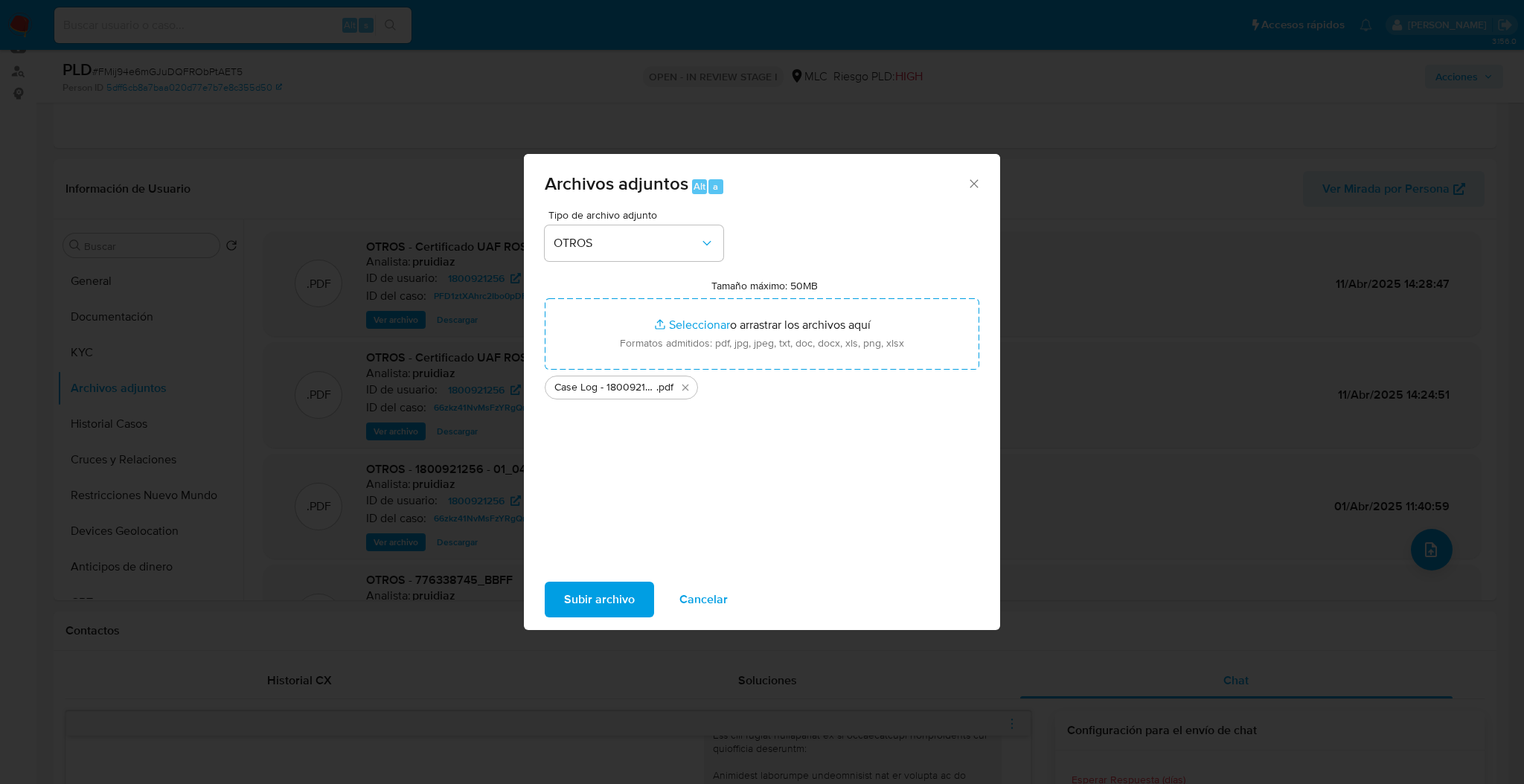
click at [841, 293] on div "Tamaño máximo: 50MB Seleccionar archivos Seleccionar o arrastrar los archivos a…" at bounding box center [762, 339] width 435 height 121
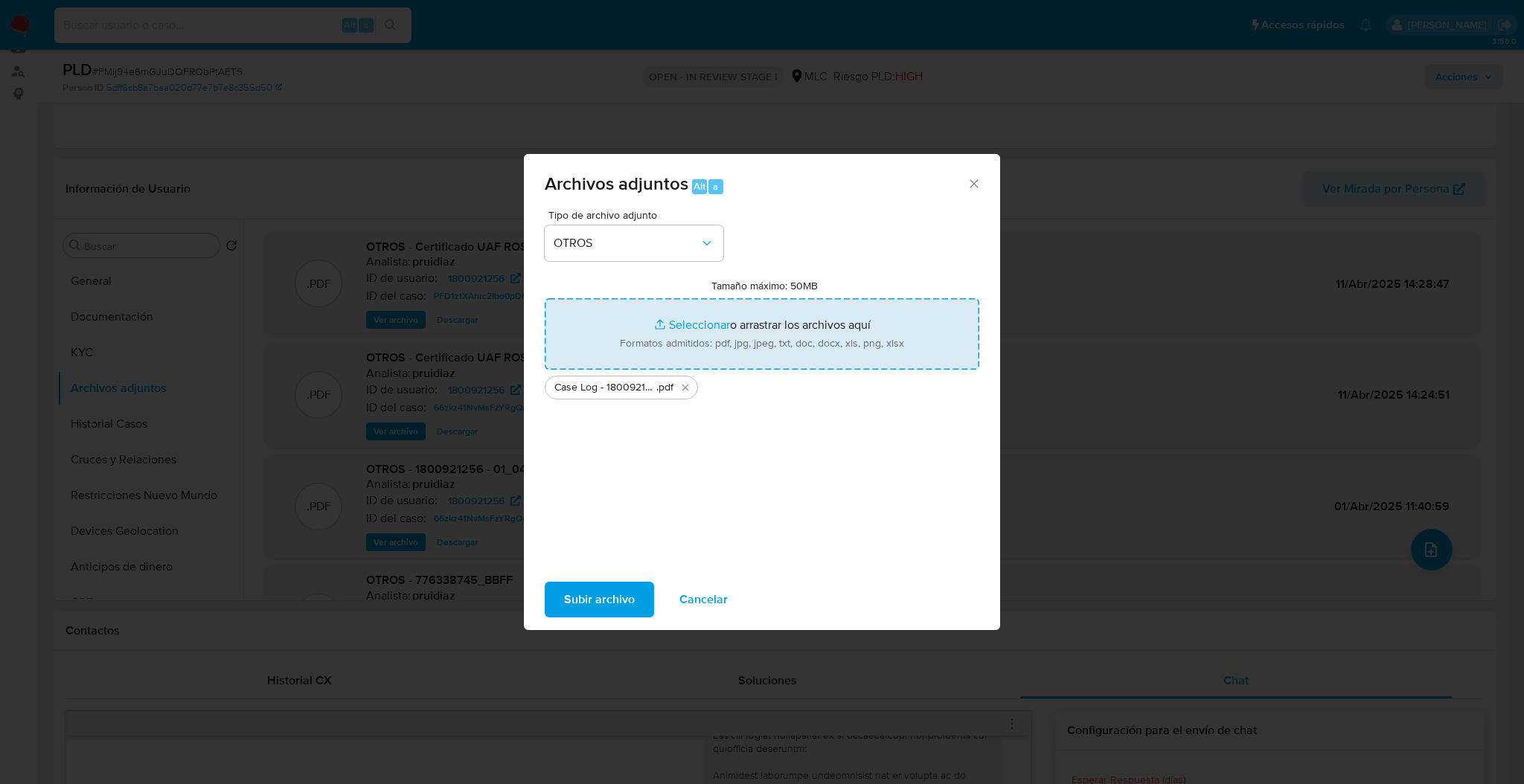
click at [796, 335] on input "Tamaño máximo: 50MB Seleccionar archivos" at bounding box center [762, 334] width 435 height 72
type input "C:\fakepath\1800921256Movimientos.xlsx"
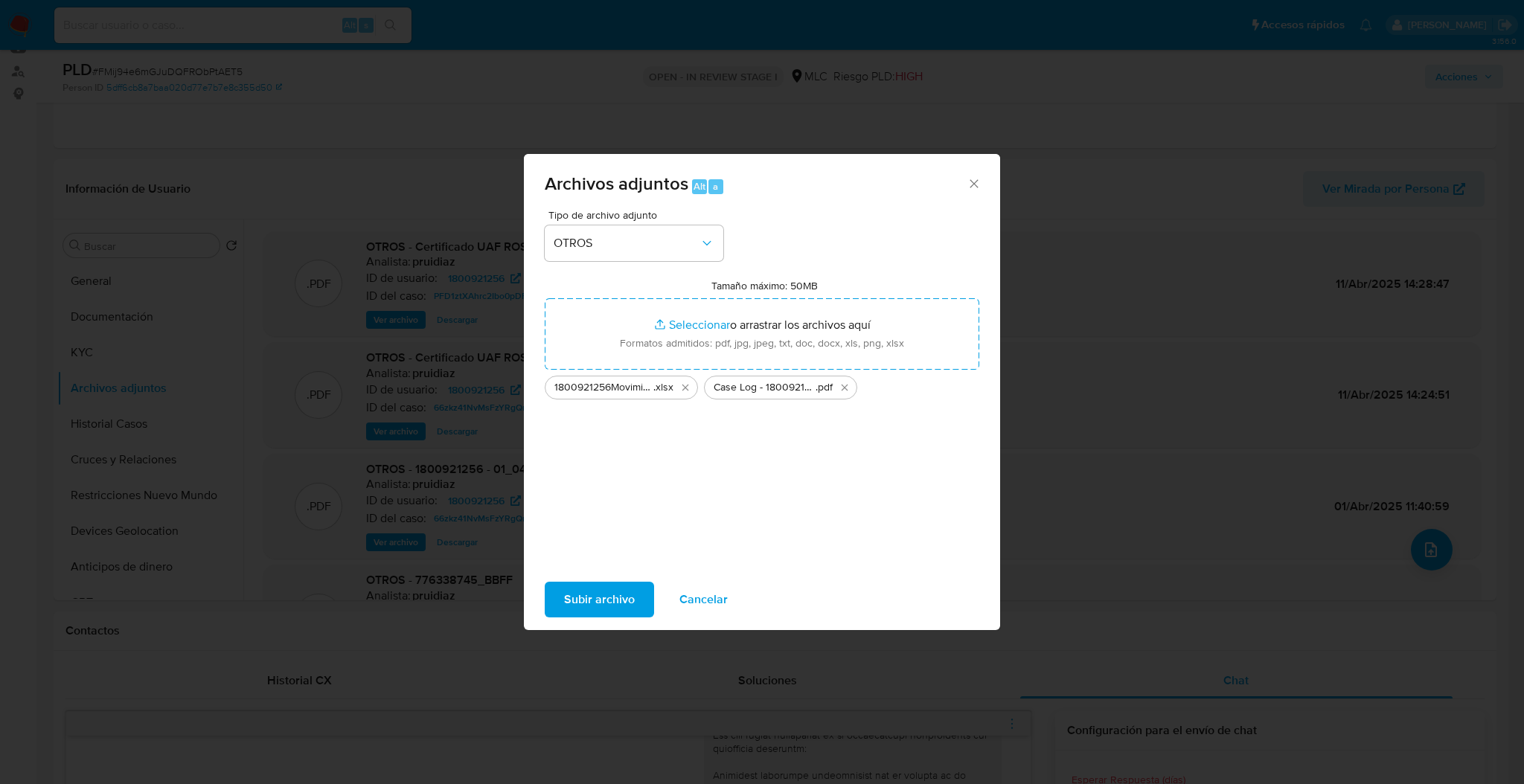
click at [582, 592] on span "Subir archivo" at bounding box center [599, 599] width 71 height 32
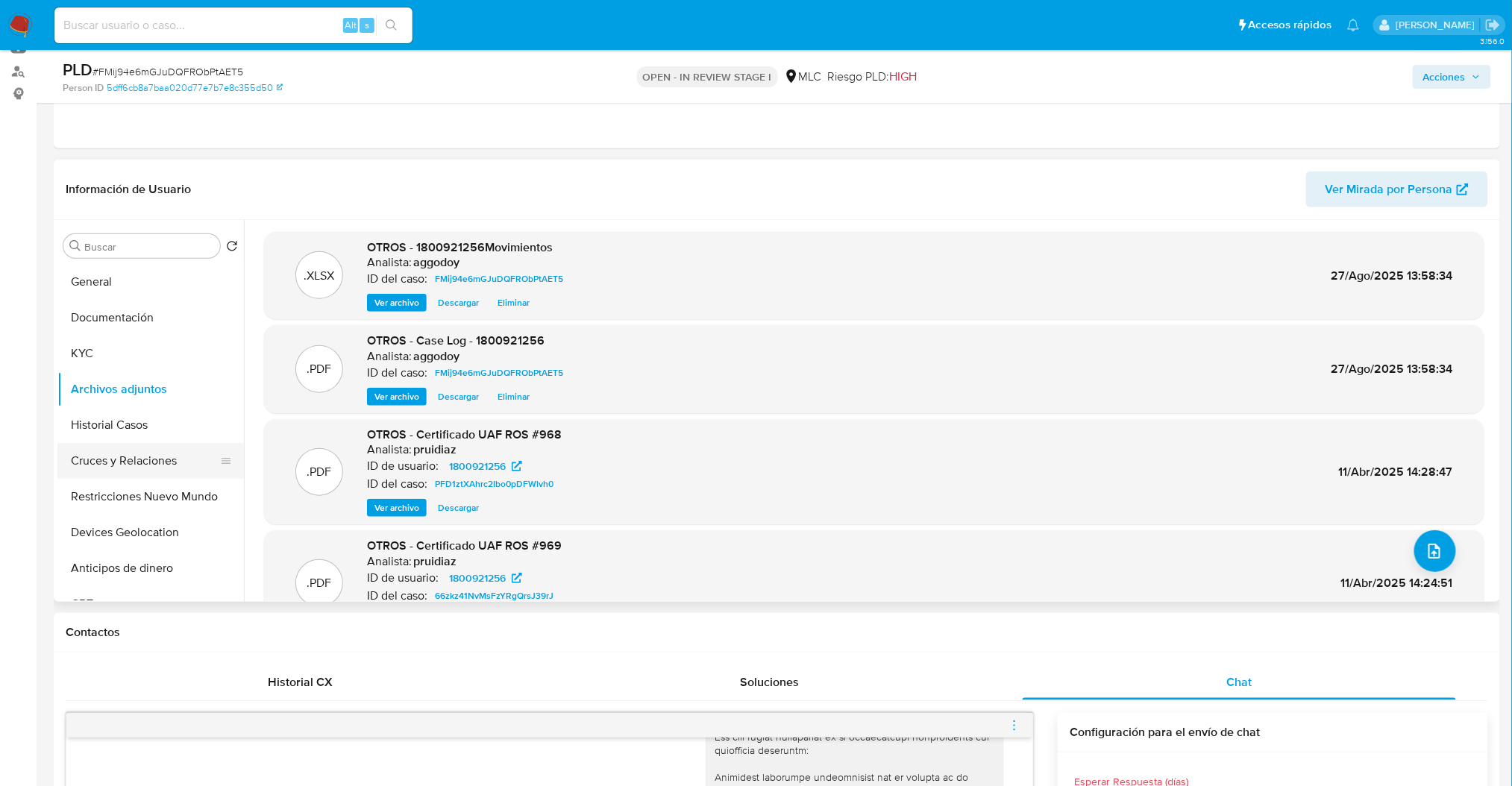
click at [228, 459] on button "Cruces y Relaciones" at bounding box center [144, 460] width 175 height 36
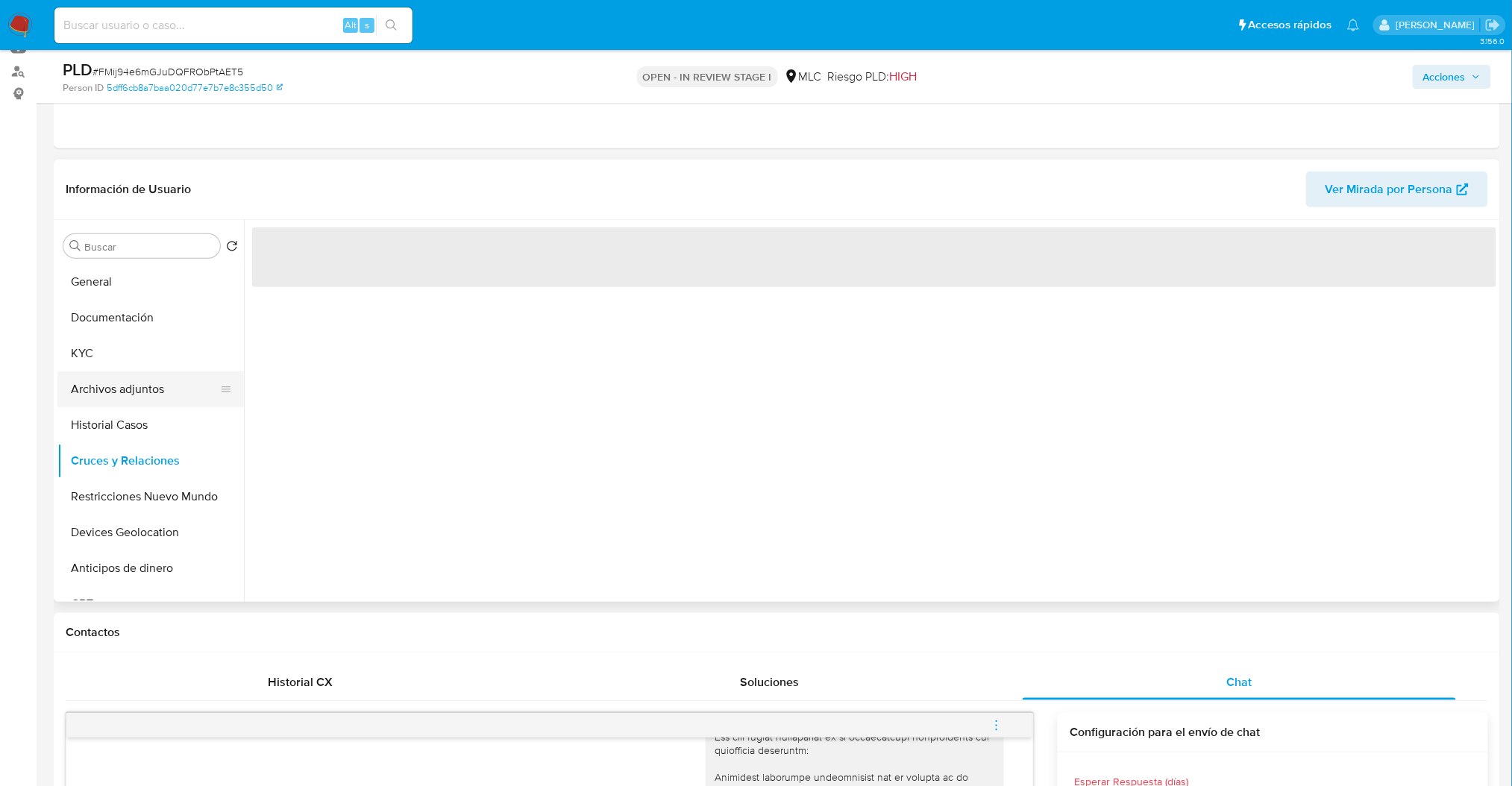
click at [181, 389] on button "Archivos adjuntos" at bounding box center [144, 389] width 175 height 36
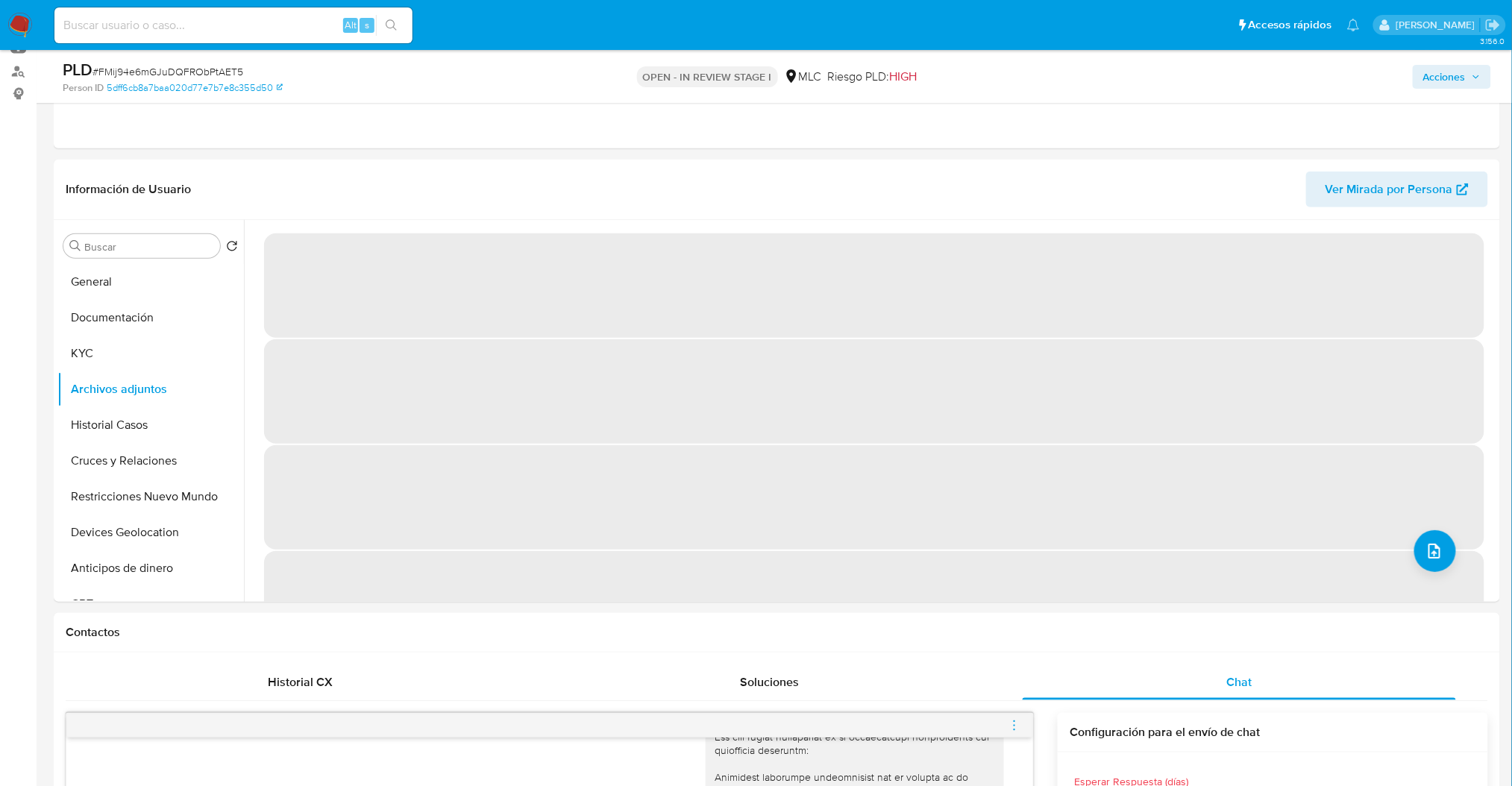
click at [1487, 69] on button "Acciones" at bounding box center [1451, 76] width 78 height 24
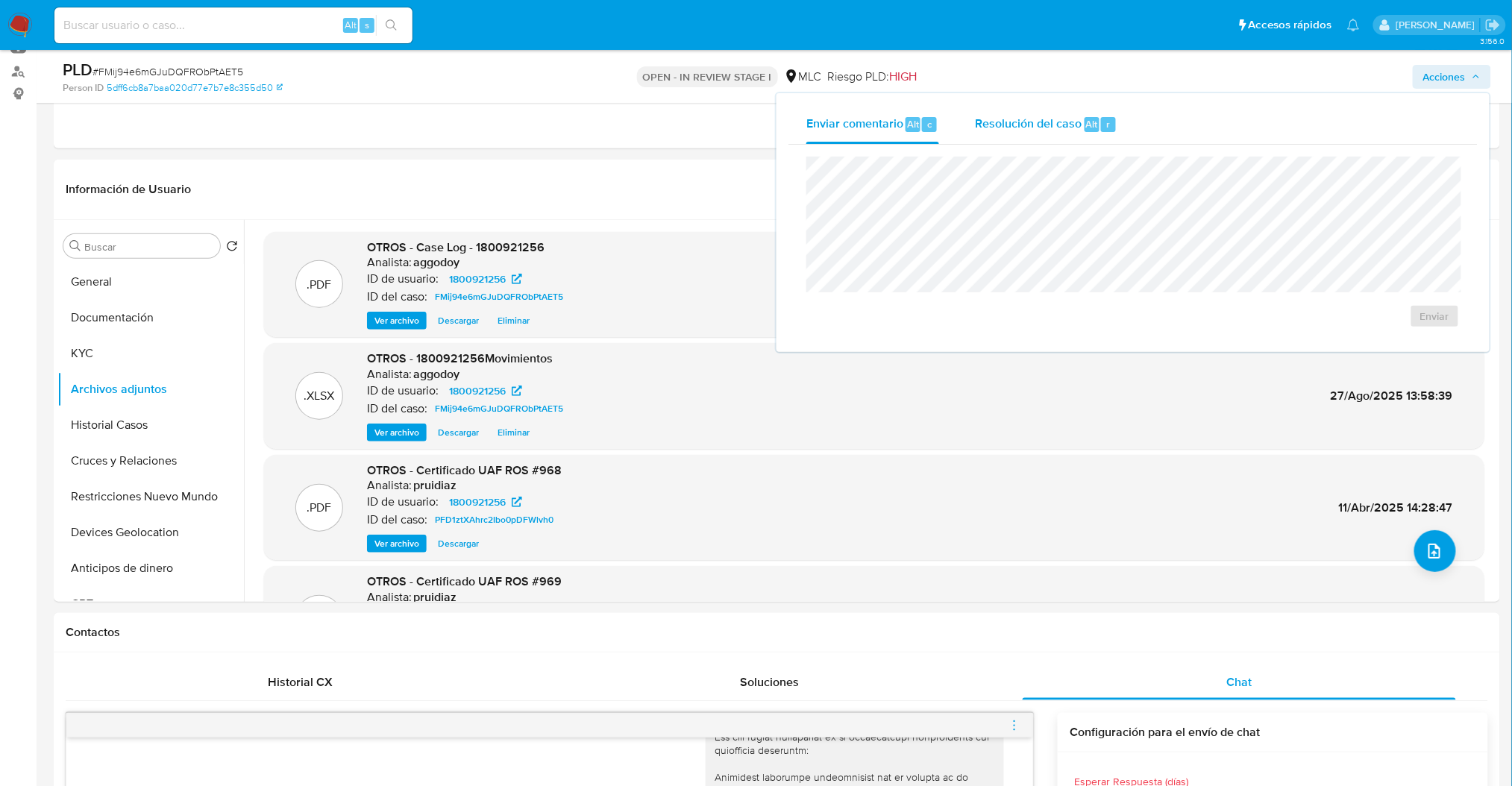
click at [1035, 126] on span "Resolución del caso" at bounding box center [1028, 124] width 106 height 18
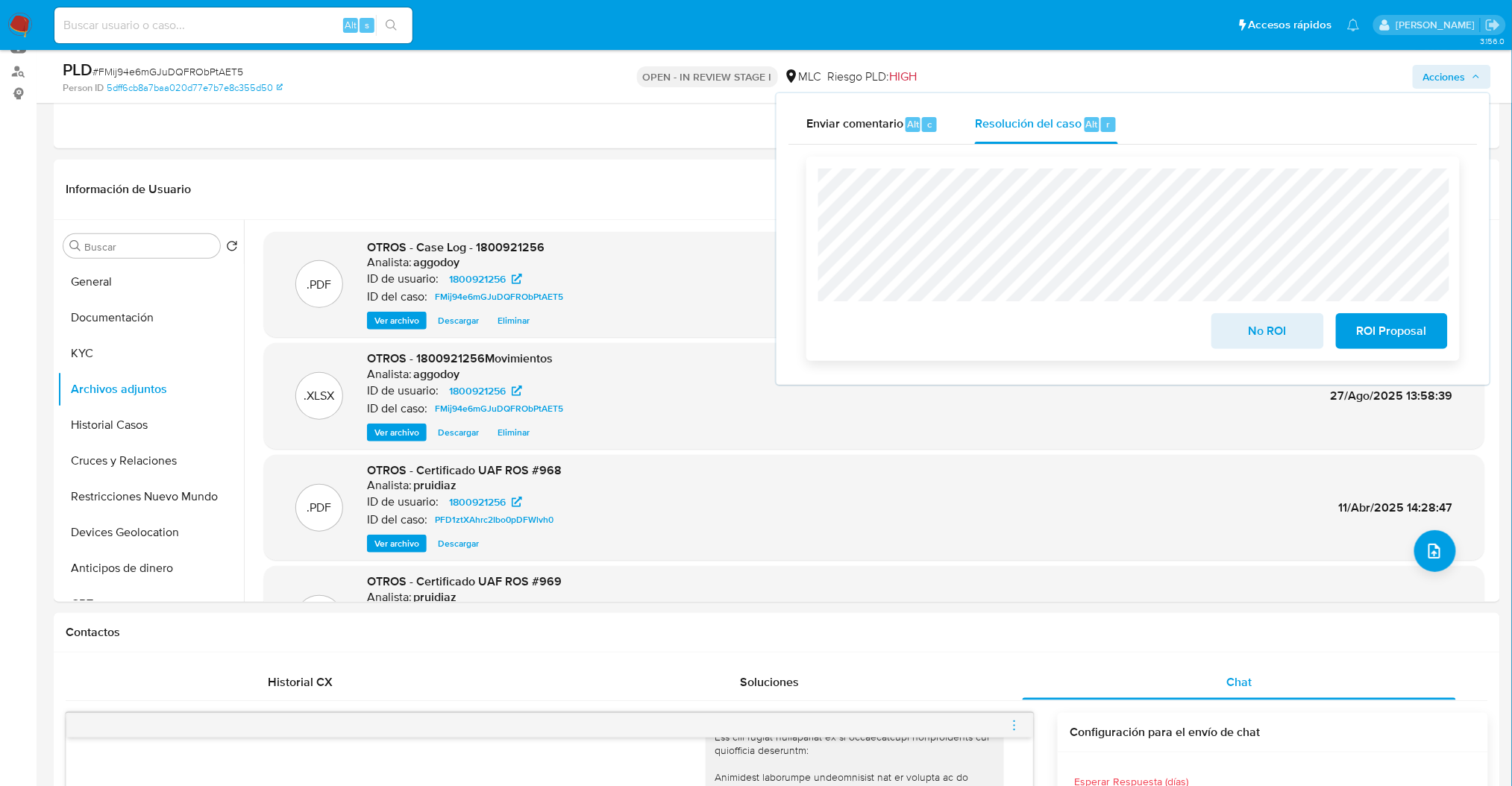
click at [1385, 348] on span "ROI Proposal" at bounding box center [1392, 330] width 73 height 32
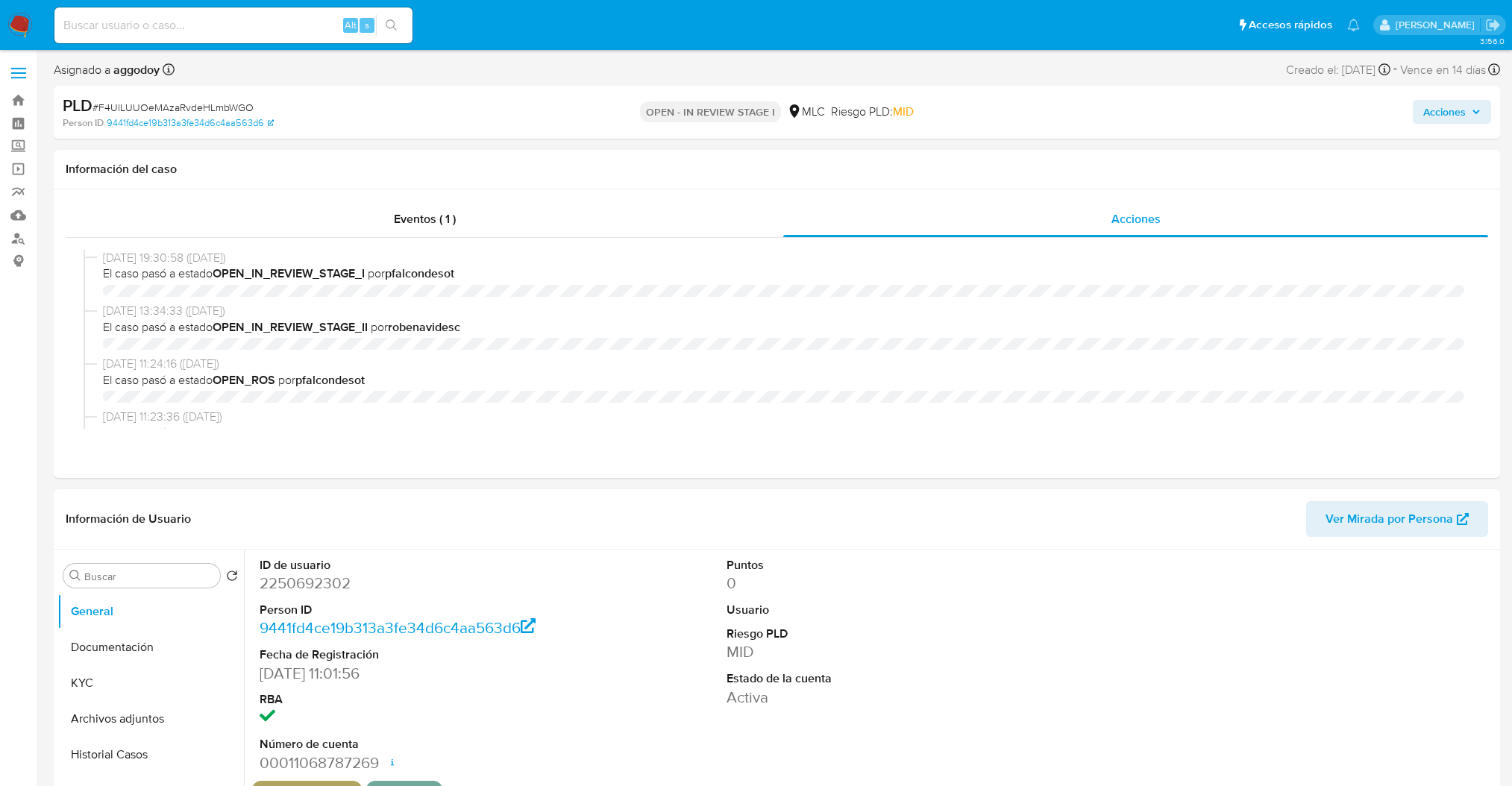
select select "10"
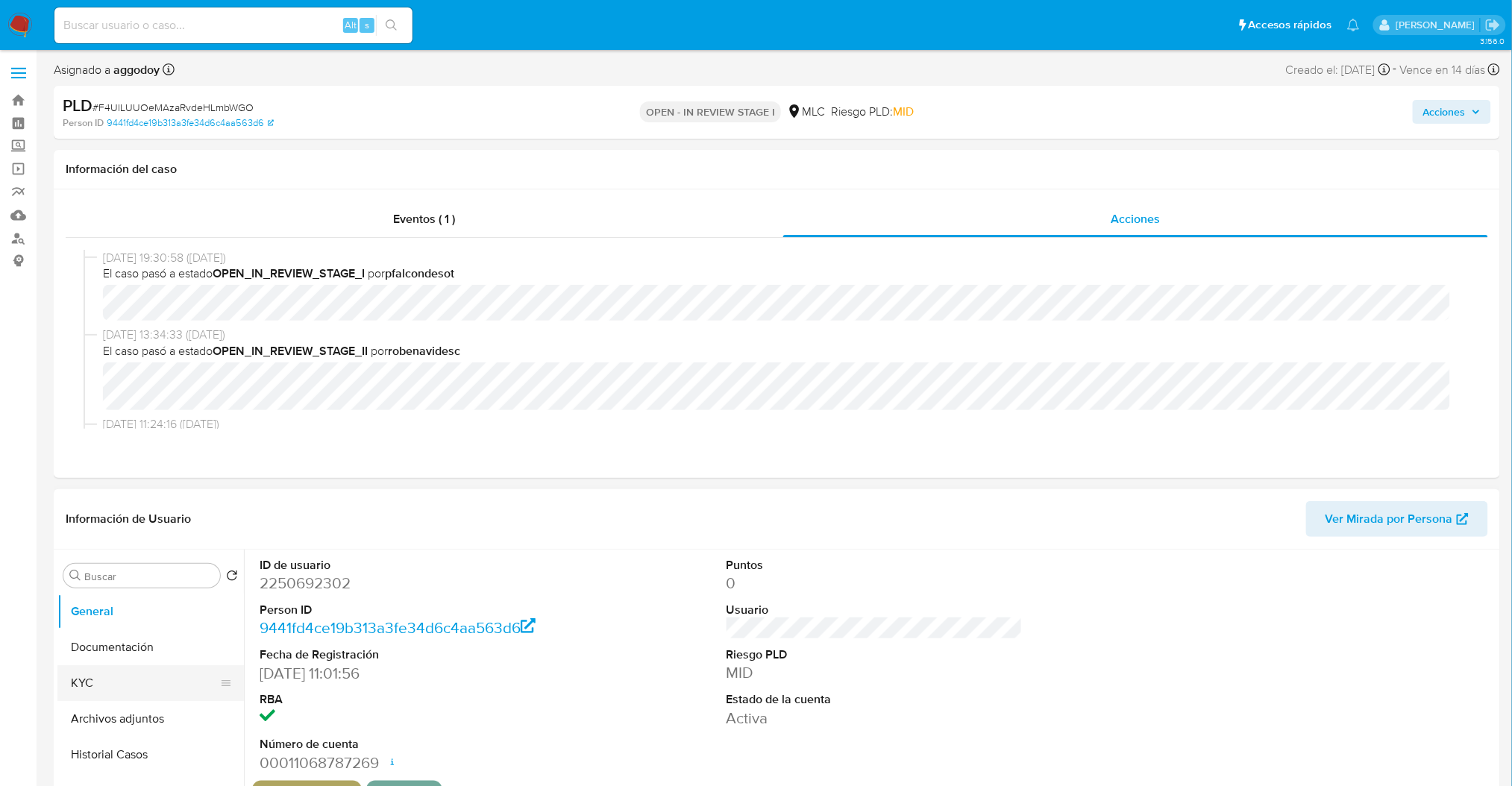
scroll to position [574, 0]
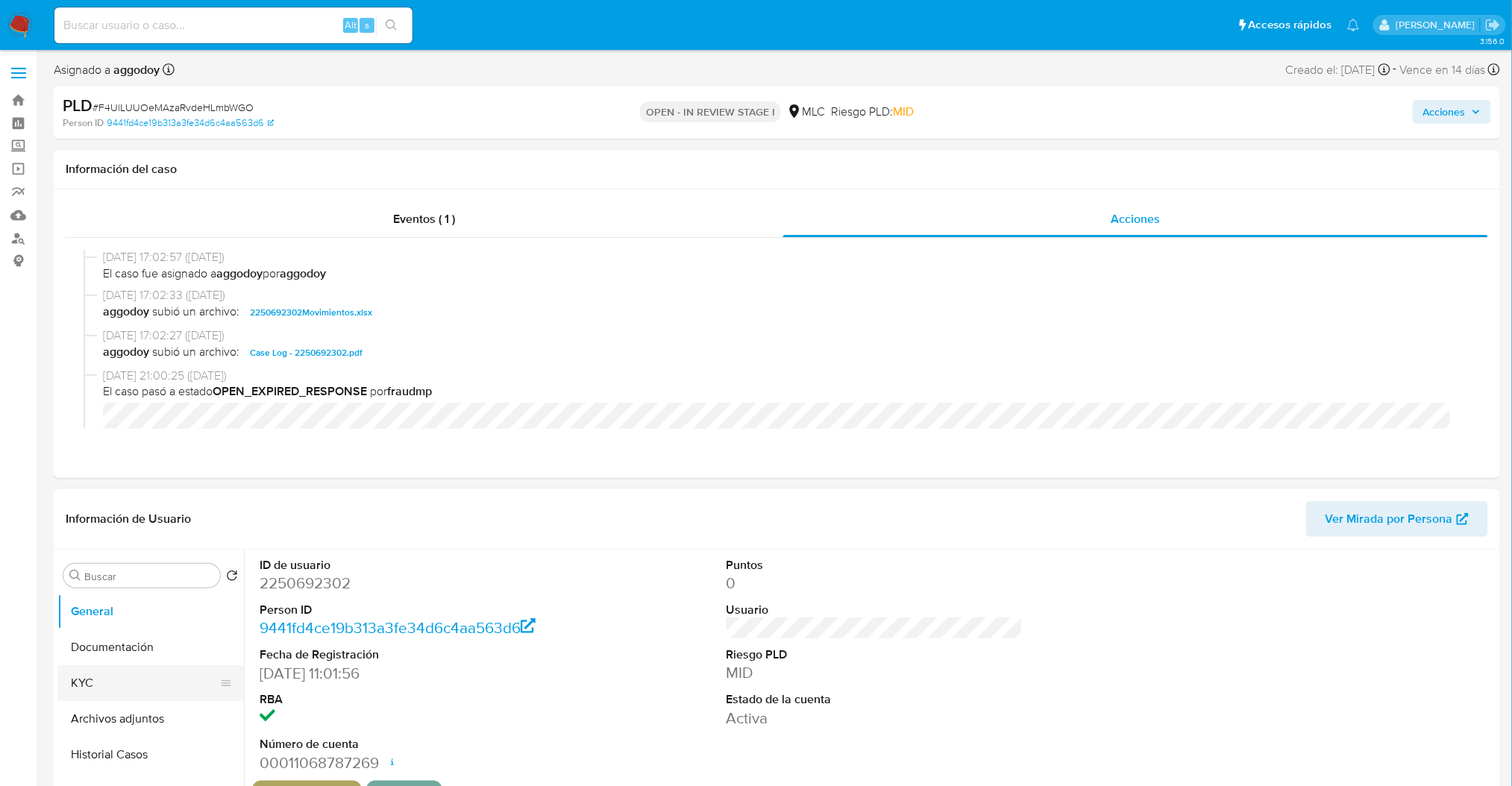
click at [123, 692] on button "KYC" at bounding box center [144, 682] width 175 height 36
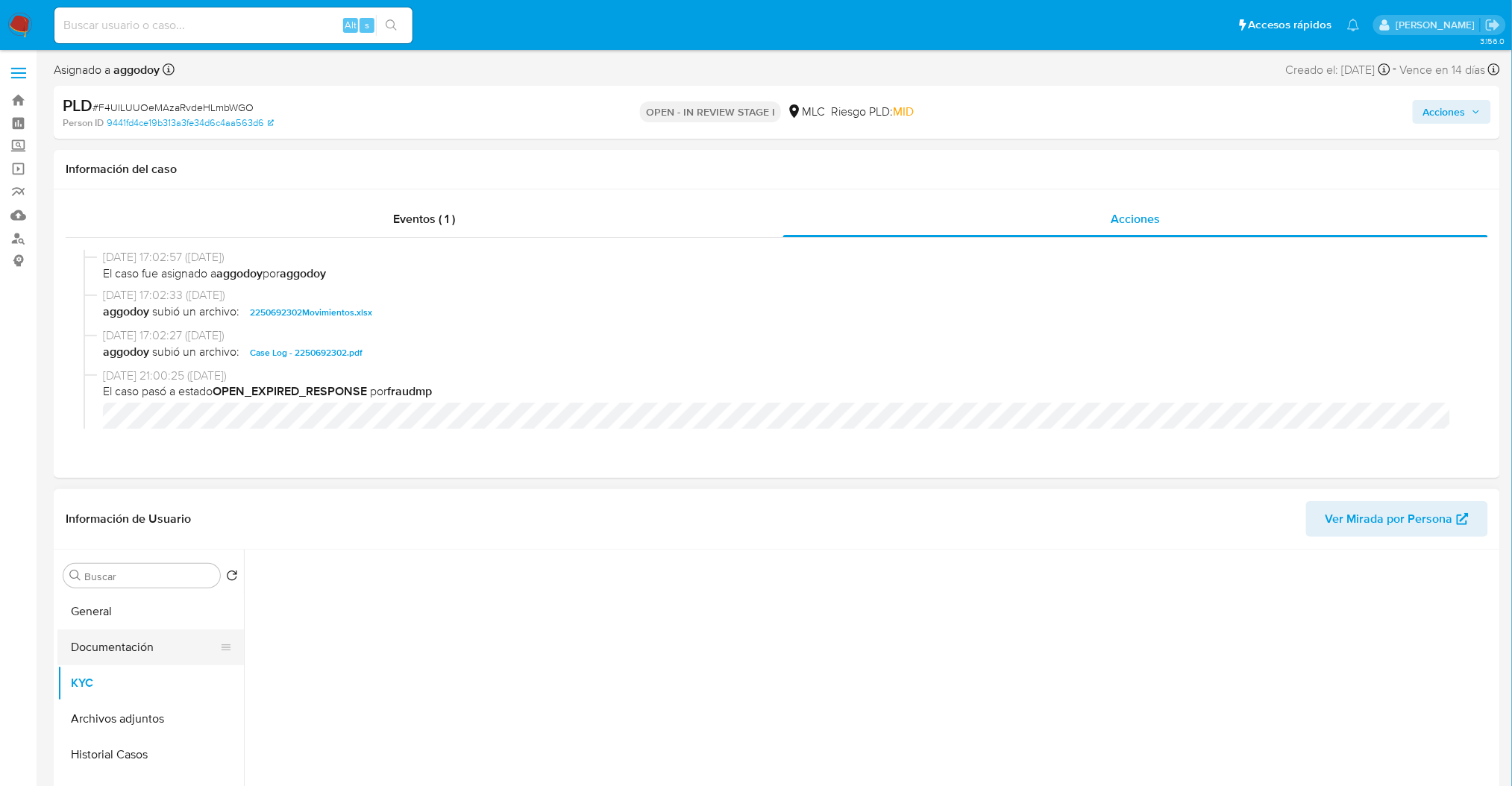
click at [122, 662] on button "Documentación" at bounding box center [144, 647] width 175 height 36
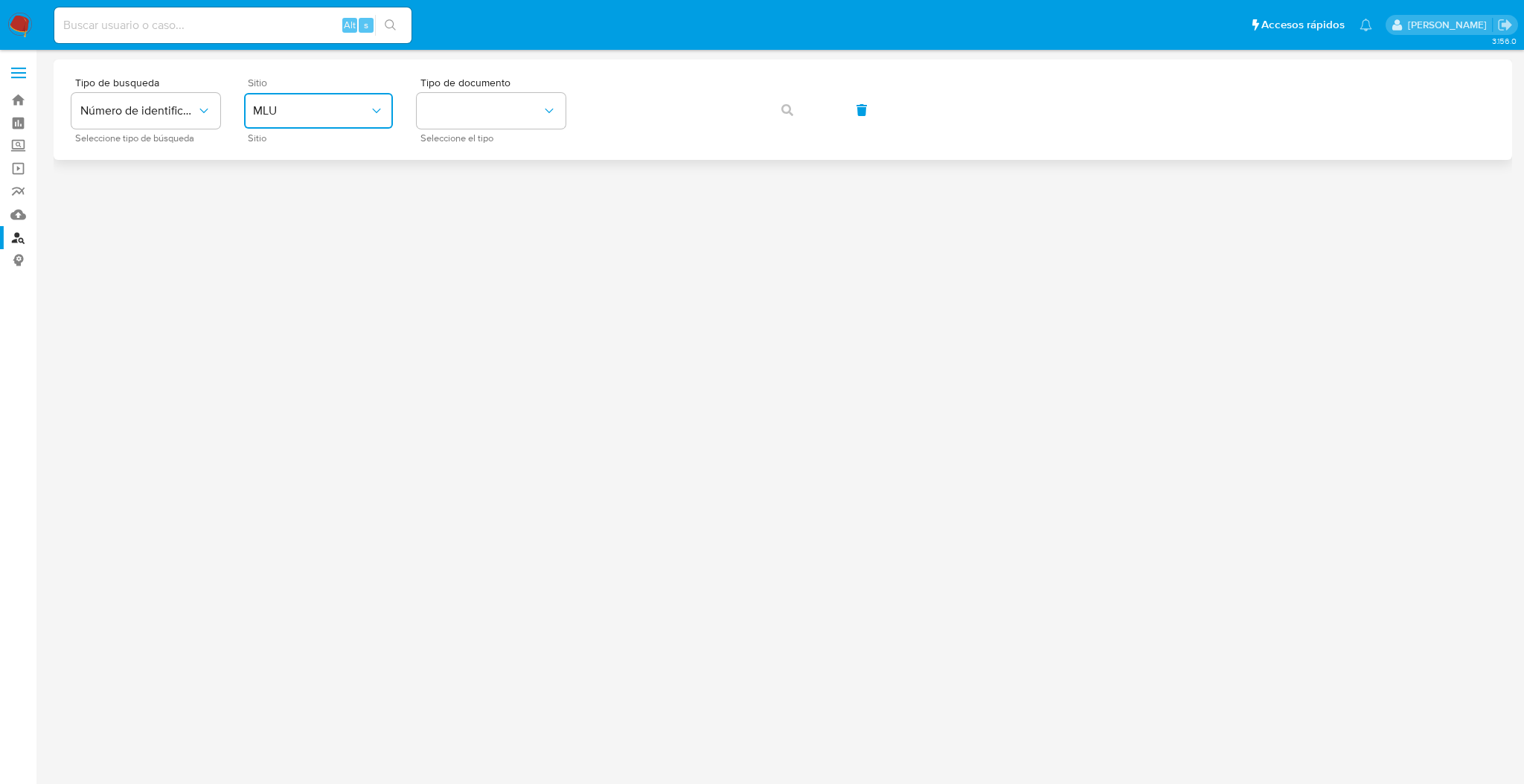
click at [328, 106] on span "MLU" at bounding box center [311, 110] width 116 height 15
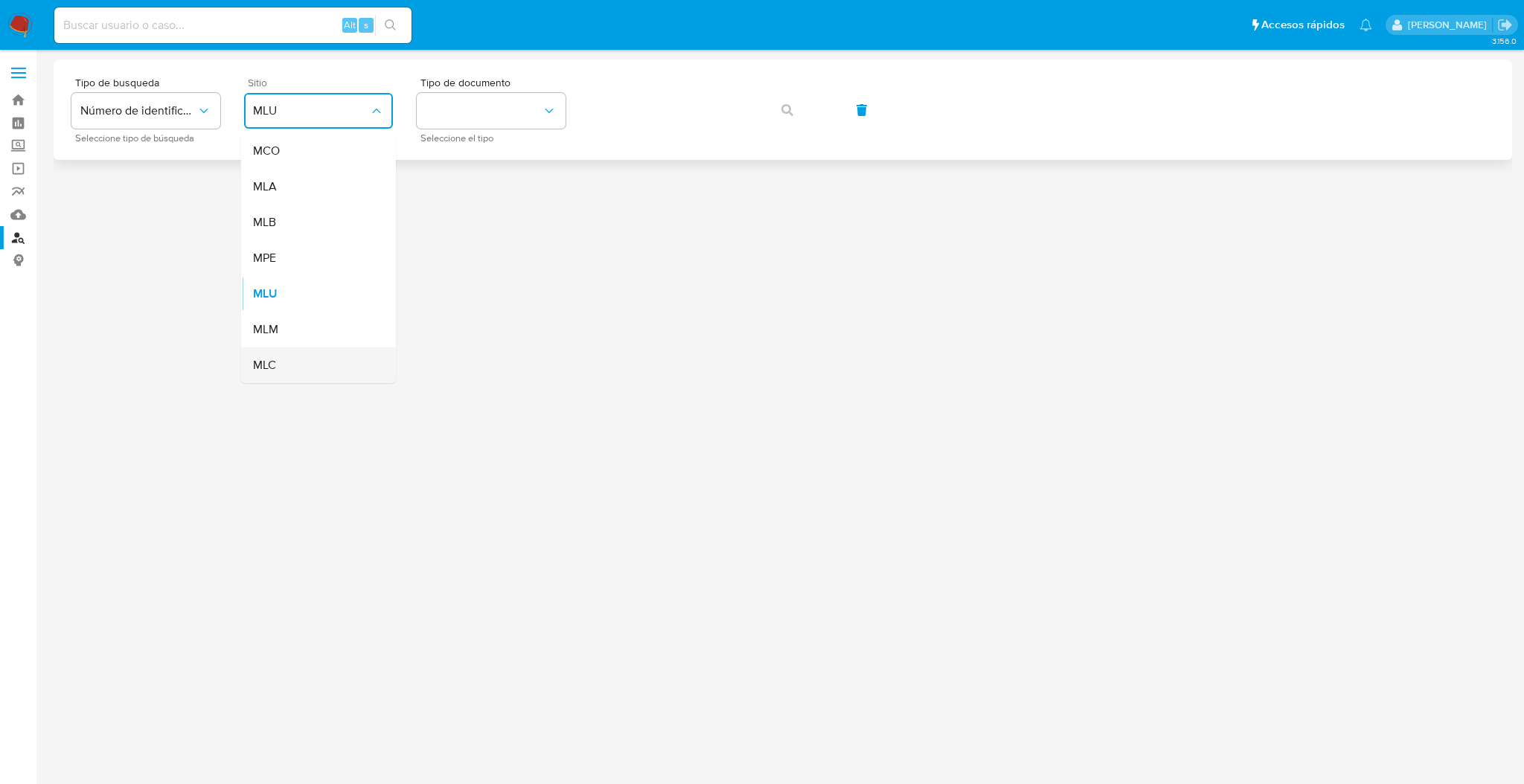
click at [280, 354] on div "MLC" at bounding box center [314, 365] width 122 height 36
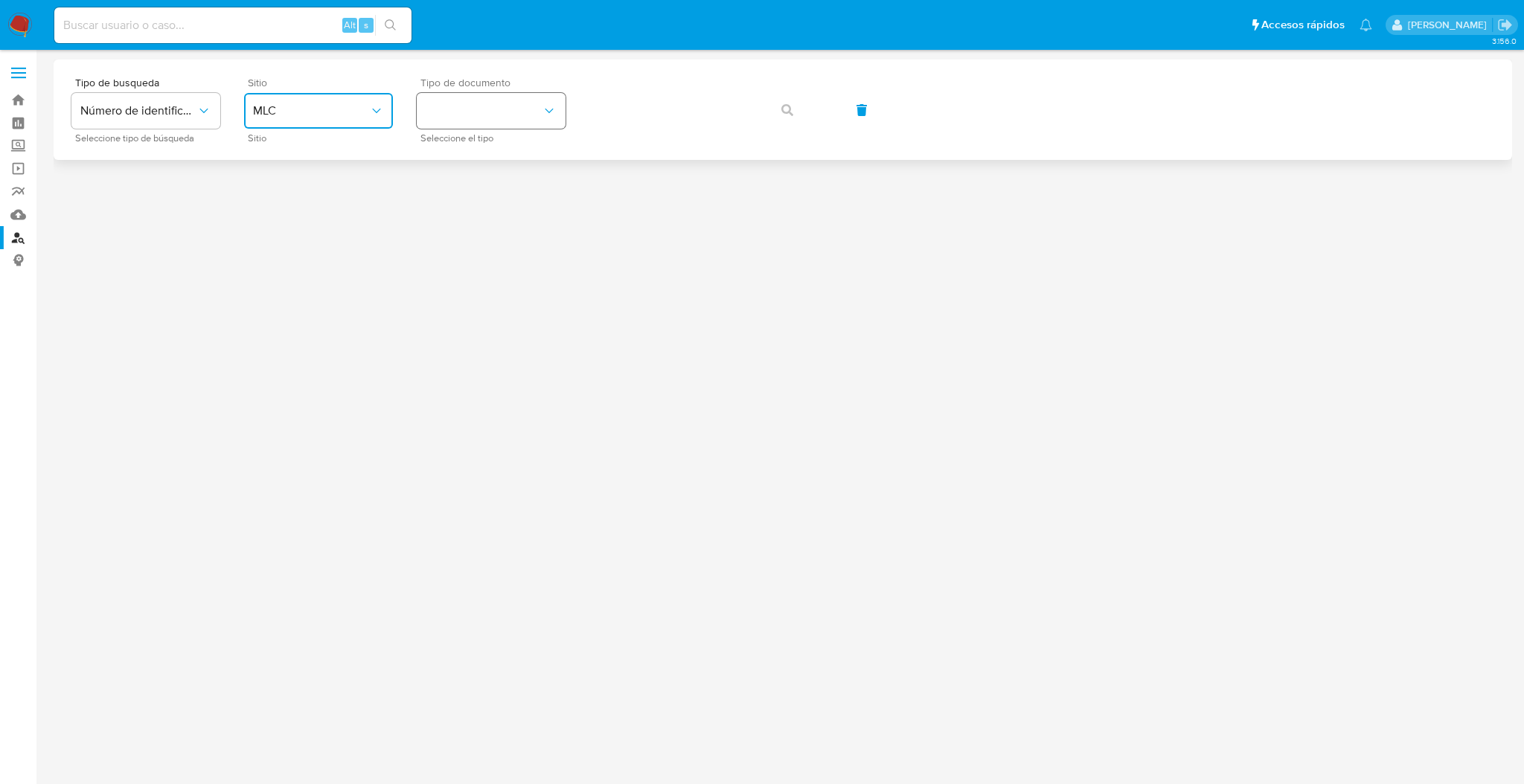
click at [473, 120] on button "identificationType" at bounding box center [491, 110] width 149 height 36
click at [461, 152] on div "RUT RUT" at bounding box center [486, 159] width 122 height 51
click at [795, 116] on button "button" at bounding box center [787, 109] width 51 height 36
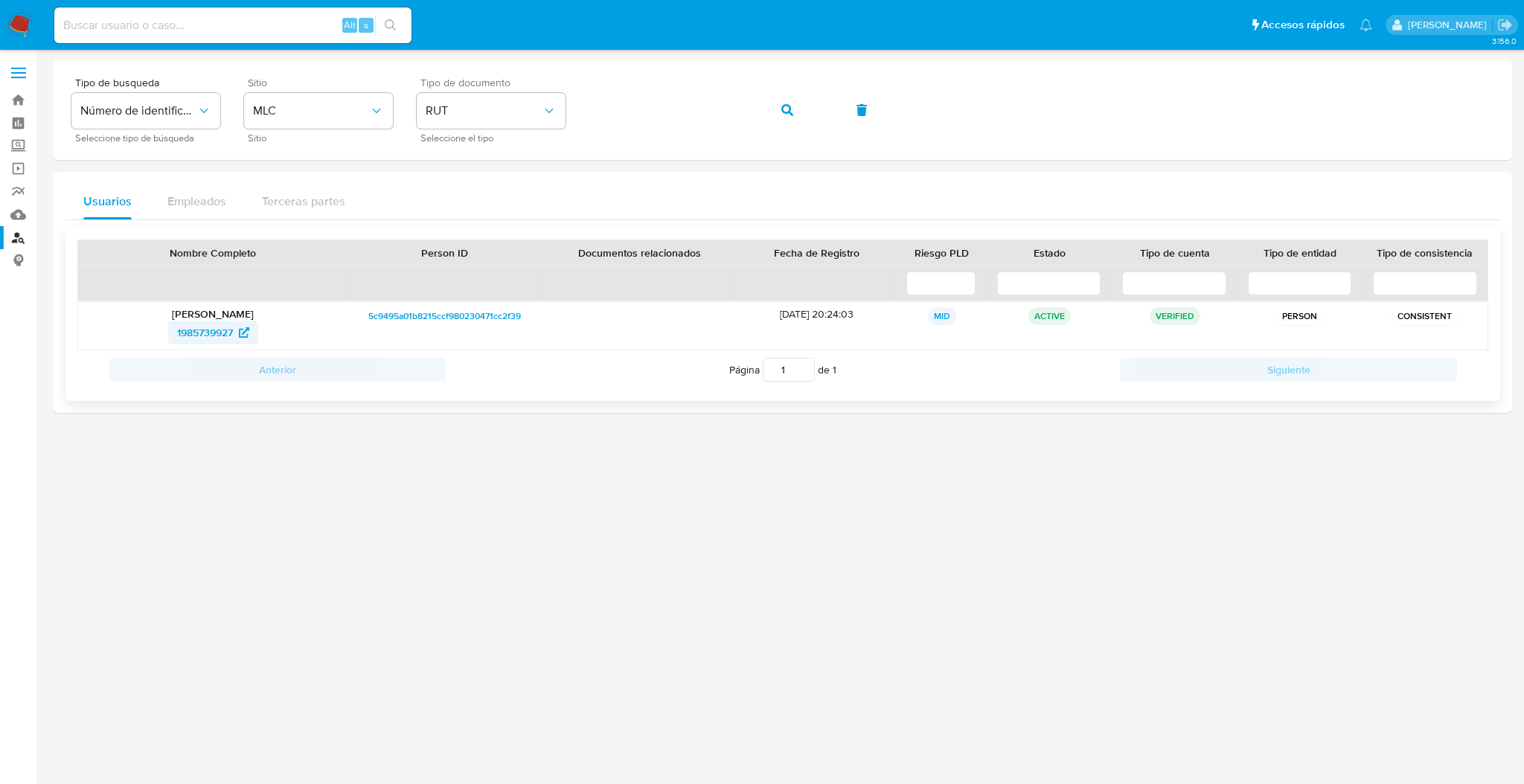
click at [209, 329] on span "1985739927" at bounding box center [205, 332] width 56 height 24
click at [18, 96] on link "Bandeja" at bounding box center [89, 100] width 177 height 23
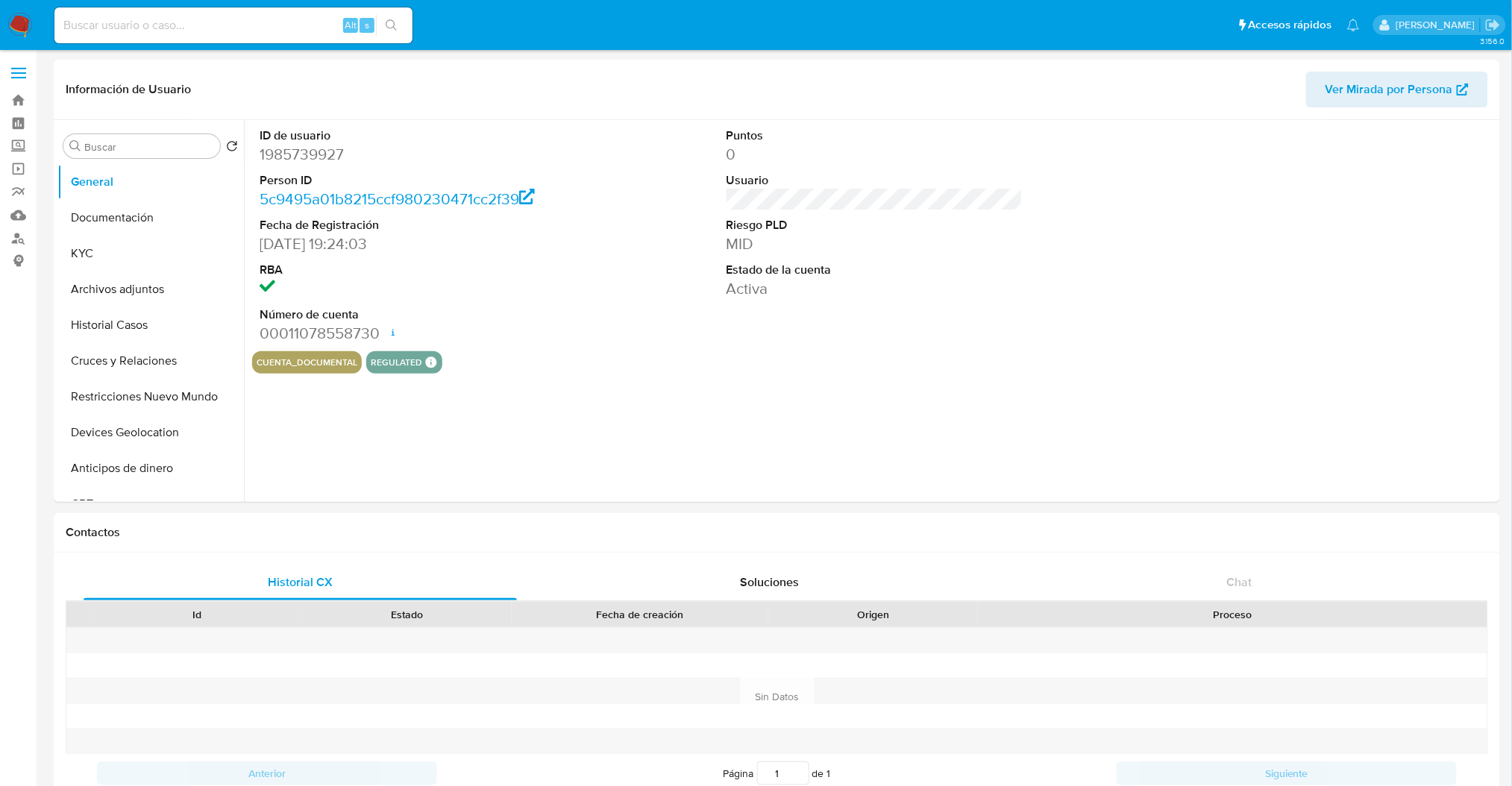
select select "10"
click at [180, 325] on button "Historial Casos" at bounding box center [144, 325] width 175 height 36
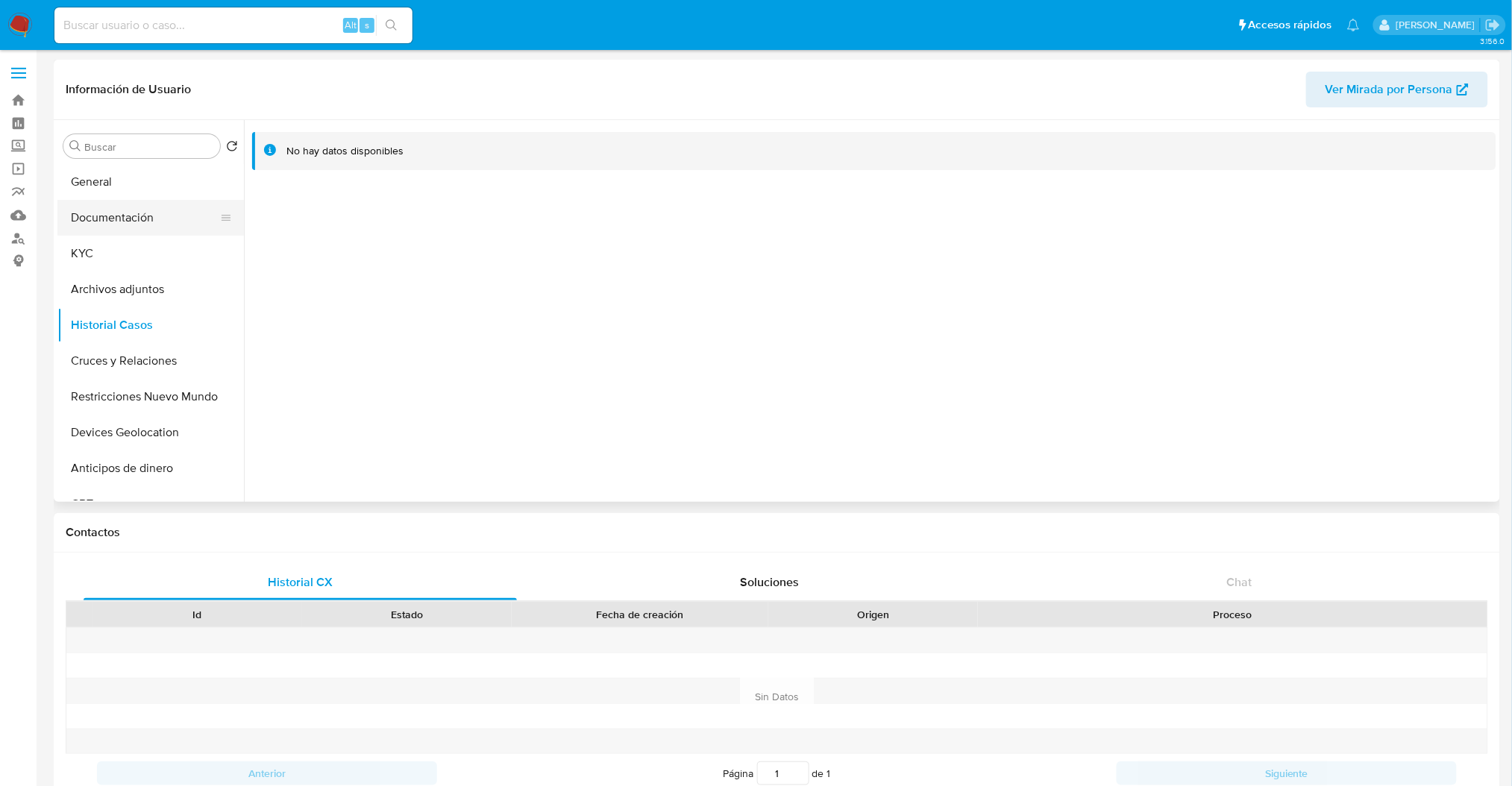
click at [113, 226] on button "Documentación" at bounding box center [144, 218] width 175 height 36
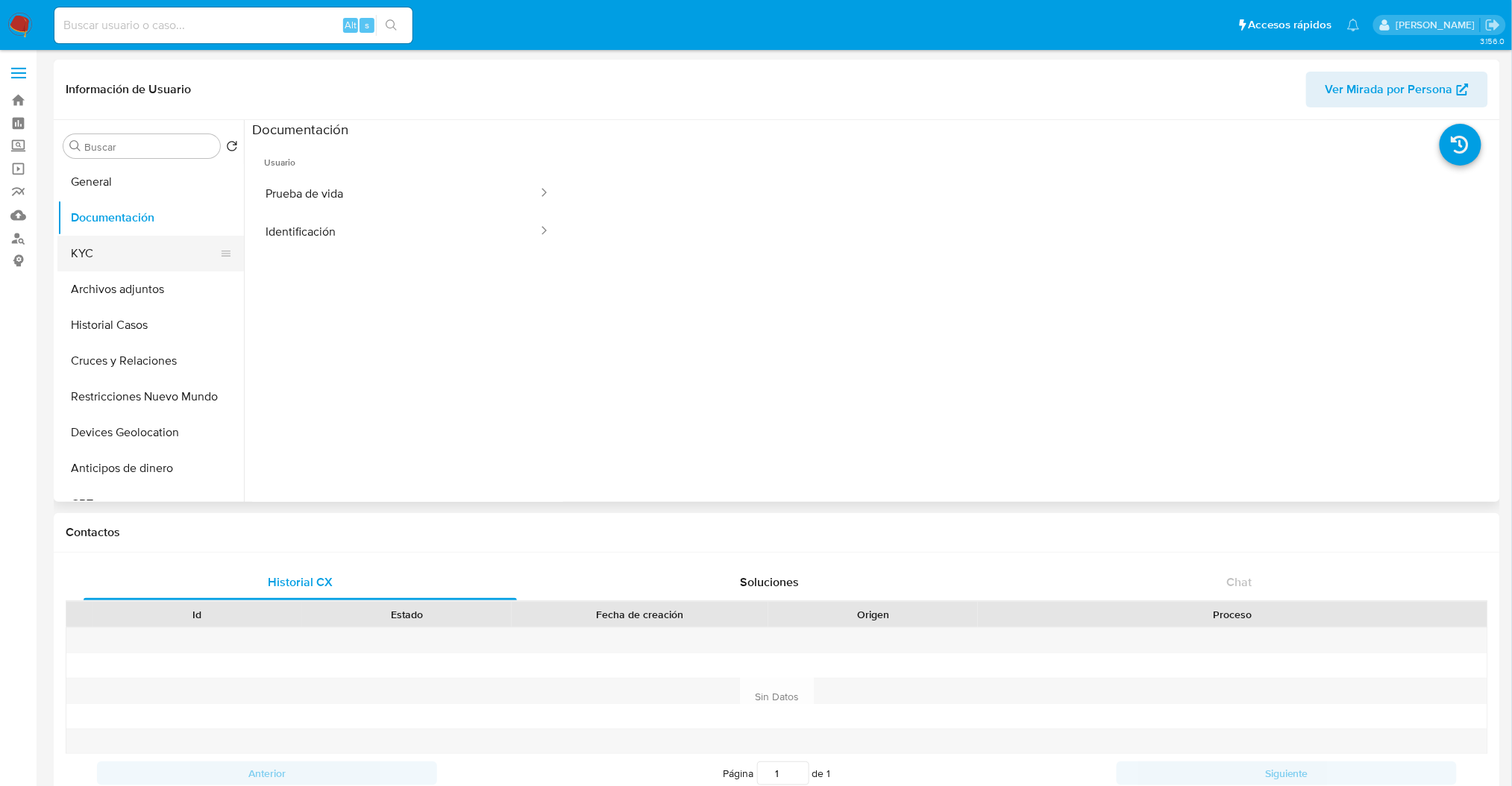
click at [121, 242] on button "KYC" at bounding box center [144, 253] width 175 height 36
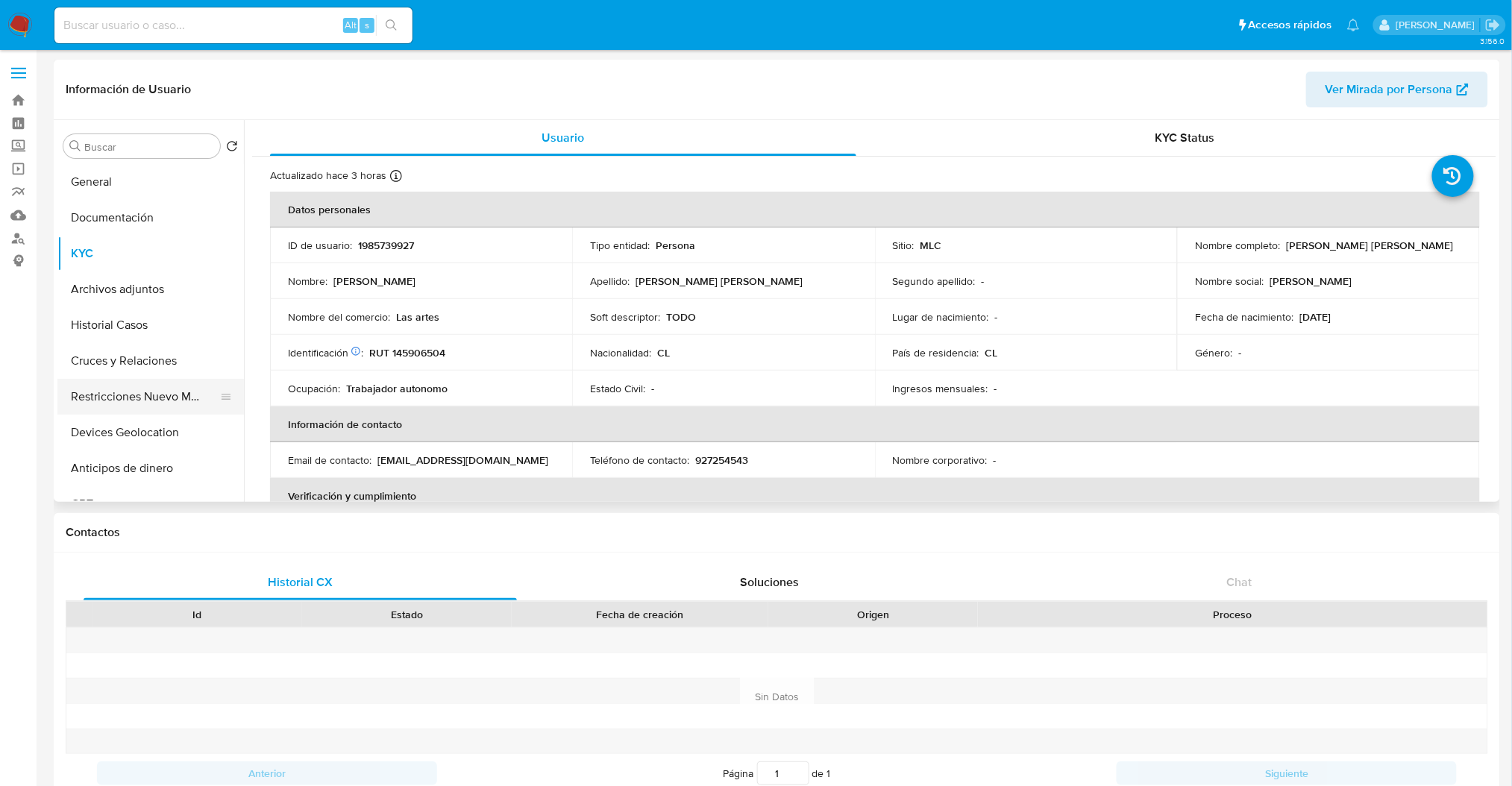
click at [85, 383] on button "Restricciones Nuevo Mundo" at bounding box center [144, 396] width 175 height 36
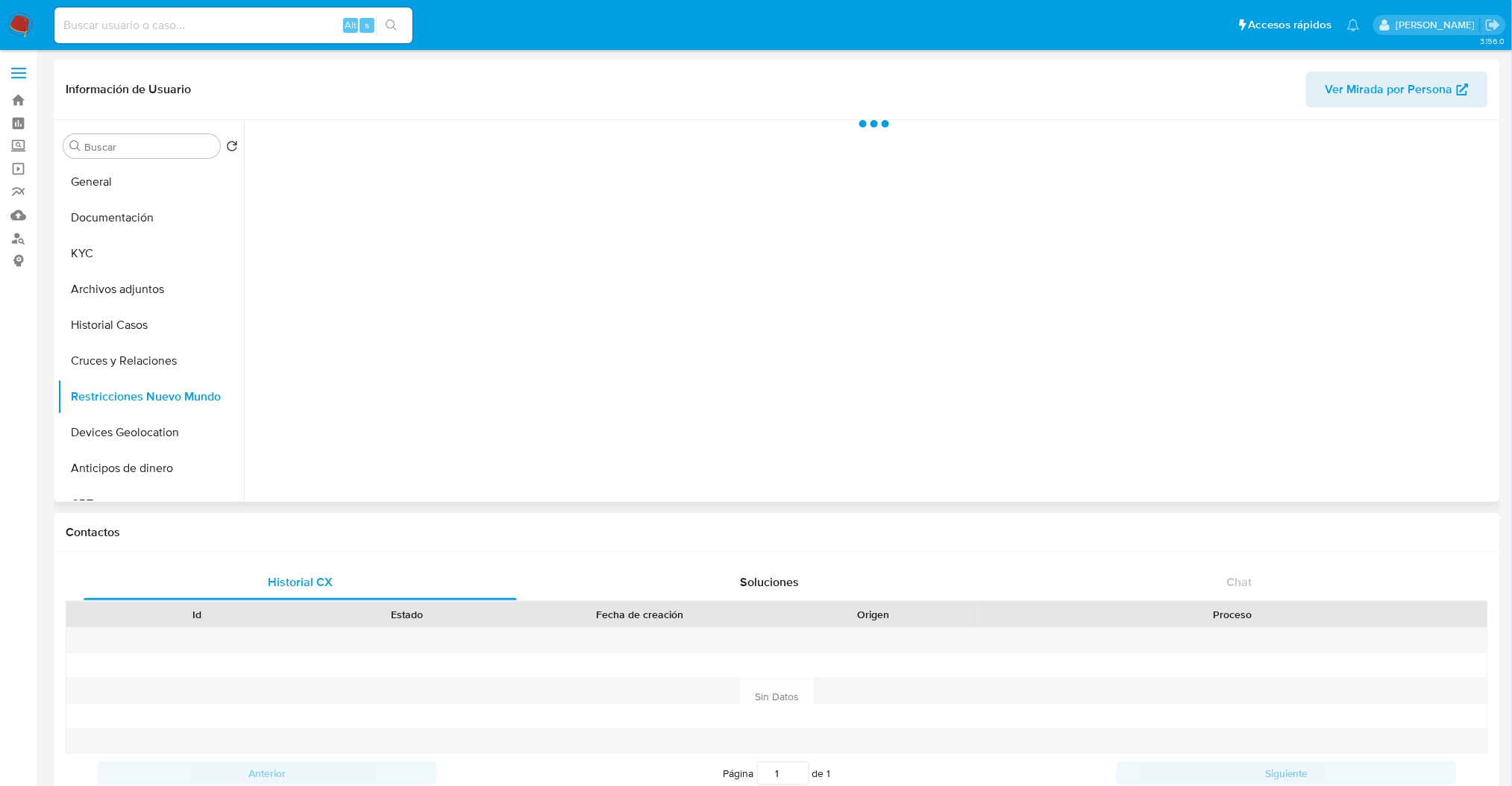
click at [877, 270] on div at bounding box center [871, 311] width 1253 height 382
click at [877, 266] on icon at bounding box center [873, 244] width 50 height 50
click at [877, 266] on icon at bounding box center [874, 245] width 47 height 47
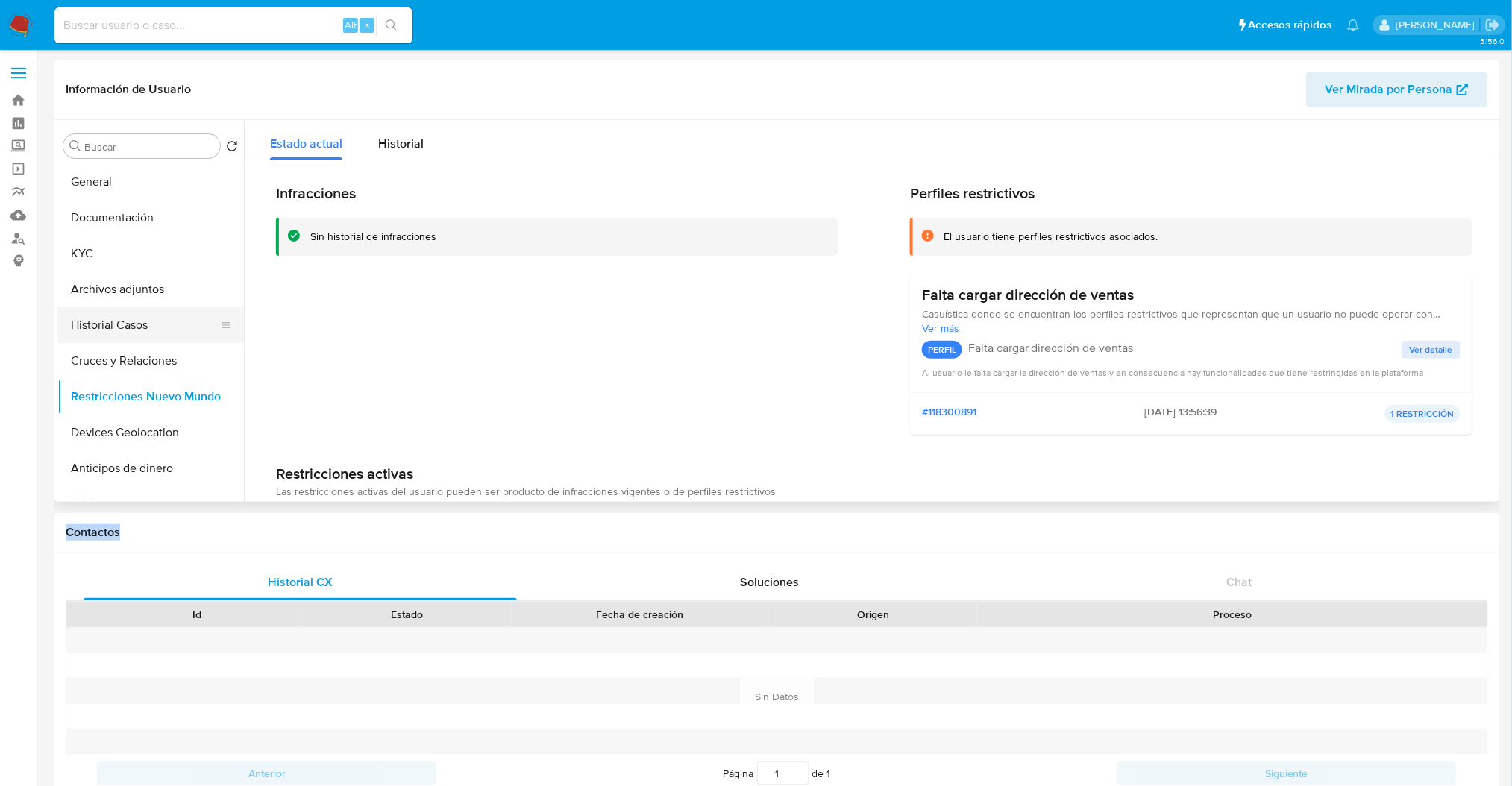
click at [147, 323] on button "Historial Casos" at bounding box center [144, 325] width 175 height 36
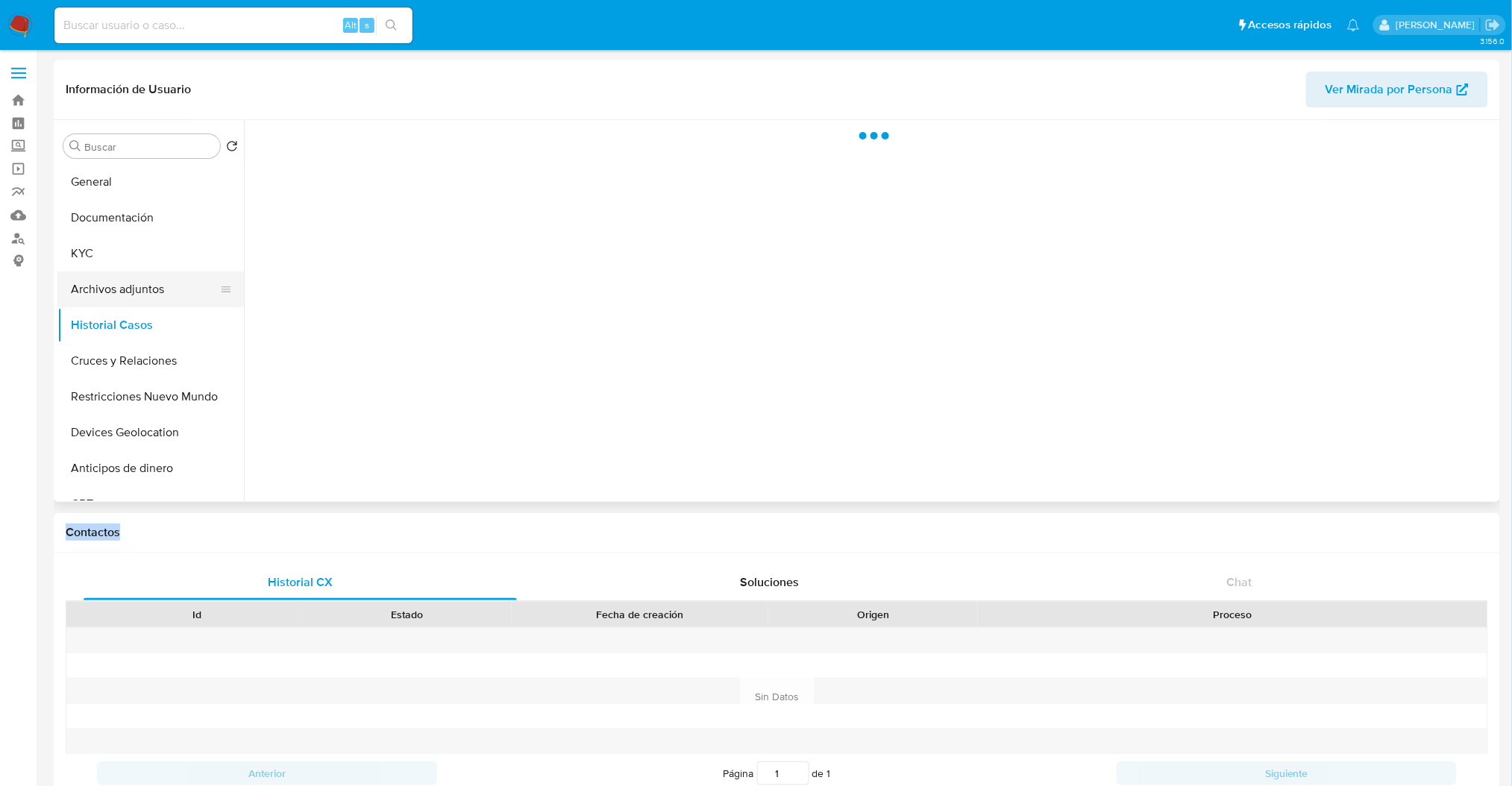
click at [146, 298] on button "Archivos adjuntos" at bounding box center [144, 289] width 175 height 36
click at [110, 261] on button "KYC" at bounding box center [144, 253] width 175 height 36
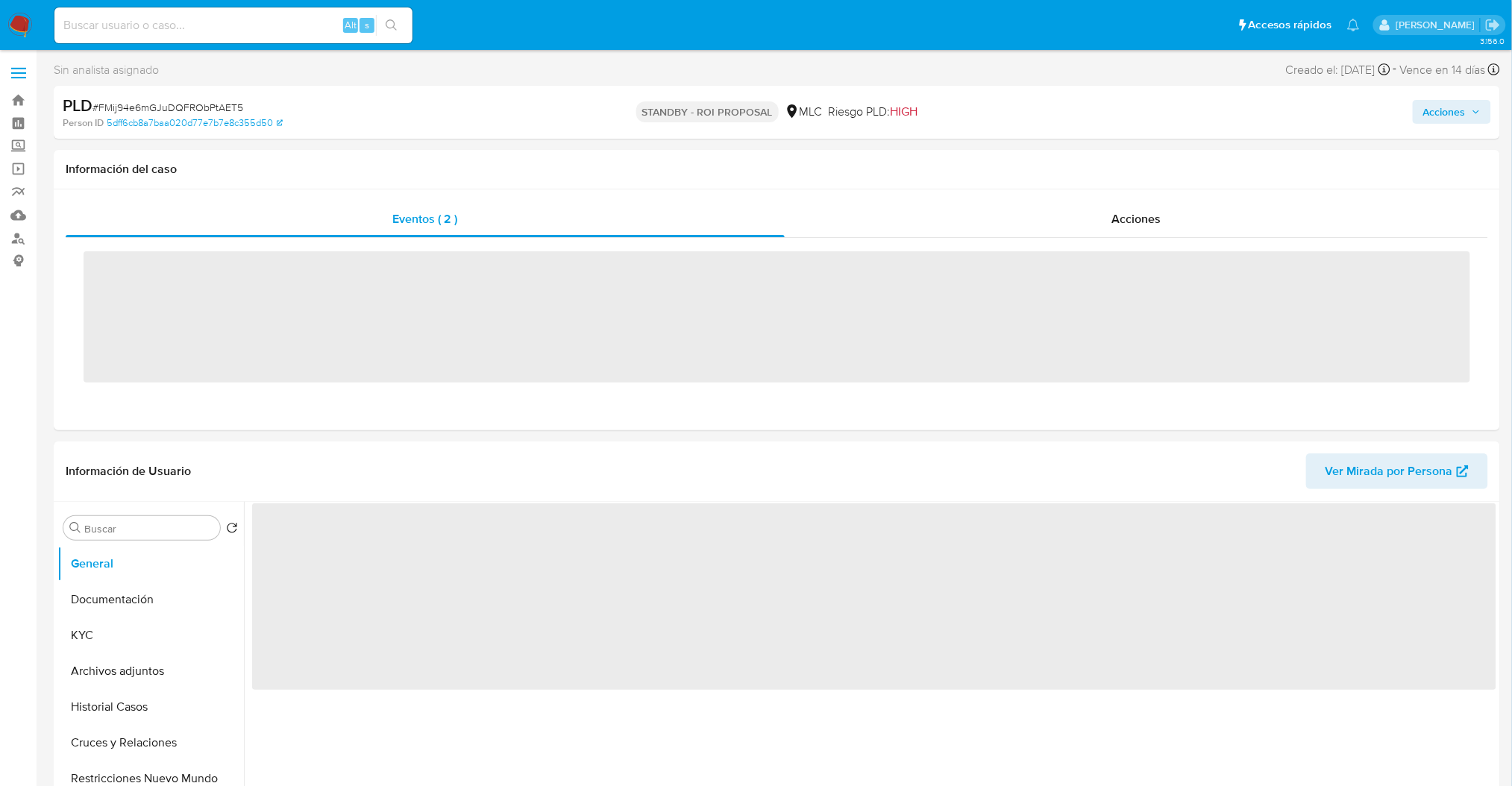
click at [186, 105] on span "# FMij94e6mGJuDQFRObPtAET5" at bounding box center [168, 107] width 151 height 15
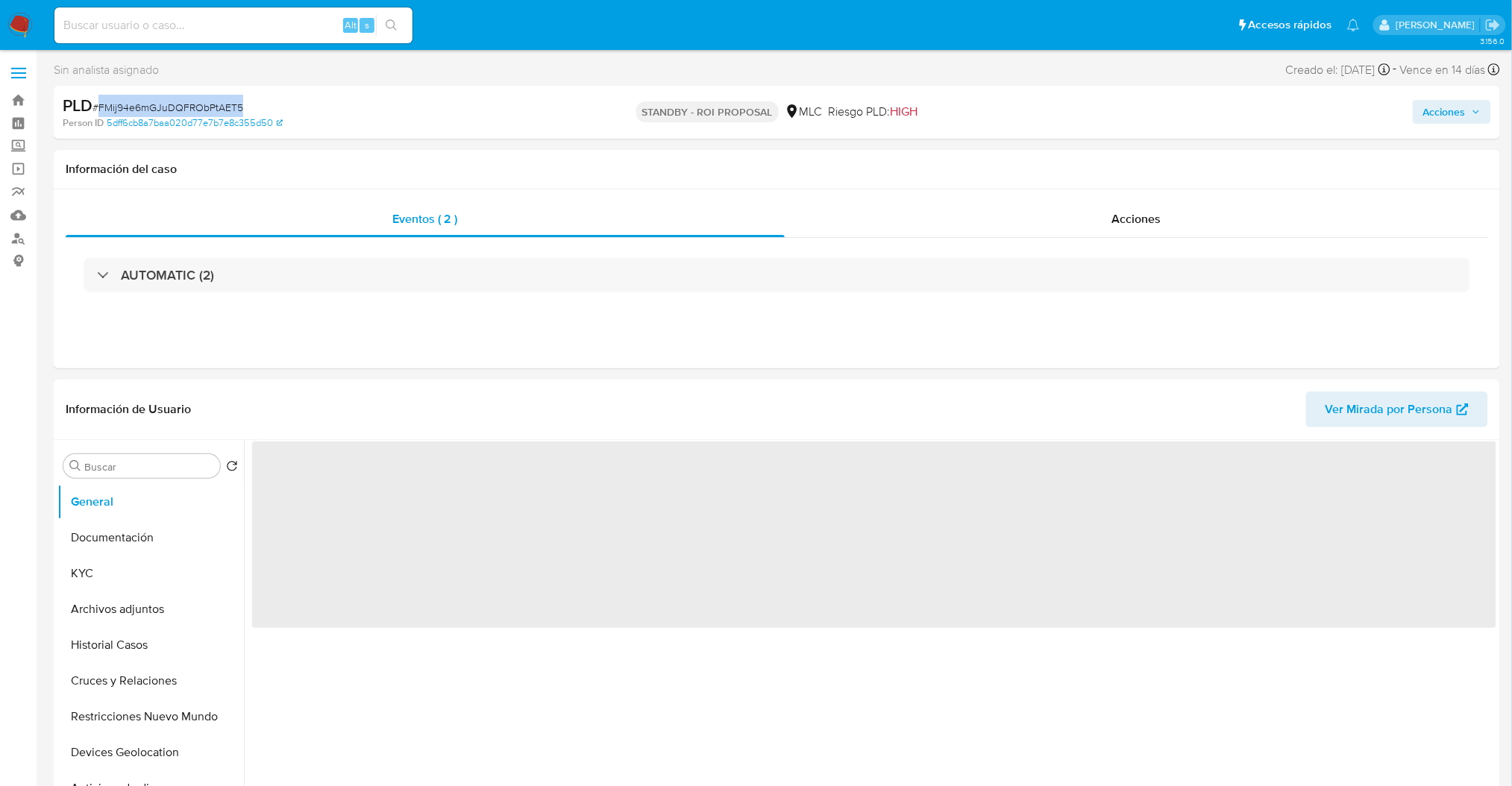
click at [186, 105] on span "# FMij94e6mGJuDQFRObPtAET5" at bounding box center [168, 107] width 151 height 15
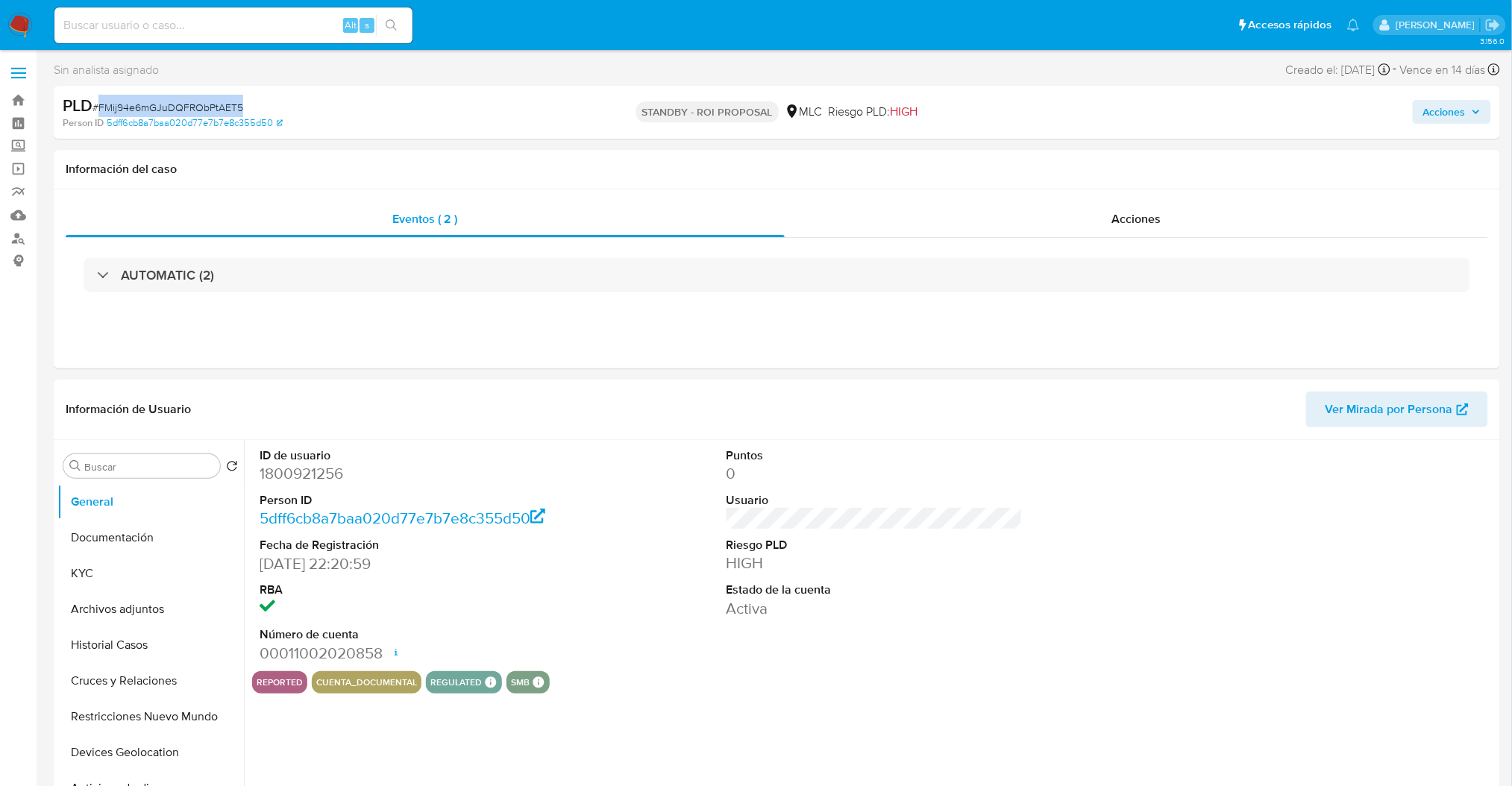
copy span "FMij94e6mGJuDQFRObPtAET5"
select select "10"
click at [904, 249] on div "AUTOMATIC (2)" at bounding box center [777, 275] width 1422 height 75
click at [185, 97] on div "PLD # FMij94e6mGJuDQFRObPtAET5" at bounding box center [298, 105] width 471 height 22
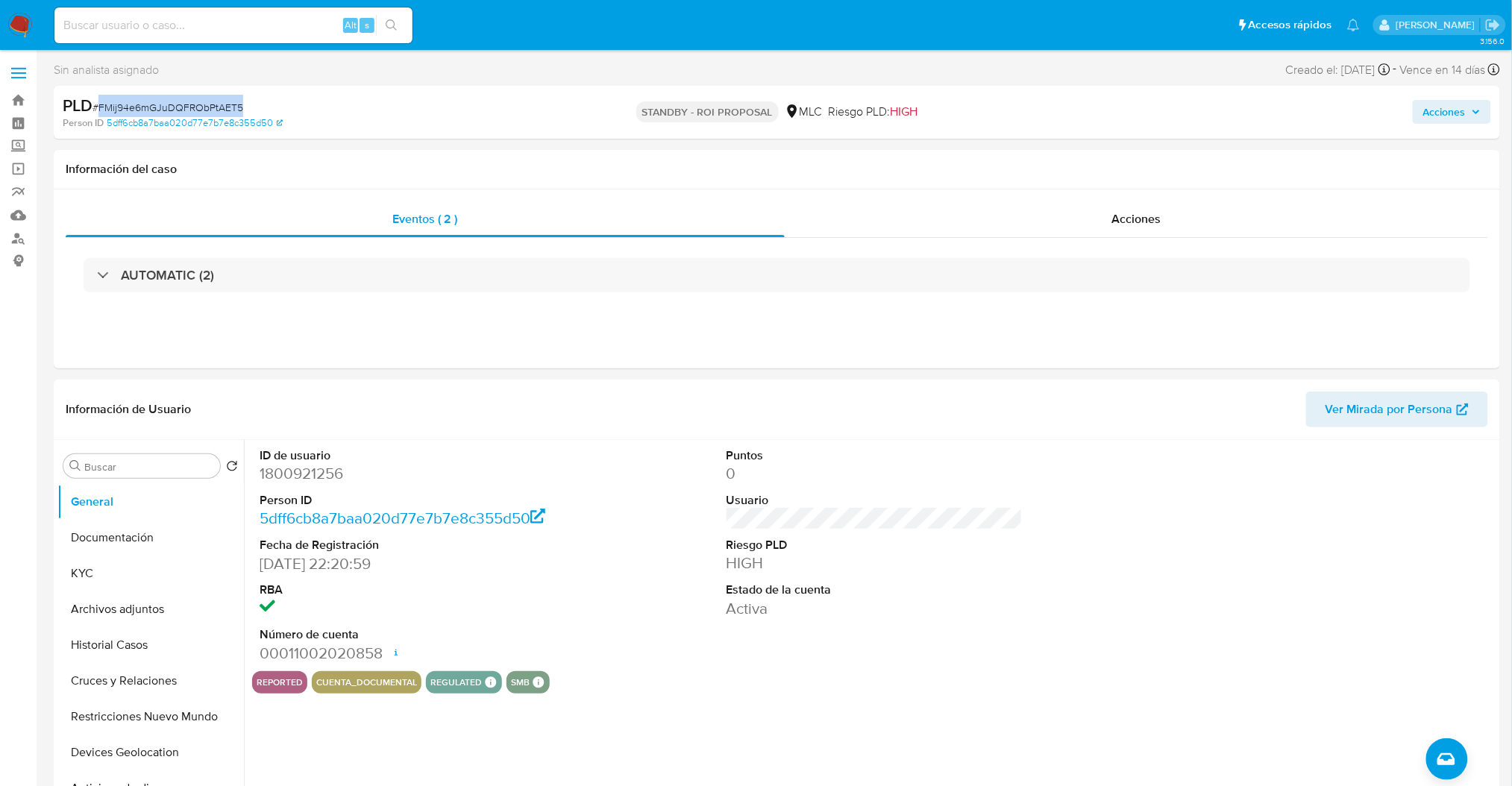
copy span "FMij94e6mGJuDQFRObPtAET5"
